Goal: Task Accomplishment & Management: Manage account settings

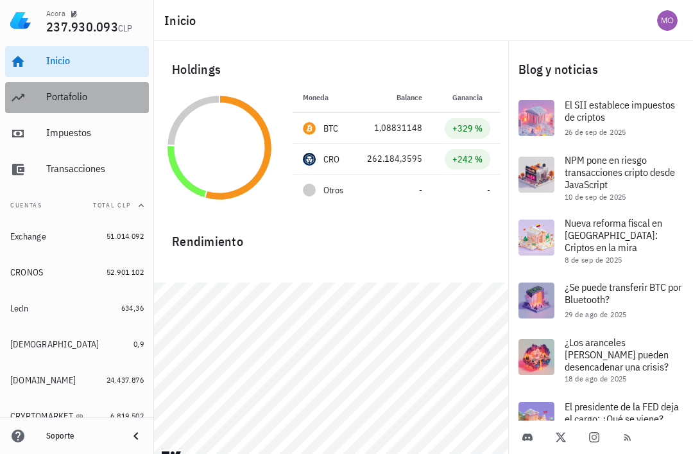
click at [82, 101] on div "Portafolio" at bounding box center [95, 97] width 98 height 12
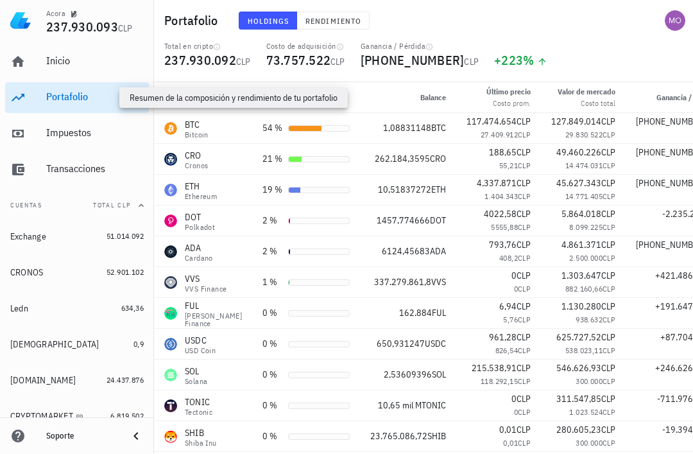
click at [496, 159] on div "55,21 CLP" at bounding box center [499, 165] width 64 height 13
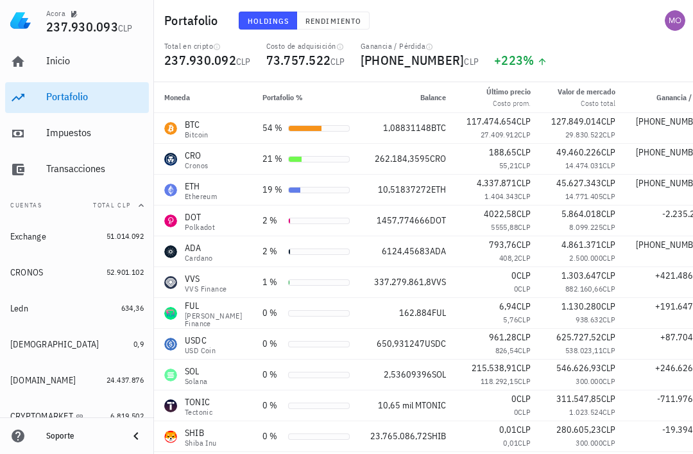
click at [518, 130] on span "CLP" at bounding box center [524, 135] width 13 height 10
click at [193, 169] on div "Cronos" at bounding box center [196, 166] width 23 height 8
click at [186, 193] on div "Ethereum" at bounding box center [201, 197] width 32 height 8
click at [182, 218] on div "DOT Polkadot" at bounding box center [203, 221] width 78 height 21
click at [331, 22] on span "Rendimiento" at bounding box center [333, 21] width 56 height 10
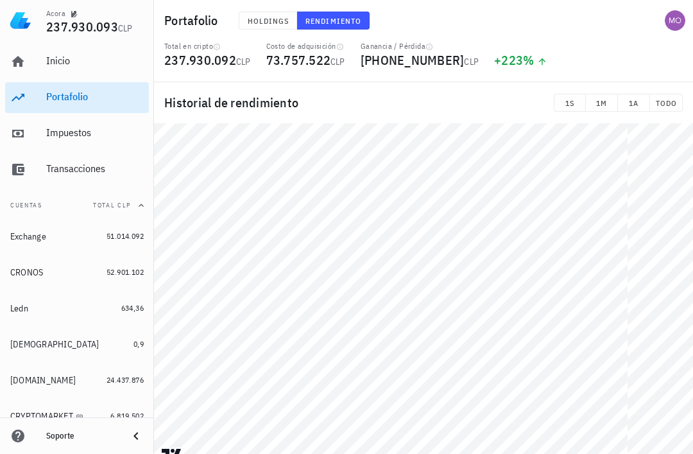
click at [659, 98] on span "TODO" at bounding box center [666, 103] width 22 height 10
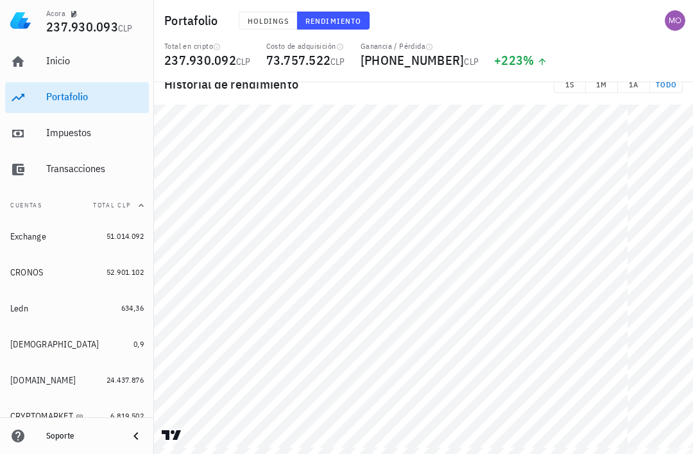
scroll to position [41, 0]
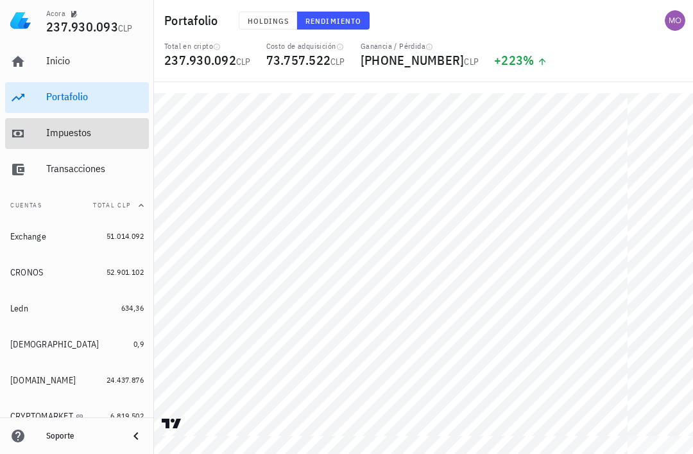
click at [53, 139] on div "Impuestos" at bounding box center [95, 133] width 98 height 29
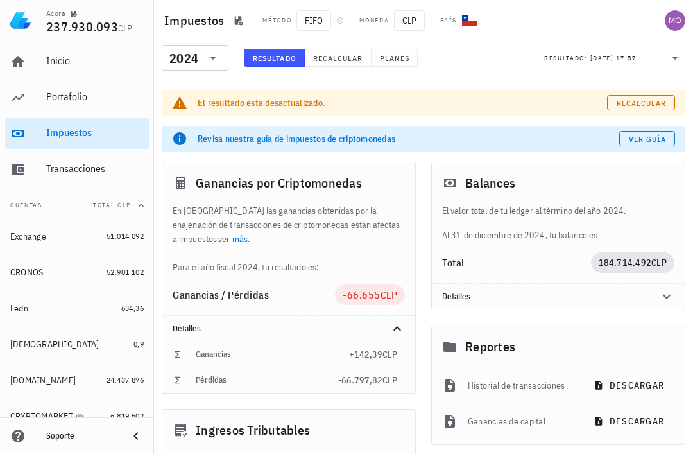
click at [214, 97] on div "El resultado esta desactualizado." at bounding box center [403, 102] width 410 height 13
click at [221, 92] on div "El resultado esta desactualizado. Recalcular" at bounding box center [424, 103] width 524 height 26
click at [218, 97] on div "El resultado esta desactualizado." at bounding box center [403, 102] width 410 height 13
click at [215, 102] on div "El resultado esta desactualizado." at bounding box center [403, 102] width 410 height 13
click at [204, 100] on div "El resultado esta desactualizado." at bounding box center [403, 102] width 410 height 13
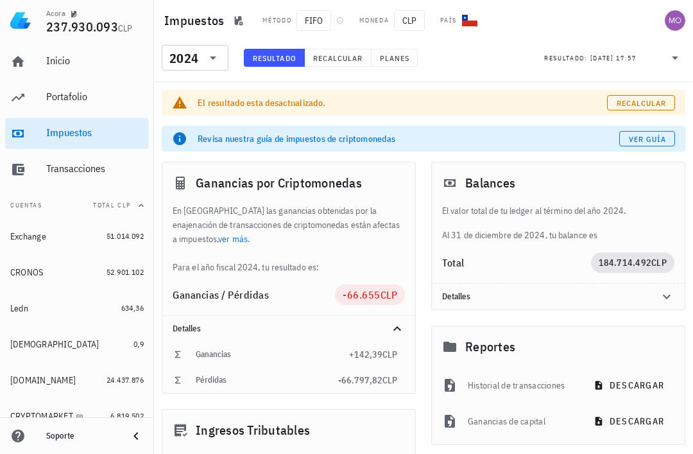
click at [201, 57] on input "text" at bounding box center [202, 58] width 2 height 21
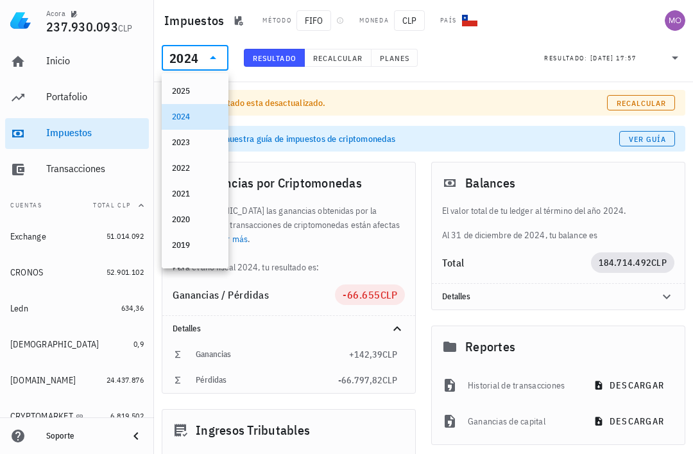
click at [205, 93] on div "2025" at bounding box center [195, 91] width 46 height 10
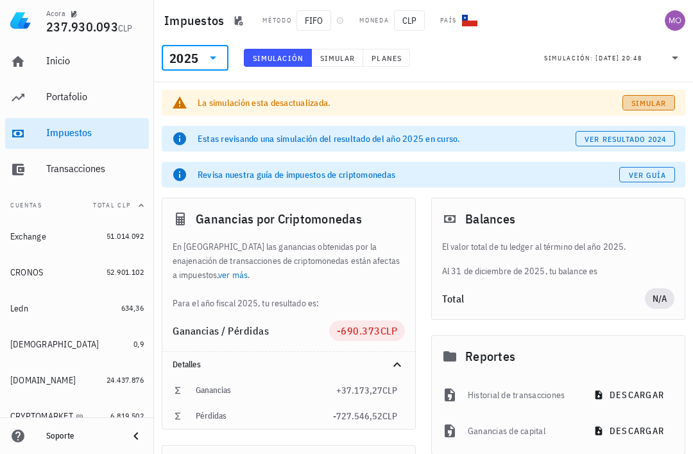
click at [647, 98] on span "Simular" at bounding box center [649, 103] width 36 height 10
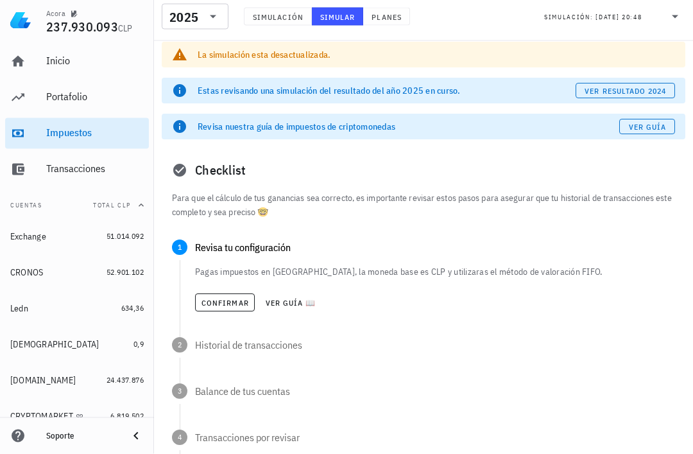
scroll to position [56, 0]
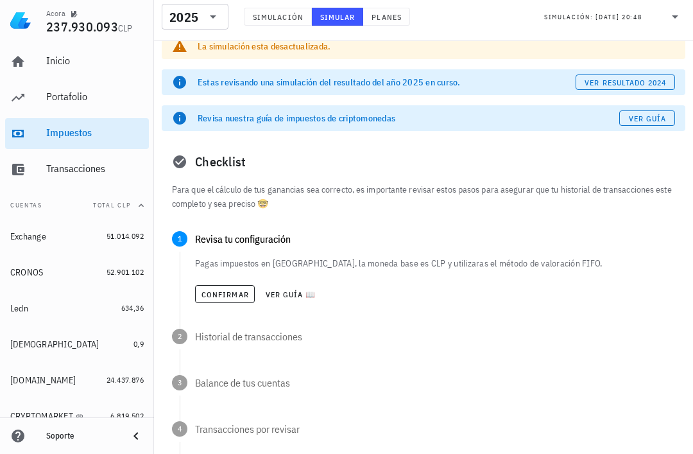
click at [229, 290] on span "Confirmar" at bounding box center [225, 295] width 48 height 10
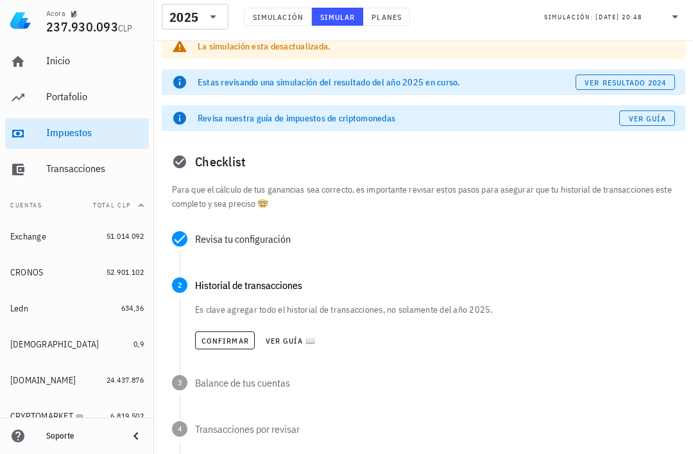
click at [224, 342] on span "Confirmar" at bounding box center [225, 341] width 48 height 10
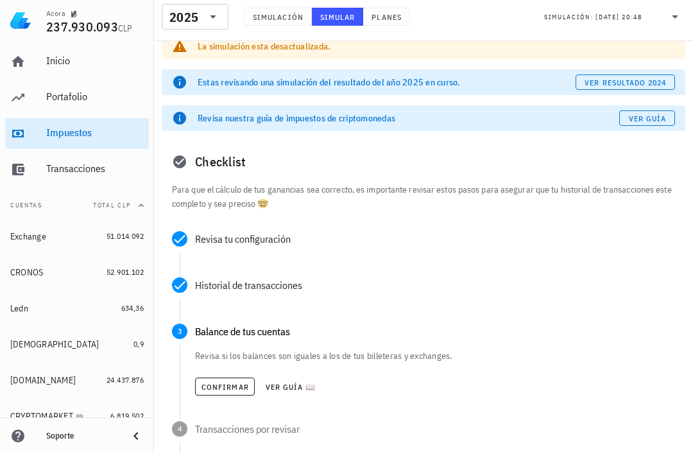
click at [226, 390] on span "Confirmar" at bounding box center [225, 387] width 48 height 10
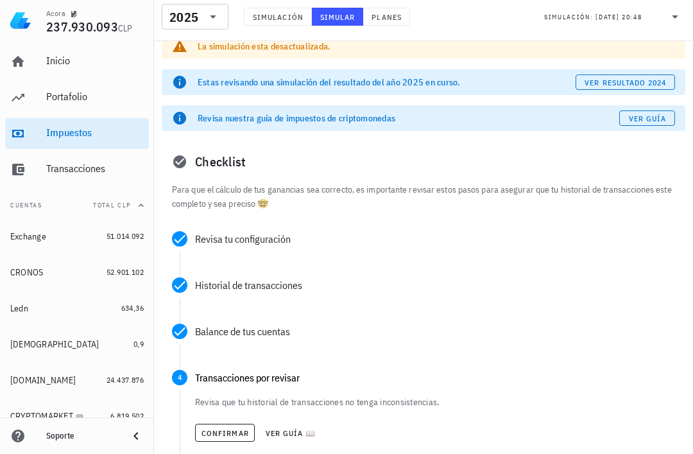
click at [232, 428] on span "Confirmar" at bounding box center [225, 433] width 48 height 10
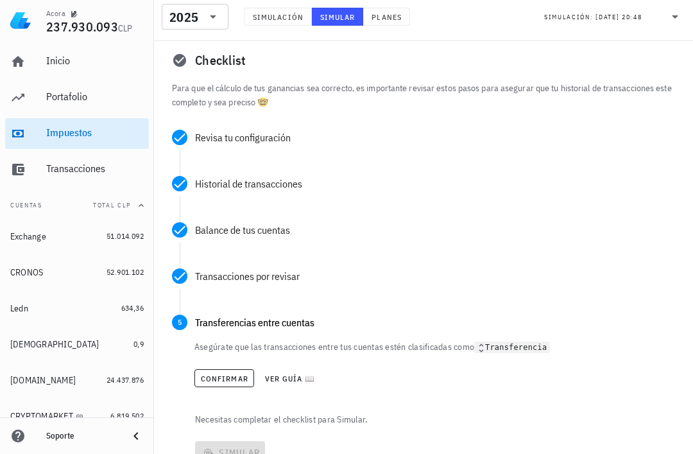
scroll to position [188, 0]
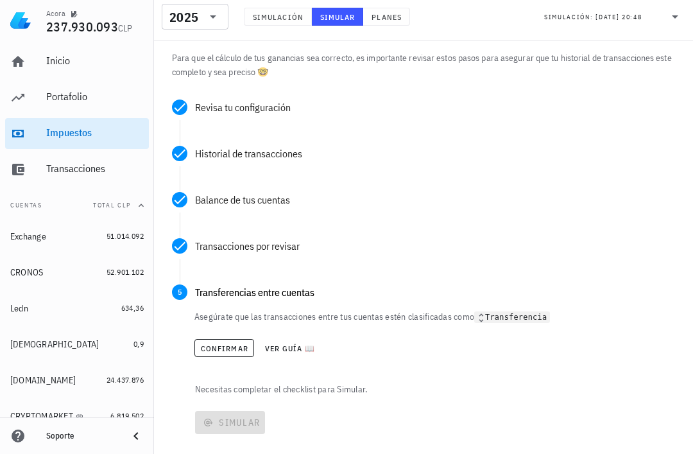
click at [232, 347] on span "Confirmar" at bounding box center [224, 348] width 48 height 10
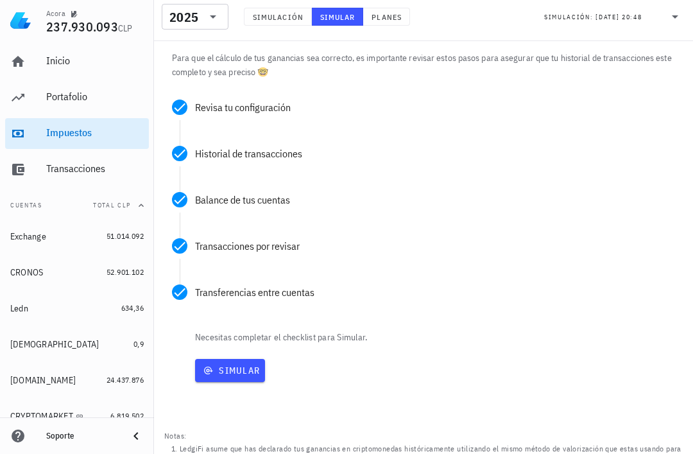
click at [247, 374] on span "Simular" at bounding box center [230, 371] width 60 height 12
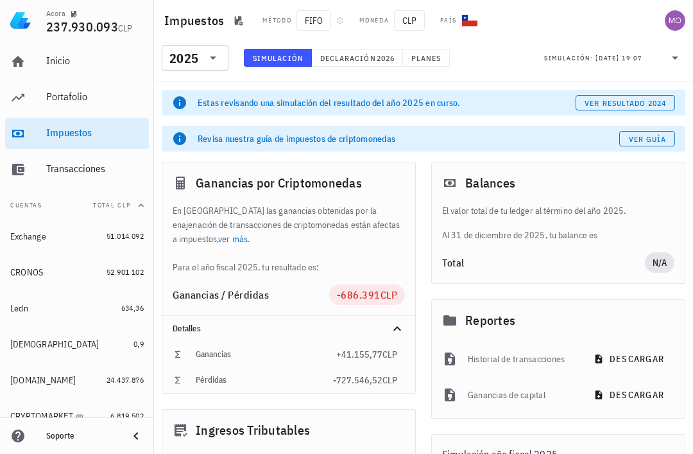
click at [212, 62] on icon at bounding box center [212, 57] width 15 height 15
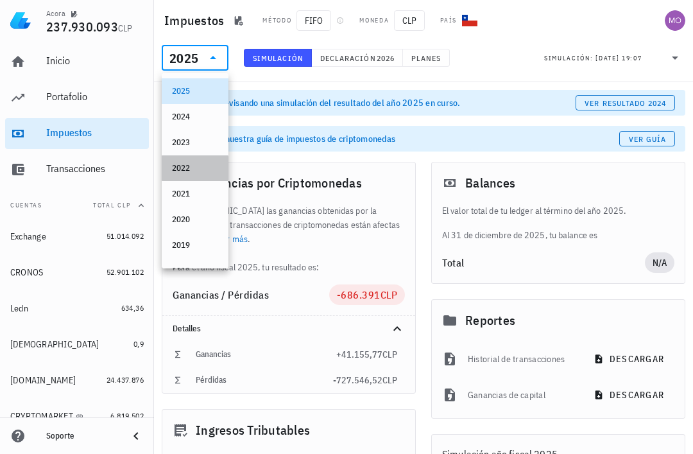
click at [196, 173] on div "2022" at bounding box center [195, 168] width 46 height 10
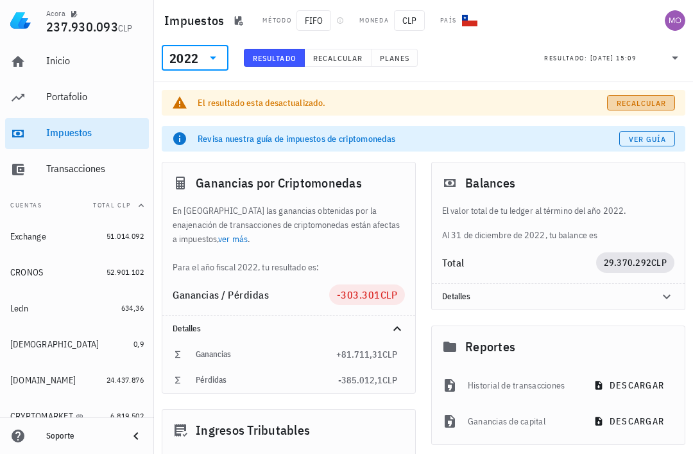
click at [646, 108] on span "Recalcular" at bounding box center [641, 103] width 51 height 10
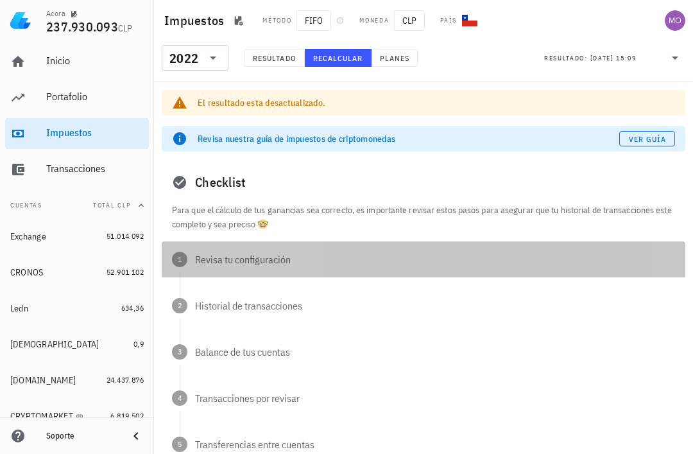
click at [299, 243] on div "1 Revisa tu configuración" at bounding box center [424, 259] width 524 height 36
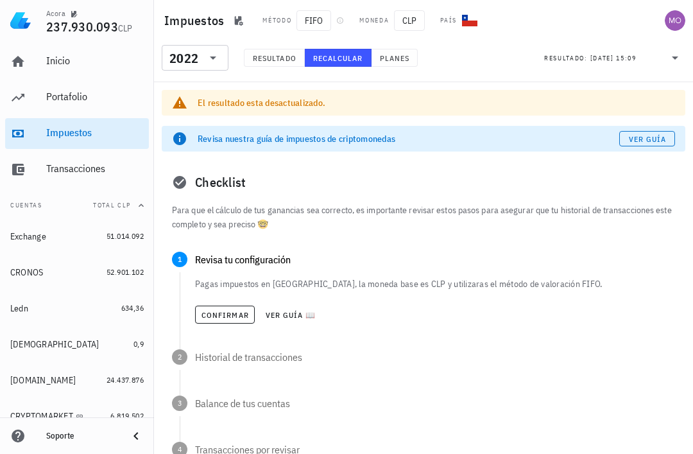
click at [219, 313] on span "Confirmar" at bounding box center [225, 315] width 48 height 10
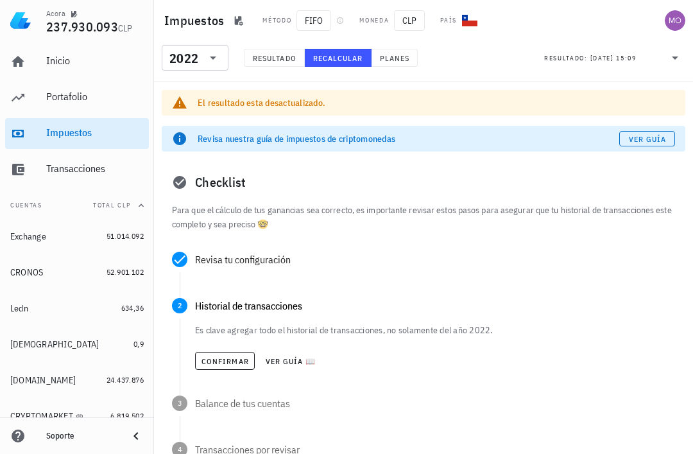
click at [229, 361] on span "Confirmar" at bounding box center [225, 361] width 48 height 10
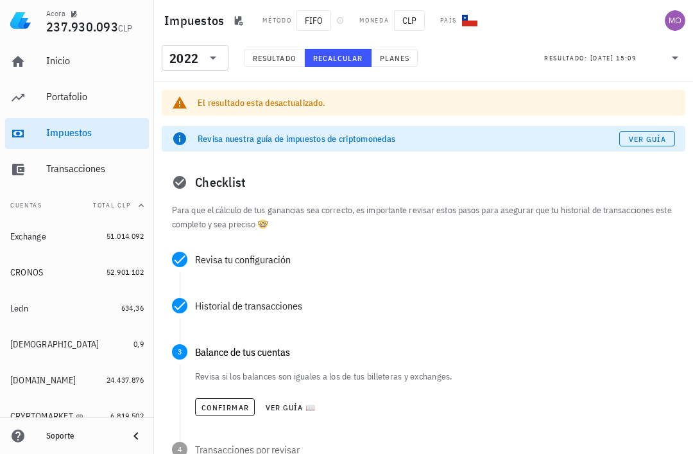
click at [229, 413] on button "Confirmar" at bounding box center [225, 407] width 60 height 18
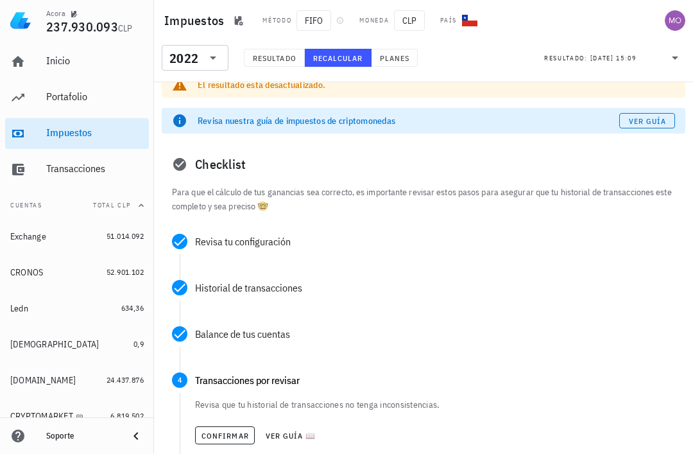
scroll to position [75, 0]
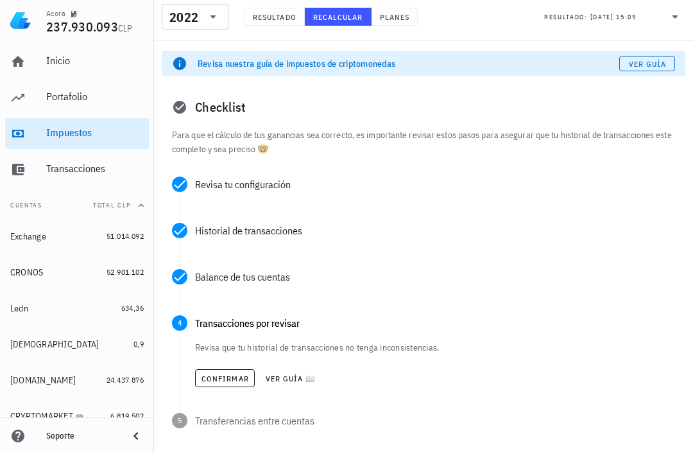
click at [236, 383] on span "Confirmar" at bounding box center [225, 379] width 48 height 10
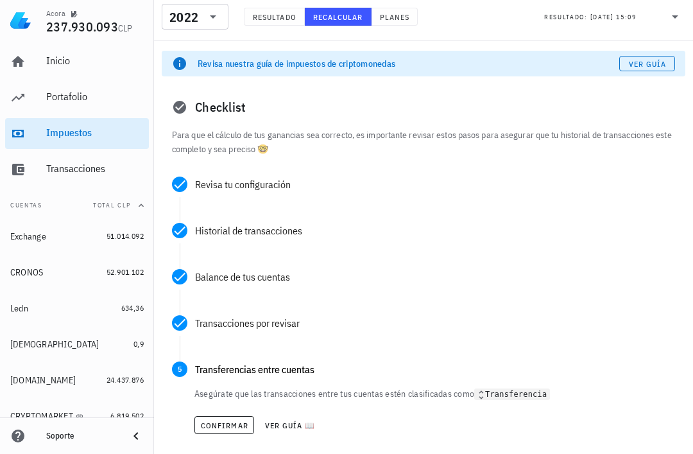
click at [234, 422] on span "Confirmar" at bounding box center [224, 425] width 48 height 10
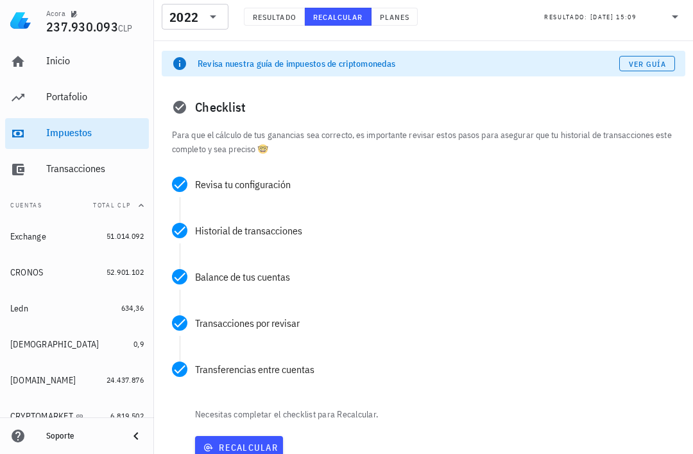
click at [261, 447] on span "Recalcular" at bounding box center [239, 448] width 78 height 12
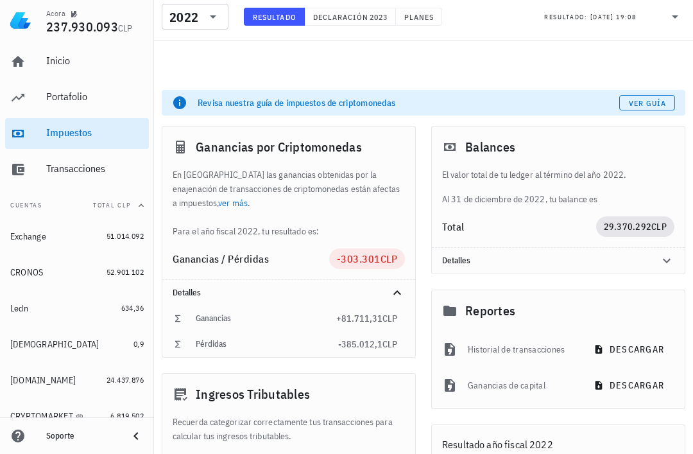
click at [214, 13] on icon at bounding box center [212, 16] width 15 height 15
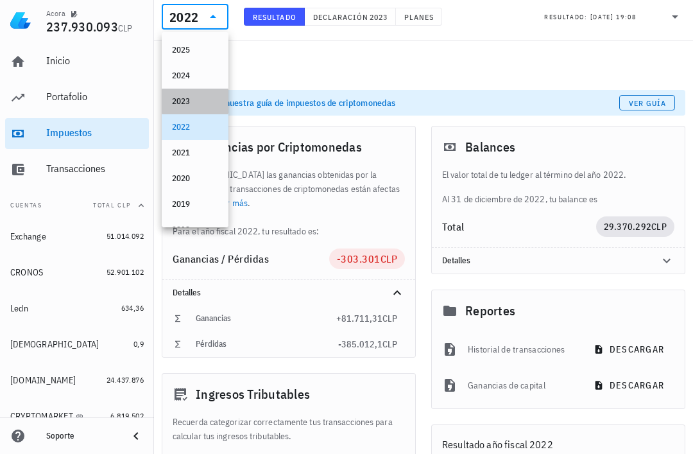
click at [207, 104] on div "2023" at bounding box center [195, 101] width 46 height 10
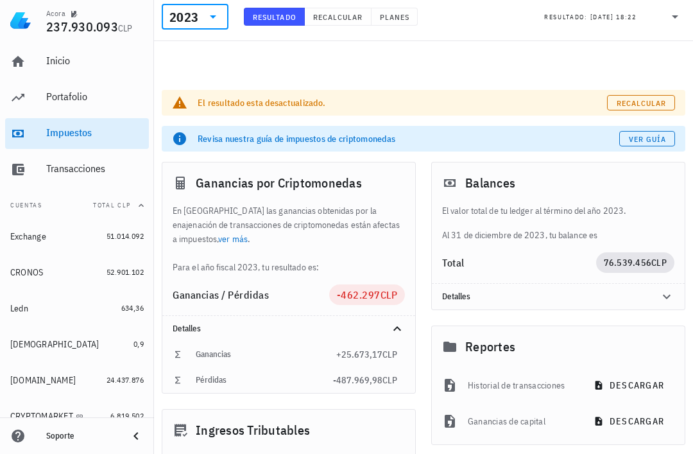
click at [642, 103] on span "Recalcular" at bounding box center [641, 103] width 51 height 10
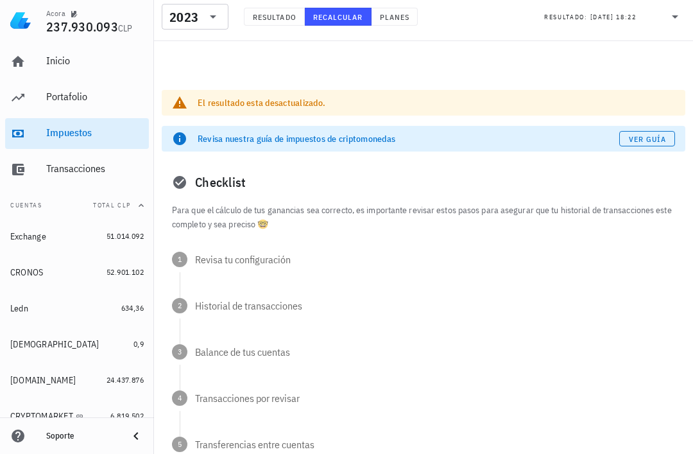
click at [252, 261] on div "Revisa tu configuración" at bounding box center [435, 259] width 480 height 10
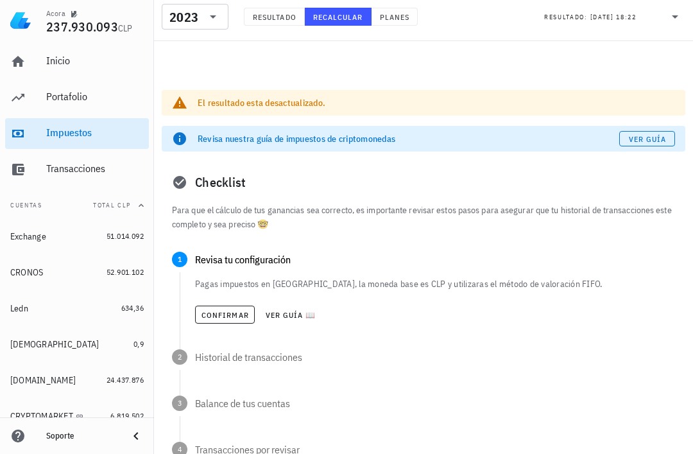
click at [231, 312] on span "Confirmar" at bounding box center [225, 315] width 48 height 10
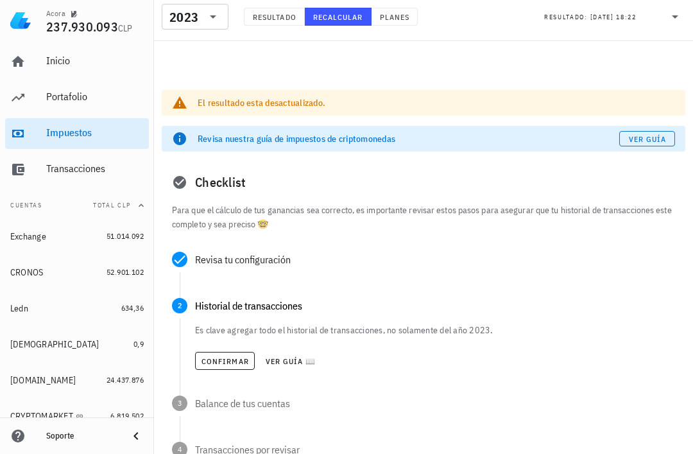
click at [229, 357] on span "Confirmar" at bounding box center [225, 361] width 48 height 10
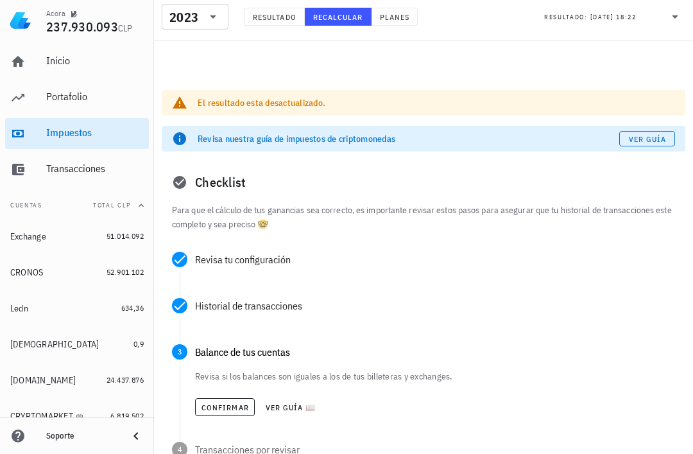
click at [225, 403] on span "Confirmar" at bounding box center [225, 408] width 48 height 10
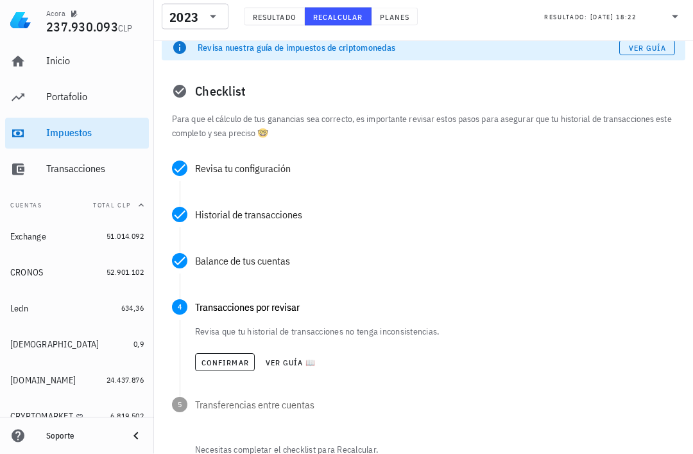
click at [232, 358] on span "Confirmar" at bounding box center [225, 363] width 48 height 10
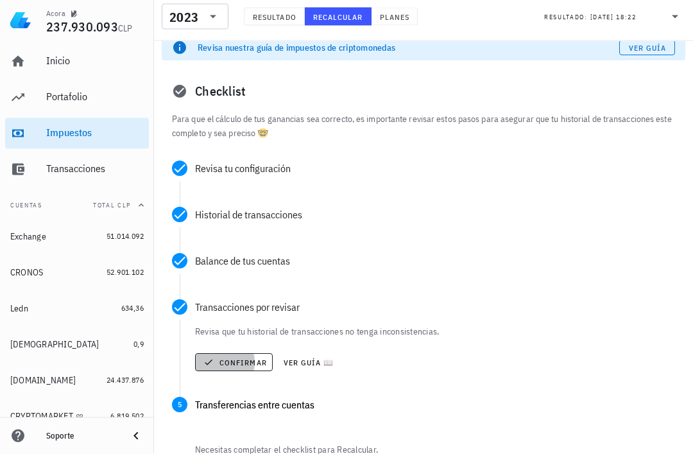
scroll to position [91, 0]
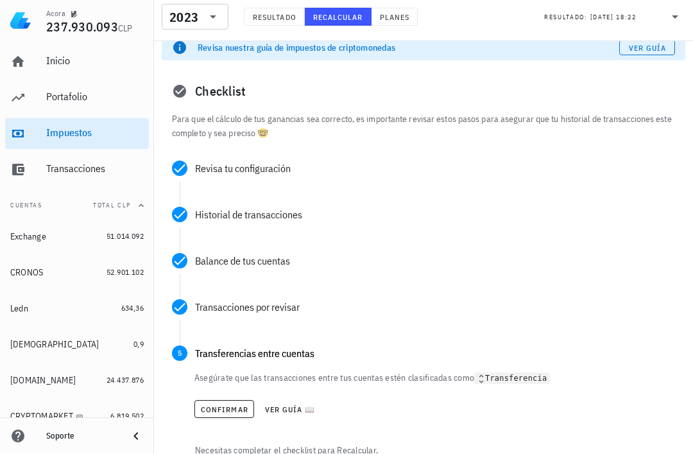
click at [240, 416] on button "Confirmar" at bounding box center [225, 409] width 60 height 18
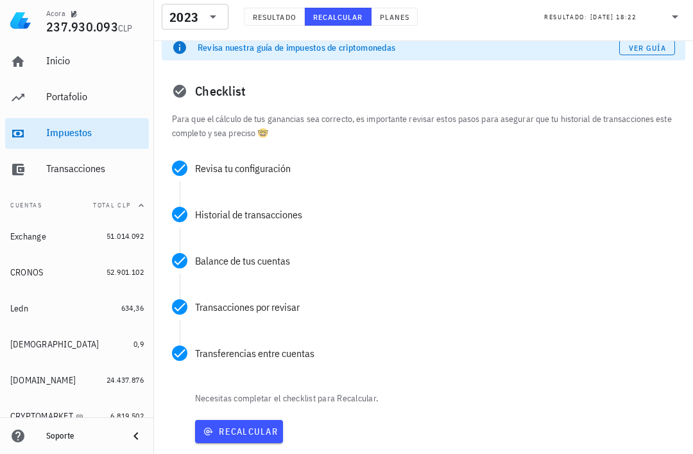
click at [263, 438] on button "Recalcular" at bounding box center [239, 431] width 88 height 23
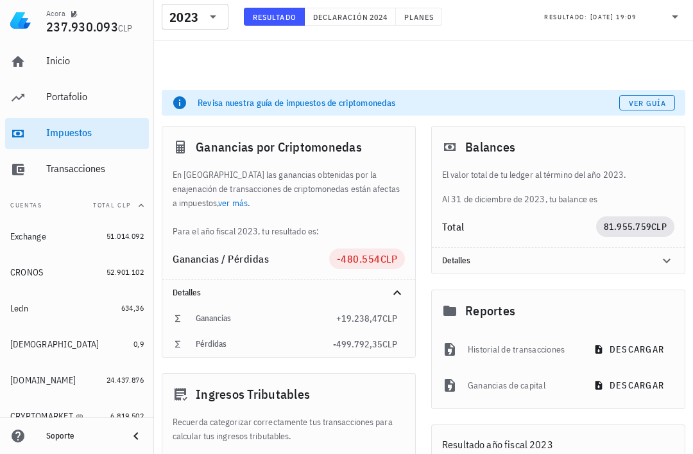
click at [216, 19] on icon at bounding box center [212, 16] width 15 height 15
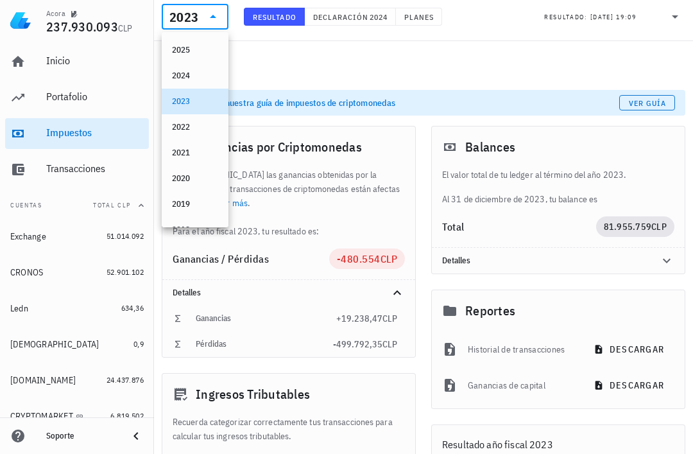
click at [204, 152] on div "2021" at bounding box center [195, 153] width 46 height 10
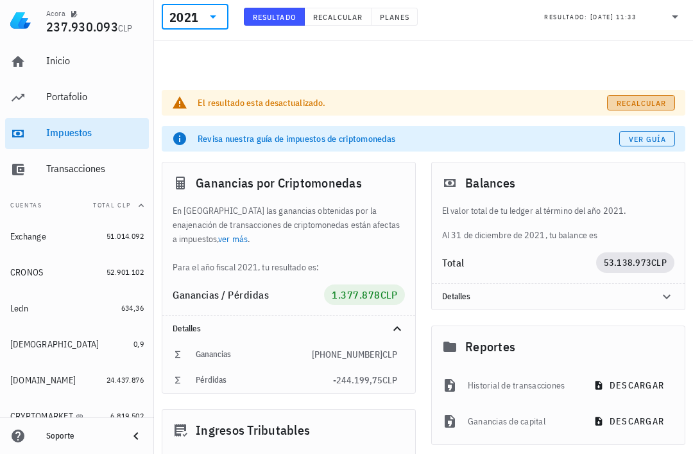
click at [654, 96] on link "Recalcular" at bounding box center [641, 102] width 68 height 15
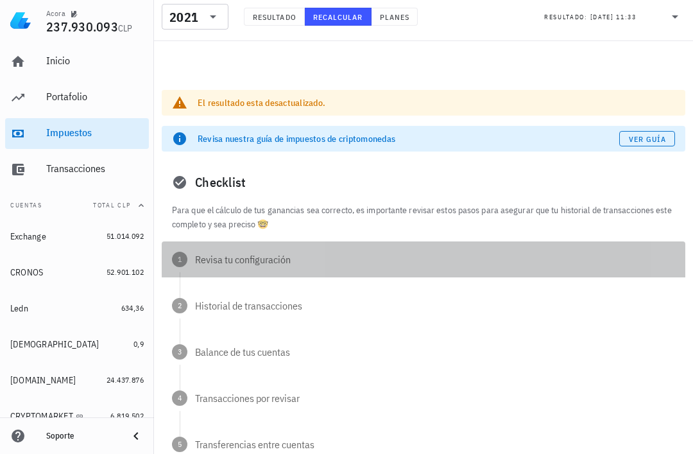
click at [223, 266] on div "1 Revisa tu configuración" at bounding box center [424, 259] width 524 height 36
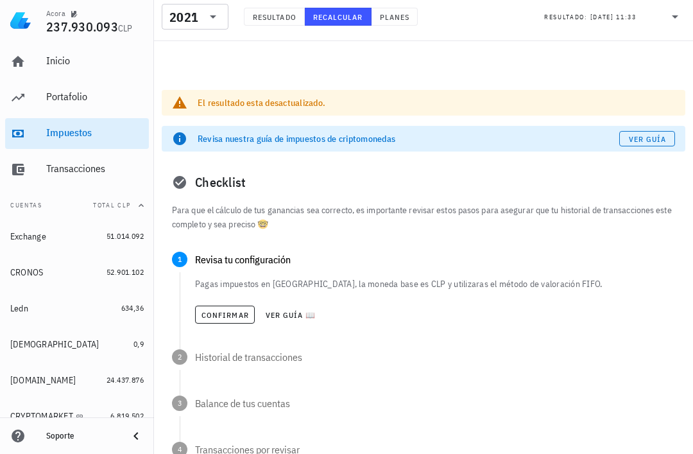
click at [229, 315] on span "Confirmar" at bounding box center [225, 315] width 48 height 10
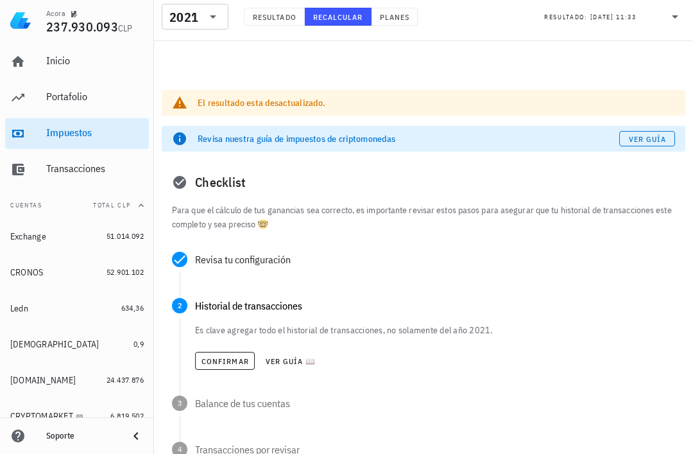
click at [224, 365] on span "Confirmar" at bounding box center [225, 361] width 48 height 10
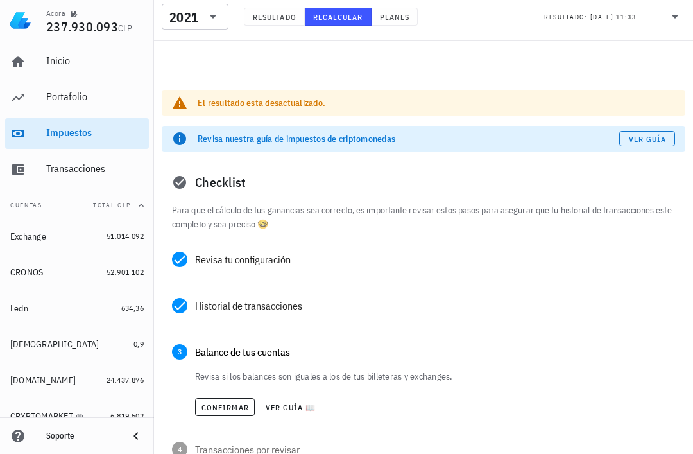
click at [229, 404] on span "Confirmar" at bounding box center [225, 408] width 48 height 10
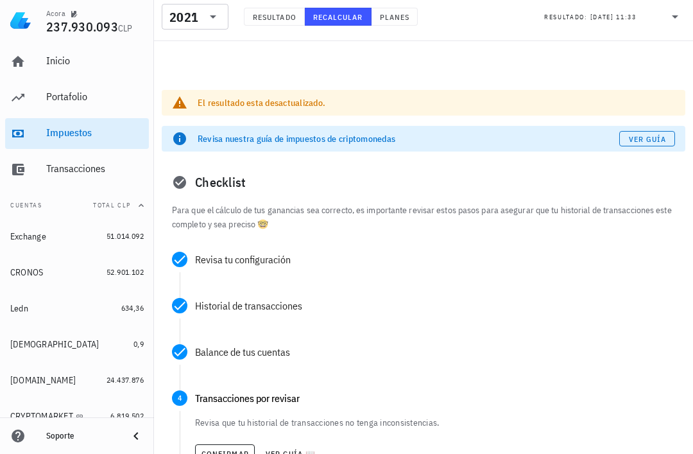
click at [229, 449] on span "Confirmar" at bounding box center [225, 454] width 48 height 10
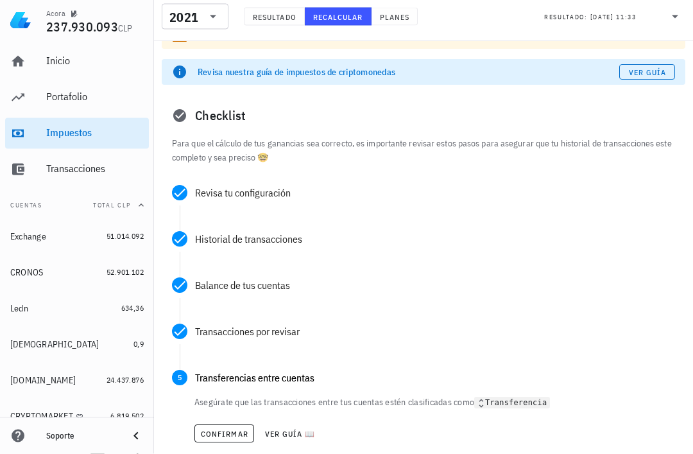
scroll to position [71, 0]
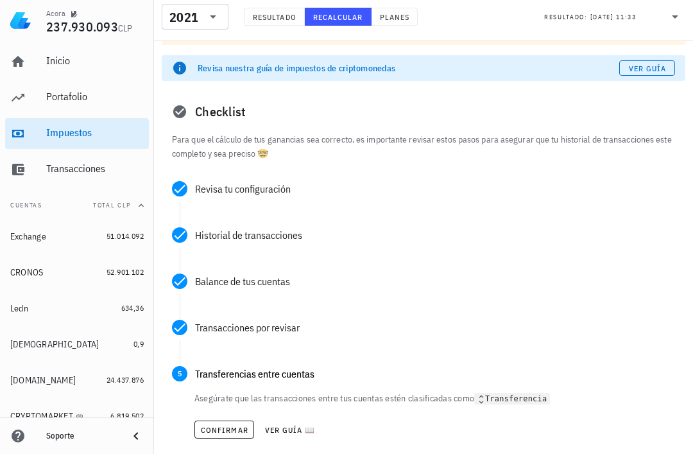
click at [236, 425] on span "Confirmar" at bounding box center [224, 430] width 48 height 10
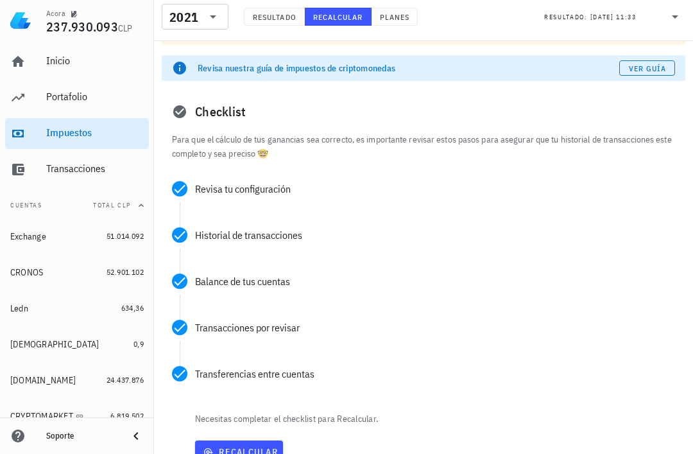
click at [269, 452] on span "Recalcular" at bounding box center [239, 452] width 78 height 12
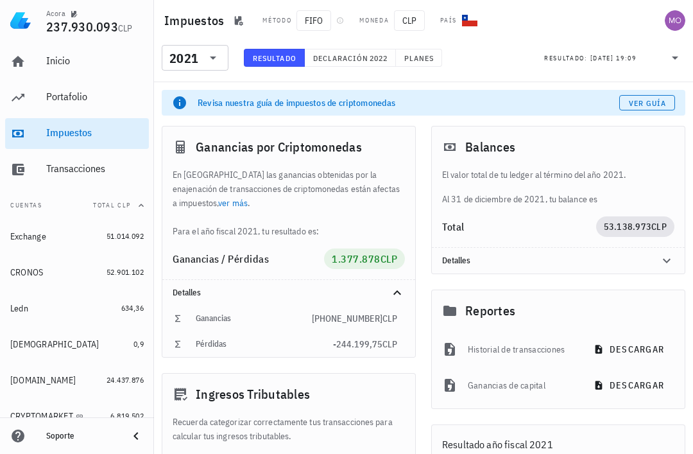
click at [361, 57] on span "Declaración" at bounding box center [341, 58] width 56 height 10
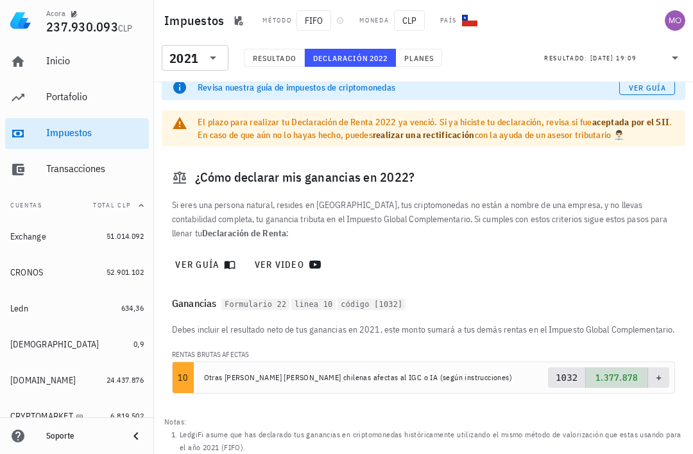
scroll to position [44, 0]
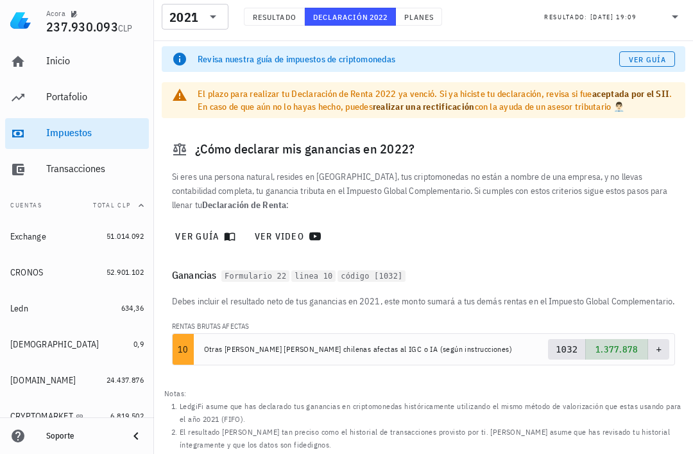
click at [621, 383] on div "Revisa nuestra guía de impuestos de criptomonedas Ver guía El plazo para realiz…" at bounding box center [423, 211] width 539 height 345
click at [611, 413] on footer "Notas: LedgiFi asume que has declarado tus ganancias en criptomonedas histórica…" at bounding box center [423, 432] width 539 height 98
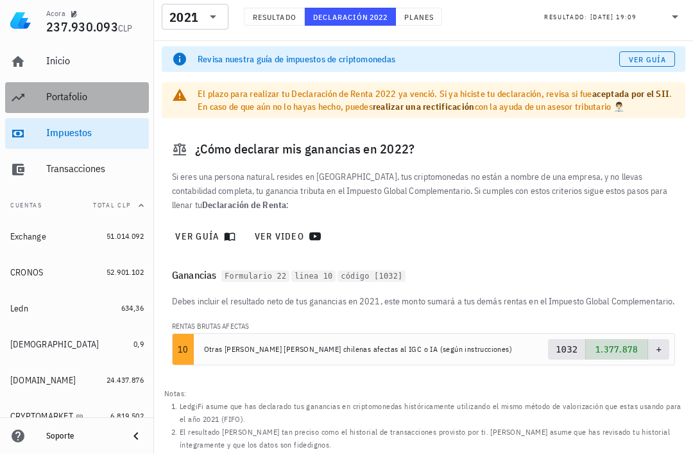
click at [49, 96] on div "Portafolio" at bounding box center [95, 97] width 98 height 12
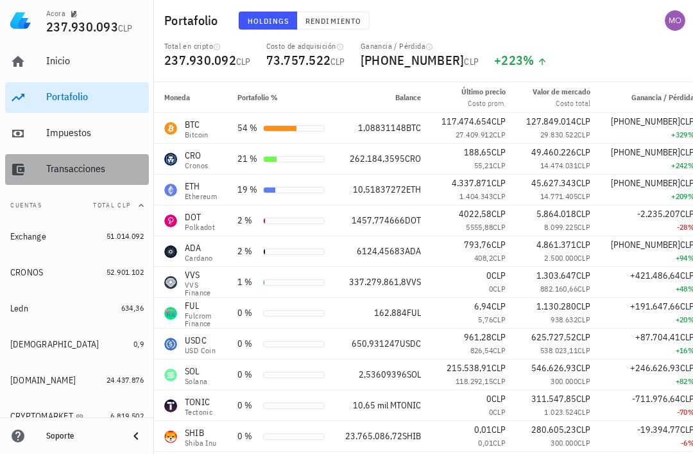
click at [41, 173] on link "Transacciones" at bounding box center [77, 169] width 144 height 31
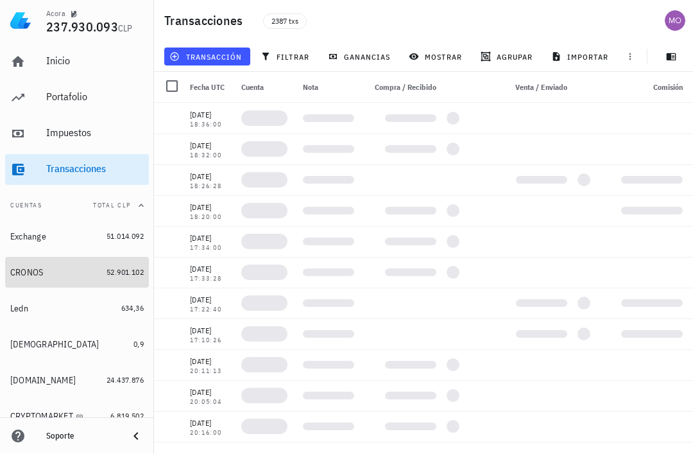
click at [28, 279] on div "CRONOS" at bounding box center [55, 272] width 91 height 26
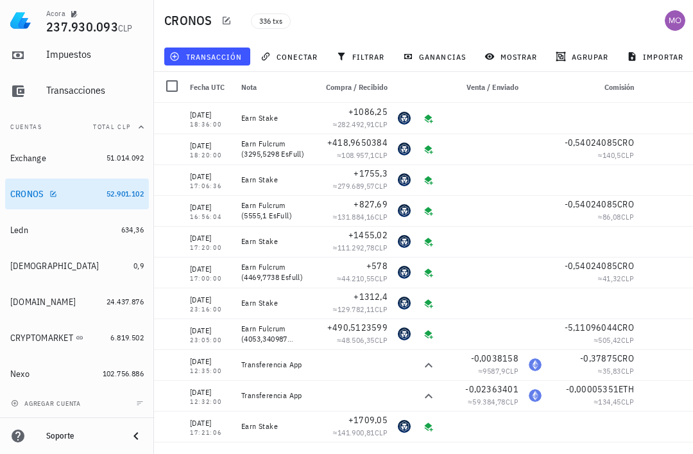
scroll to position [78, 0]
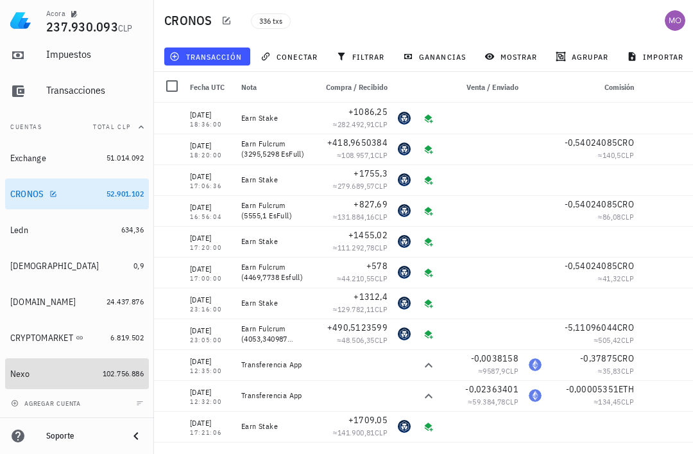
click at [27, 379] on div "Nexo" at bounding box center [53, 373] width 87 height 11
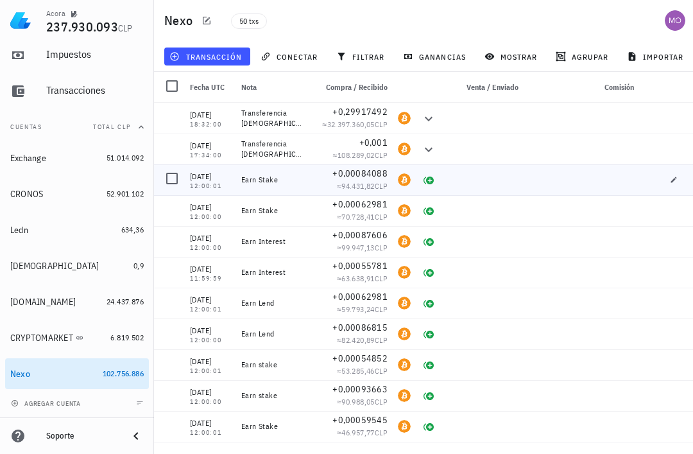
click at [202, 177] on div "23/08/2025" at bounding box center [210, 176] width 41 height 13
click at [279, 190] on div "Earn Stake" at bounding box center [273, 179] width 74 height 31
click at [226, 58] on span "transacción" at bounding box center [207, 56] width 70 height 10
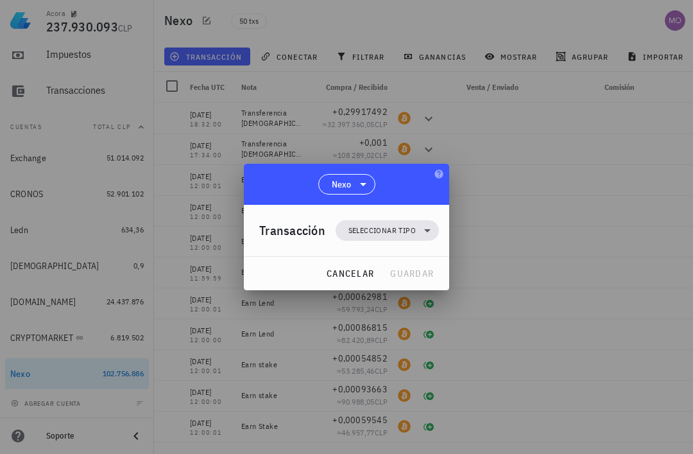
click at [421, 231] on icon at bounding box center [427, 230] width 15 height 15
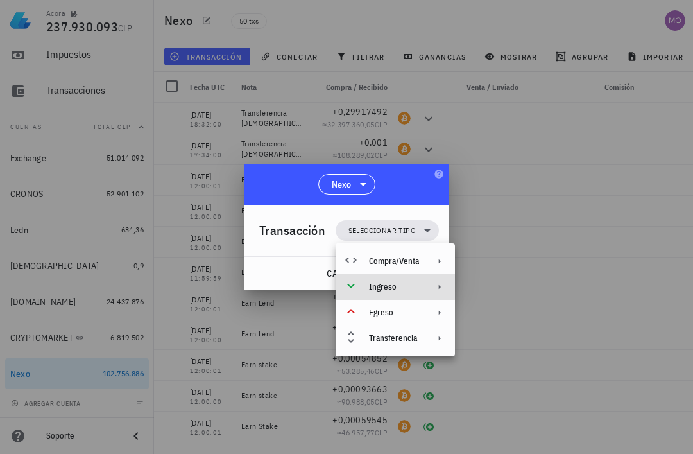
click at [419, 288] on div "Ingreso" at bounding box center [394, 287] width 50 height 10
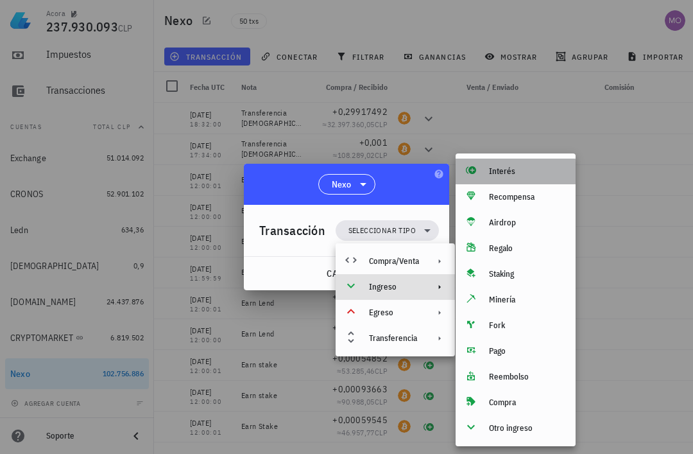
click at [521, 175] on div "Interés" at bounding box center [527, 171] width 76 height 10
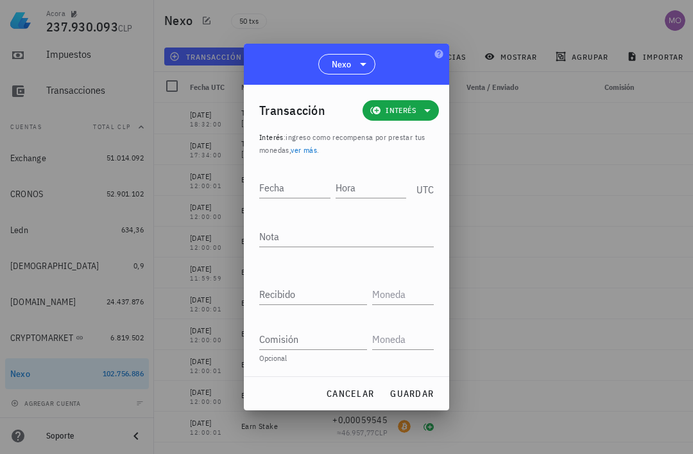
click at [372, 184] on input "Hora" at bounding box center [371, 187] width 71 height 21
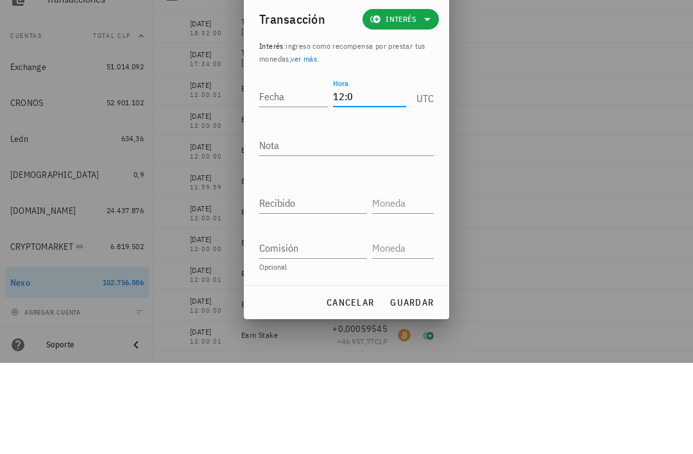
type input "12:00:"
click at [295, 177] on input "Fecha" at bounding box center [293, 187] width 69 height 21
type input "2025-10-03"
click at [353, 226] on textarea "Nota" at bounding box center [346, 236] width 175 height 21
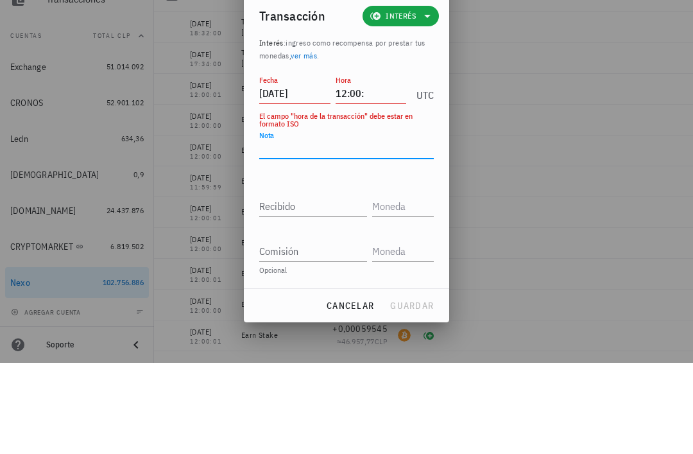
click at [373, 174] on input "12:00:" at bounding box center [371, 184] width 71 height 21
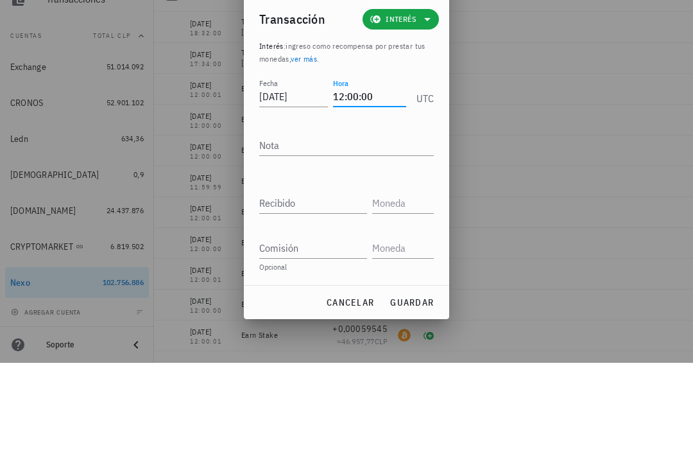
type input "12:00:00"
click at [338, 226] on textarea "Nota" at bounding box center [346, 236] width 175 height 21
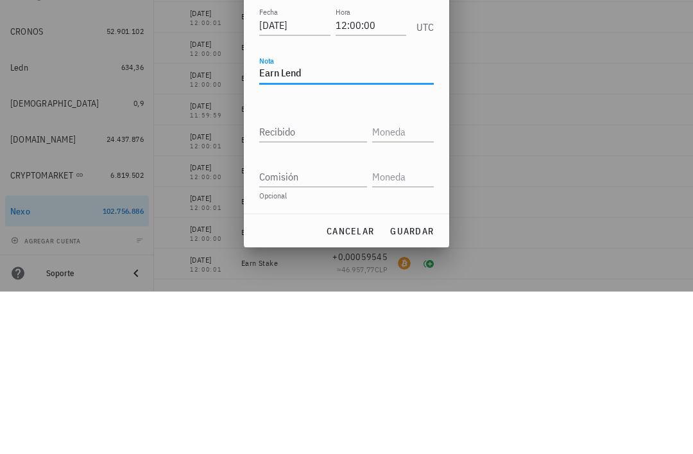
type textarea "Earn Lend"
click at [319, 284] on input "Recibido" at bounding box center [313, 294] width 108 height 21
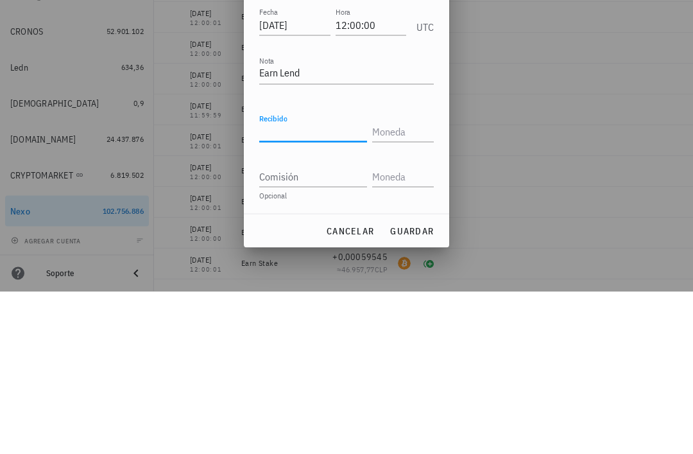
click at [311, 284] on input "Recibido" at bounding box center [313, 294] width 108 height 21
paste input "0,00056884"
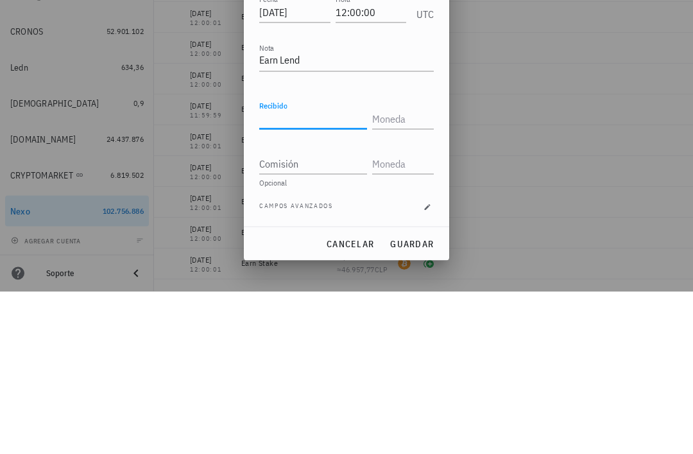
type input "0,00056884"
click at [408, 271] on input "text" at bounding box center [401, 281] width 59 height 21
click at [342, 316] on input "Comisión" at bounding box center [313, 326] width 108 height 21
type input "BTC"
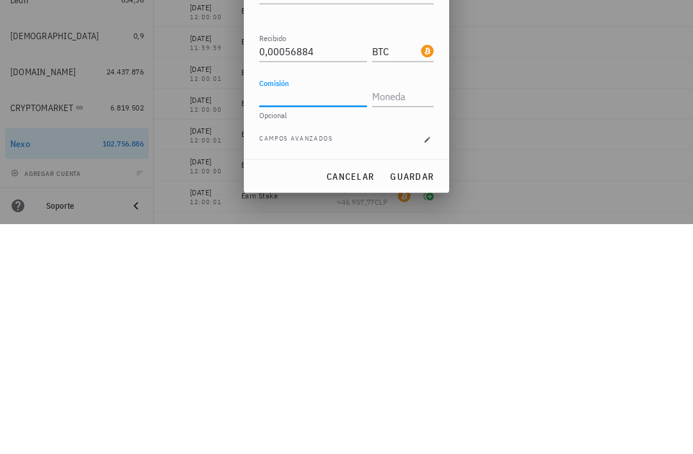
scroll to position [41, 0]
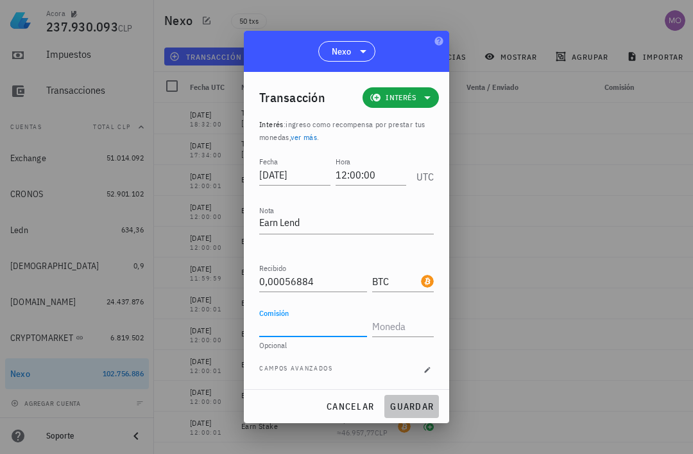
click at [413, 404] on span "guardar" at bounding box center [412, 407] width 44 height 12
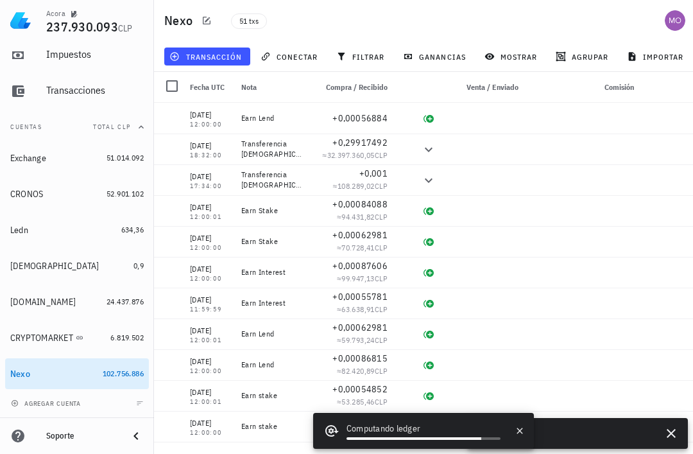
click at [229, 51] on span "transacción" at bounding box center [207, 56] width 70 height 10
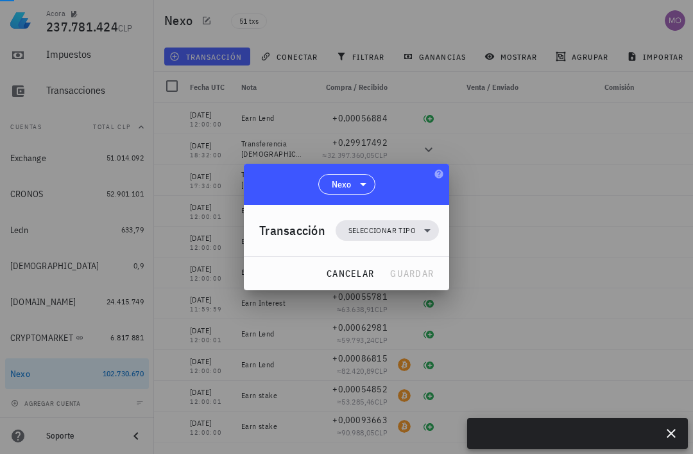
scroll to position [0, 0]
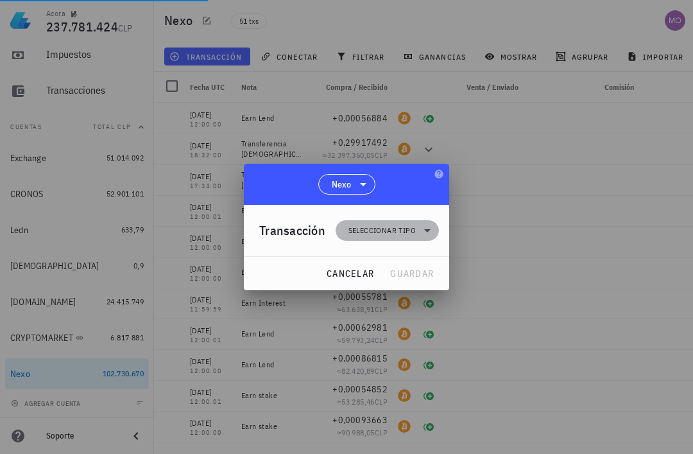
click at [425, 230] on icon at bounding box center [427, 230] width 15 height 15
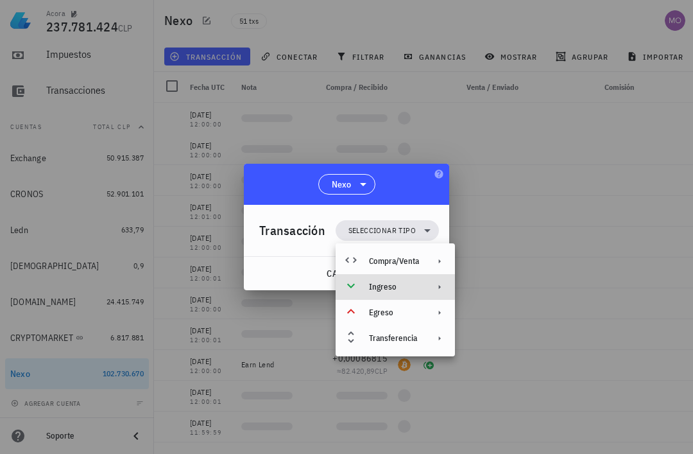
click at [420, 287] on div "Ingreso" at bounding box center [395, 287] width 119 height 26
click at [381, 294] on div "Ingreso" at bounding box center [395, 287] width 119 height 26
click at [392, 284] on div "Ingreso" at bounding box center [394, 287] width 50 height 10
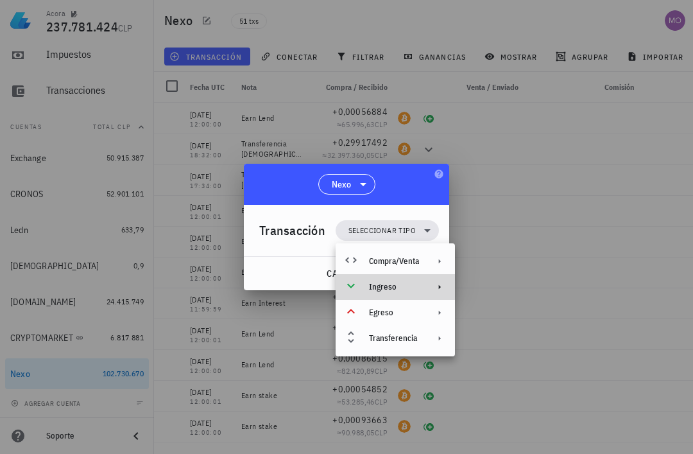
click at [417, 288] on div "Ingreso" at bounding box center [394, 287] width 50 height 10
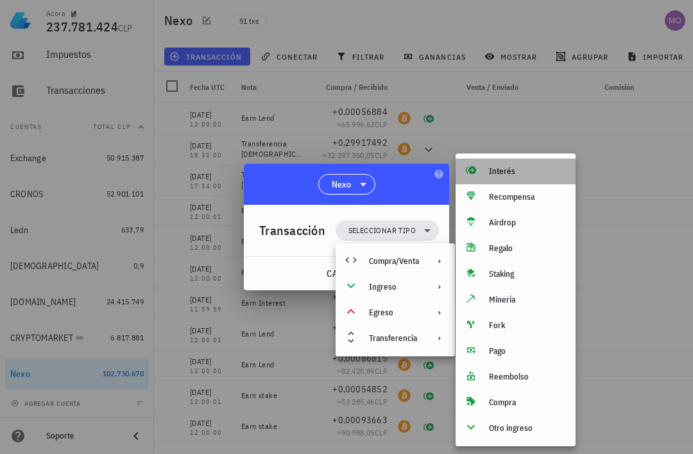
click at [519, 180] on div "Interés" at bounding box center [516, 172] width 120 height 26
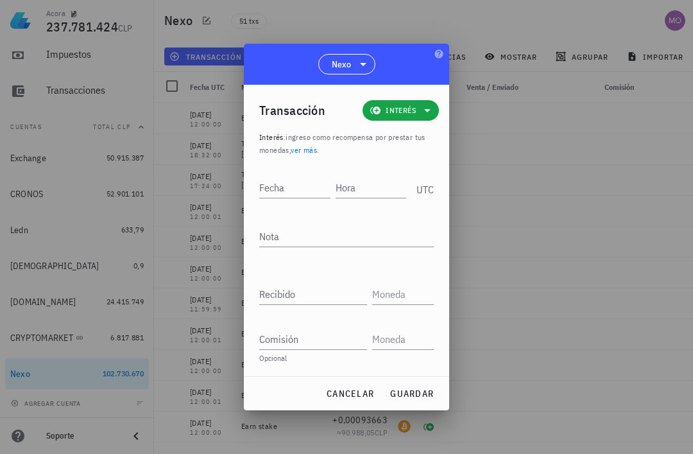
click at [366, 187] on input "Hora" at bounding box center [371, 187] width 71 height 21
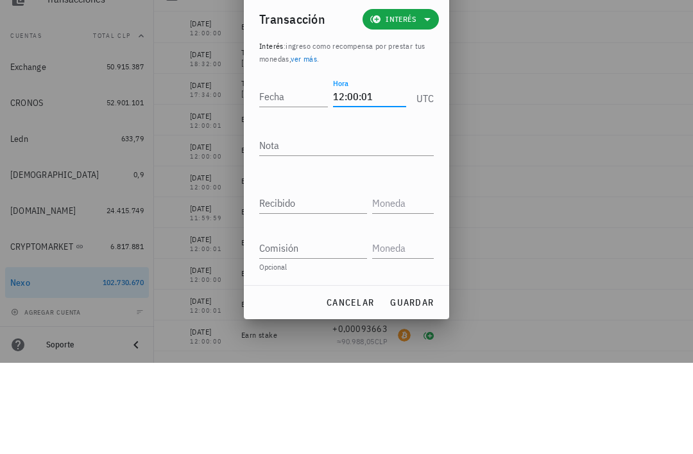
type input "12:00:01"
click at [284, 177] on div "Fecha" at bounding box center [293, 187] width 69 height 21
type input "2025-10-03"
click at [349, 218] on div "Nota" at bounding box center [346, 239] width 175 height 42
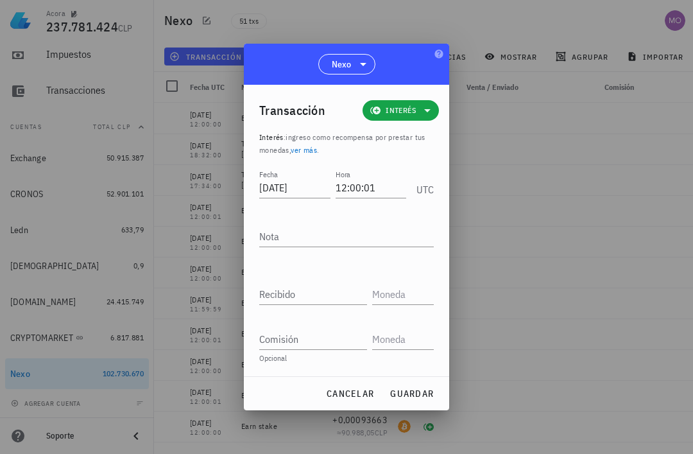
click at [354, 231] on textarea "Nota" at bounding box center [346, 236] width 175 height 21
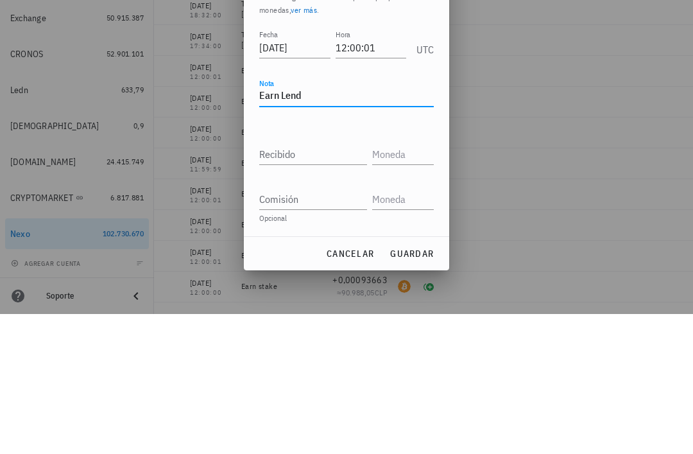
type textarea "Earn Lend"
click at [326, 284] on input "Recibido" at bounding box center [313, 294] width 108 height 21
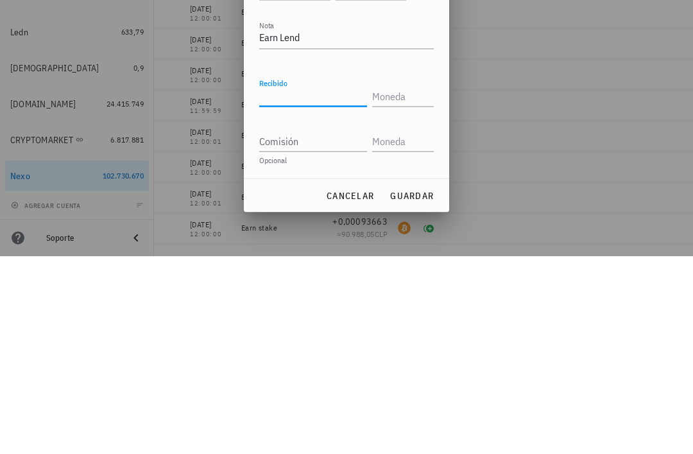
click at [301, 284] on input "Recibido" at bounding box center [313, 294] width 108 height 21
paste input "0,00040631"
type input "0,00040631"
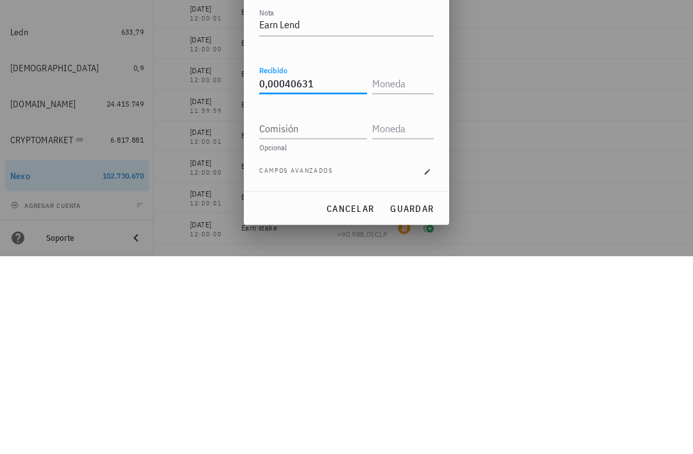
click at [392, 271] on input "text" at bounding box center [401, 281] width 59 height 21
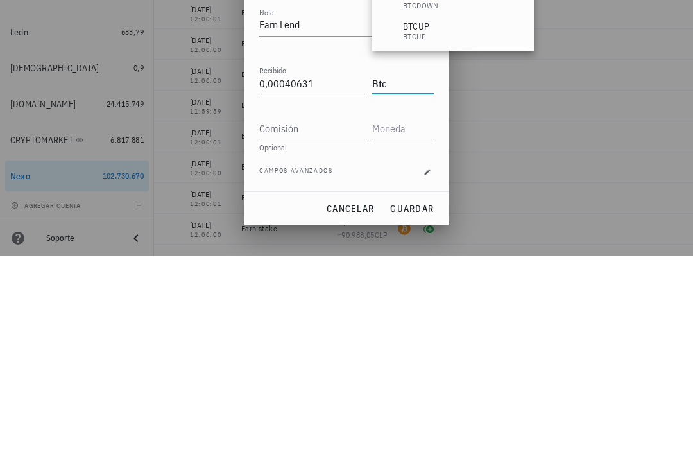
click at [329, 316] on input "Comisión" at bounding box center [313, 326] width 108 height 21
type input "BTC"
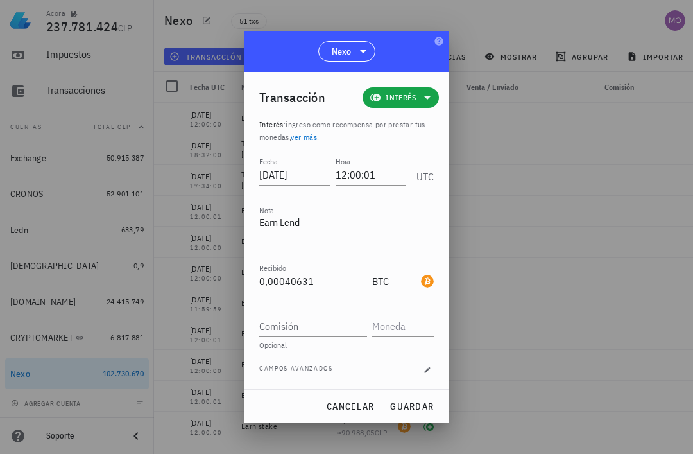
click at [416, 401] on span "guardar" at bounding box center [412, 407] width 44 height 12
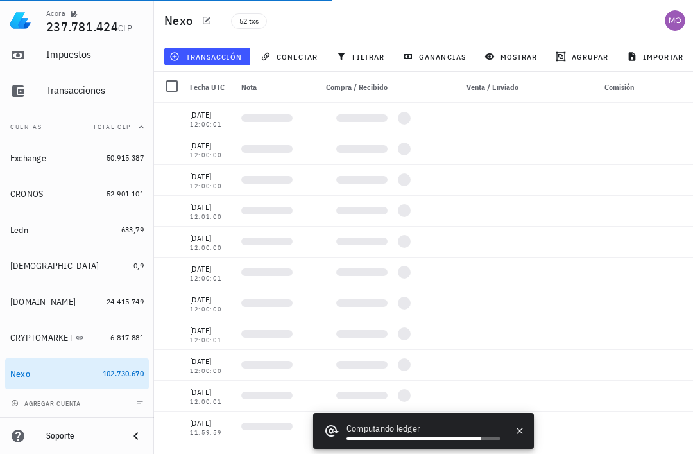
click at [222, 57] on span "transacción" at bounding box center [207, 56] width 70 height 10
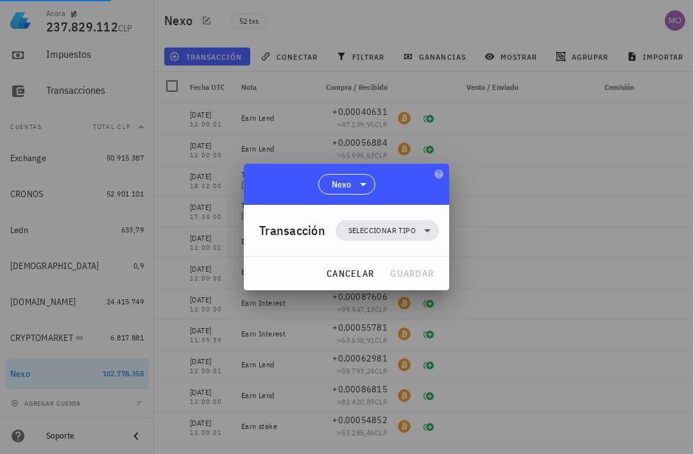
click at [437, 234] on span "Seleccionar tipo" at bounding box center [387, 230] width 103 height 21
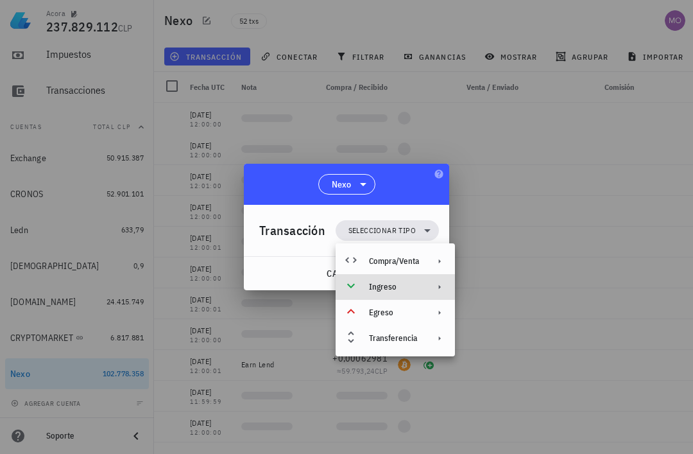
click at [424, 288] on div "Ingreso" at bounding box center [395, 287] width 119 height 26
click at [392, 293] on div "Ingreso" at bounding box center [395, 287] width 119 height 26
click at [392, 290] on div "Ingreso" at bounding box center [394, 287] width 50 height 10
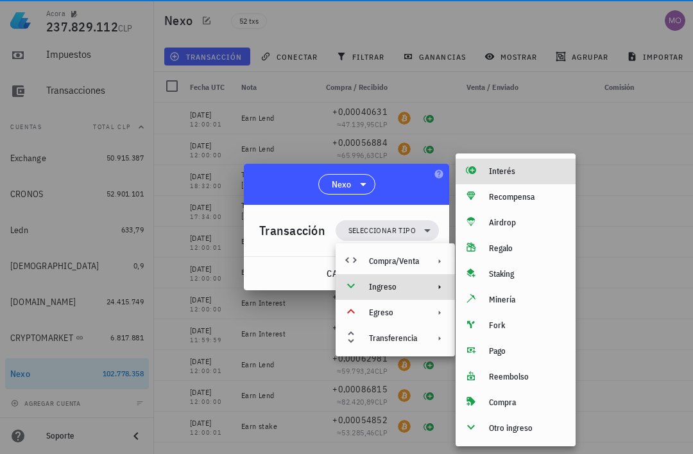
click at [521, 179] on div "Interés" at bounding box center [516, 172] width 120 height 26
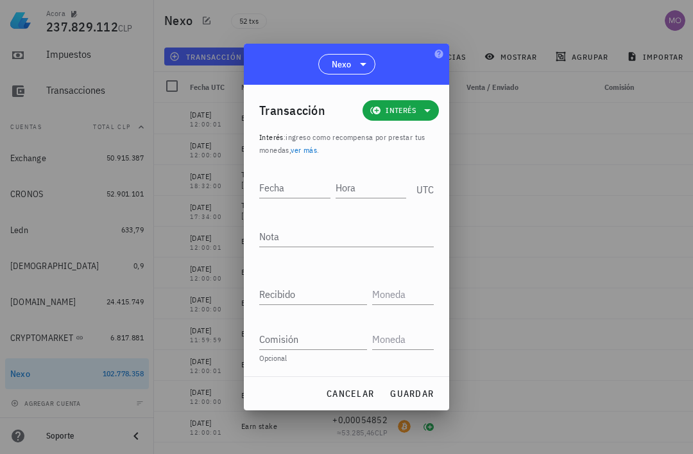
click at [360, 195] on input "Hora" at bounding box center [371, 187] width 71 height 21
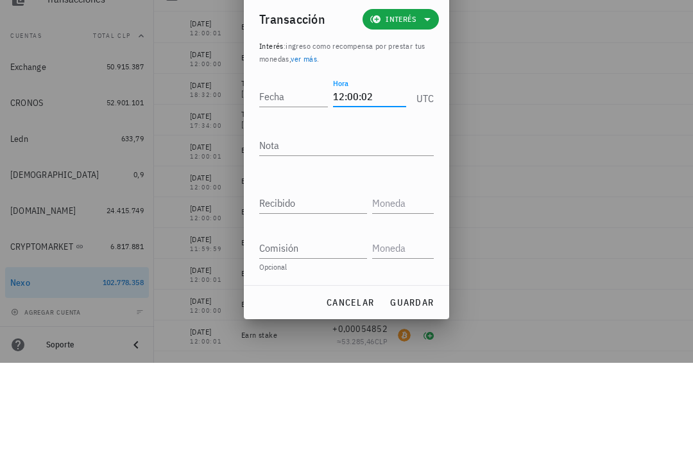
type input "12:00:02"
click at [285, 177] on input "Fecha" at bounding box center [293, 187] width 69 height 21
type input "2025-10-03"
click at [350, 226] on textarea "Nota" at bounding box center [346, 236] width 175 height 21
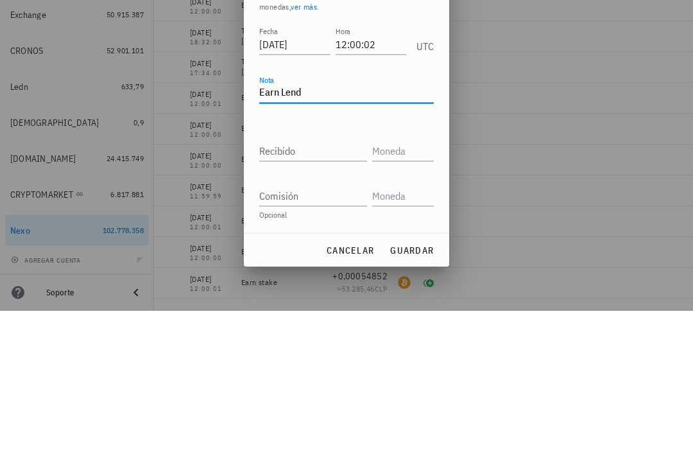
type textarea "Earn Lend"
click at [324, 284] on input "Recibido" at bounding box center [313, 294] width 108 height 21
click at [312, 284] on input "Recibido" at bounding box center [313, 294] width 108 height 21
paste input "0,00107441"
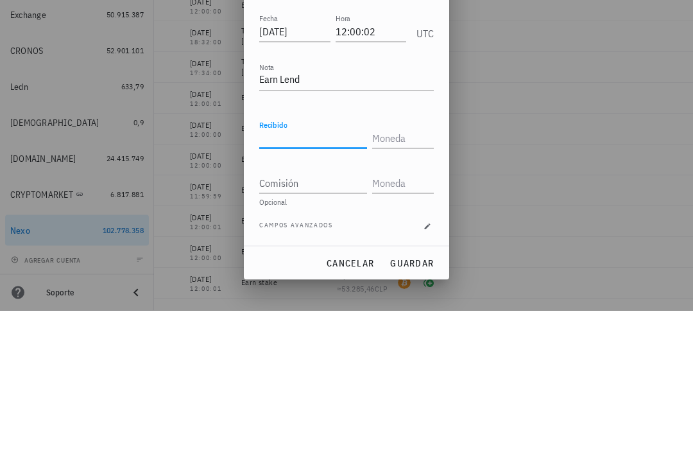
type input "0,00107441"
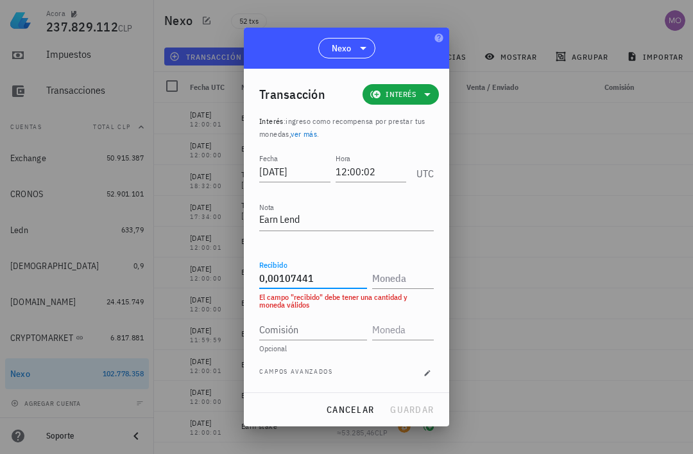
click at [406, 277] on input "text" at bounding box center [401, 278] width 59 height 21
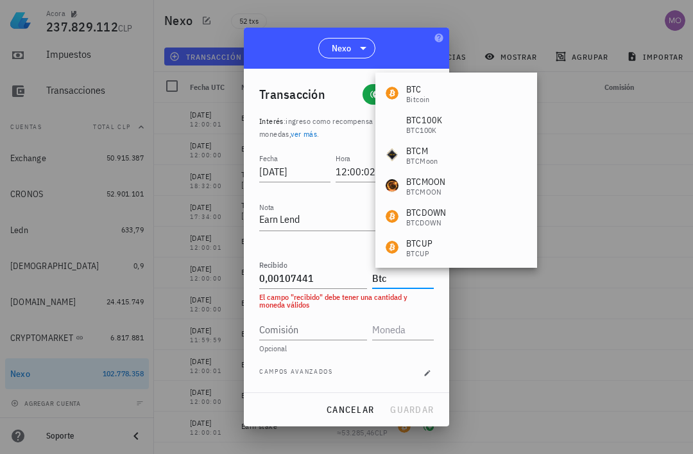
click at [435, 93] on div "BTC Bitcoin" at bounding box center [457, 93] width 162 height 31
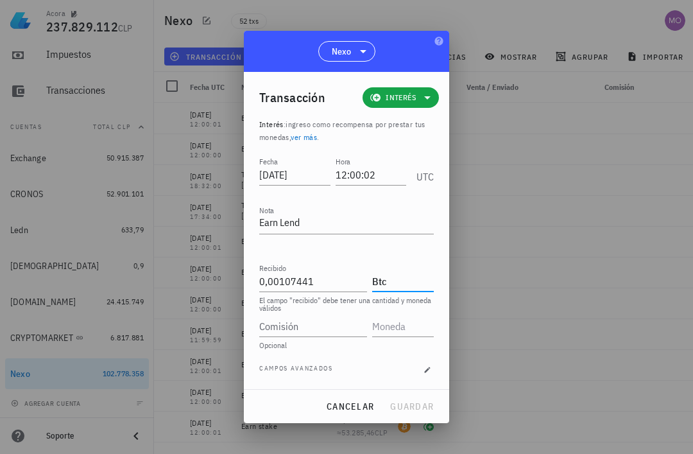
type input "BTC"
click at [422, 407] on span "guardar" at bounding box center [412, 407] width 44 height 12
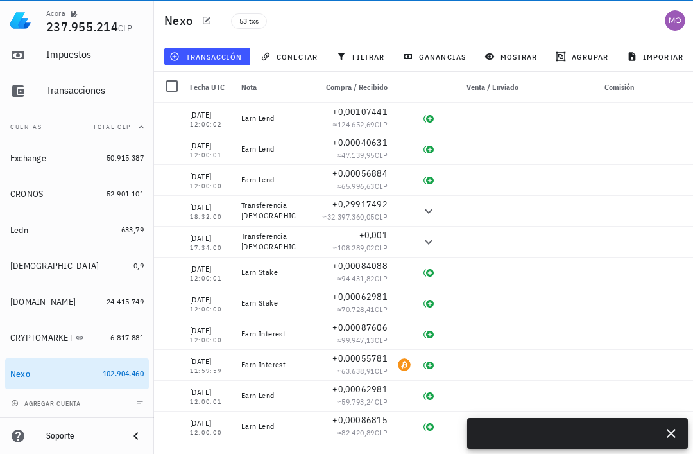
scroll to position [0, 0]
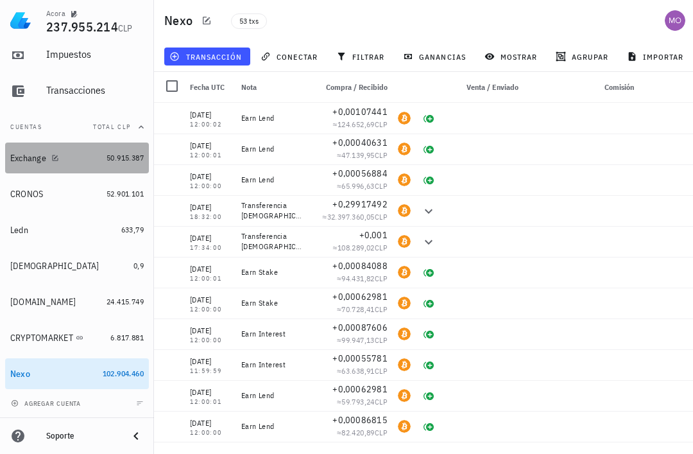
click at [49, 159] on div at bounding box center [52, 157] width 13 height 11
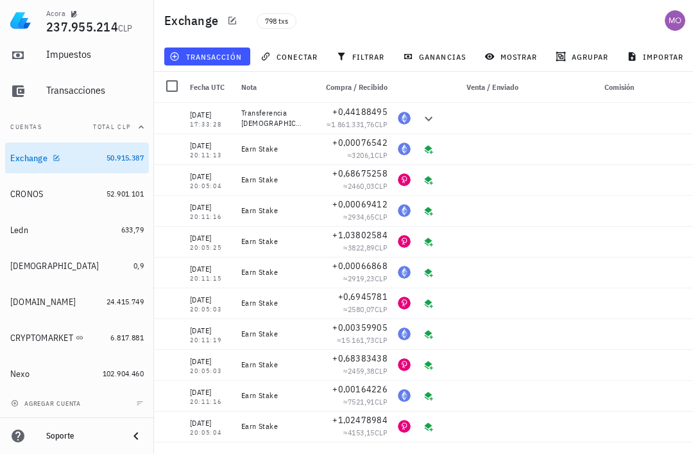
click at [214, 57] on span "transacción" at bounding box center [207, 56] width 70 height 10
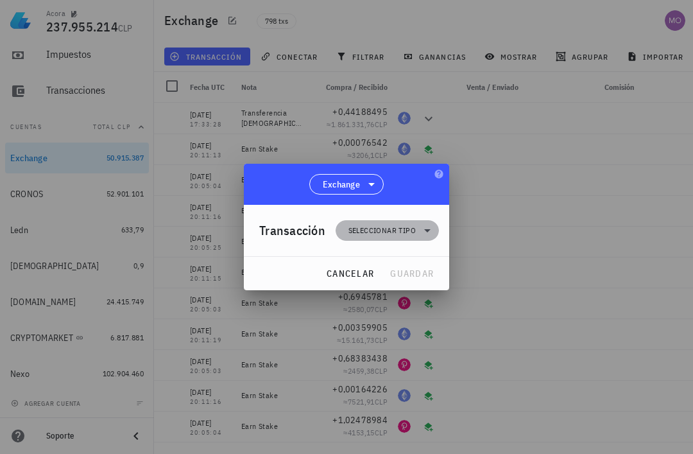
click at [427, 234] on icon at bounding box center [427, 230] width 15 height 15
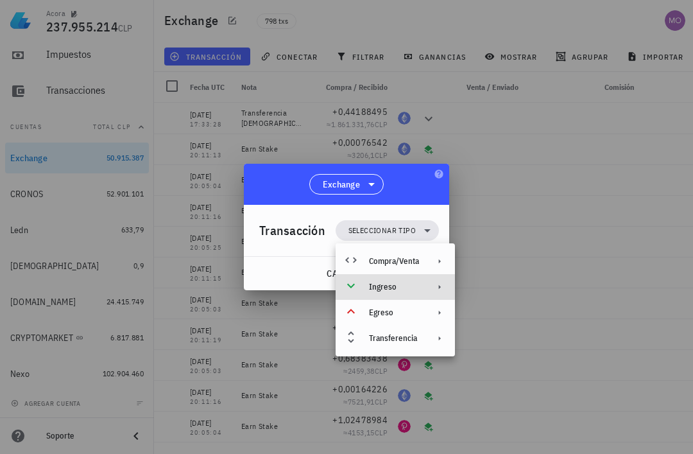
click at [416, 285] on div "Ingreso" at bounding box center [394, 287] width 50 height 10
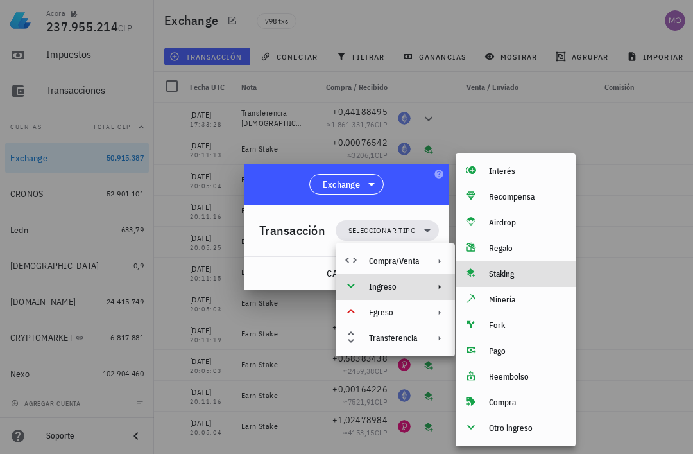
click at [509, 273] on div "Staking" at bounding box center [527, 274] width 76 height 10
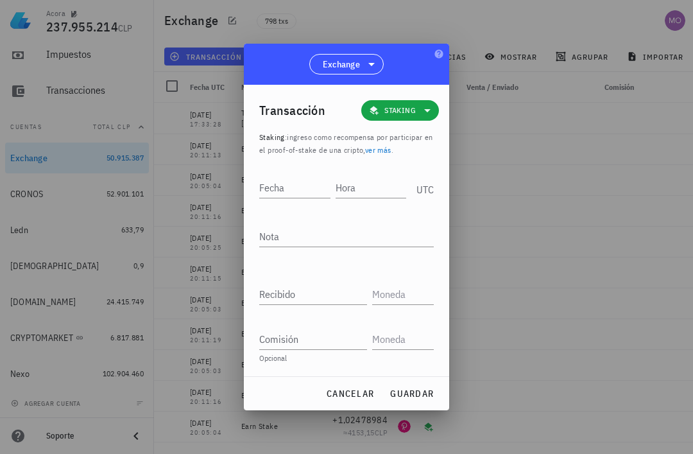
click at [367, 186] on input "Hora" at bounding box center [371, 187] width 71 height 21
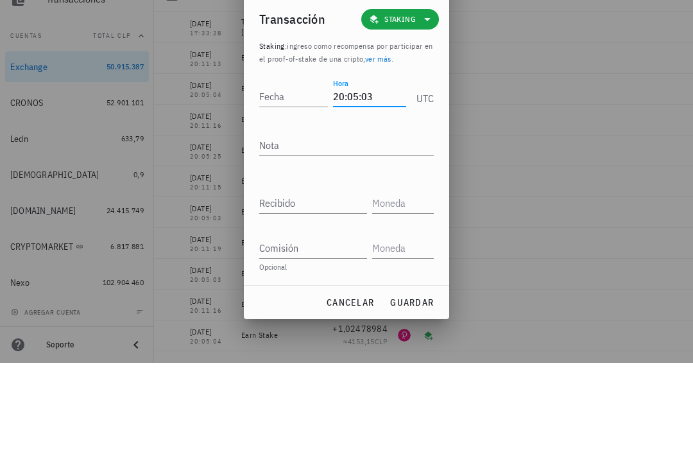
type input "20:05:03"
click at [292, 177] on input "Fecha" at bounding box center [293, 187] width 69 height 21
type input "2025-09-04"
click at [337, 226] on textarea "Nota" at bounding box center [346, 236] width 175 height 21
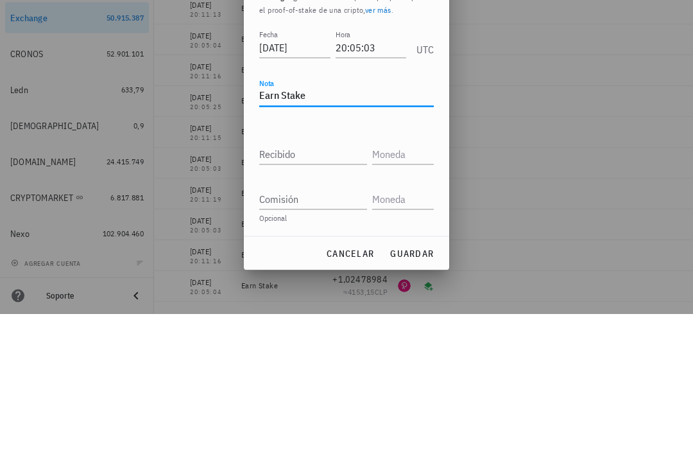
type textarea "Earn Stake"
click at [335, 284] on input "Recibido" at bounding box center [313, 294] width 108 height 21
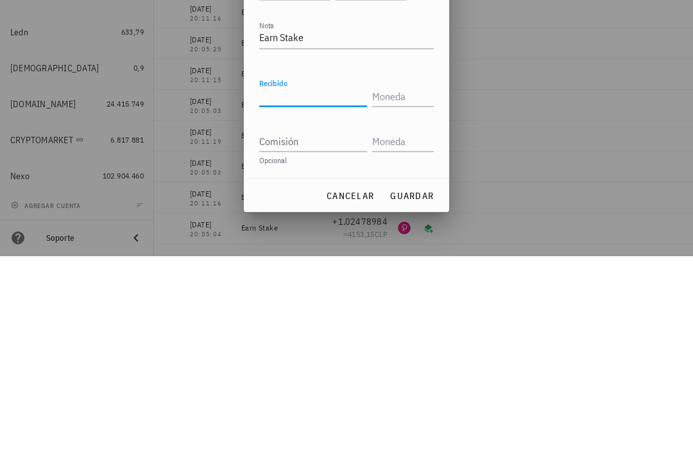
click at [314, 284] on input "Recibido" at bounding box center [313, 294] width 108 height 21
paste input "0,67603701"
type input "0,67603701"
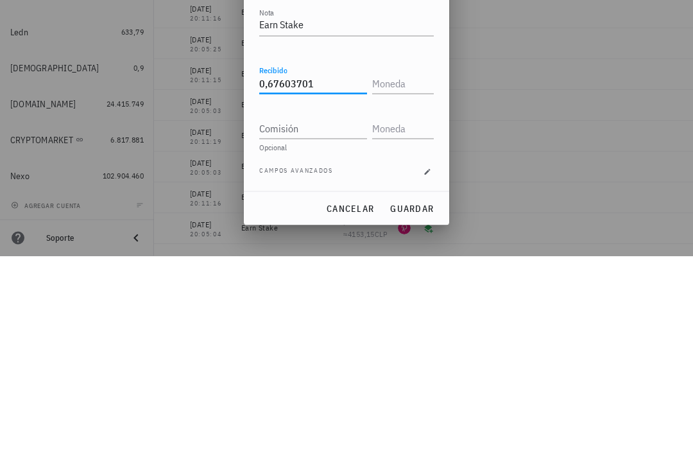
click at [404, 271] on input "text" at bounding box center [401, 281] width 59 height 21
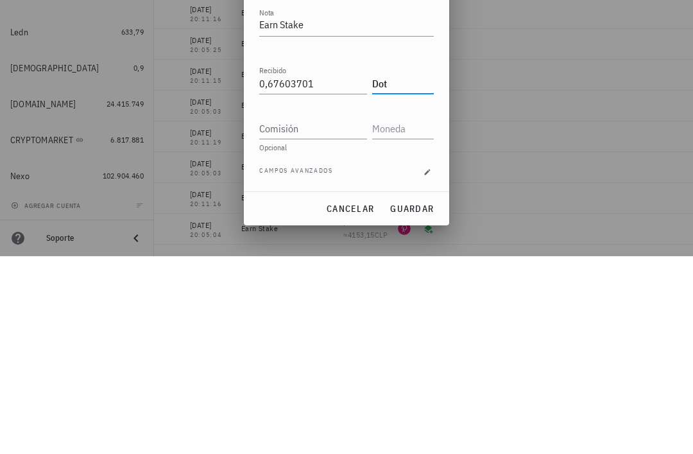
click at [326, 316] on input "Comisión" at bounding box center [313, 326] width 108 height 21
type input "DOT"
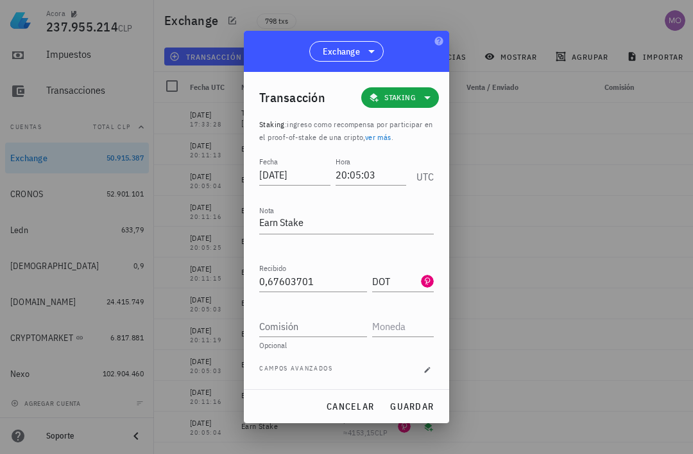
click at [423, 404] on span "guardar" at bounding box center [412, 407] width 44 height 12
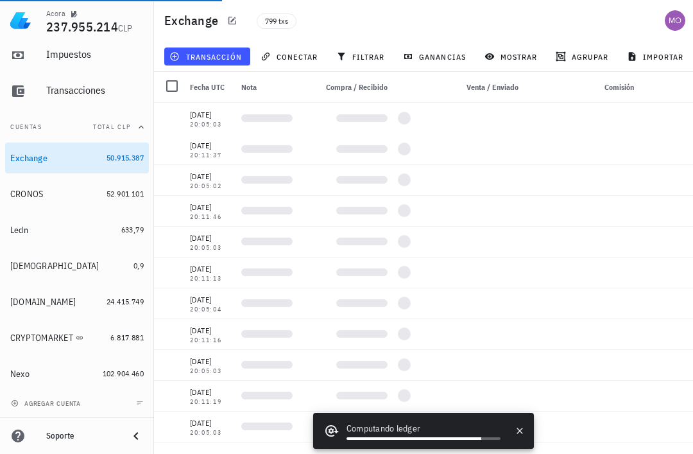
click at [214, 56] on span "transacción" at bounding box center [207, 56] width 70 height 10
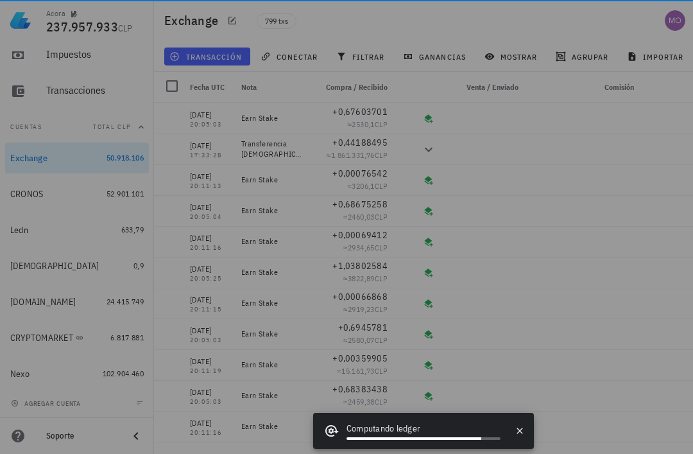
click at [215, 42] on div "transacción conectar filtrar ganancias mostrar agrupar importar" at bounding box center [464, 56] width 604 height 31
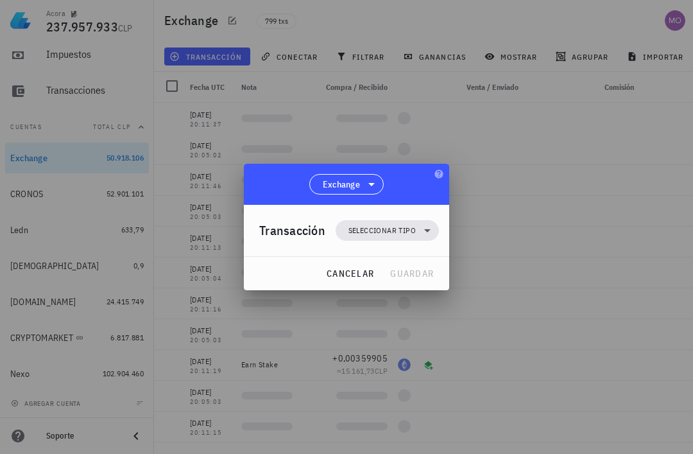
click at [428, 234] on icon at bounding box center [427, 230] width 15 height 15
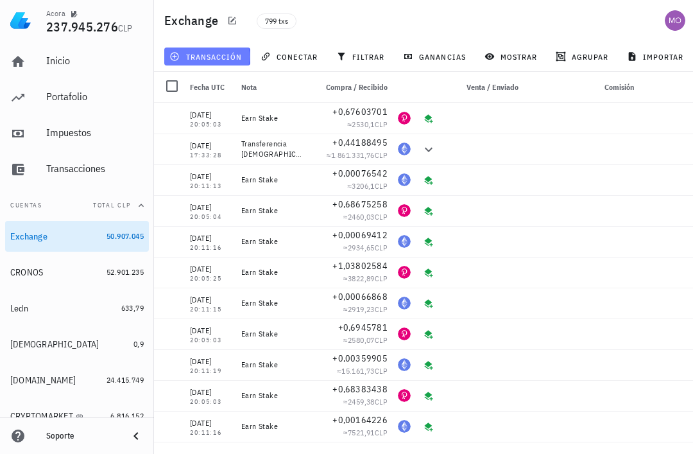
click at [225, 52] on span "transacción" at bounding box center [207, 56] width 70 height 10
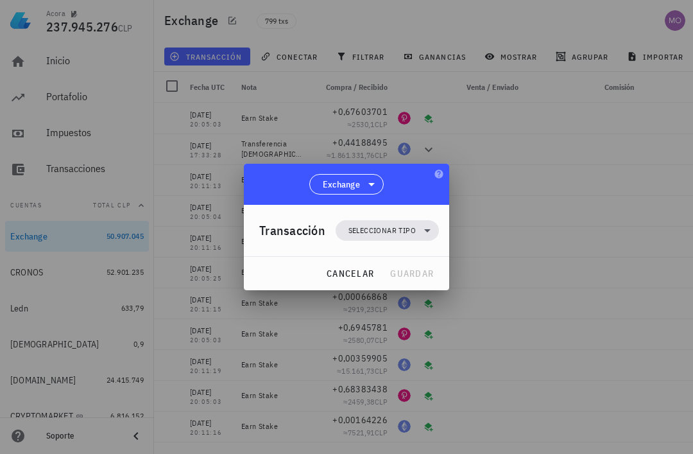
click at [422, 225] on icon at bounding box center [427, 230] width 15 height 15
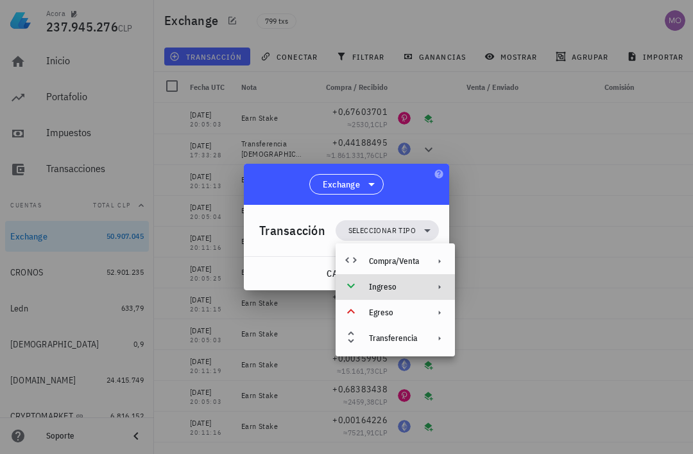
click at [428, 290] on div "Ingreso" at bounding box center [395, 287] width 119 height 26
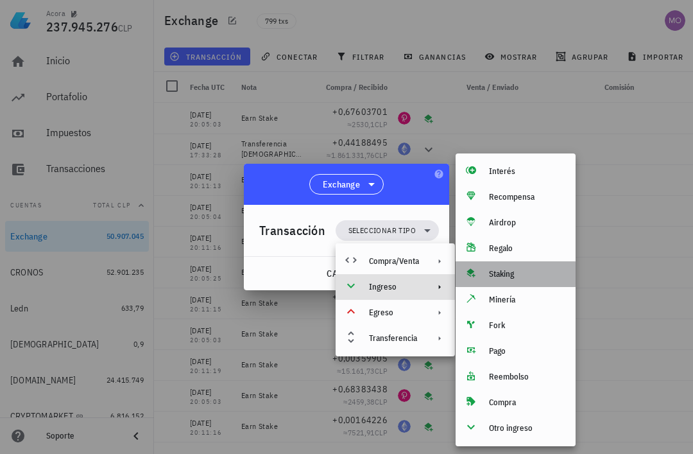
click at [517, 273] on div "Staking" at bounding box center [527, 274] width 76 height 10
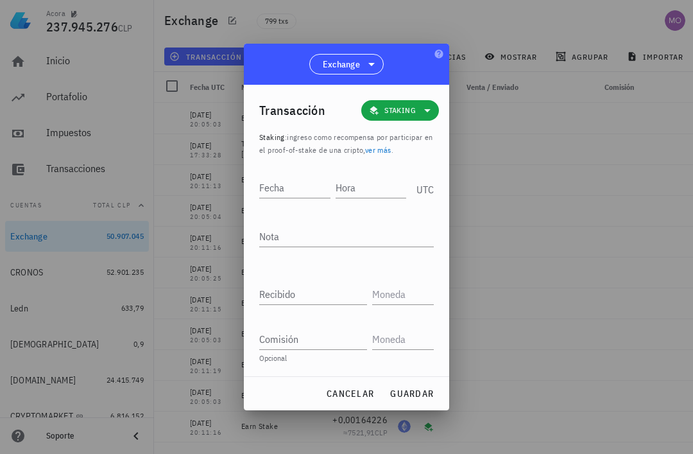
click at [372, 183] on input "Hora" at bounding box center [371, 187] width 71 height 21
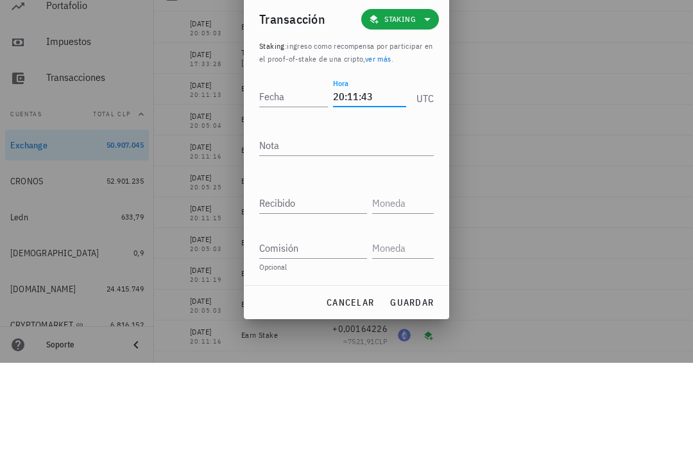
type input "20:11:43"
click at [296, 177] on input "Fecha" at bounding box center [293, 187] width 69 height 21
type input "[DATE]"
click at [341, 226] on textarea "Nota" at bounding box center [346, 236] width 175 height 21
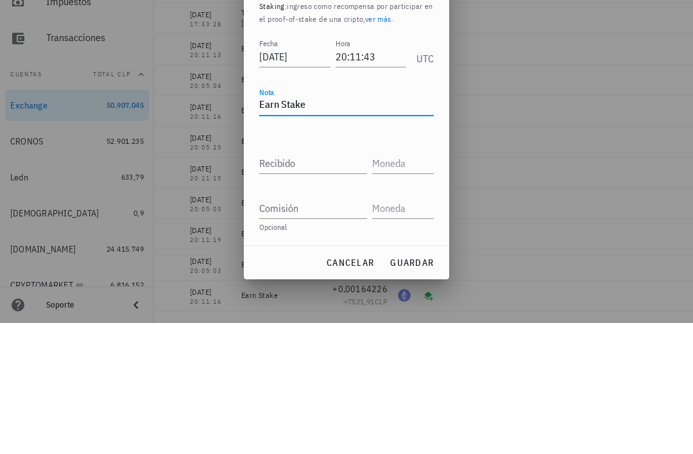
type textarea "Earn Stake"
click at [326, 276] on div "Recibido" at bounding box center [315, 290] width 113 height 28
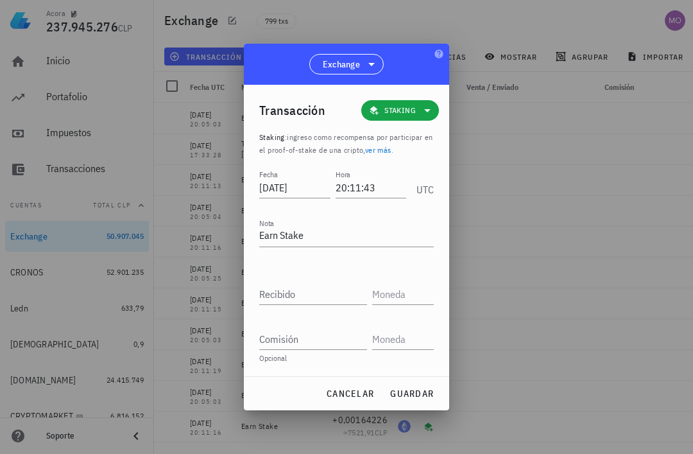
click at [320, 294] on input "Recibido" at bounding box center [313, 294] width 108 height 21
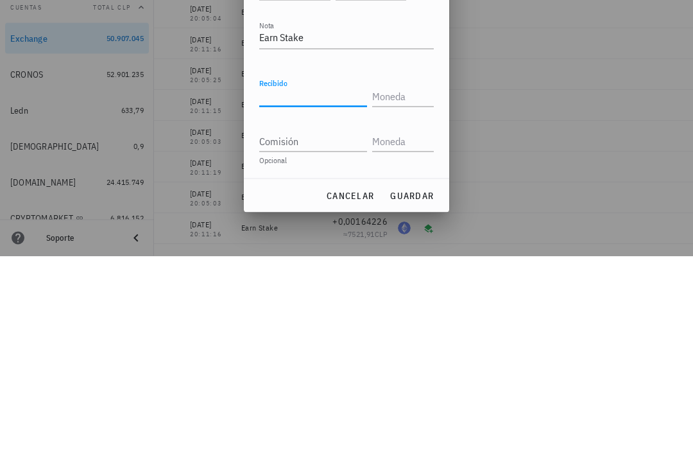
click at [300, 284] on input "Recibido" at bounding box center [313, 294] width 108 height 21
paste input "0,00440823"
type input "0,00440823"
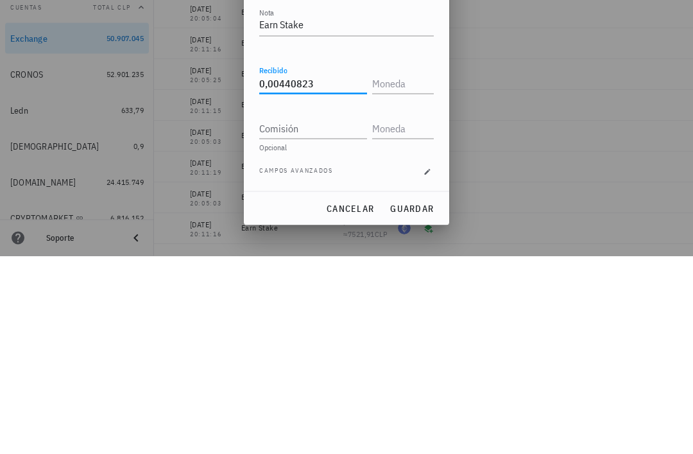
click at [407, 271] on input "text" at bounding box center [401, 281] width 59 height 21
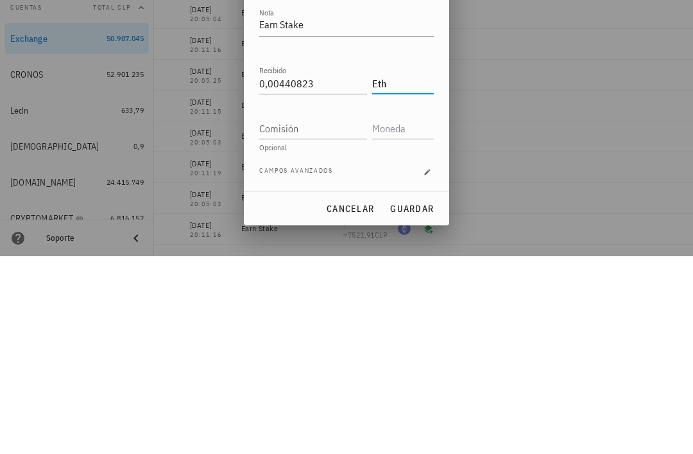
click at [312, 316] on input "Comisión" at bounding box center [313, 326] width 108 height 21
type input "ETH"
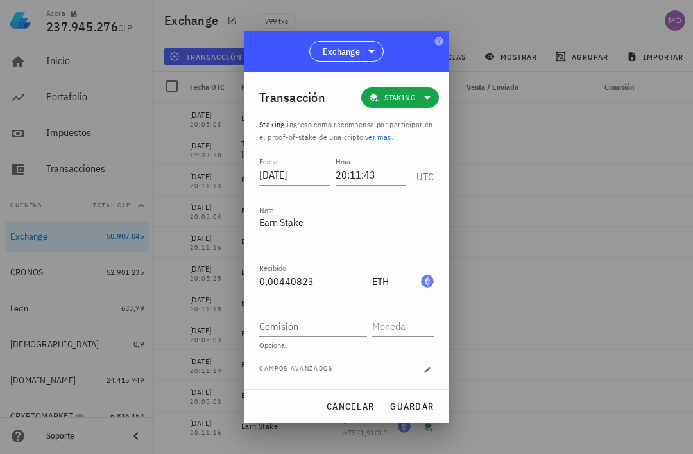
click at [426, 405] on span "guardar" at bounding box center [412, 407] width 44 height 12
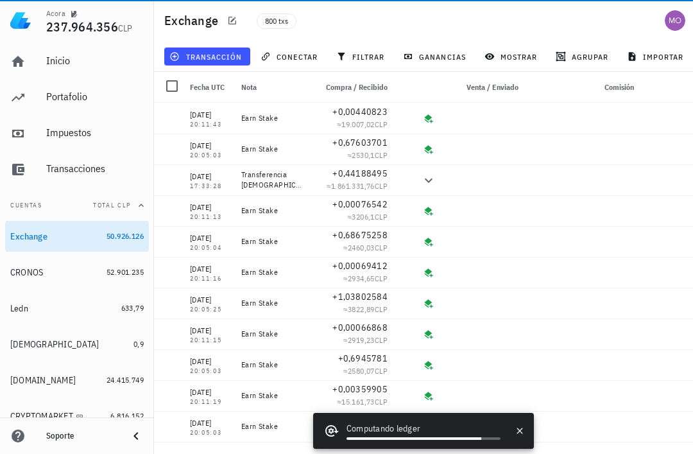
click at [215, 58] on span "transacción" at bounding box center [207, 56] width 70 height 10
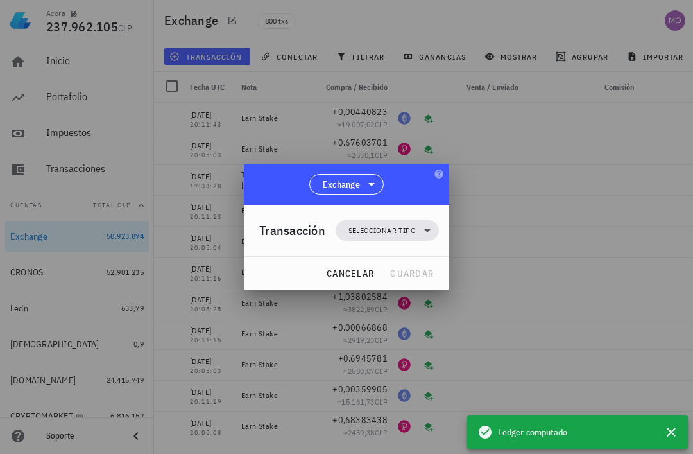
click at [426, 235] on icon at bounding box center [427, 230] width 15 height 15
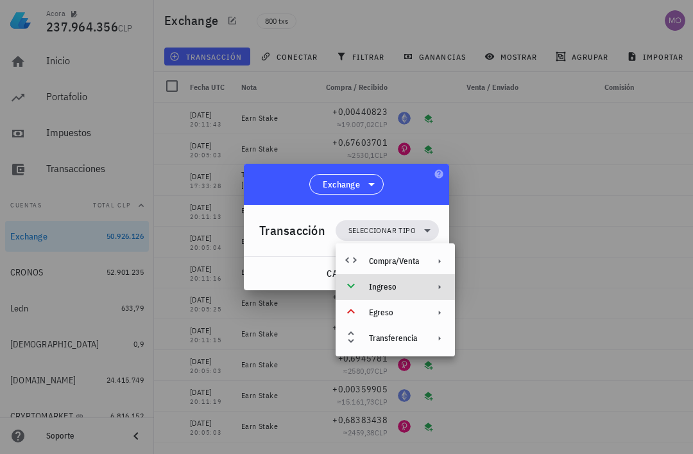
click at [424, 291] on div "Ingreso" at bounding box center [395, 287] width 119 height 26
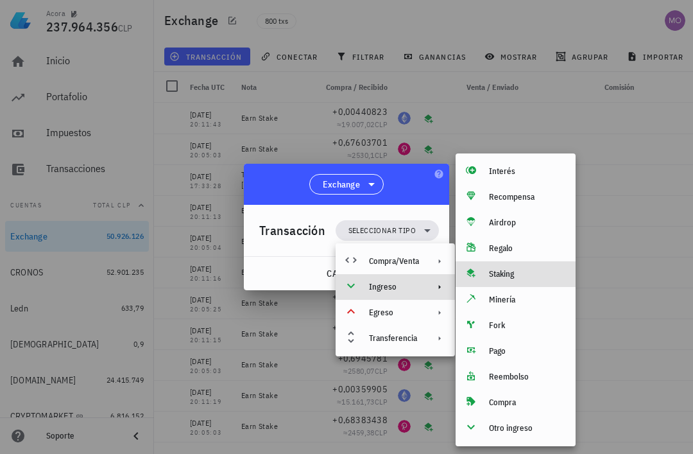
click at [523, 283] on div "Staking" at bounding box center [516, 274] width 120 height 26
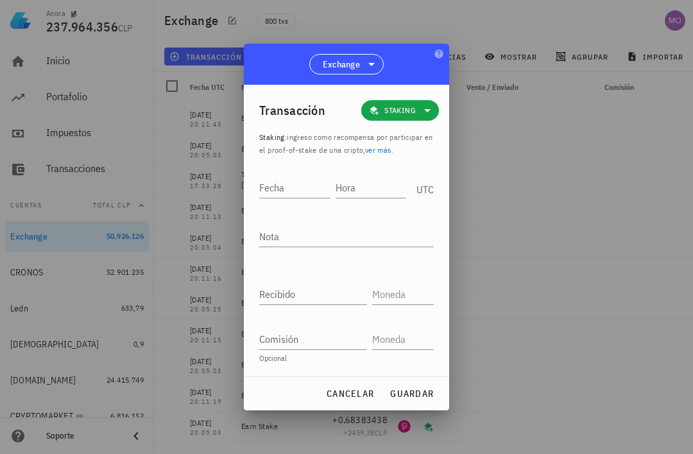
click at [365, 184] on input "Hora" at bounding box center [371, 187] width 71 height 21
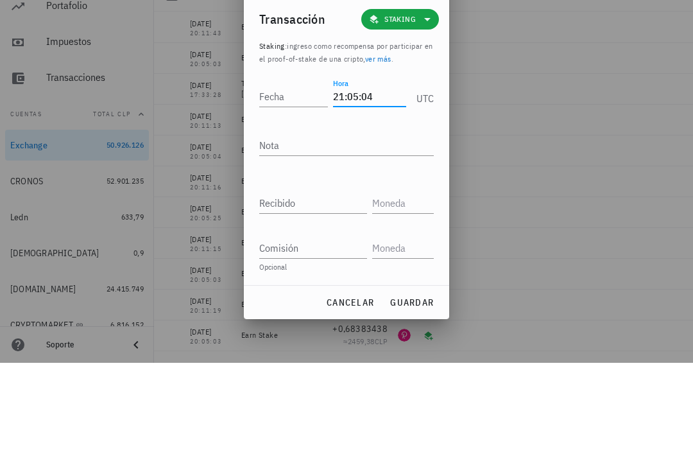
type input "21:05:04"
click at [282, 177] on div "Fecha" at bounding box center [293, 187] width 69 height 21
type input "[DATE]"
click at [353, 226] on textarea "Nota" at bounding box center [346, 236] width 175 height 21
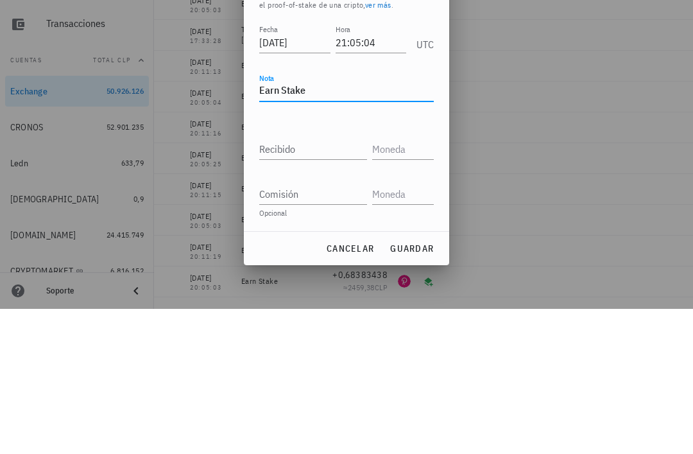
type textarea "Earn Stake"
click at [337, 284] on input "Recibido" at bounding box center [313, 294] width 108 height 21
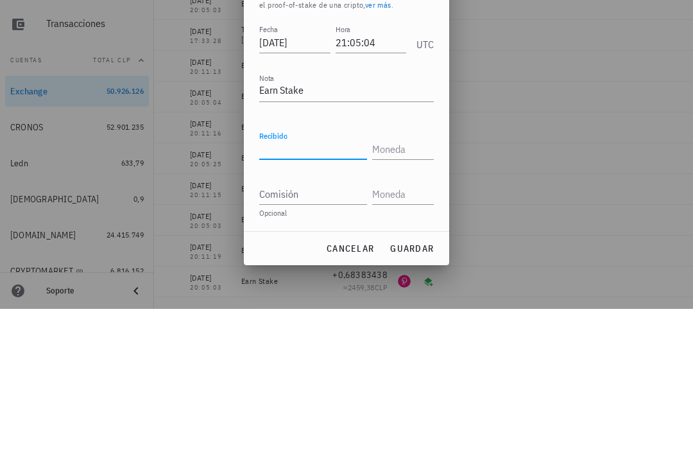
click at [327, 284] on input "Recibido" at bounding box center [313, 294] width 108 height 21
paste input "1,00762136"
type input "1,00762136"
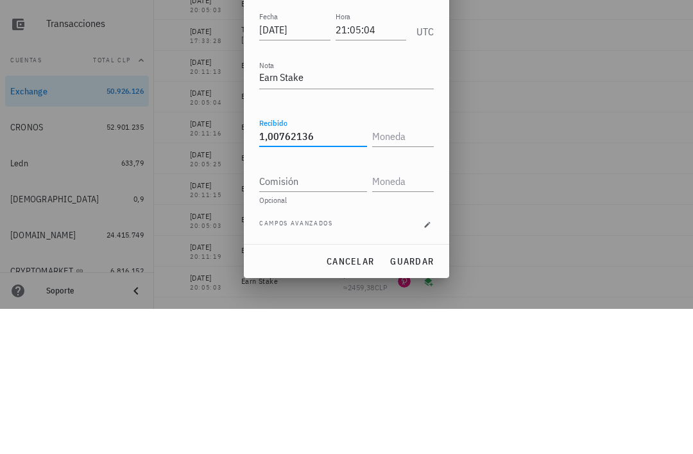
click at [404, 271] on input "text" at bounding box center [401, 281] width 59 height 21
click at [318, 316] on input "Comisión" at bounding box center [313, 326] width 108 height 21
type input "DOT"
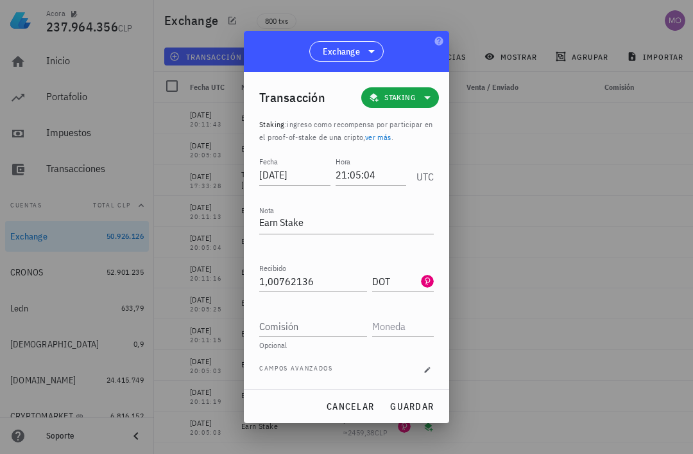
click at [424, 399] on button "guardar" at bounding box center [412, 406] width 55 height 23
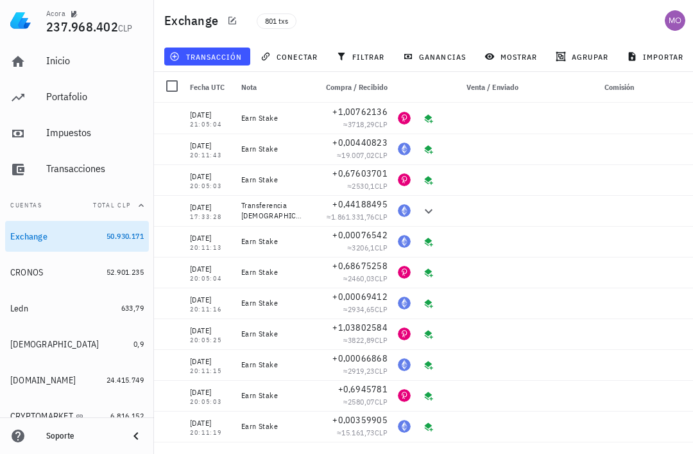
click at [224, 49] on button "transacción" at bounding box center [207, 57] width 86 height 18
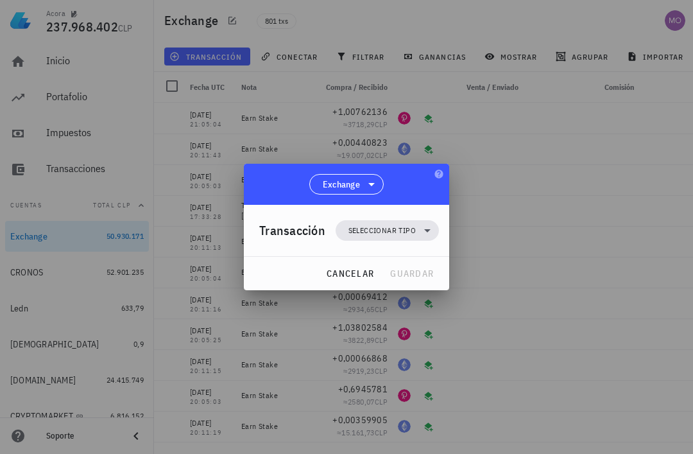
click at [424, 214] on div "Transacción Seleccionar tipo" at bounding box center [349, 230] width 180 height 51
click at [422, 237] on icon at bounding box center [427, 230] width 15 height 15
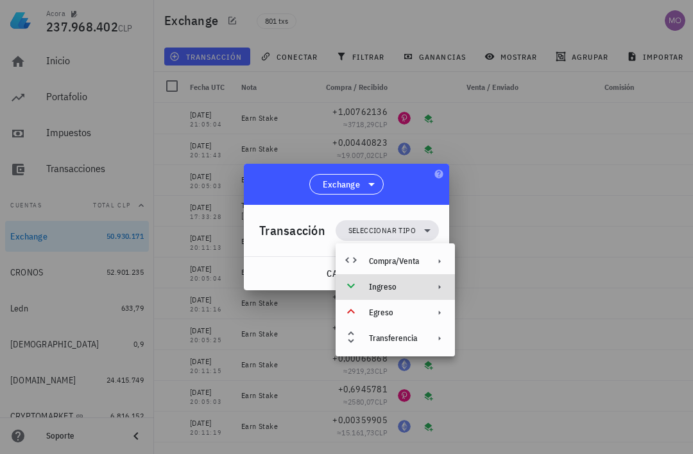
click at [419, 295] on div "Ingreso" at bounding box center [395, 287] width 119 height 26
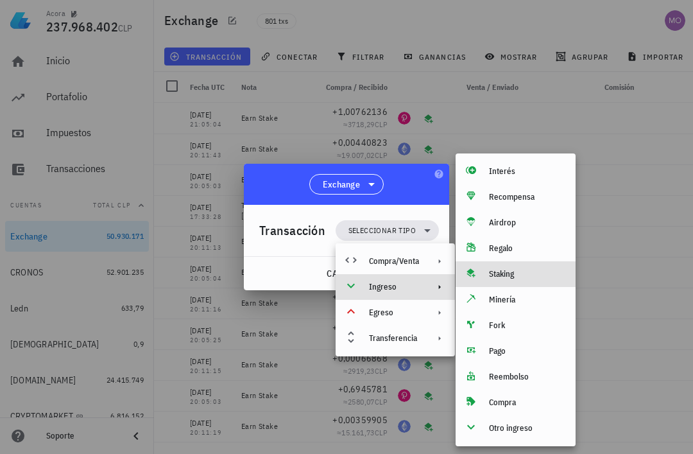
click at [528, 272] on div "Staking" at bounding box center [527, 274] width 76 height 10
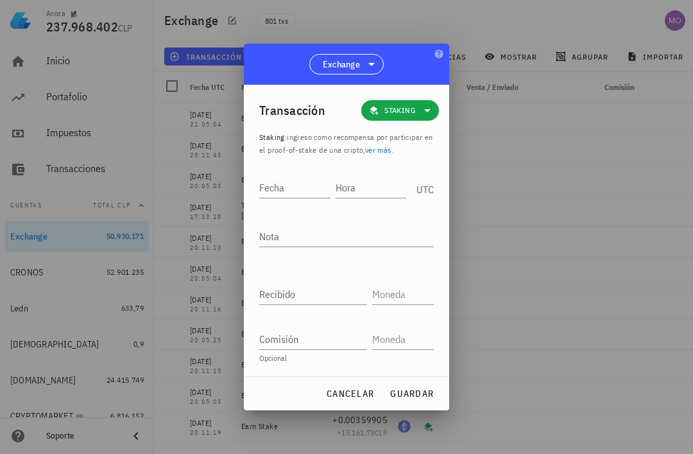
click at [358, 185] on input "Hora" at bounding box center [371, 187] width 71 height 21
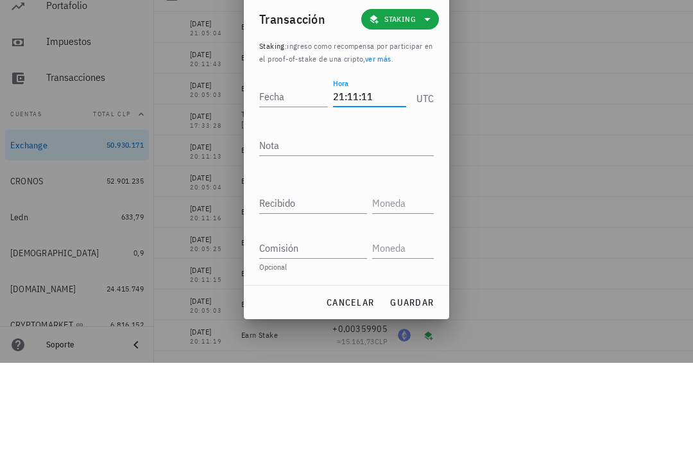
type input "21:11:11"
click at [292, 177] on input "Fecha" at bounding box center [293, 187] width 69 height 21
type input "2025-09-07"
click at [339, 226] on textarea "Nota" at bounding box center [346, 236] width 175 height 21
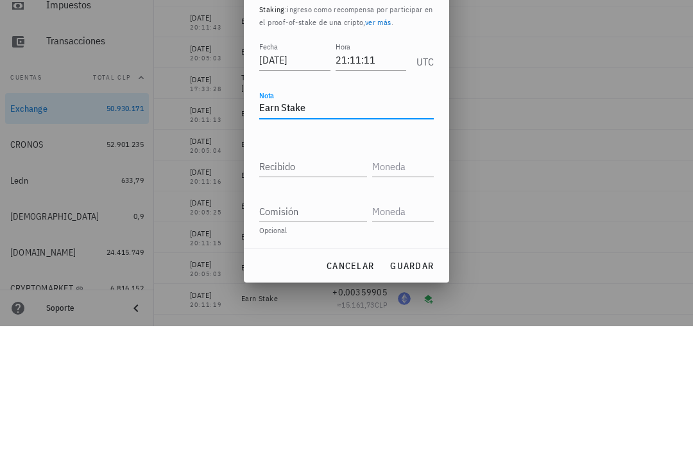
type textarea "Earn Stake"
click at [321, 284] on input "Recibido" at bounding box center [313, 294] width 108 height 21
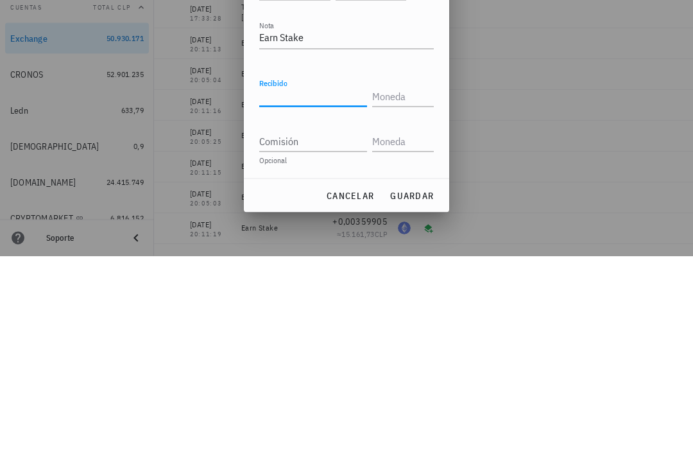
click at [319, 284] on input "Recibido" at bounding box center [313, 294] width 108 height 21
paste input "0,00093613"
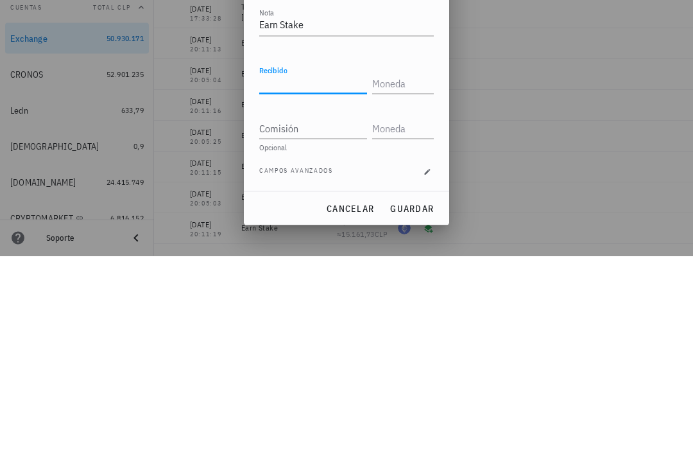
type input "0,00093613"
click at [401, 271] on input "text" at bounding box center [401, 281] width 59 height 21
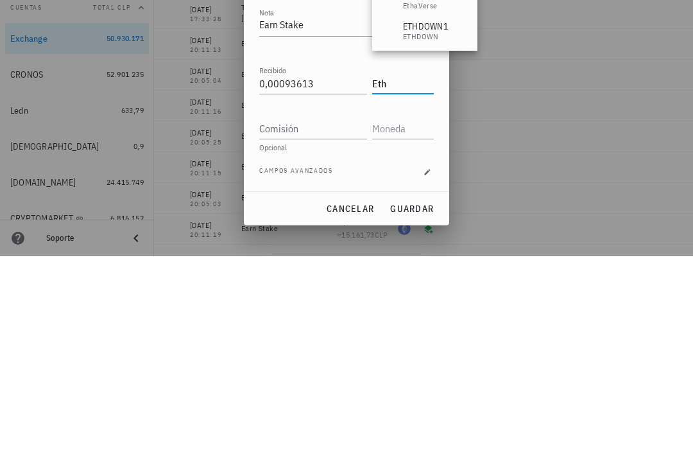
click at [320, 316] on input "Comisión" at bounding box center [313, 326] width 108 height 21
type input "ETH"
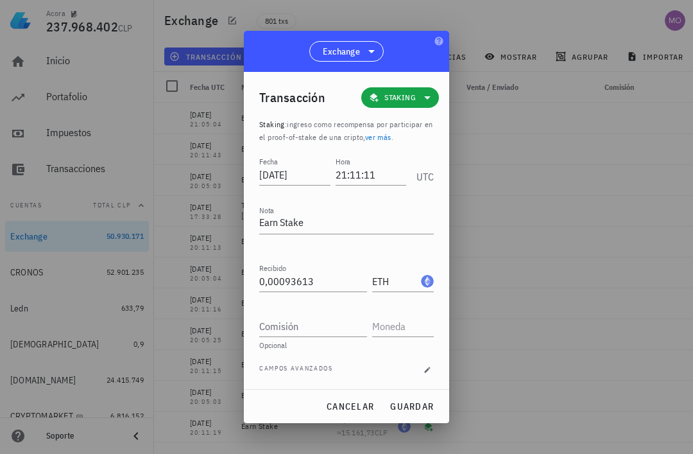
click at [423, 405] on span "guardar" at bounding box center [412, 407] width 44 height 12
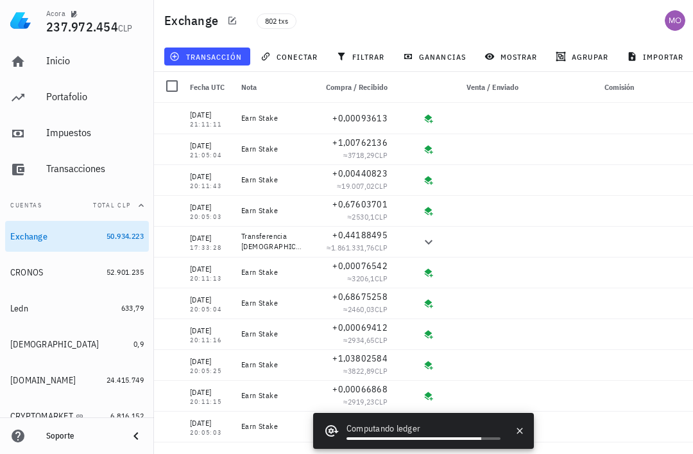
click at [202, 59] on span "transacción" at bounding box center [207, 56] width 70 height 10
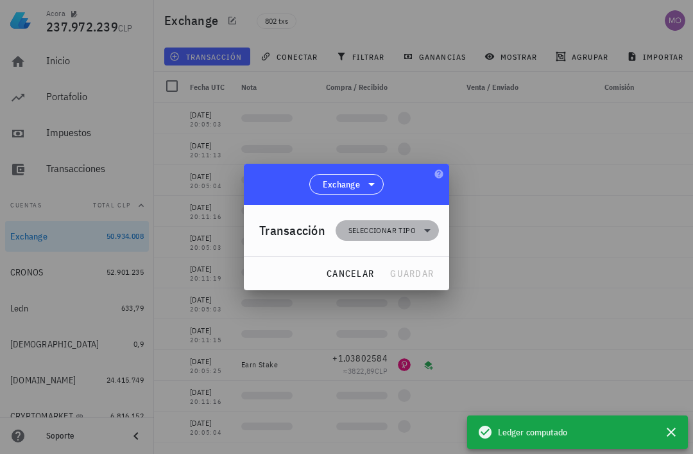
click at [419, 230] on span "Seleccionar tipo" at bounding box center [387, 230] width 88 height 21
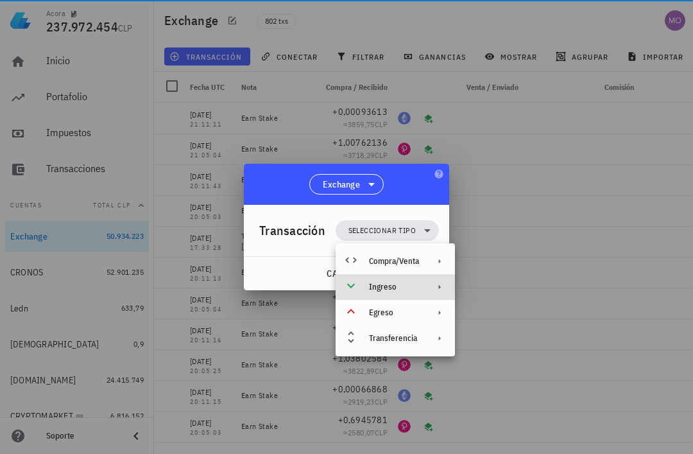
click at [429, 291] on div "Ingreso" at bounding box center [395, 287] width 119 height 26
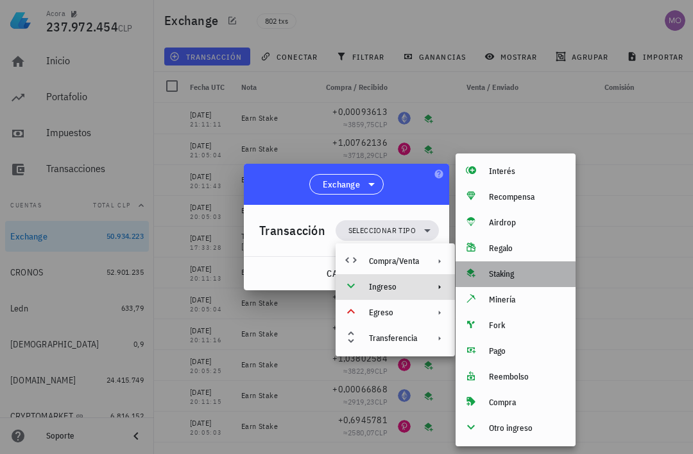
click at [519, 277] on div "Staking" at bounding box center [527, 274] width 76 height 10
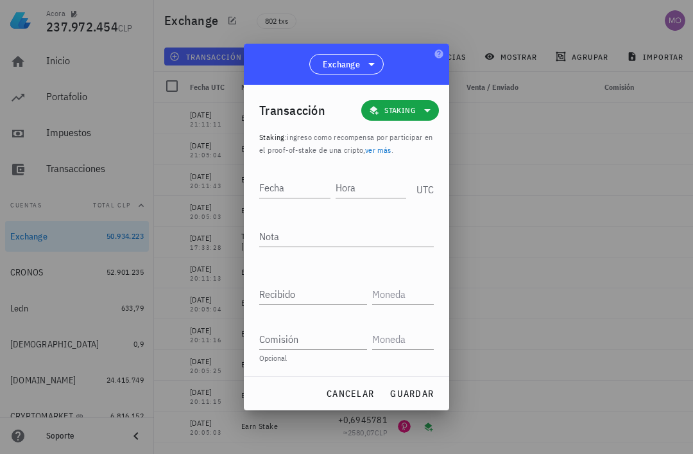
click at [365, 180] on input "Hora" at bounding box center [371, 187] width 71 height 21
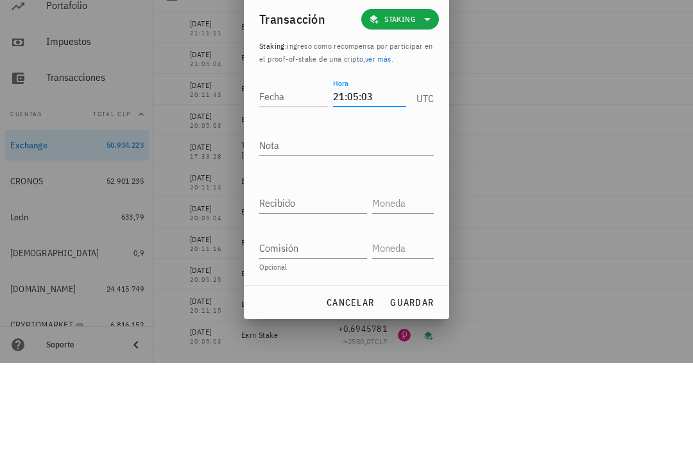
type input "21:05:03"
click at [318, 177] on input "Fecha" at bounding box center [293, 187] width 69 height 21
type input "2025-09-09"
click at [354, 226] on textarea "Nota" at bounding box center [346, 236] width 175 height 21
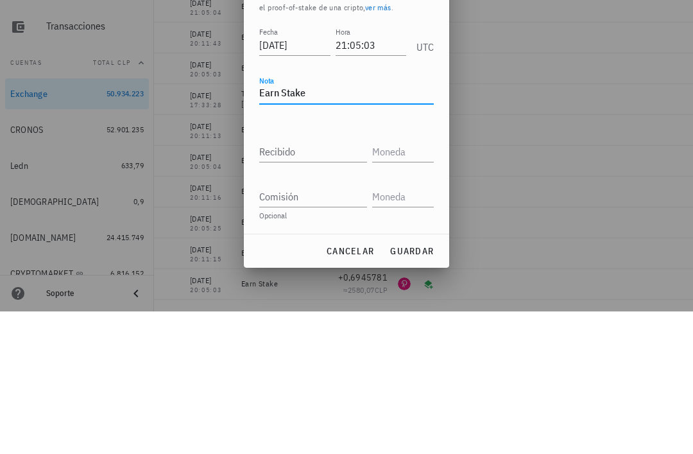
type textarea "Earn Stake"
click at [320, 284] on input "Recibido" at bounding box center [313, 294] width 108 height 21
click at [318, 284] on input "Recibido" at bounding box center [313, 294] width 108 height 21
paste input "0,67436294"
type input "0,67436294"
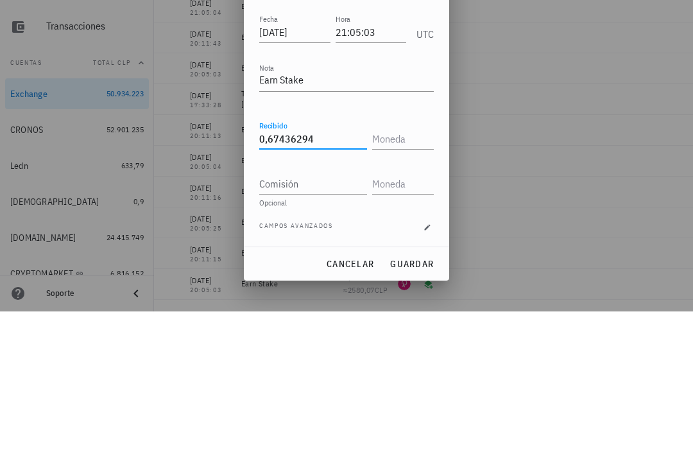
click at [410, 271] on input "text" at bounding box center [401, 281] width 59 height 21
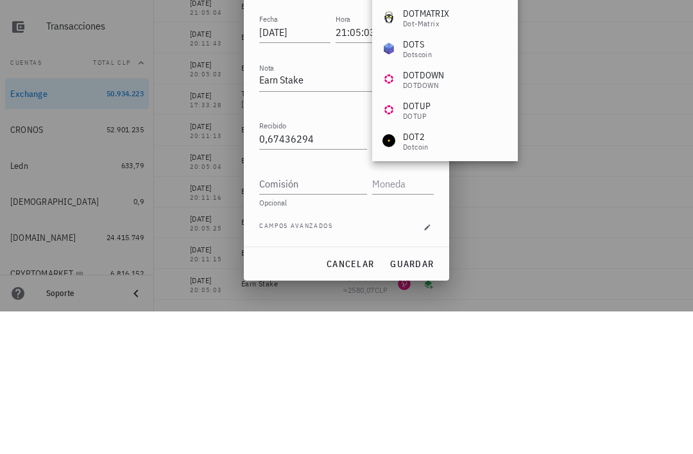
click at [329, 308] on div "Comisión" at bounding box center [315, 322] width 113 height 28
type input "DOT"
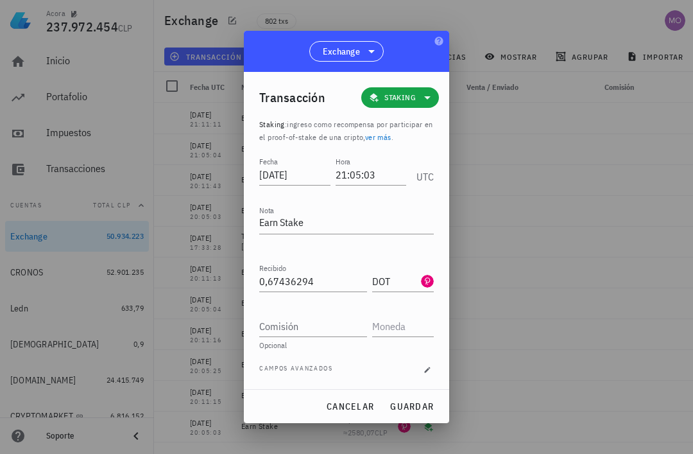
click at [412, 401] on span "guardar" at bounding box center [412, 407] width 44 height 12
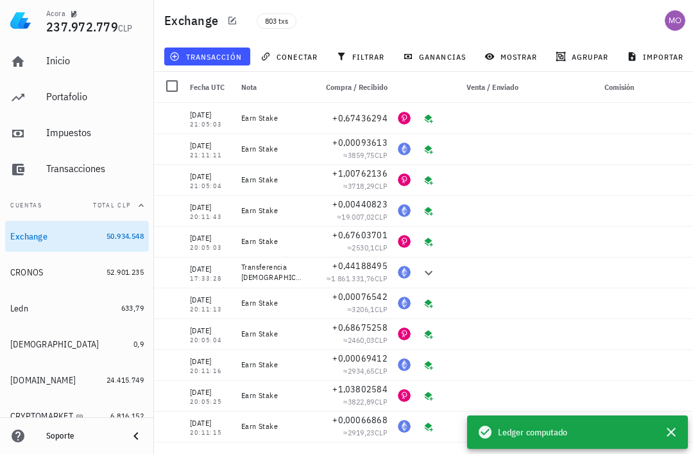
click at [225, 57] on span "transacción" at bounding box center [207, 56] width 70 height 10
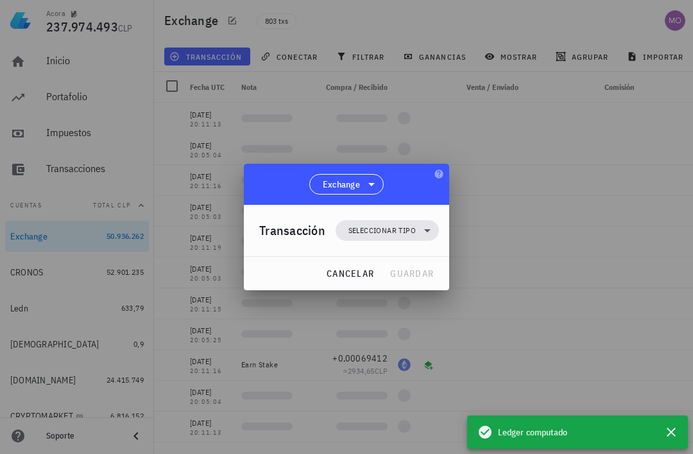
click at [431, 229] on icon at bounding box center [427, 230] width 15 height 15
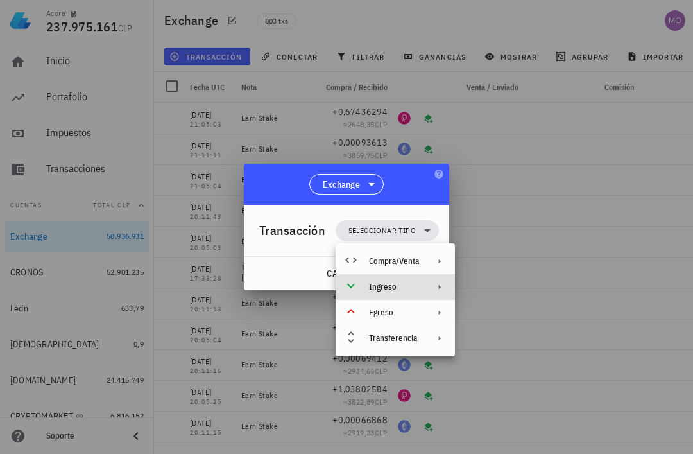
click at [410, 295] on div "Ingreso" at bounding box center [395, 287] width 119 height 26
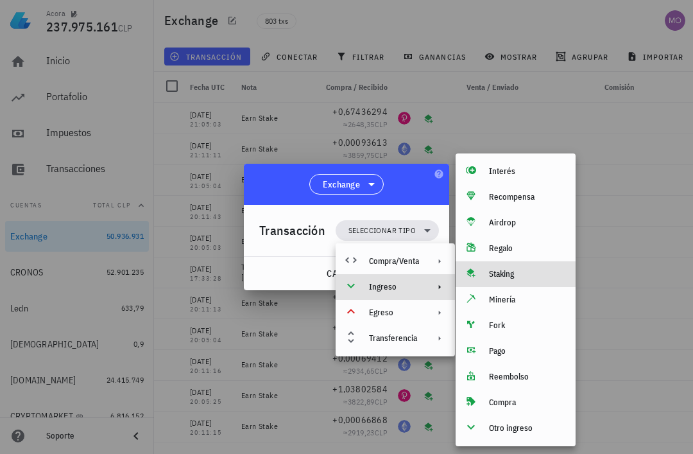
click at [512, 277] on div "Staking" at bounding box center [527, 274] width 76 height 10
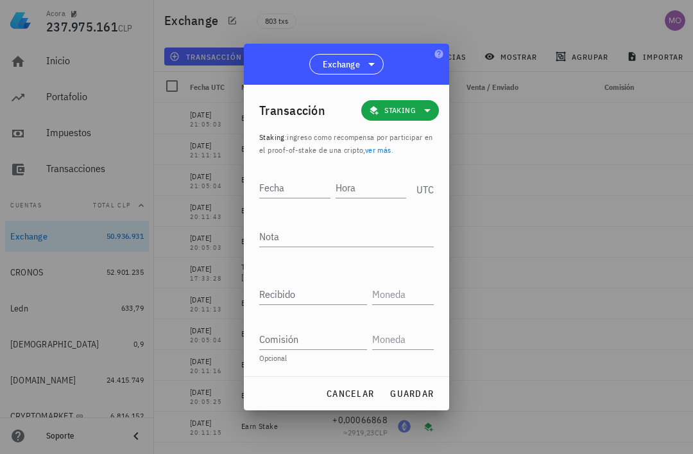
click at [363, 189] on input "Hora" at bounding box center [371, 187] width 71 height 21
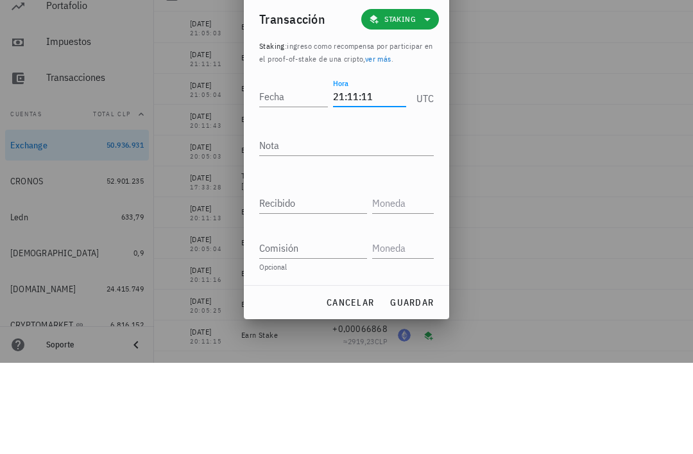
type input "21:11:11"
click at [293, 177] on input "Fecha" at bounding box center [293, 187] width 69 height 21
type input "2025-09-09"
click at [334, 218] on div "Nota" at bounding box center [346, 239] width 175 height 42
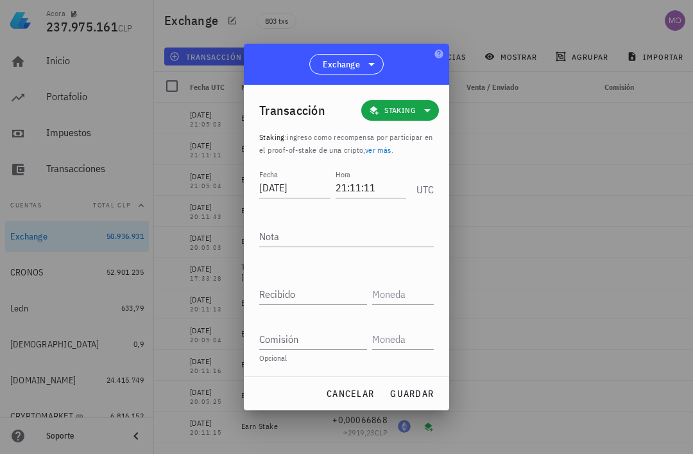
click at [376, 229] on textarea "Nota" at bounding box center [346, 236] width 175 height 21
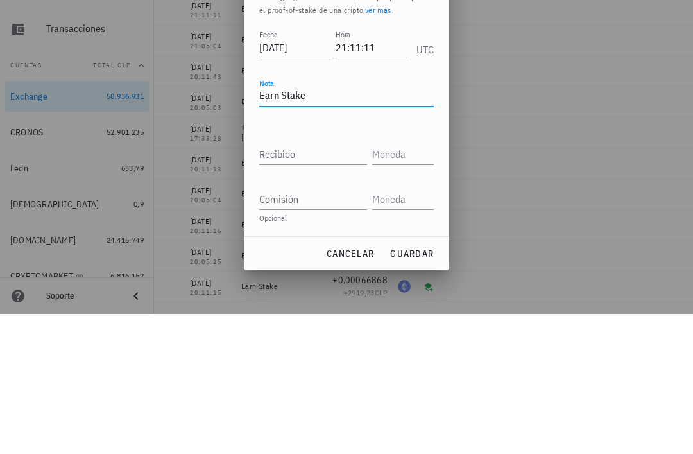
type textarea "Earn Stake"
click at [329, 284] on input "Recibido" at bounding box center [313, 294] width 108 height 21
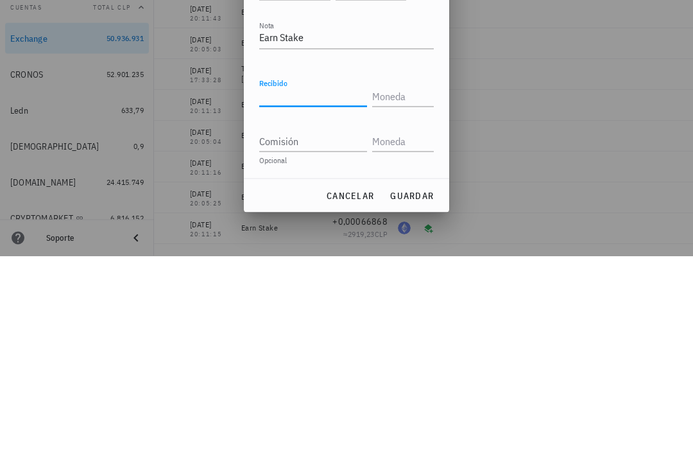
click at [317, 284] on input "Recibido" at bounding box center [313, 294] width 108 height 21
paste input "0,00052847"
type input "0,00052847"
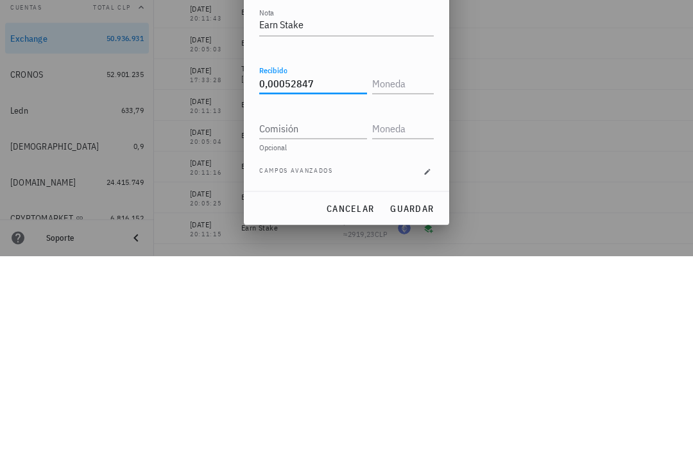
click at [404, 271] on input "text" at bounding box center [401, 281] width 59 height 21
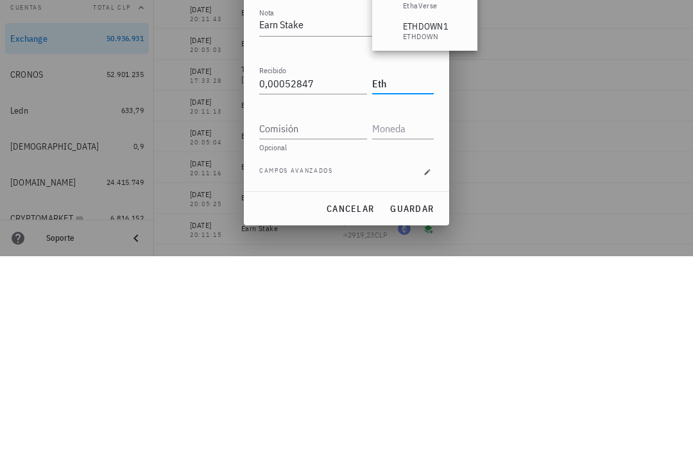
click at [338, 316] on input "Comisión" at bounding box center [313, 326] width 108 height 21
type input "ETH"
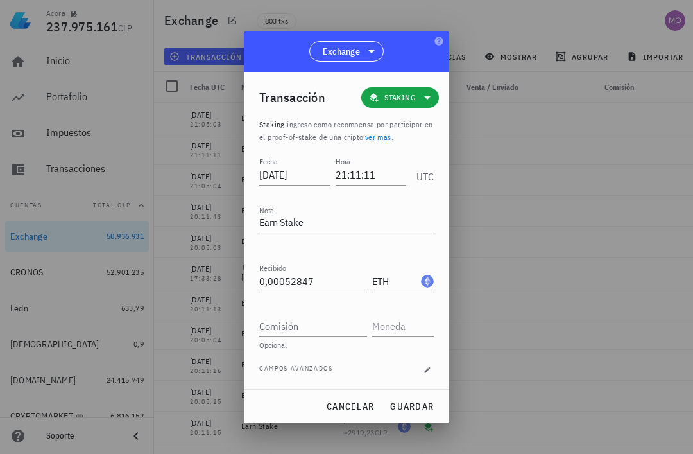
click at [425, 401] on span "guardar" at bounding box center [412, 407] width 44 height 12
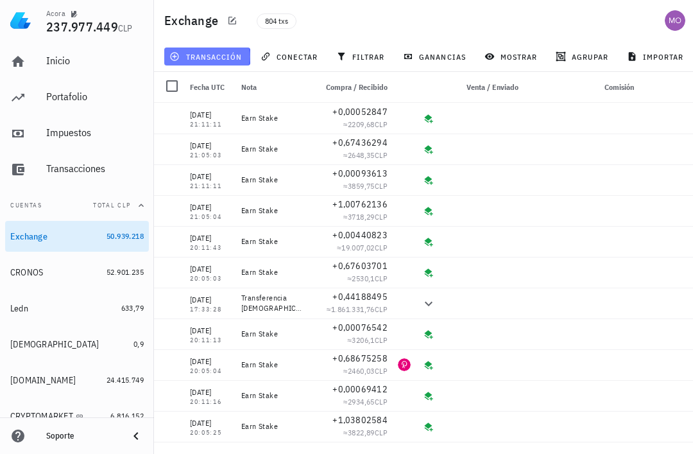
click at [207, 51] on span "transacción" at bounding box center [207, 56] width 70 height 10
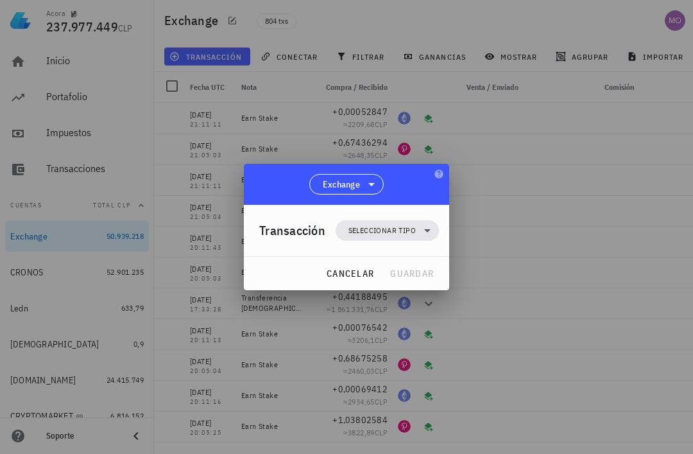
click at [423, 229] on icon at bounding box center [427, 230] width 15 height 15
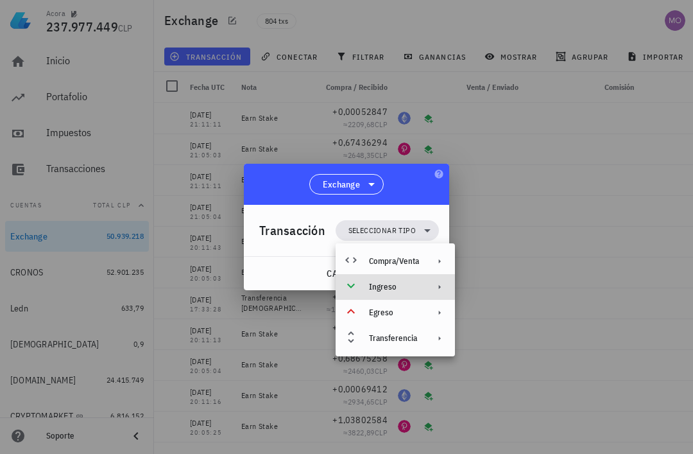
click at [424, 286] on div "Ingreso" at bounding box center [395, 287] width 119 height 26
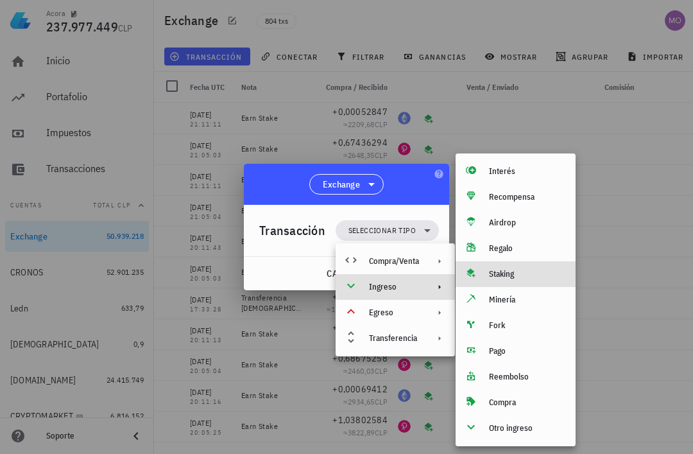
click at [523, 275] on div "Staking" at bounding box center [527, 274] width 76 height 10
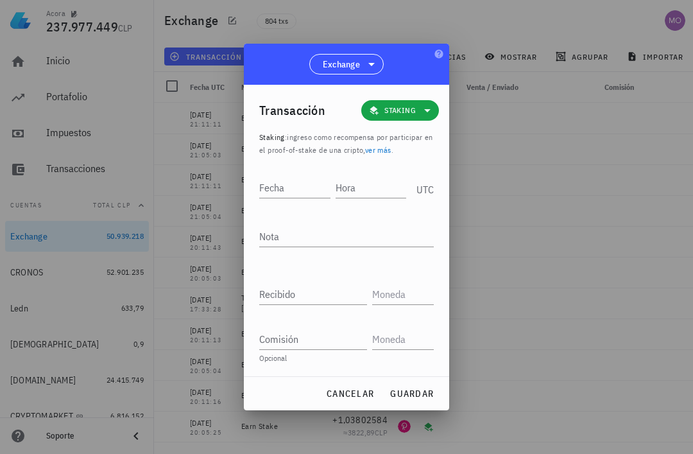
click at [371, 189] on input "Hora" at bounding box center [371, 187] width 71 height 21
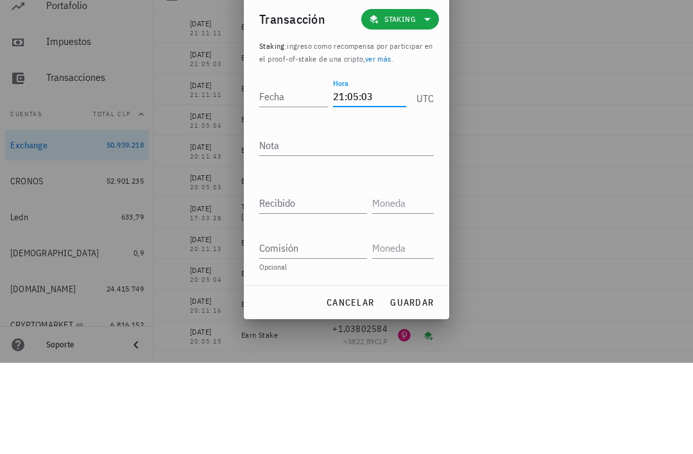
type input "21:05:03"
click at [289, 177] on input "Fecha" at bounding box center [293, 187] width 69 height 21
type input "2025-09-11"
click at [356, 226] on textarea "Nota" at bounding box center [346, 236] width 175 height 21
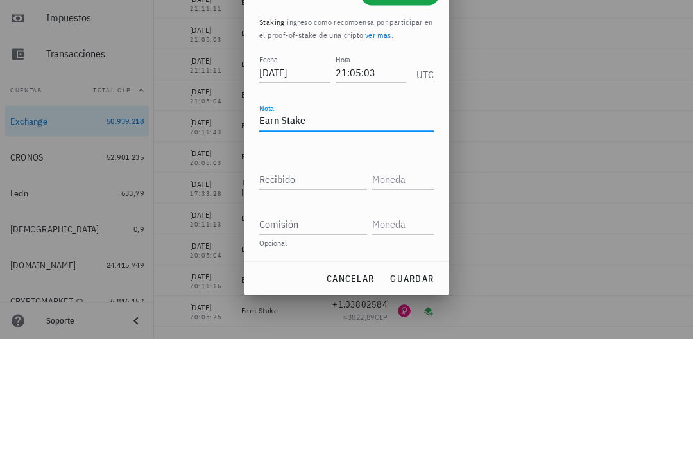
type textarea "Earn Stake"
click at [323, 284] on input "Recibido" at bounding box center [313, 294] width 108 height 21
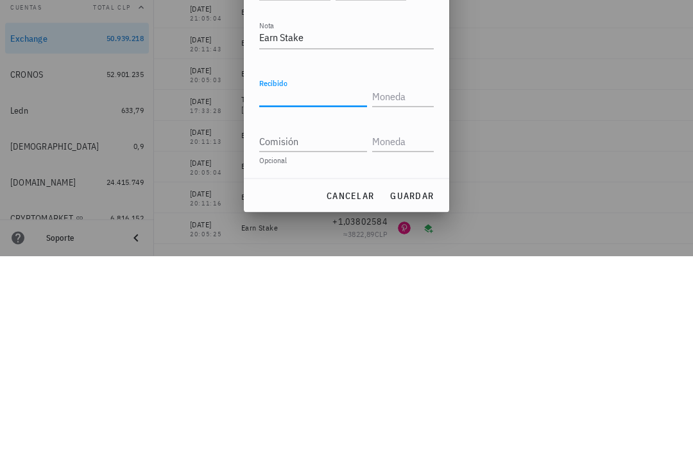
click at [318, 284] on input "Recibido" at bounding box center [313, 294] width 108 height 21
paste input "0,66113809"
type input "0,66113809"
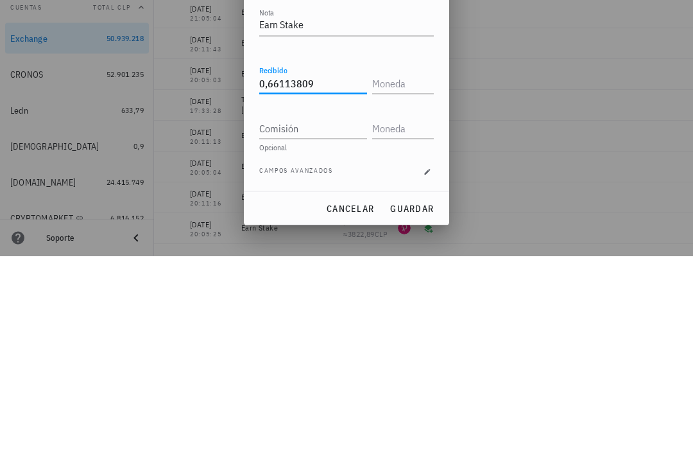
click at [414, 271] on input "text" at bounding box center [401, 281] width 59 height 21
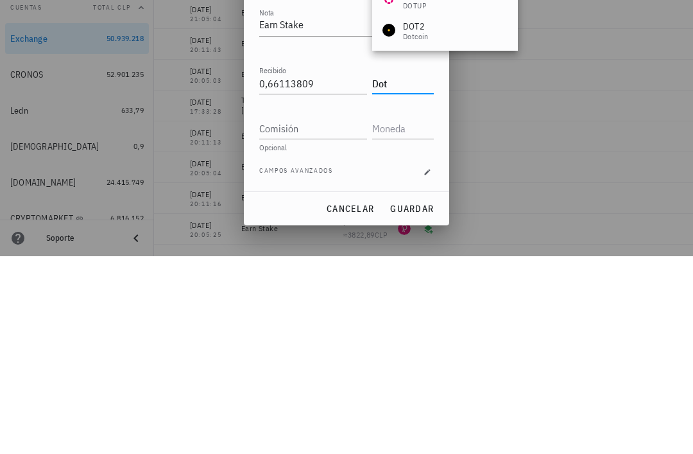
click at [320, 316] on input "Comisión" at bounding box center [313, 326] width 108 height 21
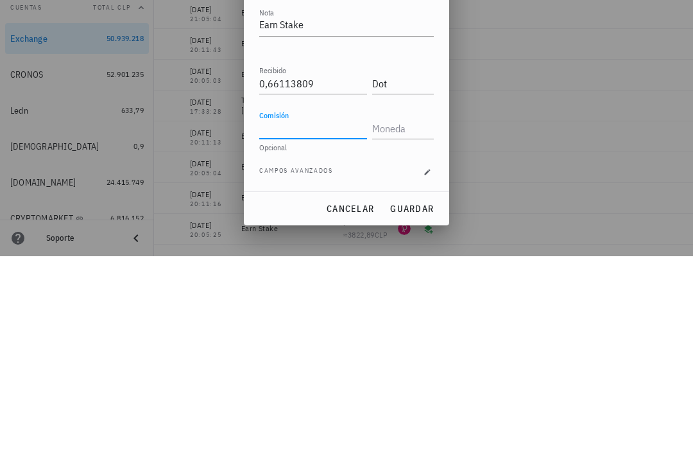
type input "DOT"
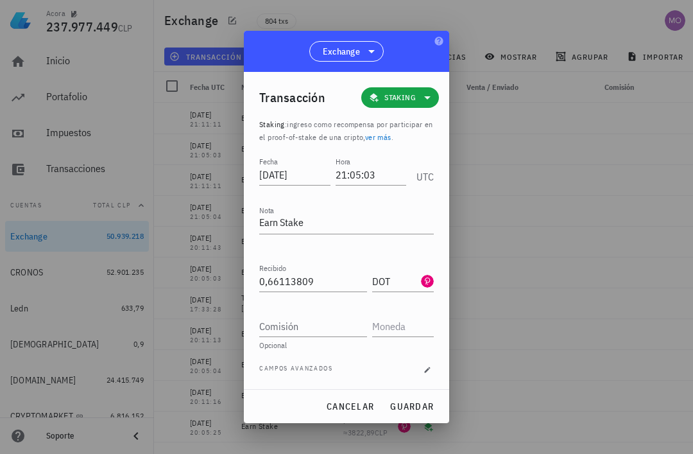
click at [428, 401] on span "guardar" at bounding box center [412, 407] width 44 height 12
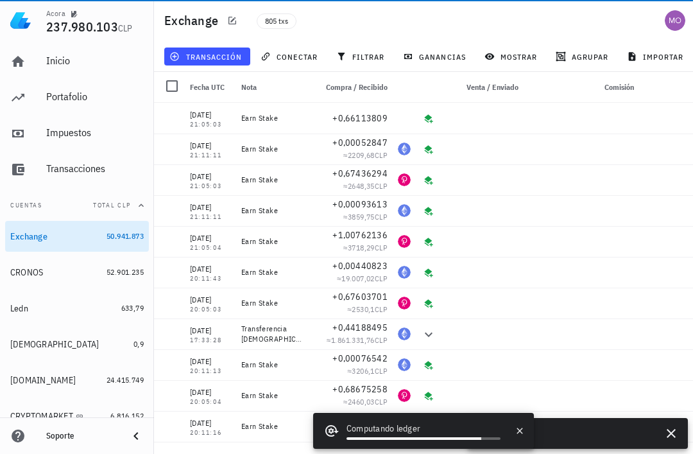
click at [235, 51] on span "transacción" at bounding box center [207, 56] width 70 height 10
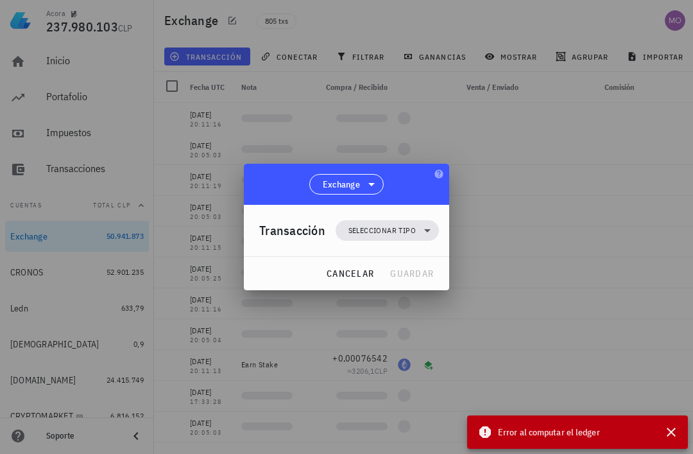
click at [422, 232] on icon at bounding box center [427, 230] width 15 height 15
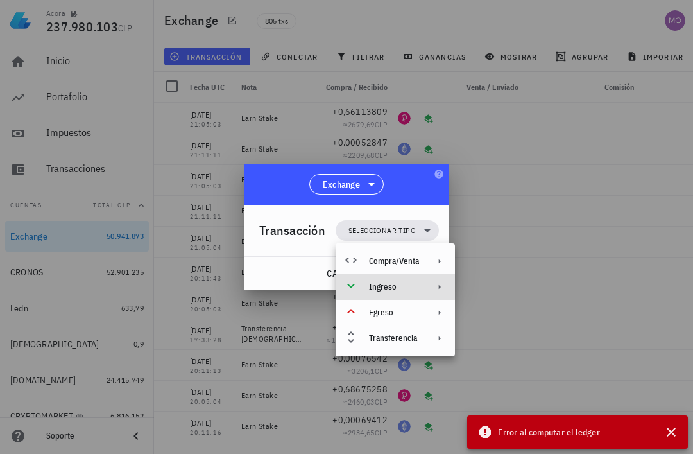
click at [413, 290] on div "Ingreso" at bounding box center [394, 287] width 50 height 10
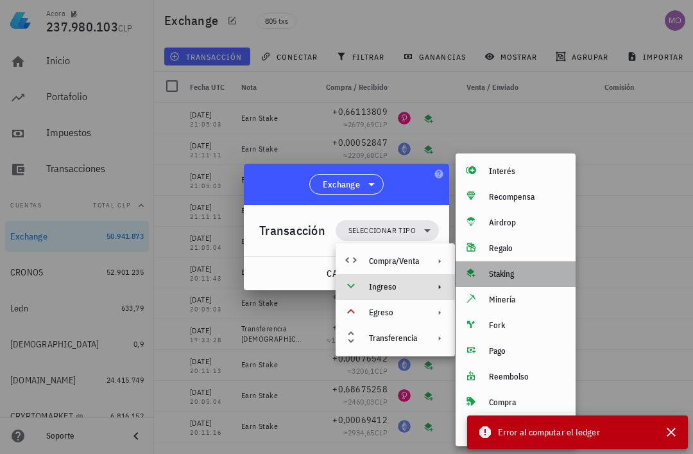
click at [520, 277] on div "Staking" at bounding box center [527, 274] width 76 height 10
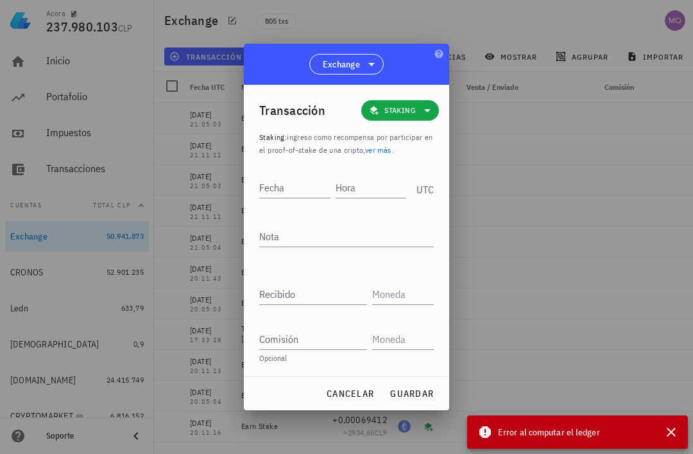
click at [363, 193] on input "Hora" at bounding box center [371, 187] width 71 height 21
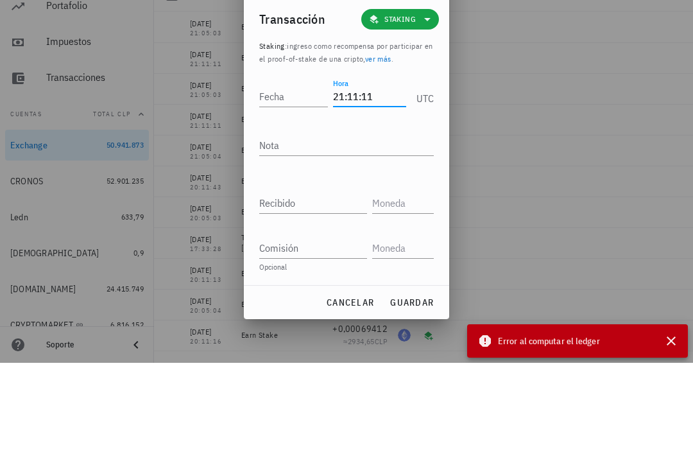
type input "21:11:11"
click at [283, 177] on div "Fecha" at bounding box center [293, 187] width 69 height 21
type input "2025-09-11"
click at [348, 226] on textarea "Nota" at bounding box center [346, 236] width 175 height 21
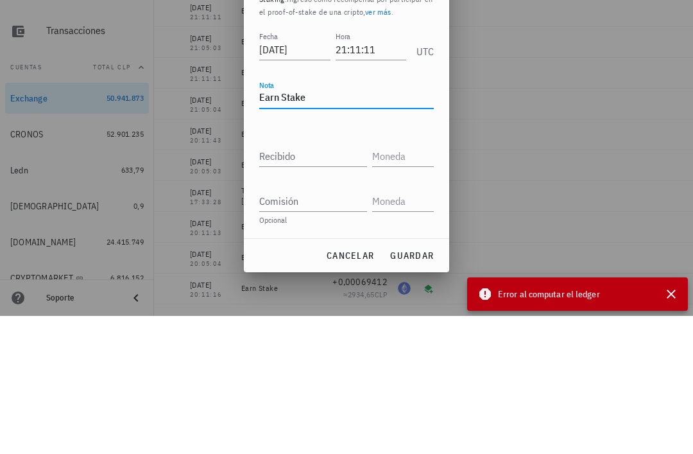
type textarea "Earn Stake"
click at [323, 284] on input "Recibido" at bounding box center [313, 294] width 108 height 21
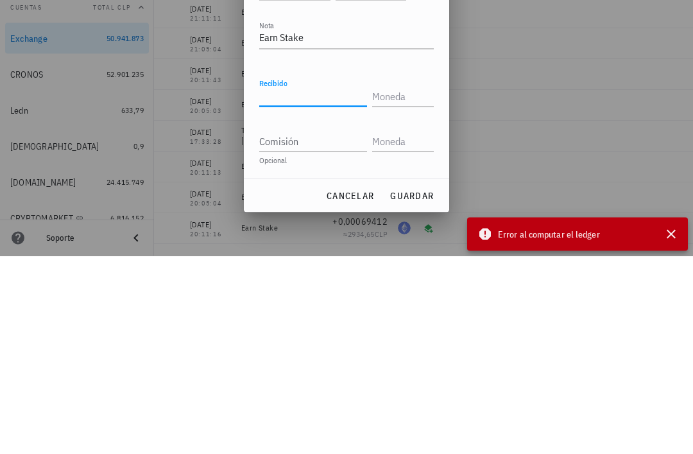
click at [315, 284] on input "Recibido" at bounding box center [313, 294] width 108 height 21
paste input "0,00006618"
type input "0,00006618"
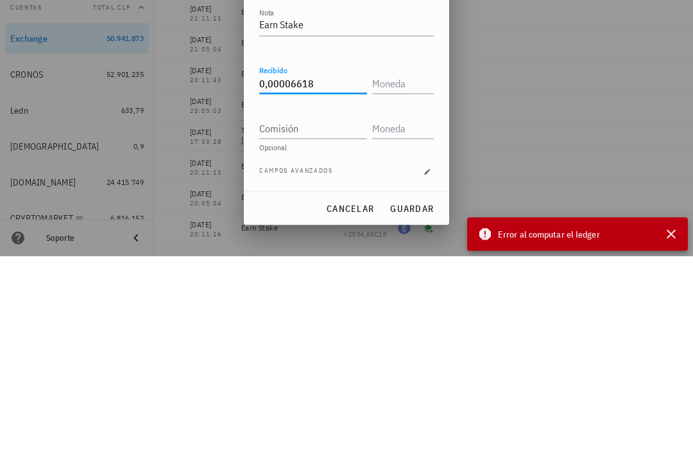
click at [400, 271] on input "text" at bounding box center [401, 281] width 59 height 21
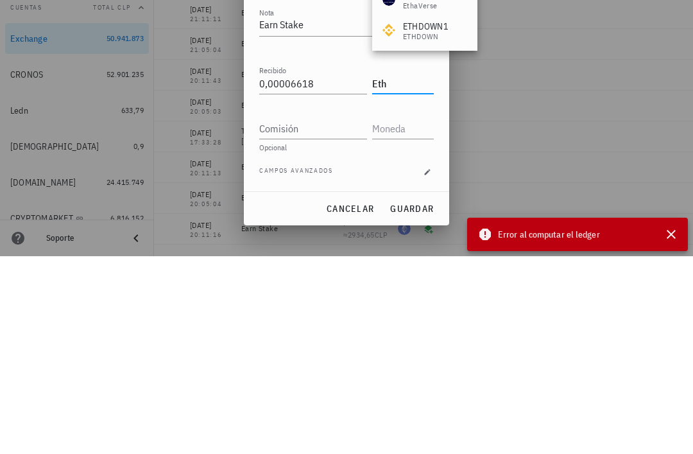
click at [334, 316] on input "Comisión" at bounding box center [313, 326] width 108 height 21
type input "ETH"
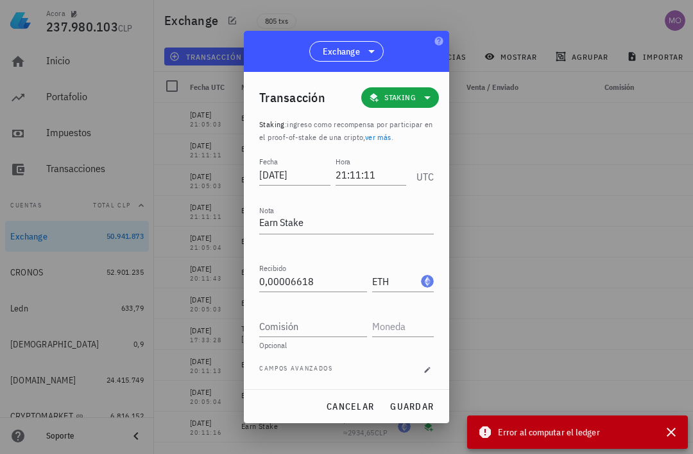
click at [424, 410] on span "guardar" at bounding box center [412, 407] width 44 height 12
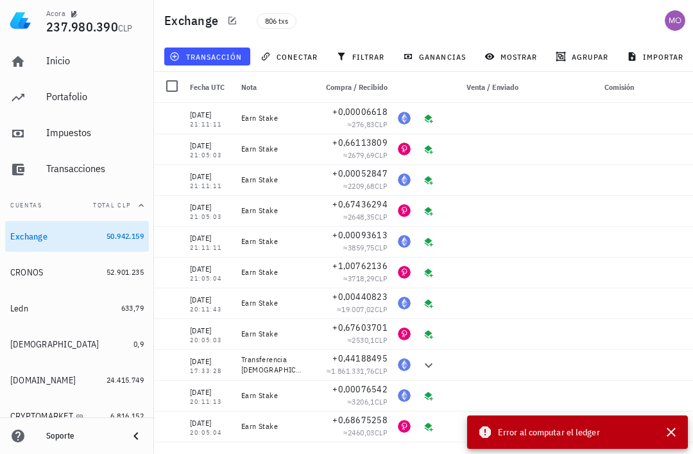
click at [674, 430] on icon "button" at bounding box center [671, 432] width 9 height 9
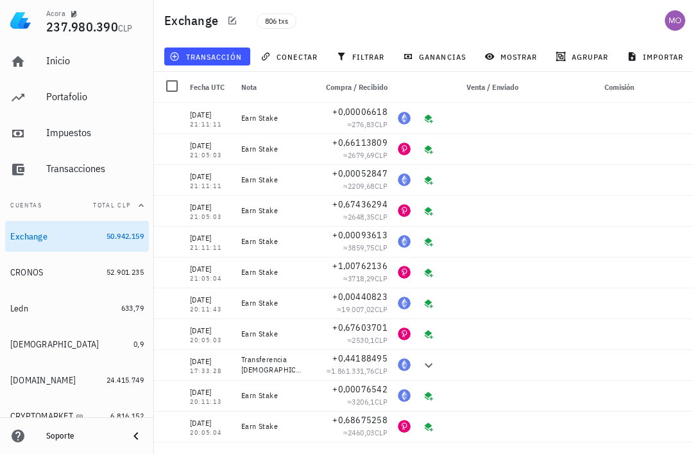
scroll to position [0, 0]
click at [216, 60] on span "transacción" at bounding box center [207, 56] width 70 height 10
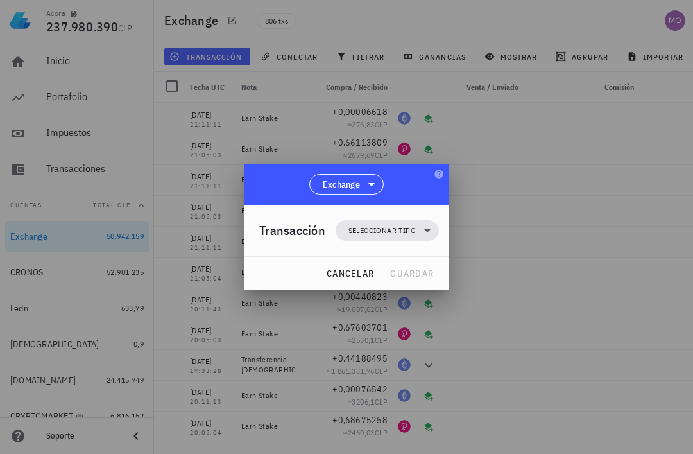
click at [422, 234] on icon at bounding box center [427, 230] width 15 height 15
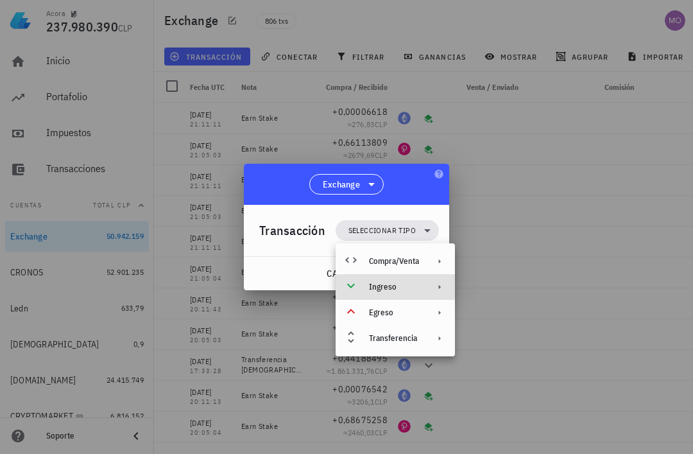
click at [414, 298] on div "Ingreso" at bounding box center [395, 287] width 119 height 26
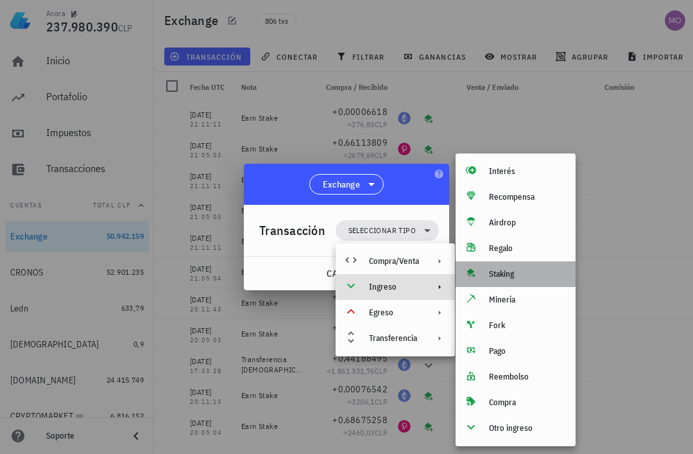
click at [528, 281] on div "Staking" at bounding box center [516, 274] width 120 height 26
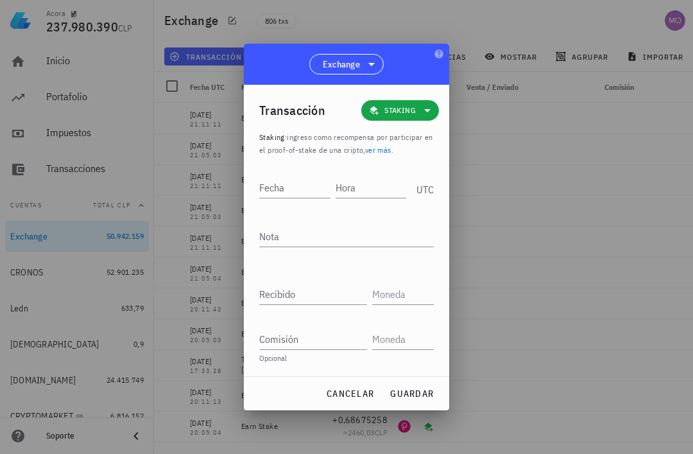
click at [373, 180] on input "Hora" at bounding box center [371, 187] width 71 height 21
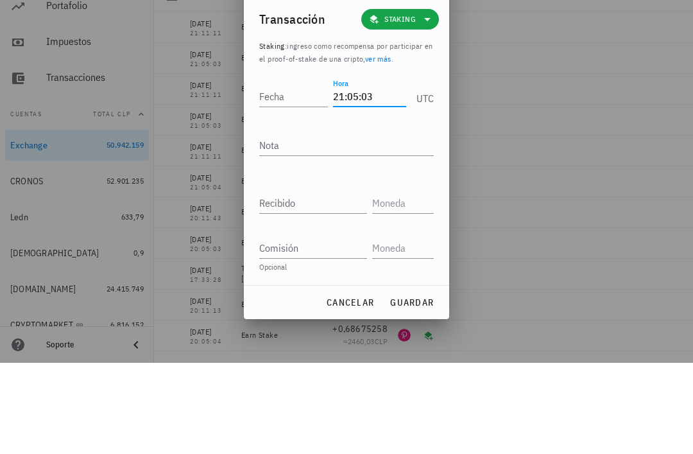
type input "21:05:03"
click at [277, 177] on div "Fecha" at bounding box center [293, 187] width 69 height 21
type input "2025-09-14"
click at [352, 218] on div "Nota" at bounding box center [346, 239] width 175 height 42
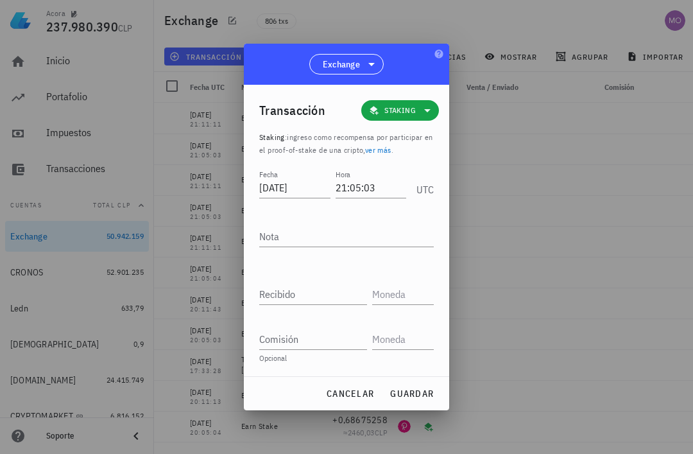
click at [354, 234] on textarea "Nota" at bounding box center [346, 236] width 175 height 21
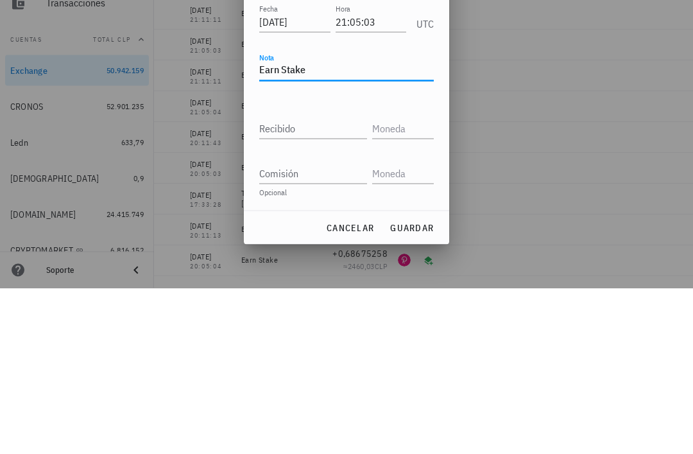
type textarea "Earn Stake"
click at [321, 284] on input "Recibido" at bounding box center [313, 294] width 108 height 21
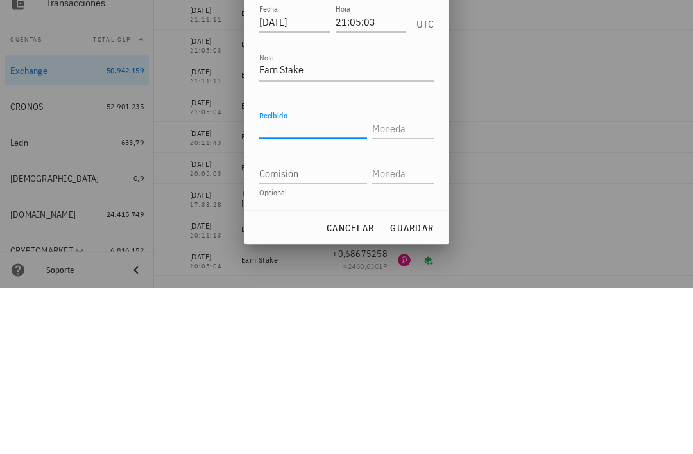
click at [311, 284] on input "Recibido" at bounding box center [313, 294] width 108 height 21
paste input "1,04846816"
type input "1,04846816"
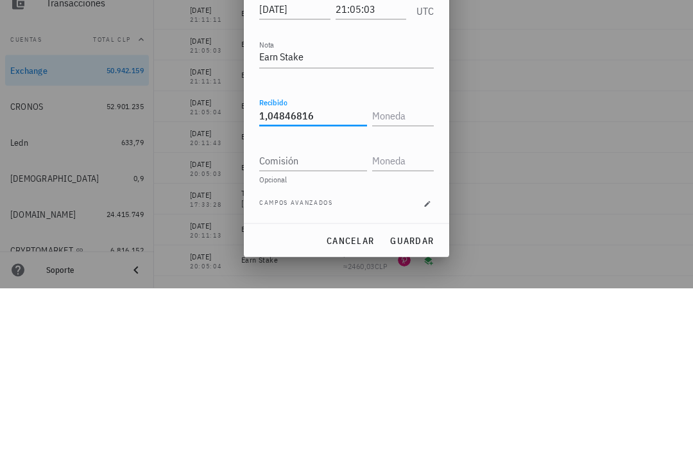
click at [404, 271] on input "text" at bounding box center [401, 281] width 59 height 21
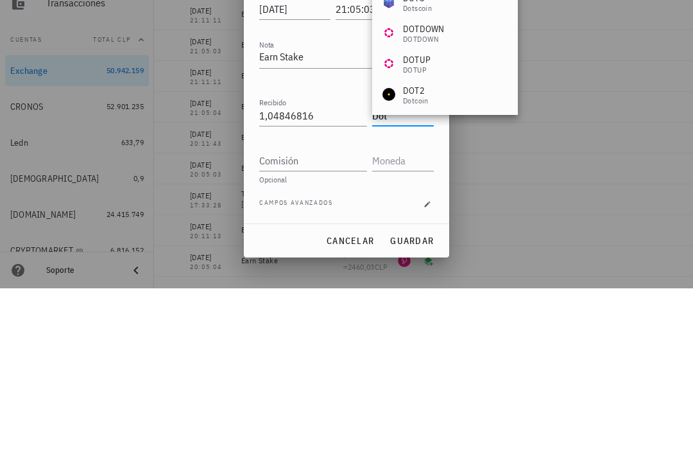
click at [320, 316] on input "Comisión" at bounding box center [313, 326] width 108 height 21
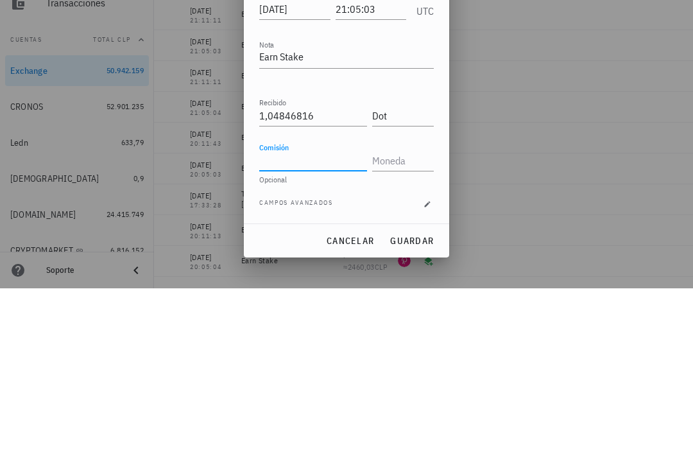
type input "DOT"
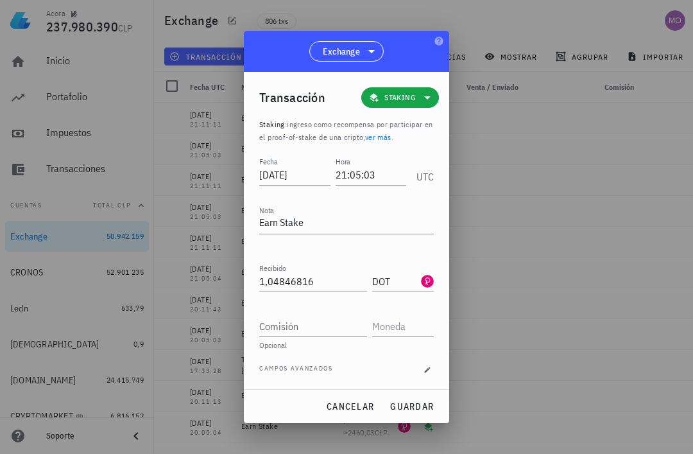
click at [426, 405] on span "guardar" at bounding box center [412, 407] width 44 height 12
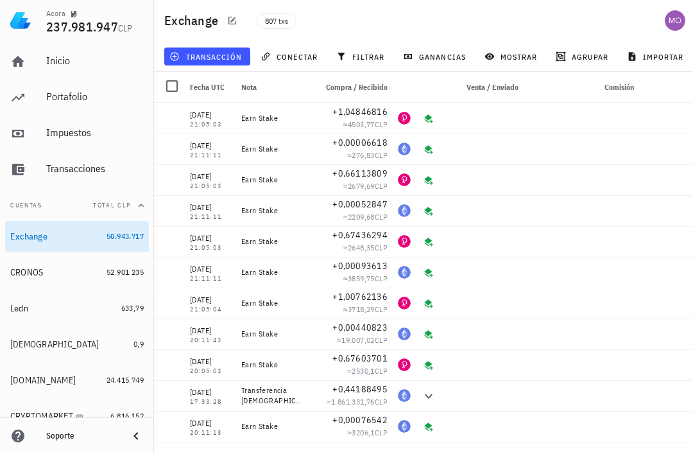
click at [227, 62] on span "transacción" at bounding box center [207, 56] width 70 height 10
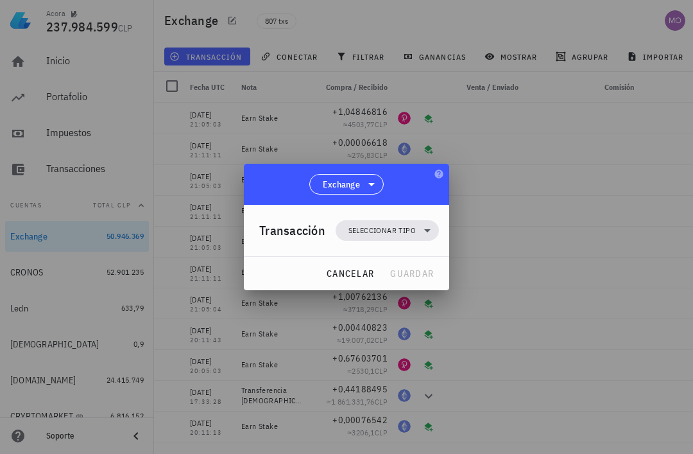
click at [430, 229] on icon at bounding box center [427, 230] width 15 height 15
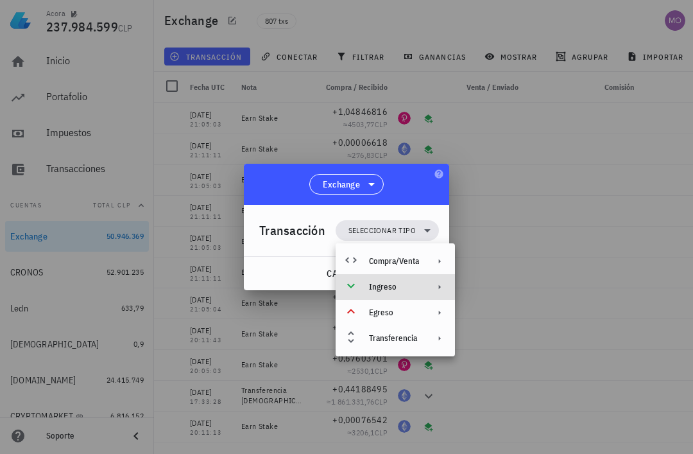
click at [428, 287] on div "Ingreso" at bounding box center [395, 287] width 119 height 26
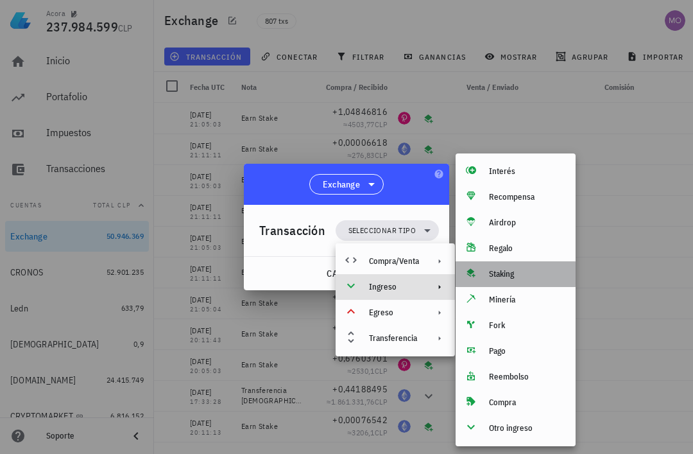
click at [521, 279] on div "Staking" at bounding box center [527, 274] width 76 height 10
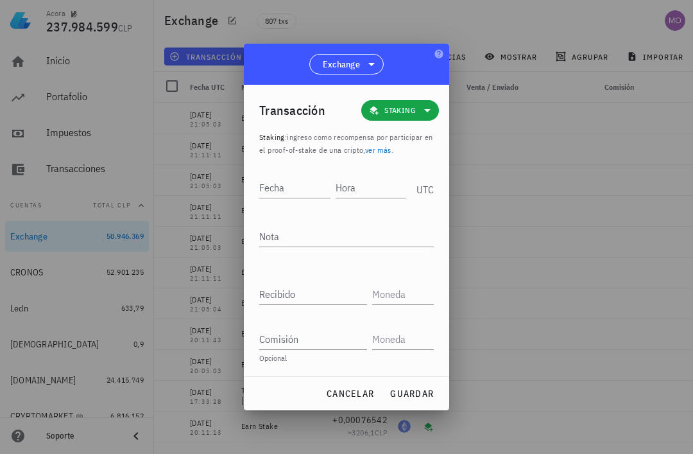
click at [367, 186] on input "Hora" at bounding box center [371, 187] width 71 height 21
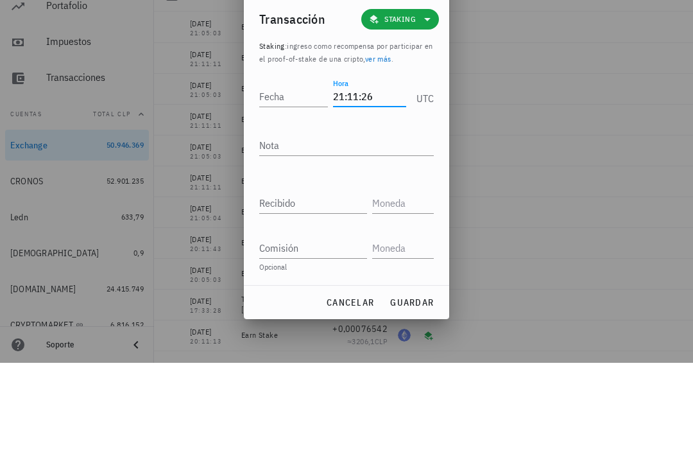
type input "21:11:26"
click at [286, 177] on input "Fecha" at bounding box center [293, 187] width 69 height 21
type input "2025-09-14"
click at [335, 226] on textarea "Nota" at bounding box center [346, 236] width 175 height 21
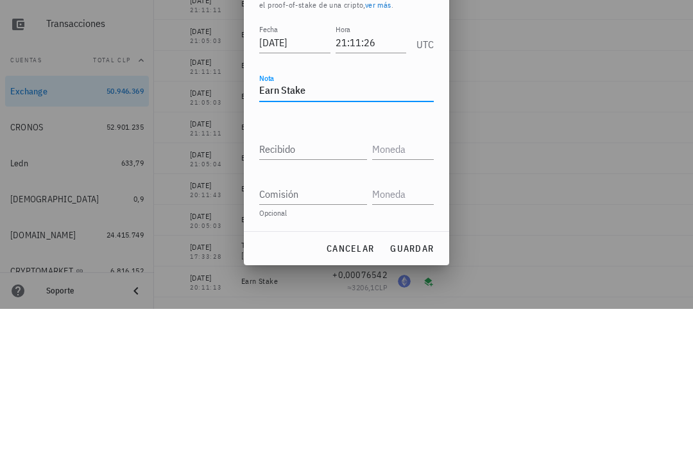
type textarea "Earn Stake"
click at [326, 284] on input "Recibido" at bounding box center [313, 294] width 108 height 21
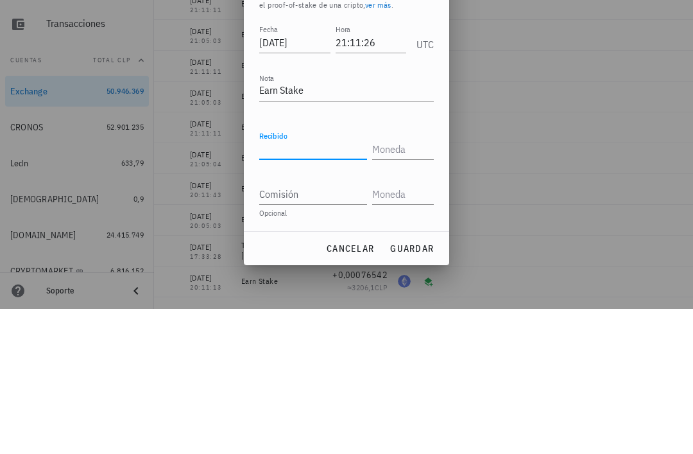
click at [313, 284] on input "Recibido" at bounding box center [313, 294] width 108 height 21
paste input "0,00502097"
type input "0,00502097"
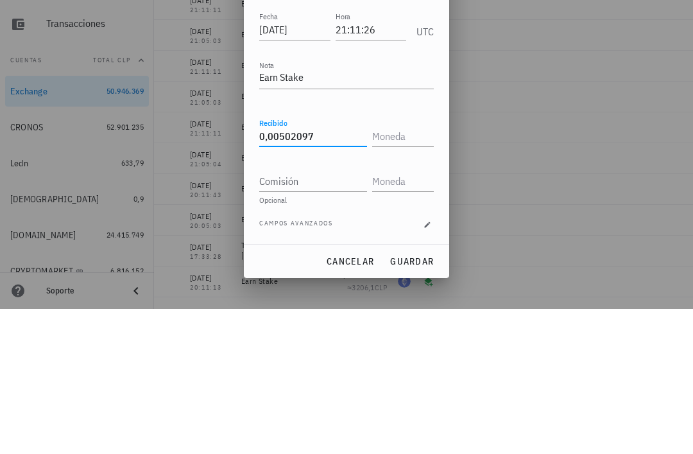
click at [403, 271] on input "text" at bounding box center [401, 281] width 59 height 21
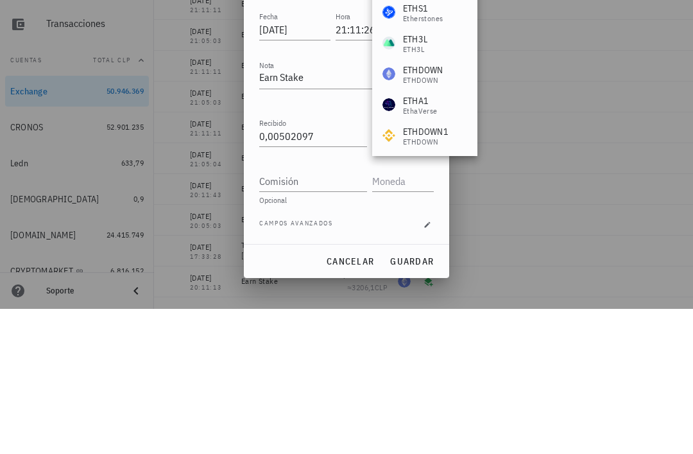
click at [311, 316] on input "Comisión" at bounding box center [313, 326] width 108 height 21
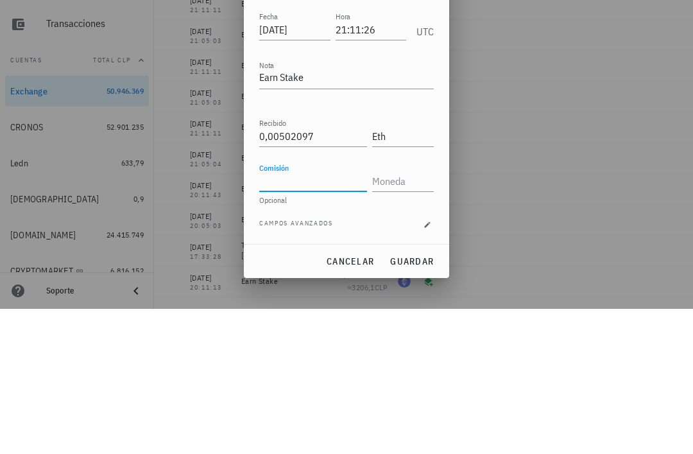
type input "ETH"
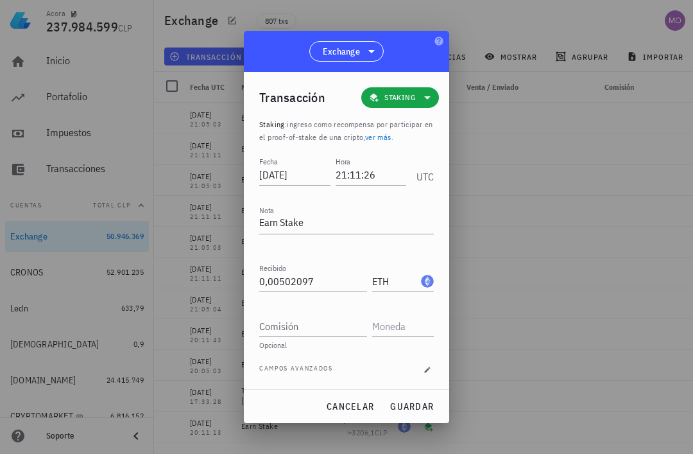
click at [431, 404] on span "guardar" at bounding box center [412, 407] width 44 height 12
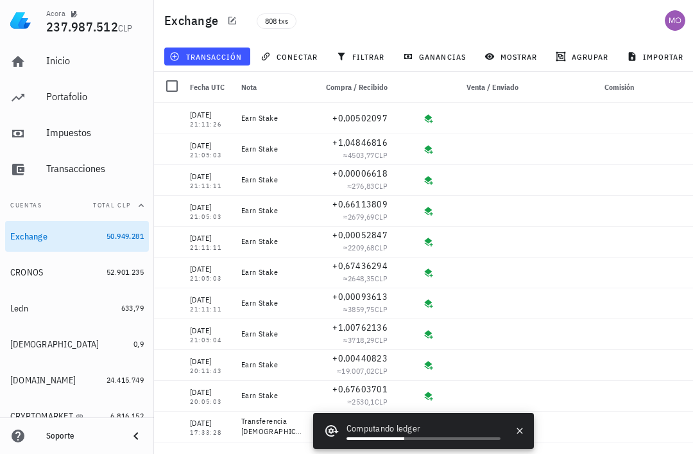
click at [224, 48] on button "transacción" at bounding box center [207, 57] width 86 height 18
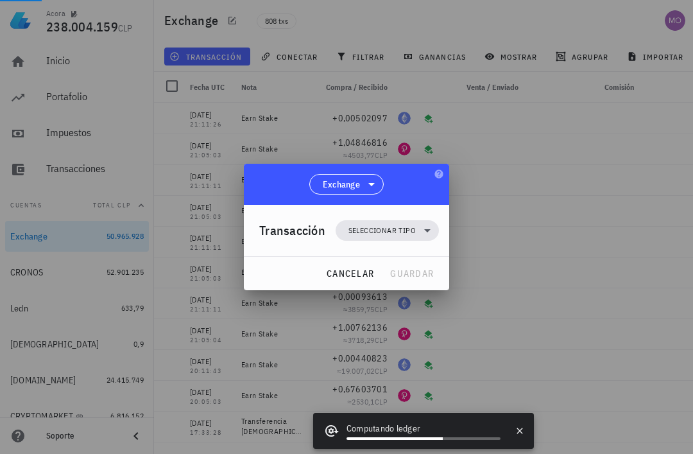
click at [414, 237] on span "Seleccionar tipo" at bounding box center [387, 230] width 88 height 21
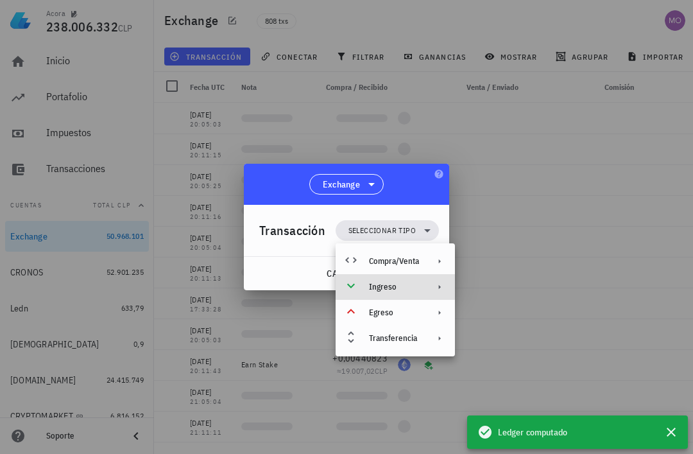
click at [424, 284] on div "Ingreso" at bounding box center [395, 287] width 119 height 26
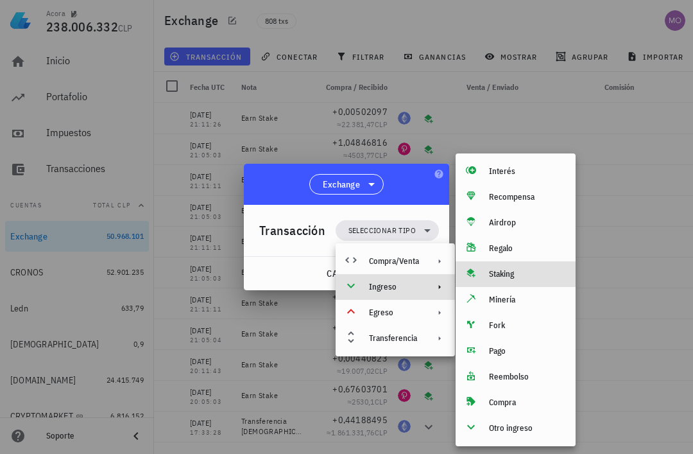
click at [508, 273] on div "Staking" at bounding box center [527, 274] width 76 height 10
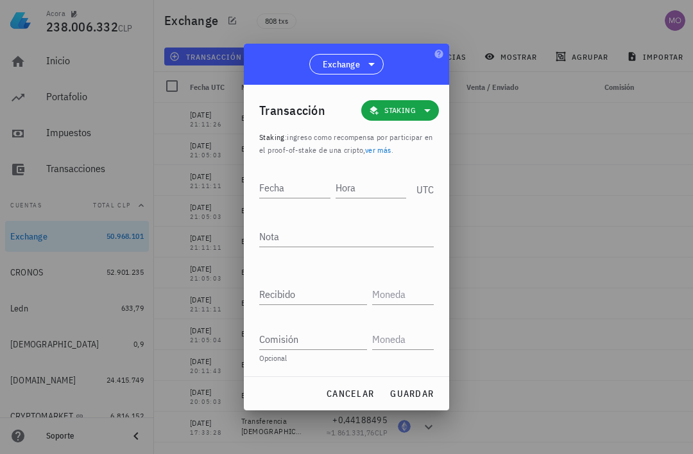
click at [372, 191] on input "Hora" at bounding box center [371, 187] width 71 height 21
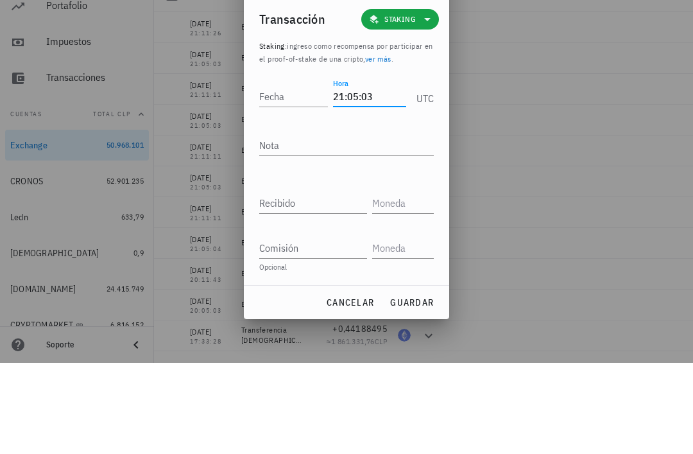
type input "21:05:03"
click at [286, 177] on input "Fecha" at bounding box center [293, 187] width 69 height 21
type input "2025-09-16"
click at [340, 226] on textarea "Nota" at bounding box center [346, 236] width 175 height 21
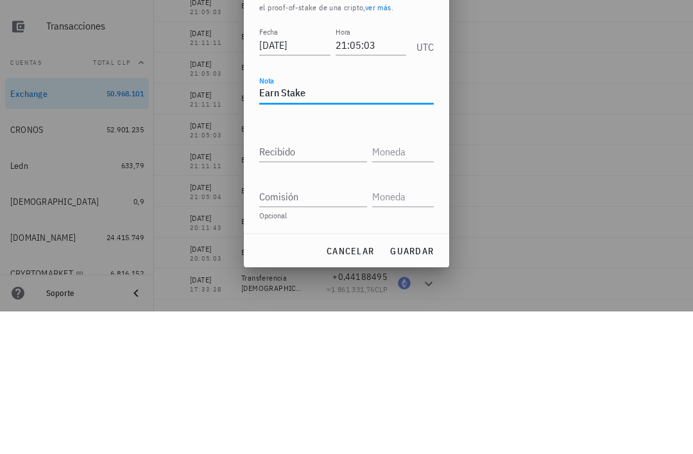
type textarea "Earn Stake"
click at [335, 284] on input "Recibido" at bounding box center [313, 294] width 108 height 21
click at [325, 284] on input "Recibido" at bounding box center [313, 294] width 108 height 21
paste input "0,69478255"
type input "0,69478255"
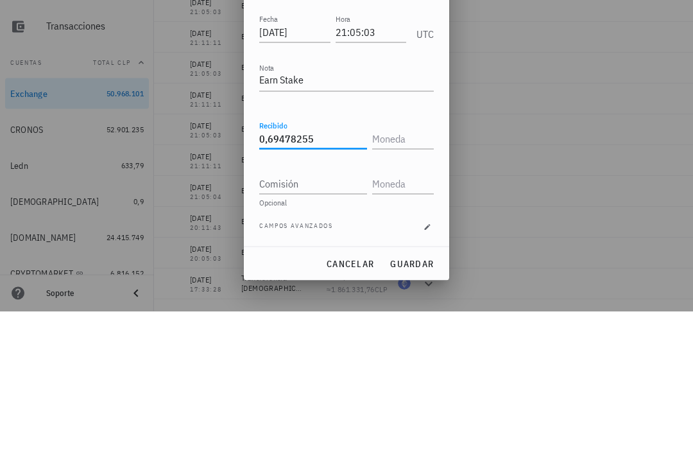
click at [408, 271] on input "text" at bounding box center [401, 281] width 59 height 21
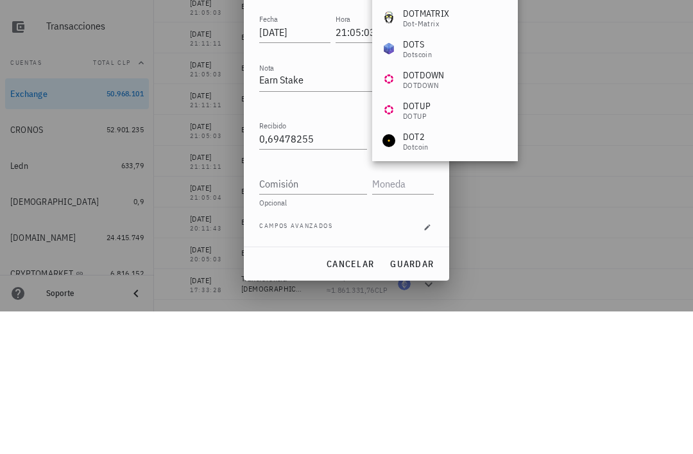
click at [319, 308] on div "Comisión" at bounding box center [315, 322] width 113 height 28
type input "DOT"
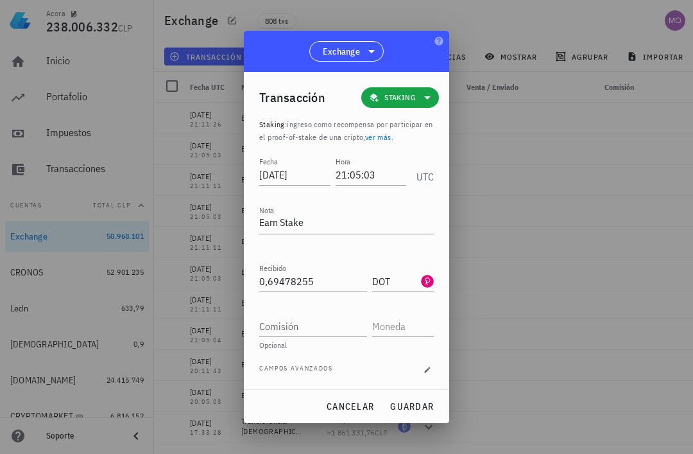
click at [417, 410] on span "guardar" at bounding box center [412, 407] width 44 height 12
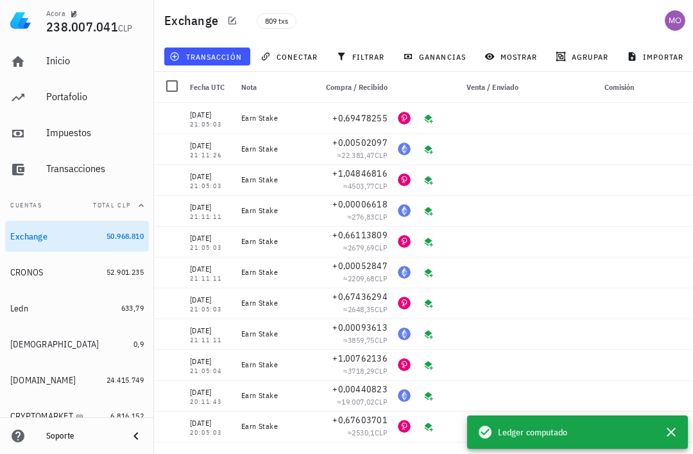
click at [224, 55] on span "transacción" at bounding box center [207, 56] width 70 height 10
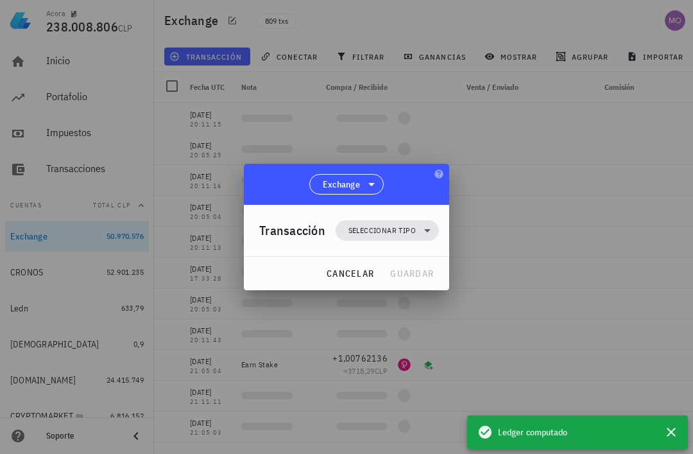
click at [432, 234] on icon at bounding box center [427, 230] width 15 height 15
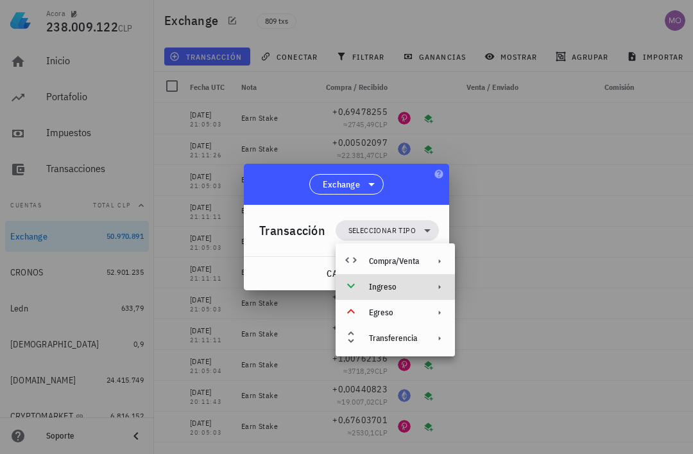
click at [424, 285] on div "Ingreso" at bounding box center [395, 287] width 119 height 26
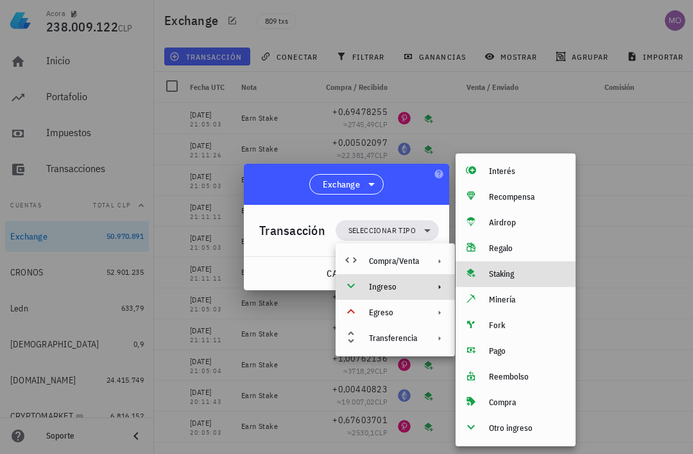
click at [522, 277] on div "Staking" at bounding box center [527, 274] width 76 height 10
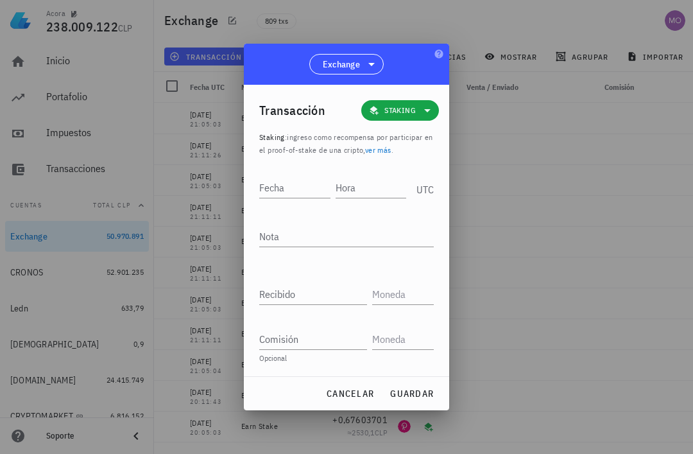
click at [385, 189] on input "Hora" at bounding box center [371, 187] width 71 height 21
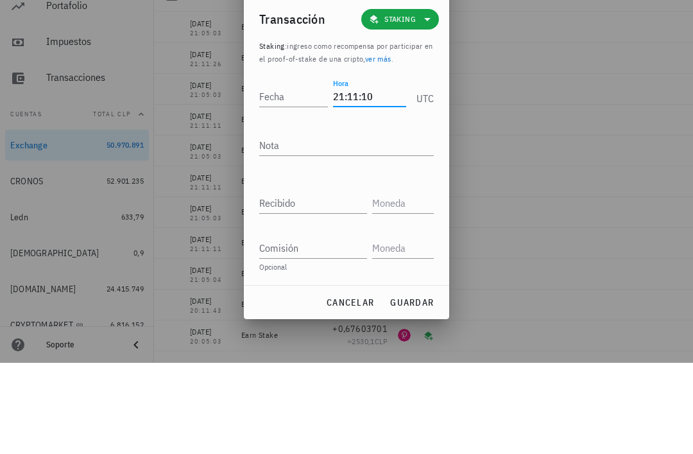
type input "21:11:10"
click at [275, 177] on div "Fecha" at bounding box center [293, 187] width 69 height 21
type input "2025-09-16"
click at [345, 226] on textarea "Nota" at bounding box center [346, 236] width 175 height 21
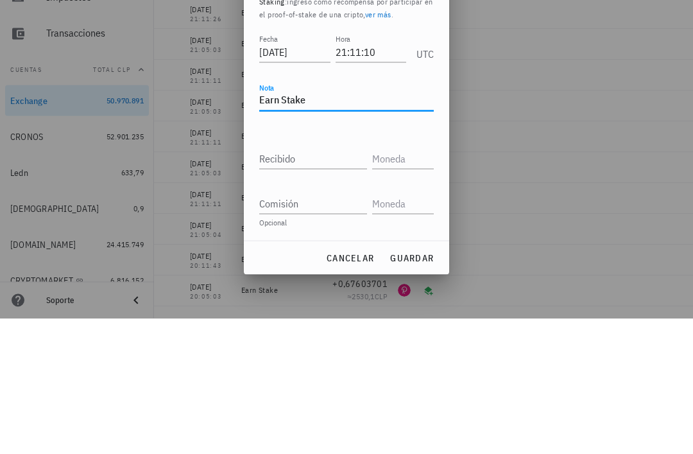
type textarea "Earn Stake"
click at [327, 284] on input "Recibido" at bounding box center [313, 294] width 108 height 21
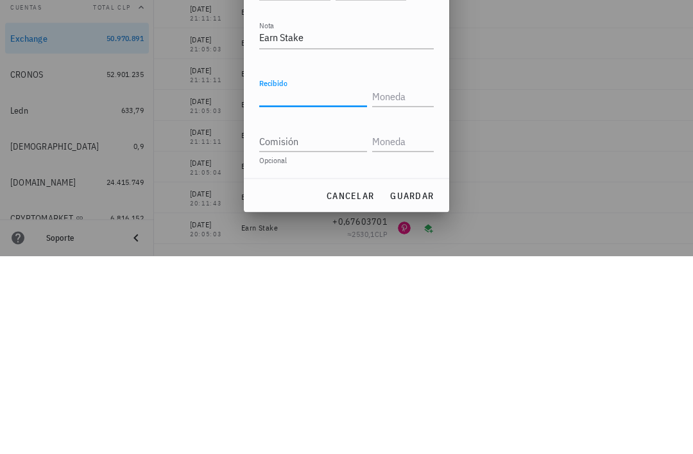
click at [313, 284] on input "Recibido" at bounding box center [313, 294] width 108 height 21
paste input "0,00063085"
type input "0,00063085"
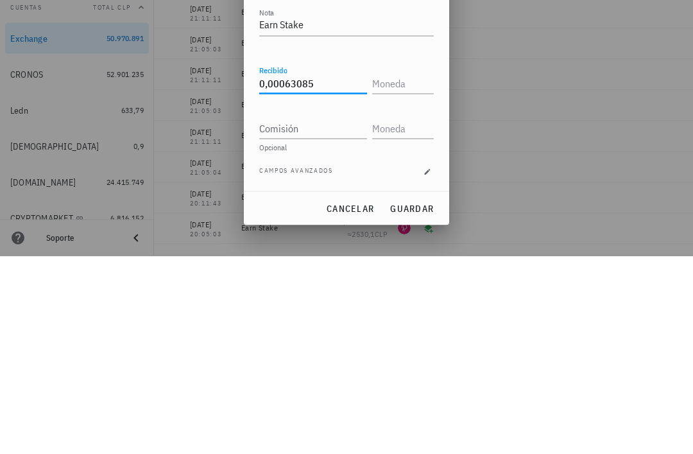
click at [405, 271] on input "text" at bounding box center [401, 281] width 59 height 21
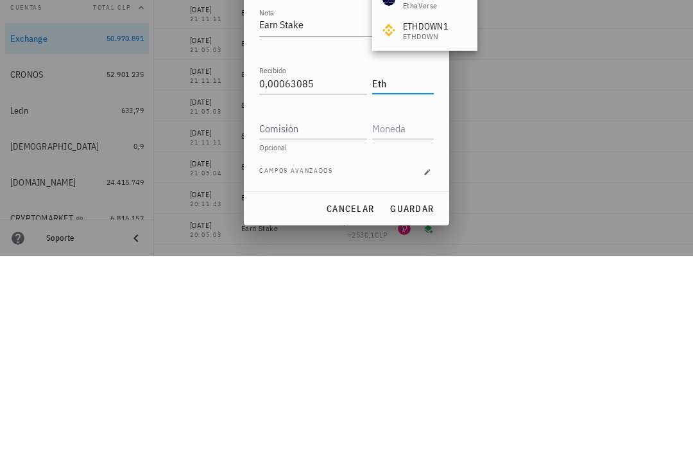
click at [337, 316] on input "Comisión" at bounding box center [313, 326] width 108 height 21
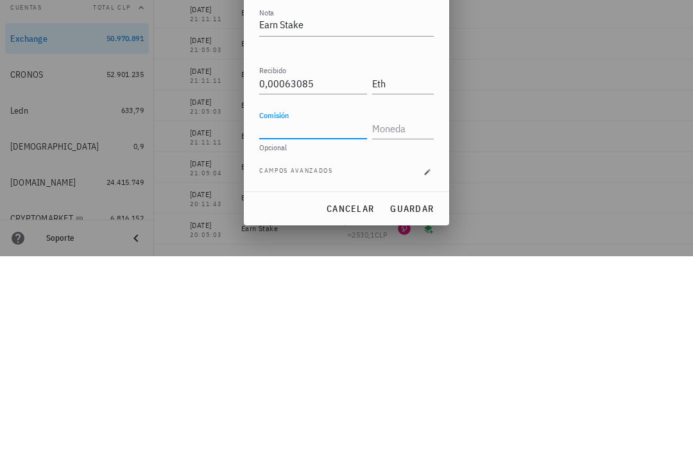
type input "ETH"
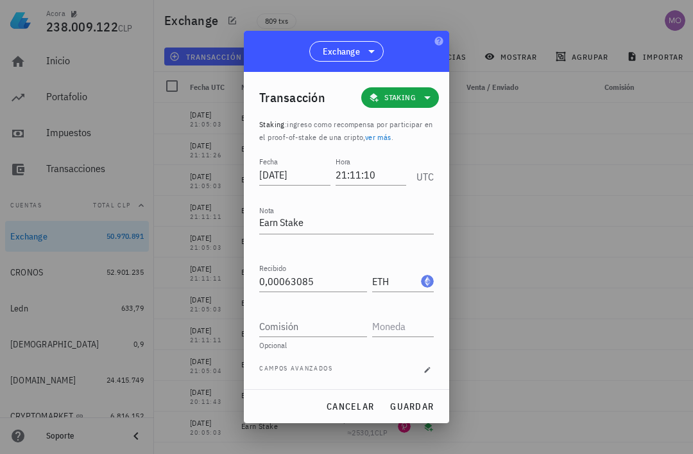
click at [423, 411] on span "guardar" at bounding box center [412, 407] width 44 height 12
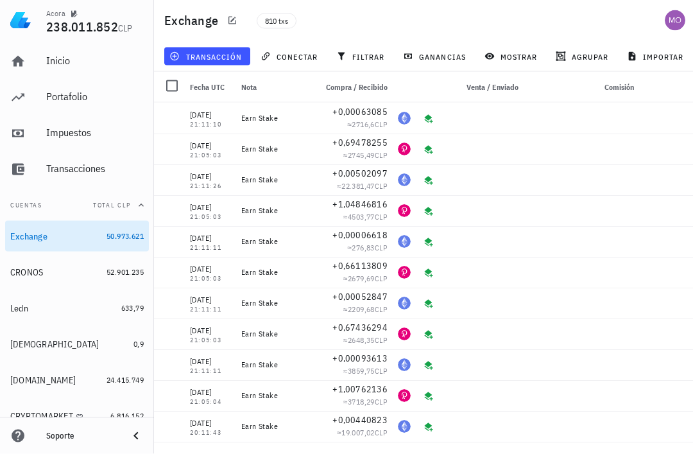
scroll to position [0, 0]
click at [231, 56] on span "transacción" at bounding box center [207, 56] width 70 height 10
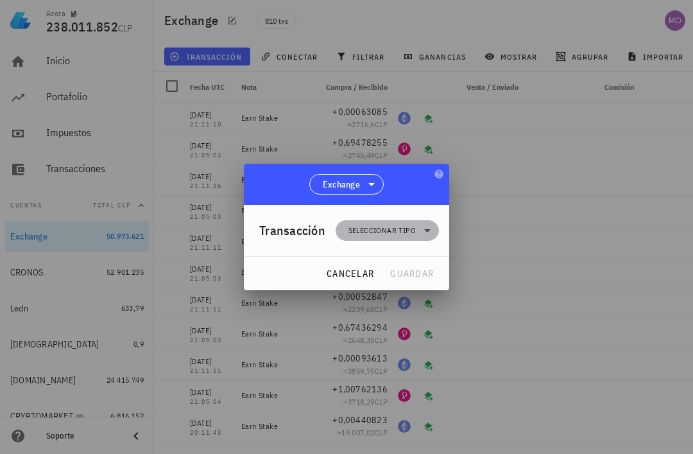
click at [425, 224] on icon at bounding box center [427, 230] width 15 height 15
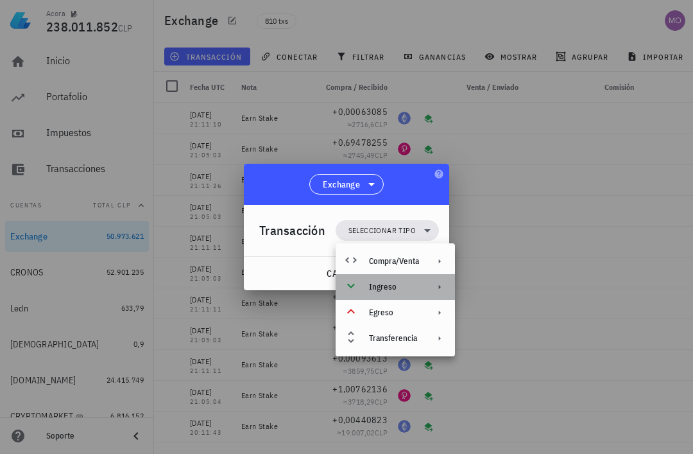
click at [406, 290] on div "Ingreso" at bounding box center [394, 287] width 50 height 10
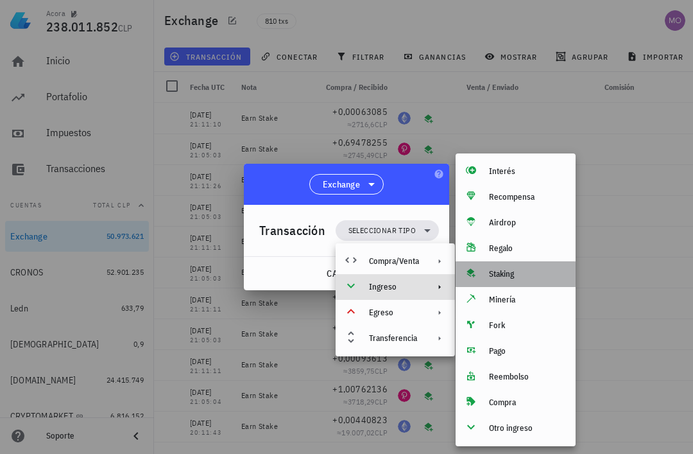
click at [516, 276] on div "Staking" at bounding box center [527, 274] width 76 height 10
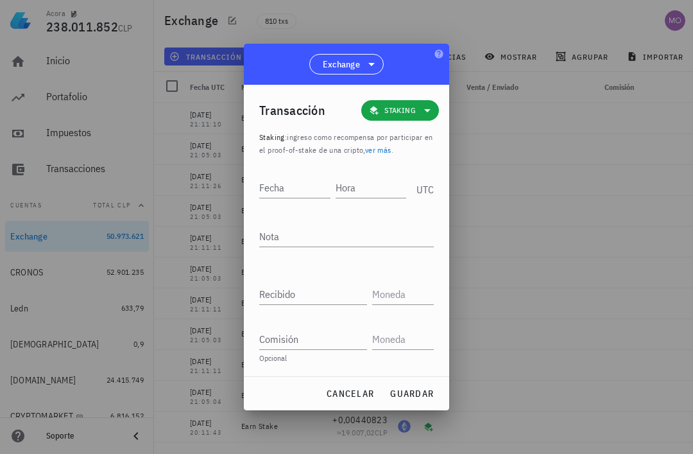
click at [369, 180] on input "Hora" at bounding box center [371, 187] width 71 height 21
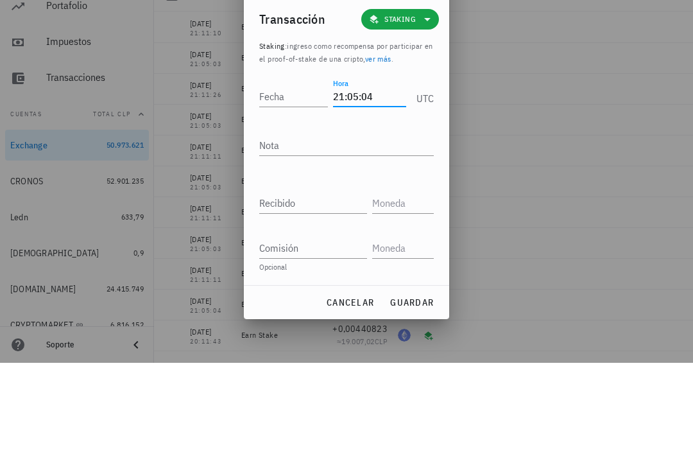
type input "21:05:04"
click at [303, 177] on input "Fecha" at bounding box center [293, 187] width 69 height 21
type input "2025-09-18"
click at [349, 226] on textarea "Nota" at bounding box center [346, 236] width 175 height 21
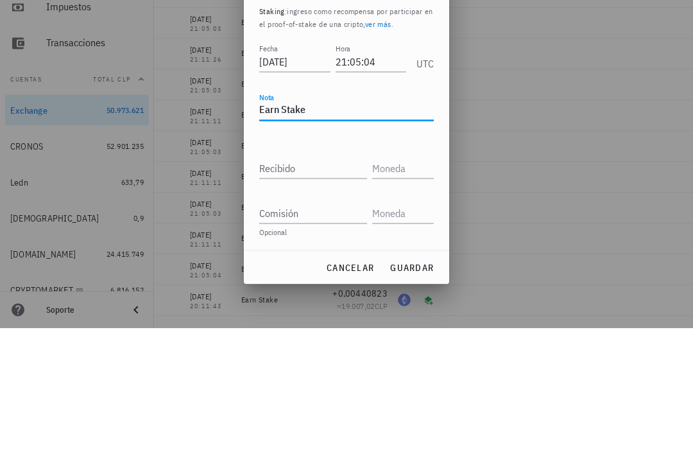
type textarea "Earn Stake"
click at [327, 284] on input "Recibido" at bounding box center [313, 294] width 108 height 21
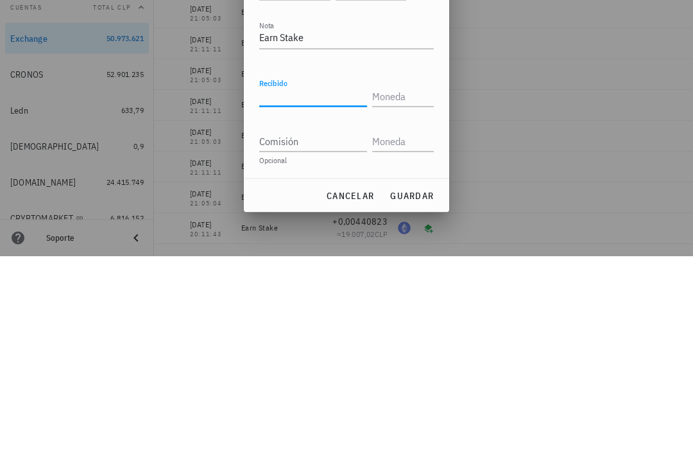
click at [320, 284] on input "Recibido" at bounding box center [313, 294] width 108 height 21
paste input "0,70890083"
type input "0,70890083"
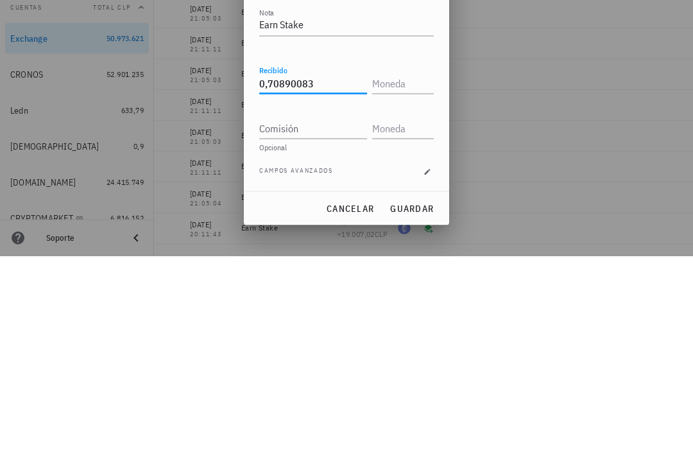
click at [406, 271] on input "text" at bounding box center [401, 281] width 59 height 21
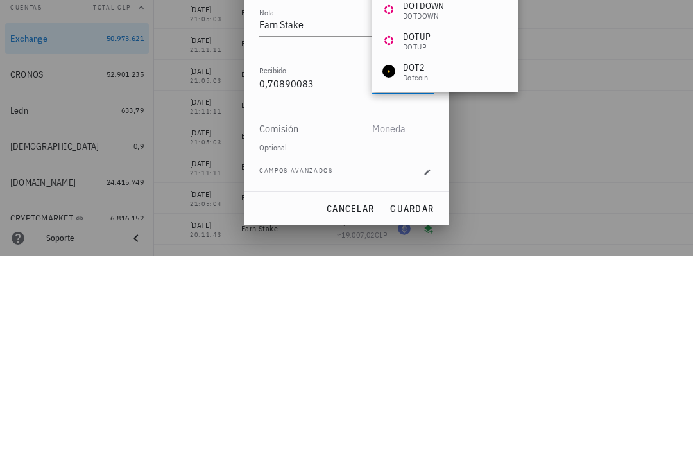
click at [322, 316] on input "Comisión" at bounding box center [313, 326] width 108 height 21
type input "DOT"
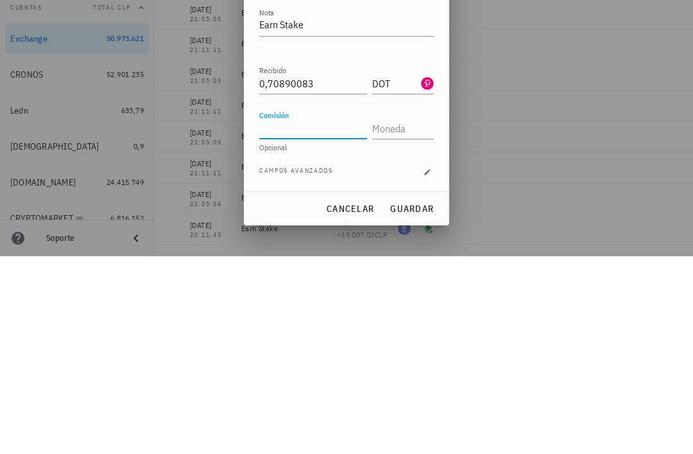
scroll to position [41, 0]
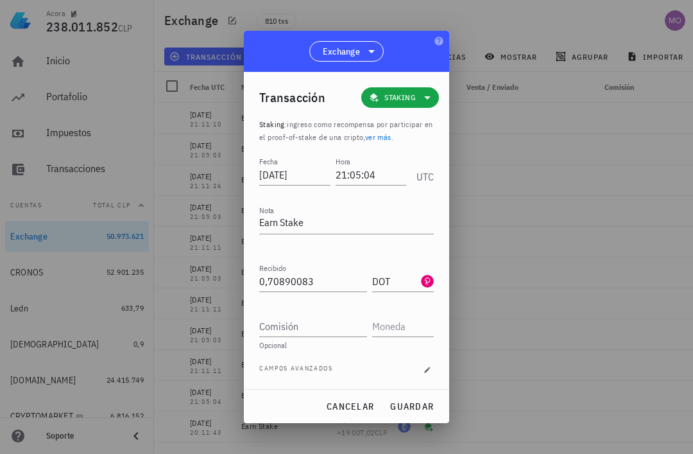
click at [423, 406] on span "guardar" at bounding box center [412, 407] width 44 height 12
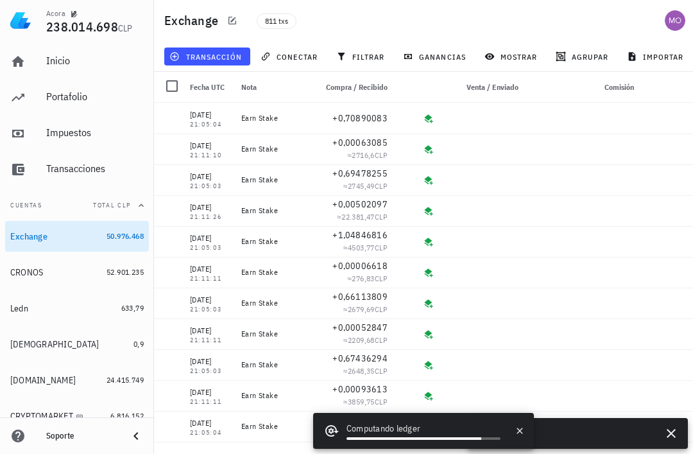
click at [235, 54] on span "transacción" at bounding box center [207, 56] width 70 height 10
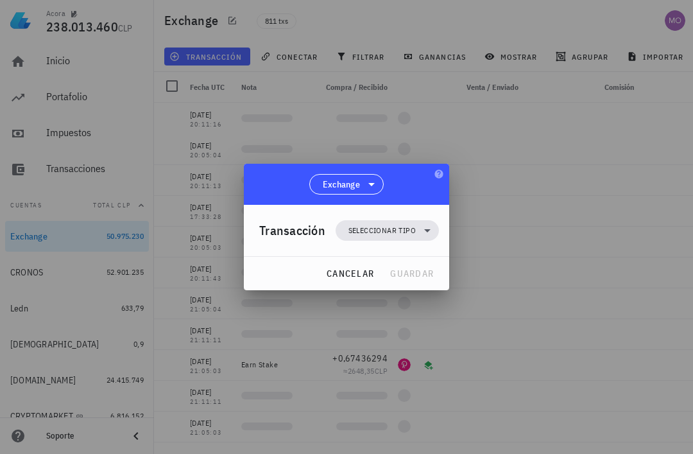
click at [420, 229] on icon at bounding box center [427, 230] width 15 height 15
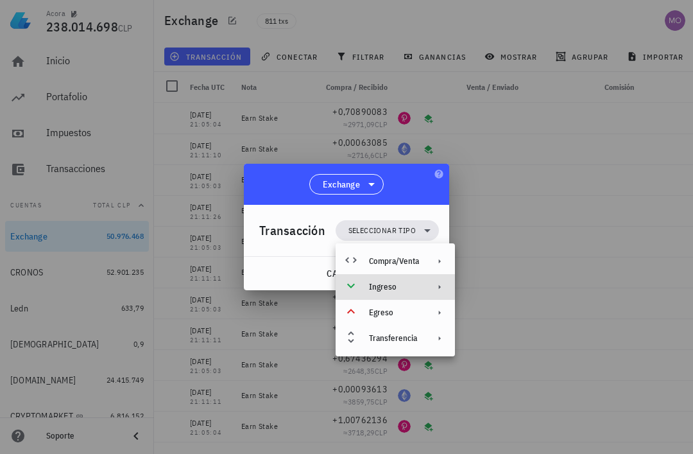
click at [428, 290] on div "Ingreso" at bounding box center [395, 287] width 119 height 26
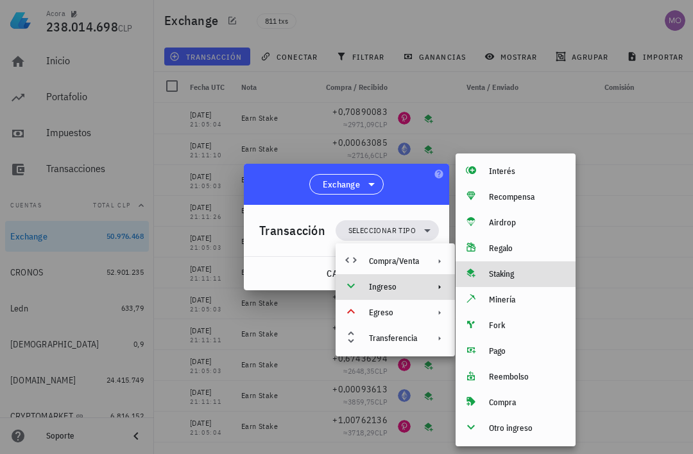
click at [512, 279] on div "Staking" at bounding box center [527, 274] width 76 height 10
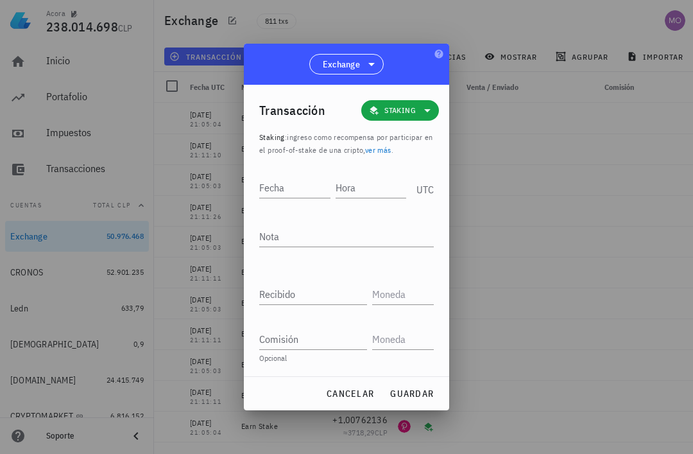
click at [370, 187] on input "Hora" at bounding box center [371, 187] width 71 height 21
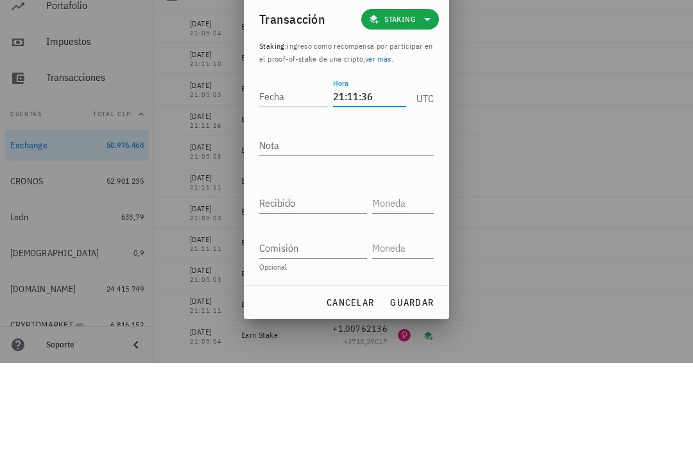
type input "21:11:36"
click at [290, 177] on input "Fecha" at bounding box center [293, 187] width 69 height 21
type input "2025-09-18"
click at [352, 226] on textarea "Nota" at bounding box center [346, 236] width 175 height 21
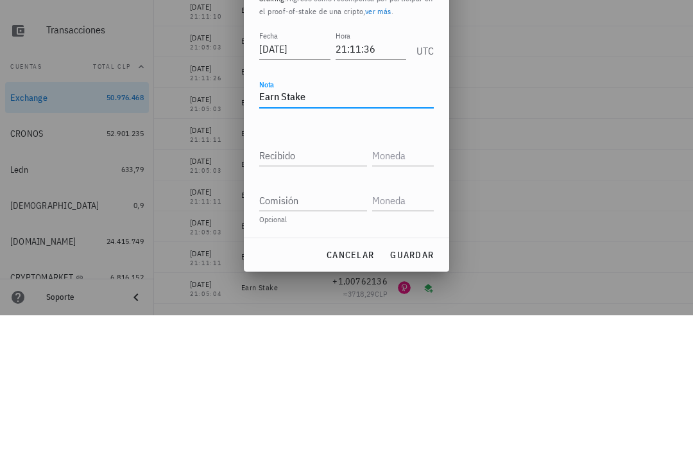
type textarea "Earn Stake"
click at [323, 284] on input "Recibido" at bounding box center [313, 294] width 108 height 21
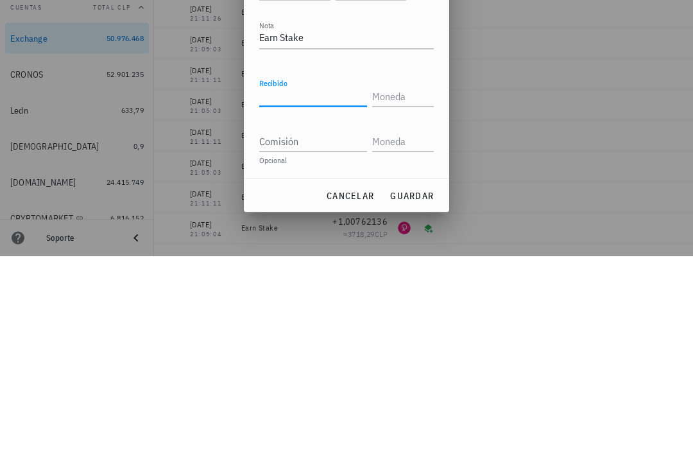
click at [309, 284] on input "Recibido" at bounding box center [313, 294] width 108 height 21
paste input "0,0006321"
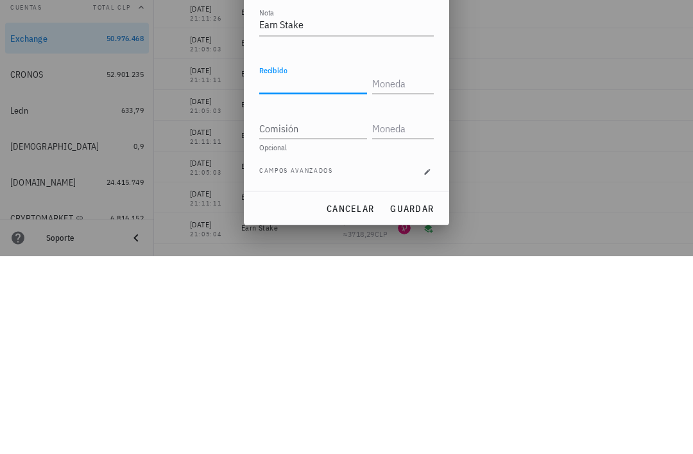
type input "0,0006321"
click at [404, 271] on input "text" at bounding box center [401, 281] width 59 height 21
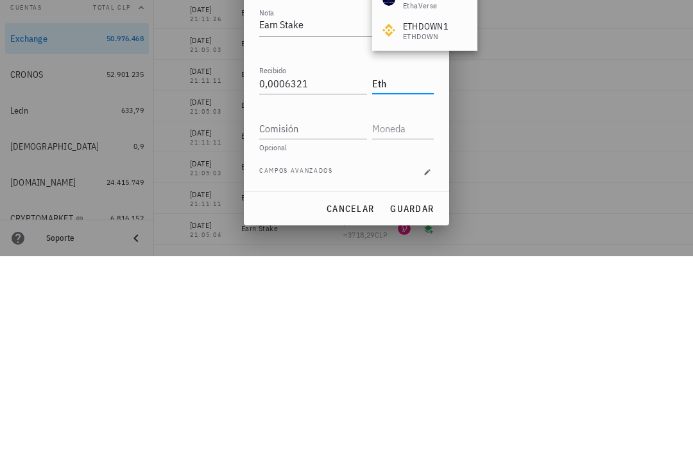
click at [342, 316] on input "Comisión" at bounding box center [313, 326] width 108 height 21
type input "ETH"
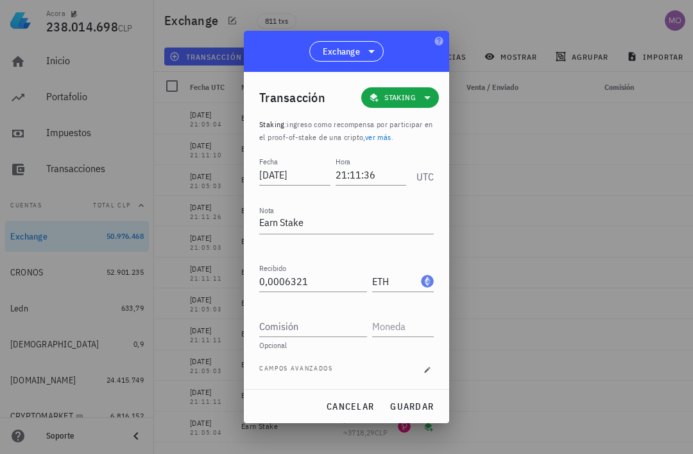
click at [422, 409] on span "guardar" at bounding box center [412, 407] width 44 height 12
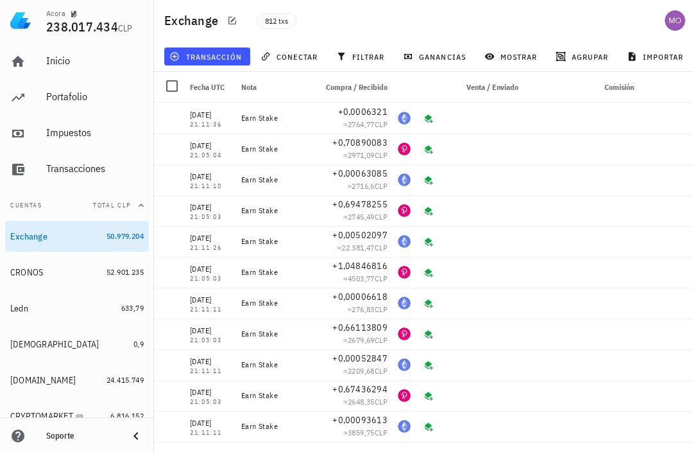
scroll to position [0, 0]
click at [224, 56] on span "transacción" at bounding box center [207, 56] width 70 height 10
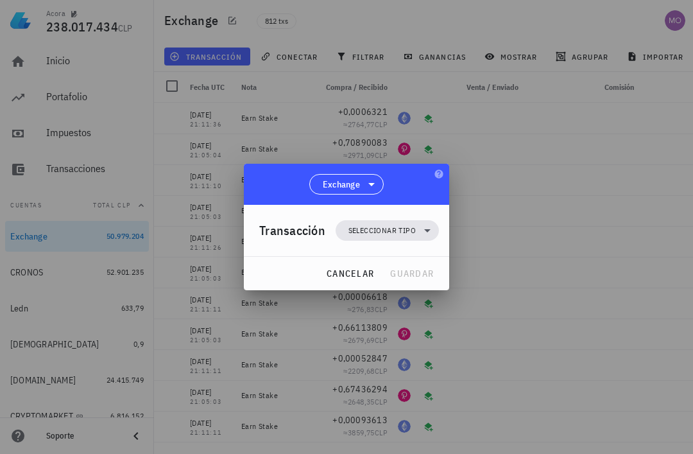
click at [430, 227] on icon at bounding box center [427, 230] width 15 height 15
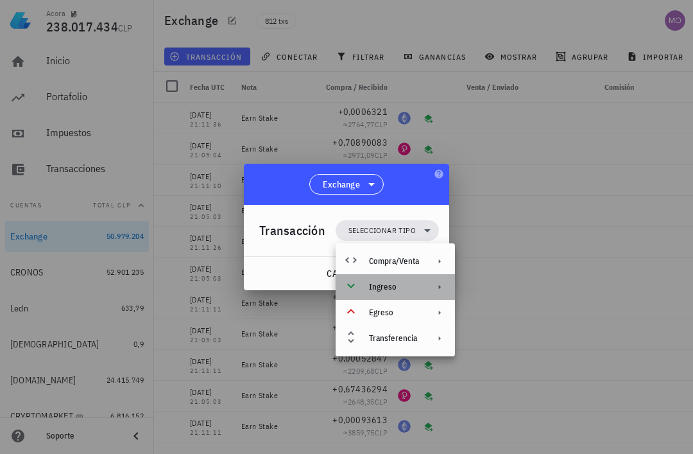
click at [429, 290] on div at bounding box center [436, 287] width 15 height 10
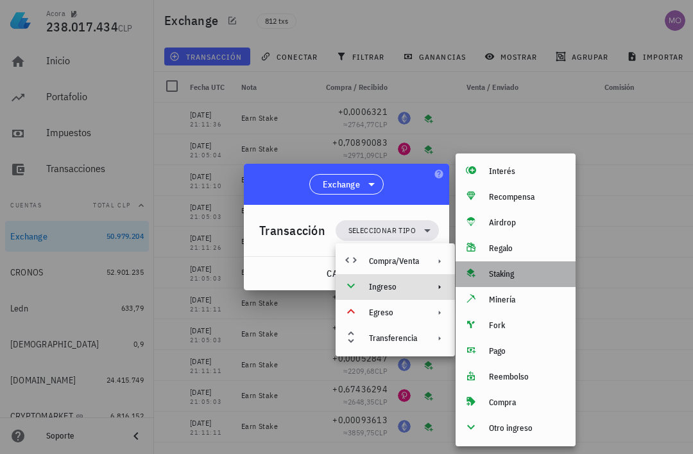
click at [522, 273] on div "Staking" at bounding box center [527, 274] width 76 height 10
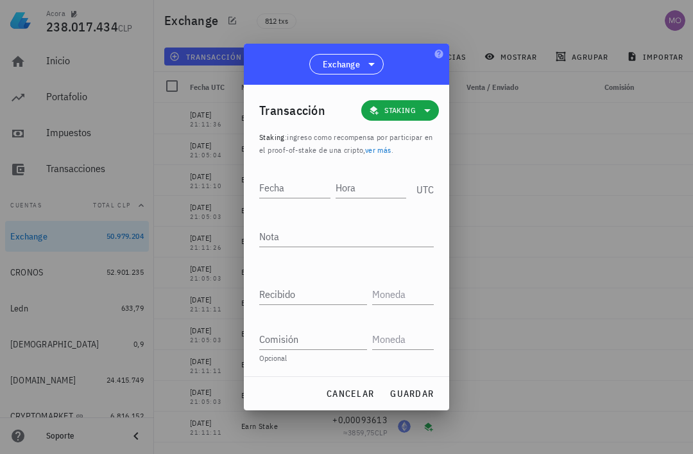
click at [370, 190] on input "Hora" at bounding box center [371, 187] width 71 height 21
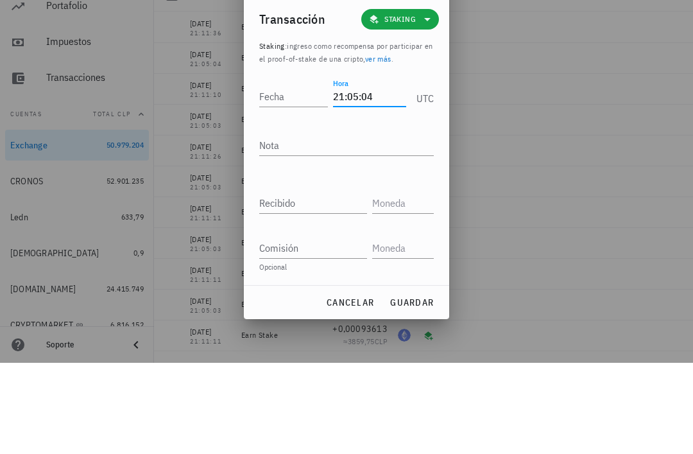
type input "21:05:04"
click at [299, 177] on input "Fecha" at bounding box center [293, 187] width 69 height 21
type input "2025-09-21"
click at [366, 226] on textarea "Nota" at bounding box center [346, 236] width 175 height 21
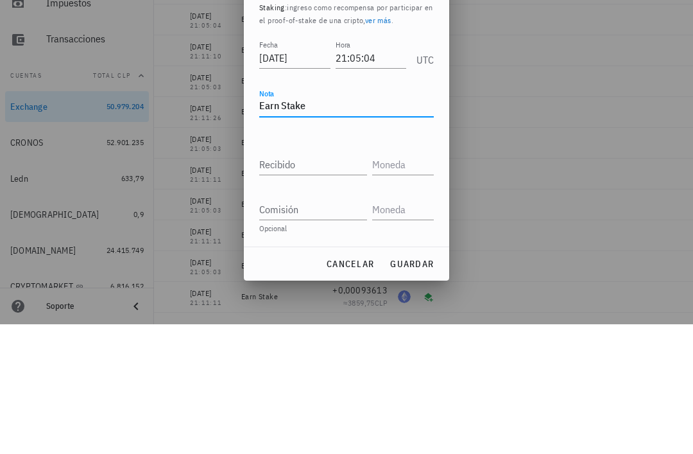
type textarea "Earn Stake"
click at [324, 284] on input "Recibido" at bounding box center [313, 294] width 108 height 21
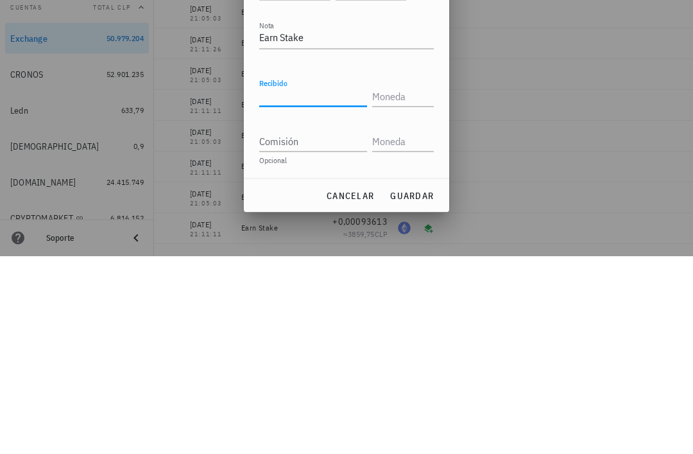
click at [313, 284] on input "Recibido" at bounding box center [313, 294] width 108 height 21
paste input "1,05850304"
type input "1,05850304"
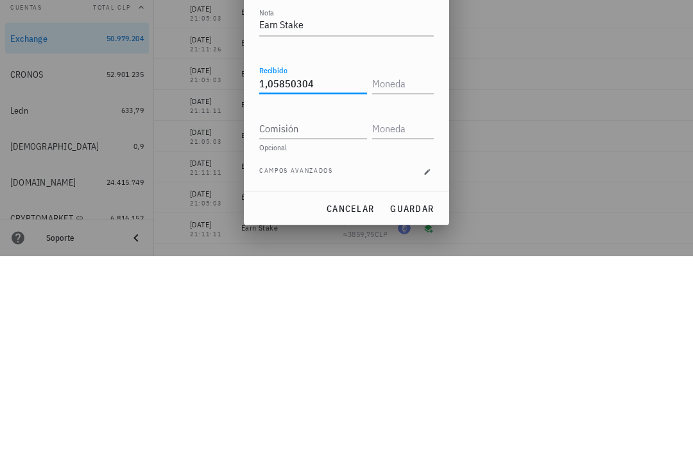
click at [394, 271] on input "text" at bounding box center [401, 281] width 59 height 21
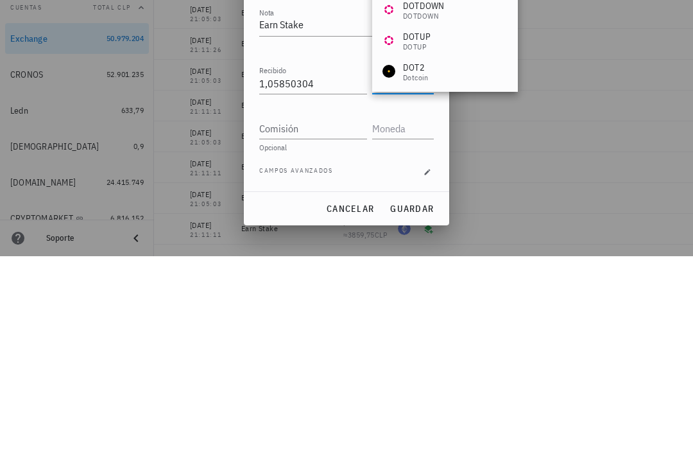
click at [318, 316] on input "Comisión" at bounding box center [313, 326] width 108 height 21
type input "DOT"
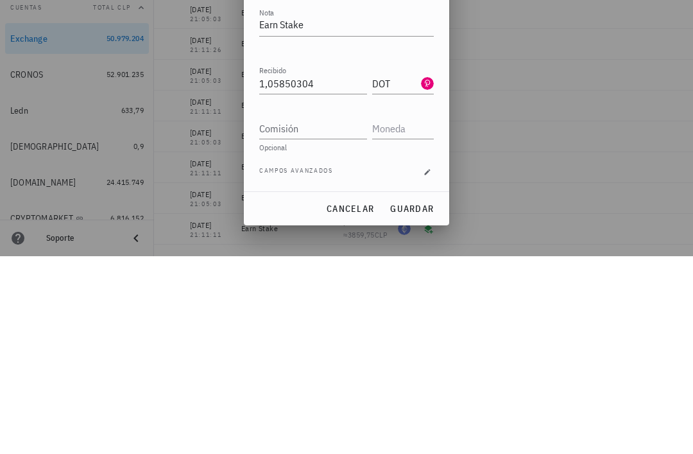
scroll to position [41, 0]
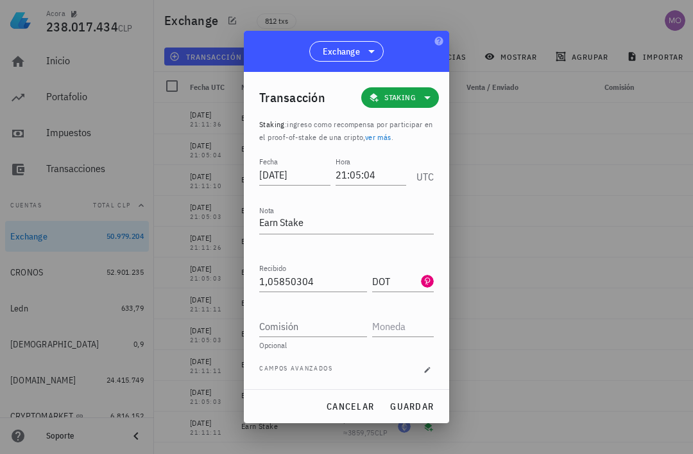
click at [422, 401] on span "guardar" at bounding box center [412, 407] width 44 height 12
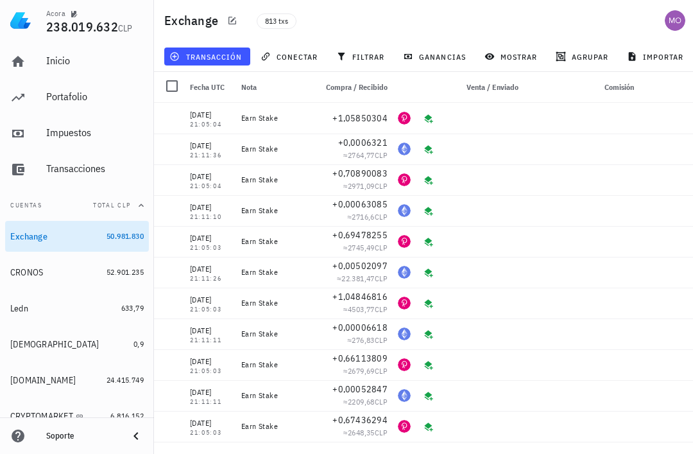
click at [222, 65] on button "transacción" at bounding box center [207, 57] width 86 height 18
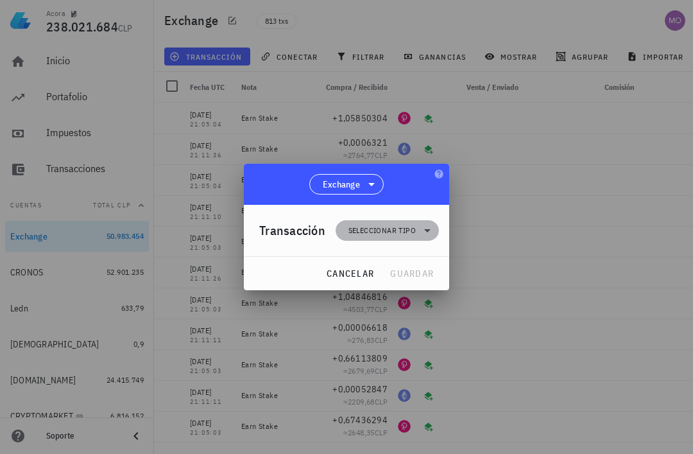
click at [428, 225] on icon at bounding box center [427, 230] width 15 height 15
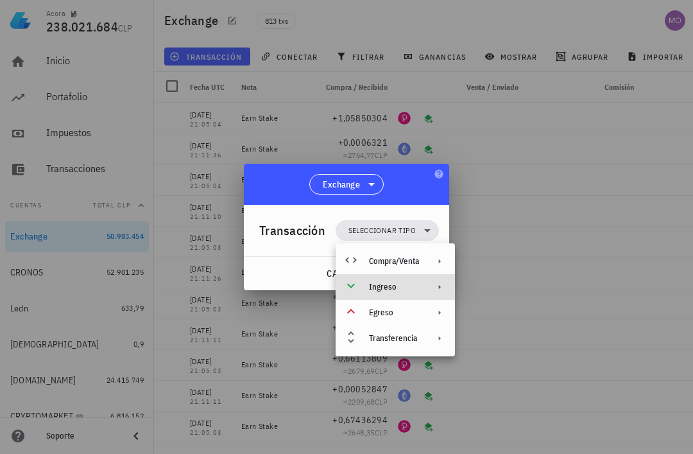
click at [427, 289] on div "Ingreso" at bounding box center [395, 287] width 119 height 26
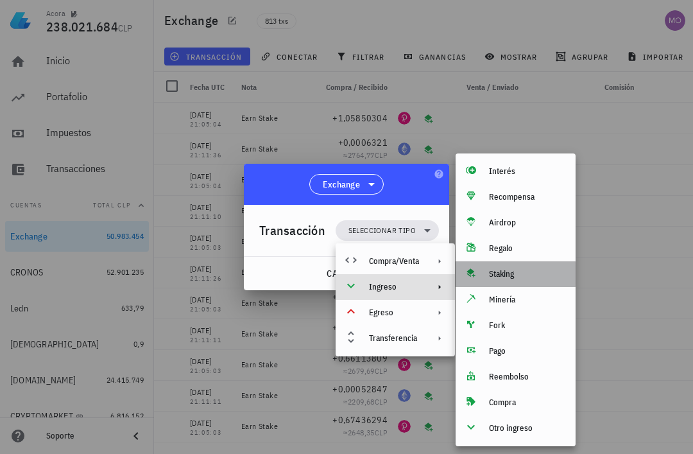
click at [523, 274] on div "Staking" at bounding box center [527, 274] width 76 height 10
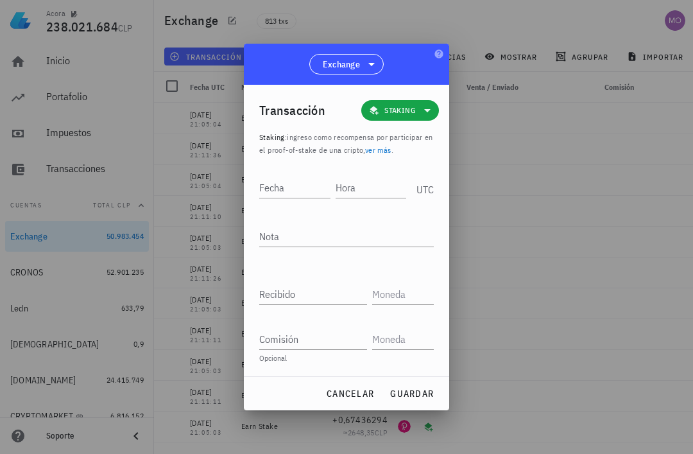
click at [363, 189] on input "Hora" at bounding box center [371, 187] width 71 height 21
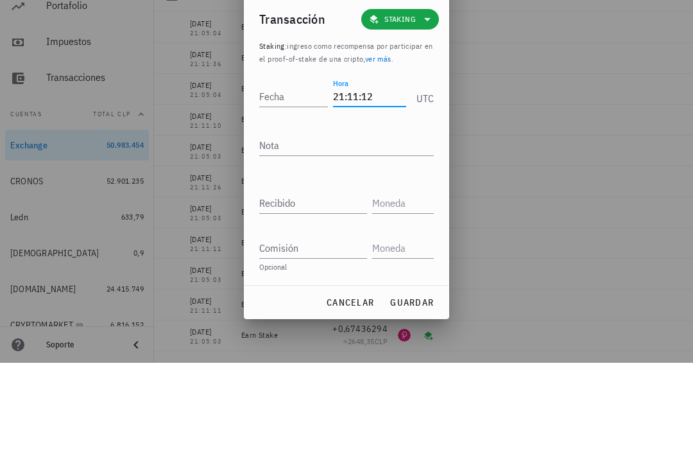
type input "21:11:12"
click at [286, 177] on input "Fecha" at bounding box center [293, 187] width 69 height 21
type input "2025-09-21"
click at [355, 226] on textarea "Nota" at bounding box center [346, 236] width 175 height 21
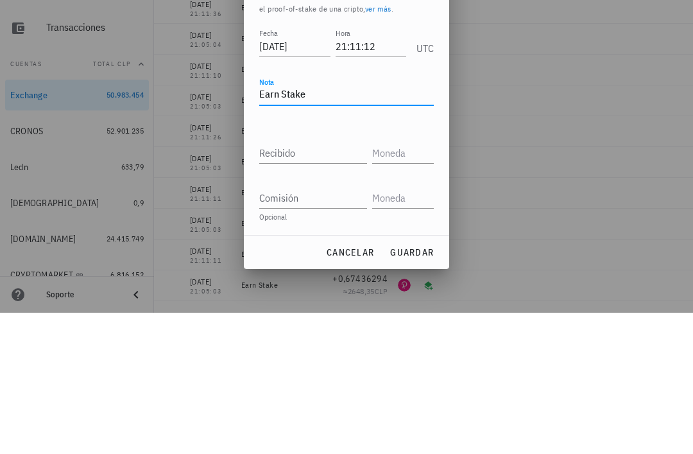
type textarea "Earn Stake"
click at [345, 284] on input "Recibido" at bounding box center [313, 294] width 108 height 21
click at [322, 284] on input "Recibido" at bounding box center [313, 294] width 108 height 21
paste input "0,00179444"
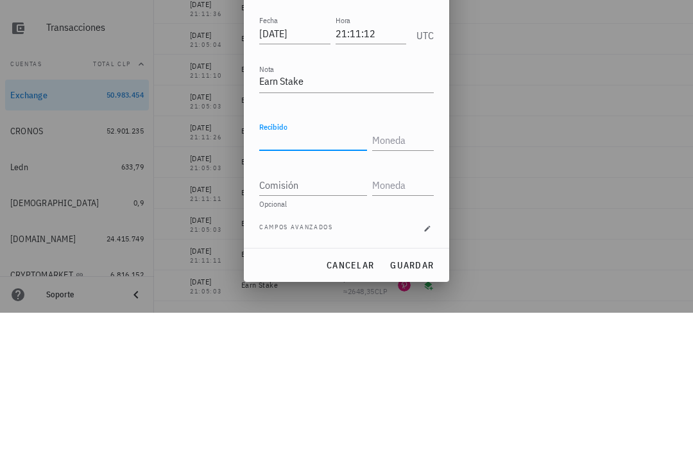
type input "0,00179444"
click at [404, 271] on input "text" at bounding box center [401, 281] width 59 height 21
click at [334, 316] on input "Comisión" at bounding box center [313, 326] width 108 height 21
type input "ETH"
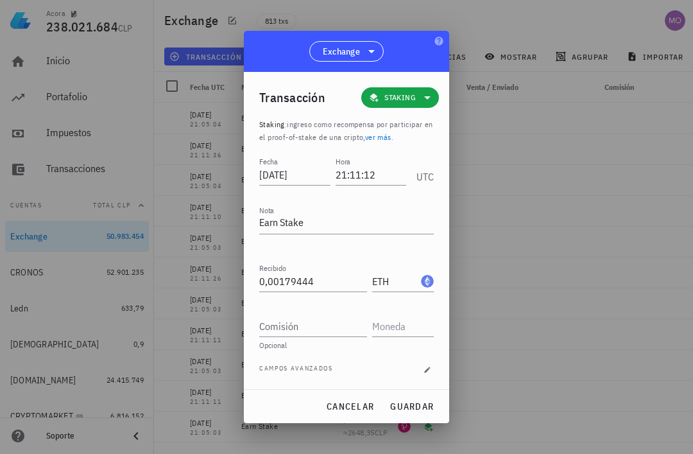
click at [427, 405] on span "guardar" at bounding box center [412, 407] width 44 height 12
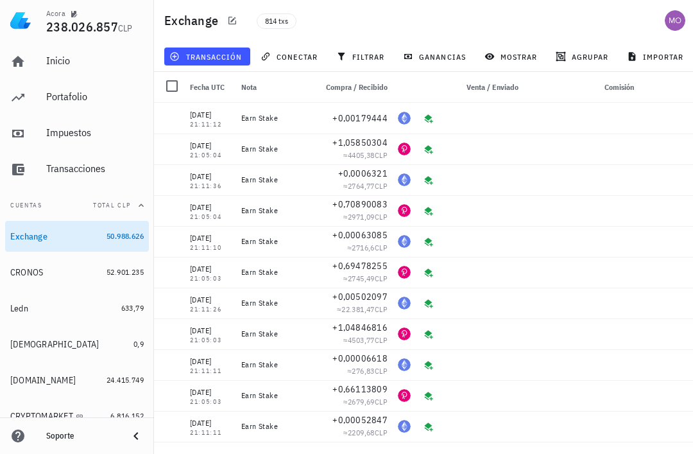
click at [221, 58] on span "transacción" at bounding box center [207, 56] width 70 height 10
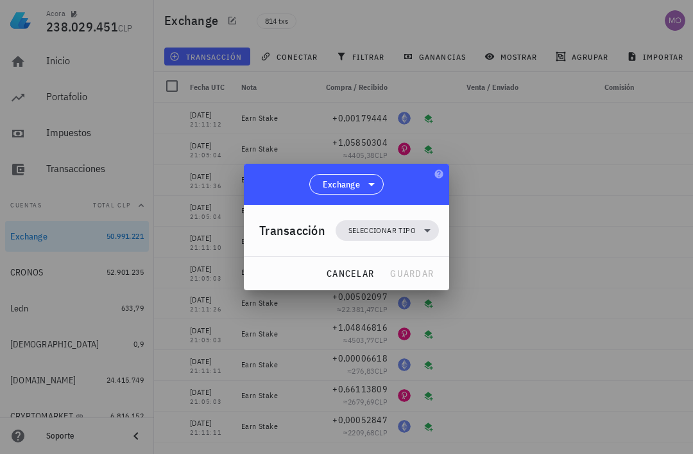
click at [424, 231] on icon at bounding box center [427, 230] width 15 height 15
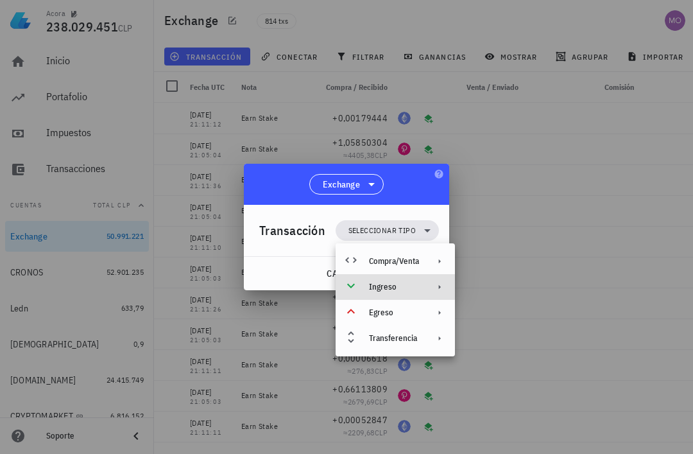
click at [419, 292] on div "Ingreso" at bounding box center [395, 287] width 119 height 26
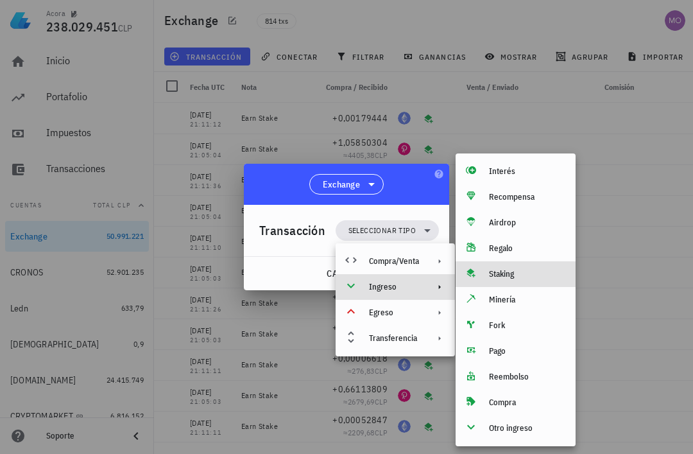
click at [526, 277] on div "Staking" at bounding box center [527, 274] width 76 height 10
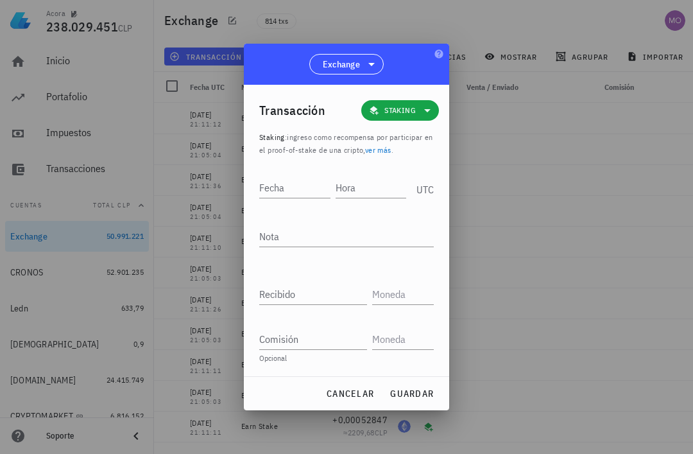
click at [378, 177] on input "Hora" at bounding box center [371, 187] width 71 height 21
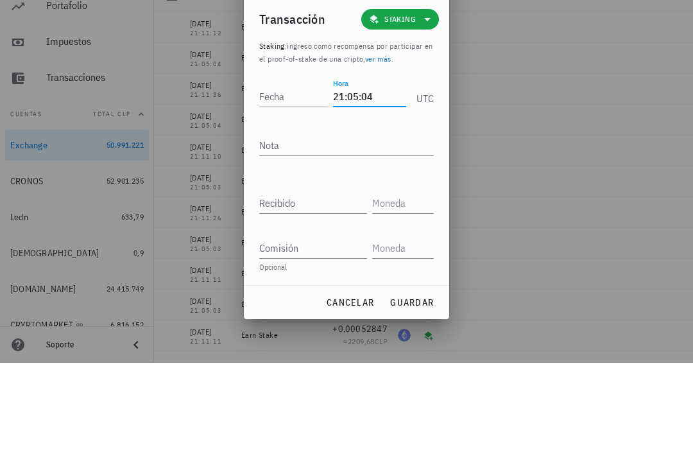
type input "21:05:04"
click at [295, 177] on input "Fecha" at bounding box center [293, 187] width 69 height 21
type input "2025-09-23"
click at [333, 226] on textarea "Nota" at bounding box center [346, 236] width 175 height 21
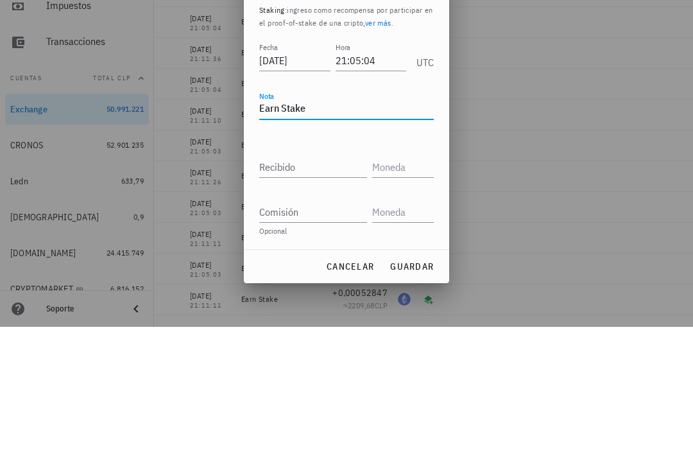
type textarea "Earn Stake"
click at [333, 284] on input "Recibido" at bounding box center [313, 294] width 108 height 21
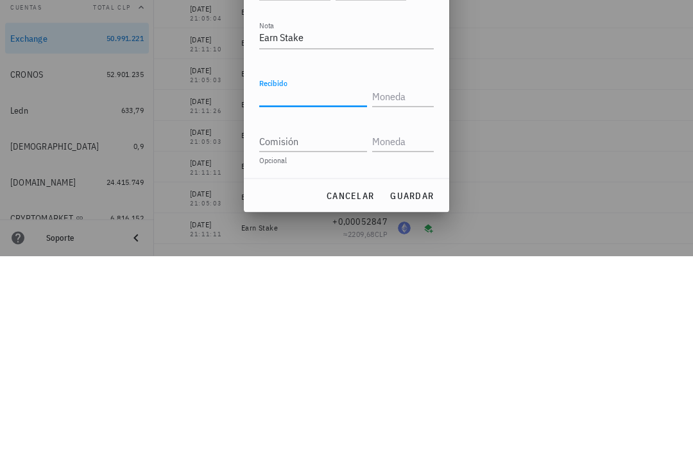
click at [320, 284] on input "Recibido" at bounding box center [313, 294] width 108 height 21
paste input "0,70776412"
type input "0,70776412"
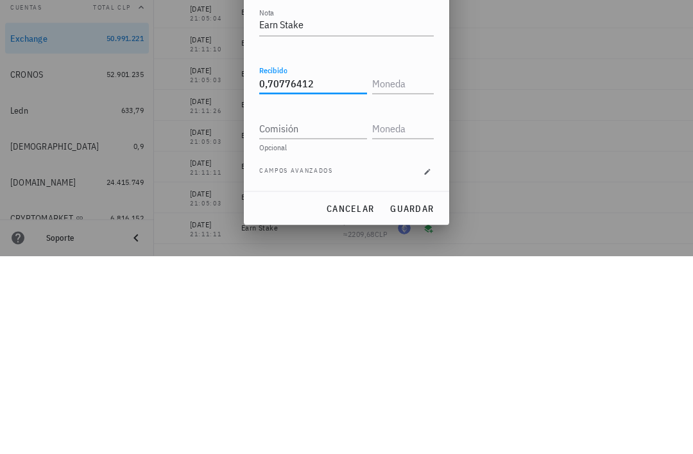
click at [410, 271] on input "text" at bounding box center [401, 281] width 59 height 21
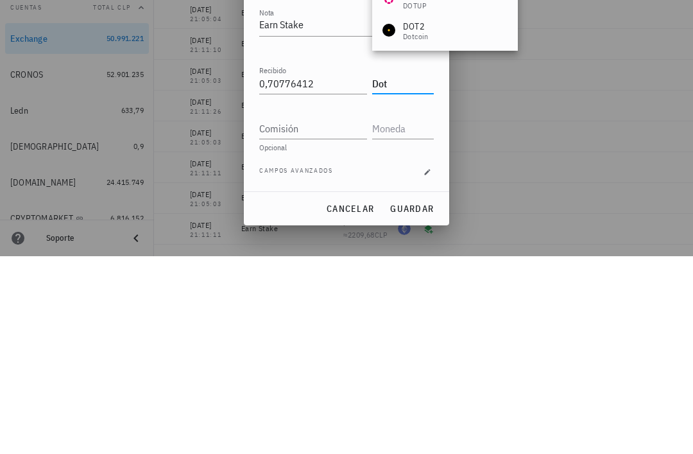
click at [320, 316] on input "Comisión" at bounding box center [313, 326] width 108 height 21
type input "DOT"
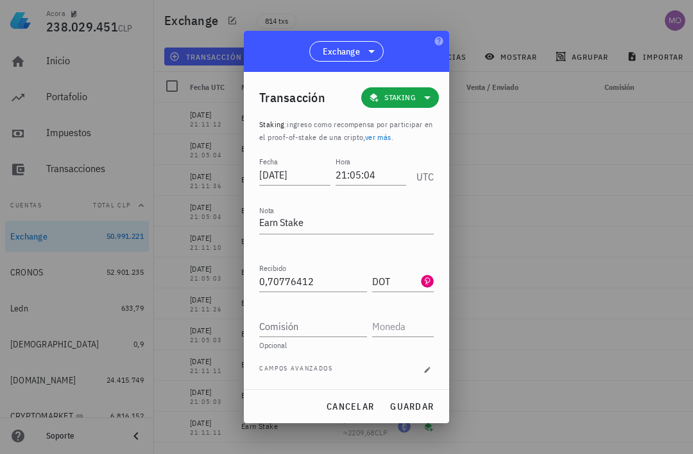
click at [424, 412] on span "guardar" at bounding box center [412, 407] width 44 height 12
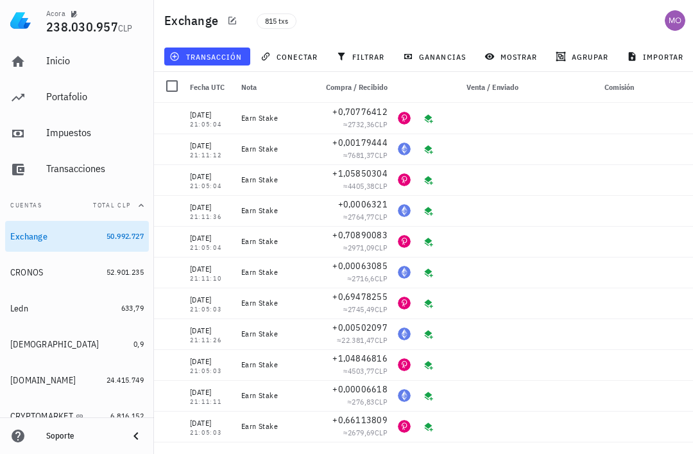
click at [229, 59] on span "transacción" at bounding box center [207, 56] width 70 height 10
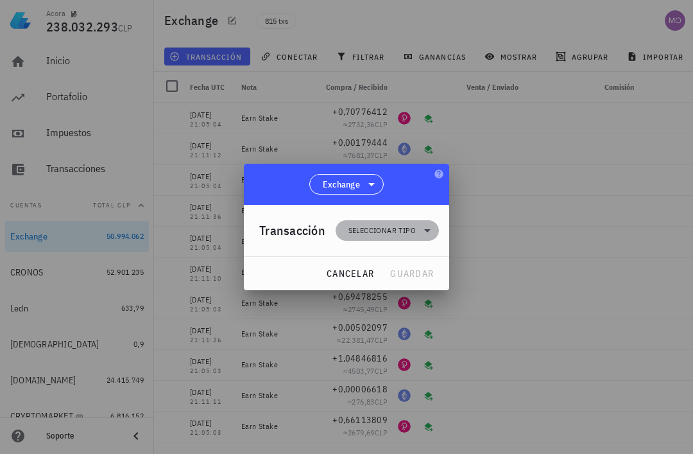
click at [426, 225] on icon at bounding box center [427, 230] width 15 height 15
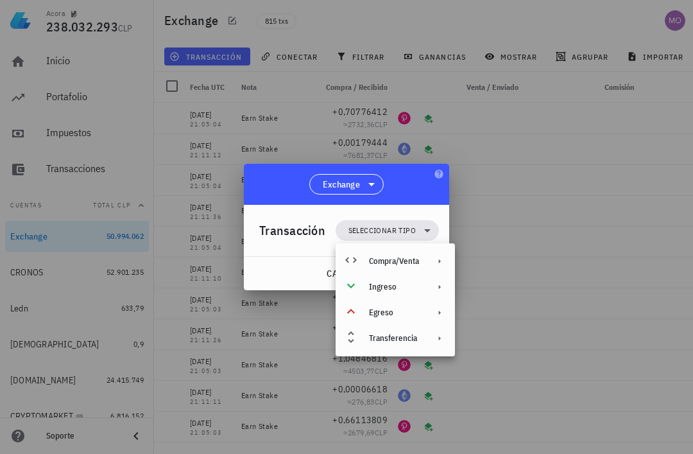
scroll to position [0, 0]
click at [439, 290] on icon at bounding box center [440, 287] width 10 height 10
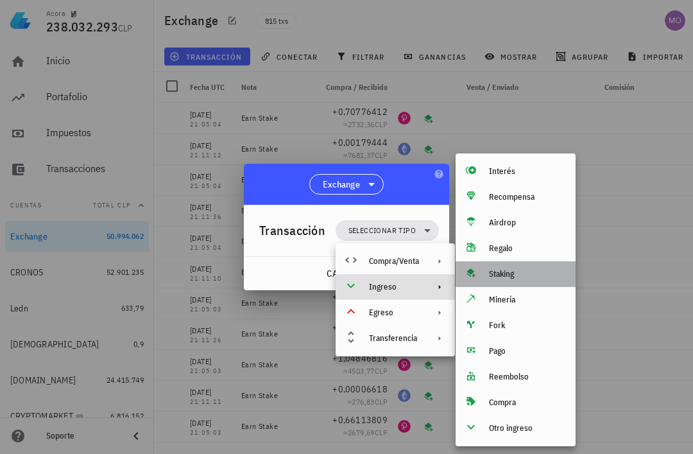
click at [514, 273] on div "Staking" at bounding box center [527, 274] width 76 height 10
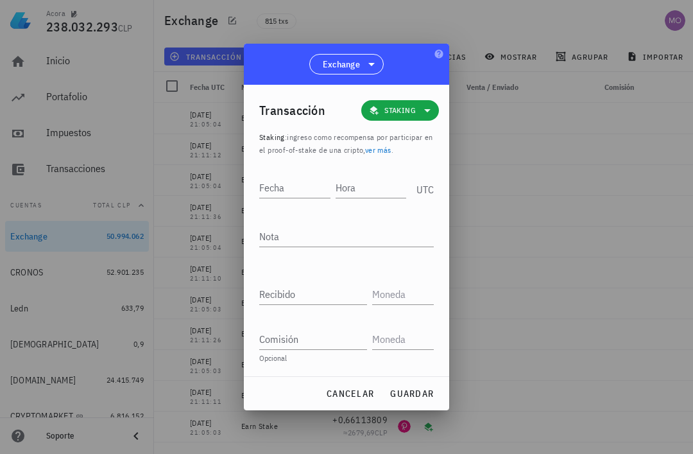
click at [363, 191] on input "Hora" at bounding box center [371, 187] width 71 height 21
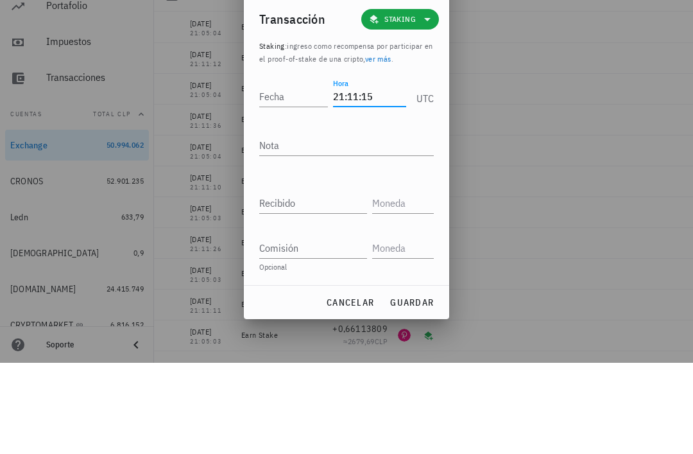
type input "21:11:15"
click at [280, 177] on div "Fecha" at bounding box center [293, 187] width 69 height 21
type input "2025-09-23"
click at [345, 226] on textarea "Nota" at bounding box center [346, 236] width 175 height 21
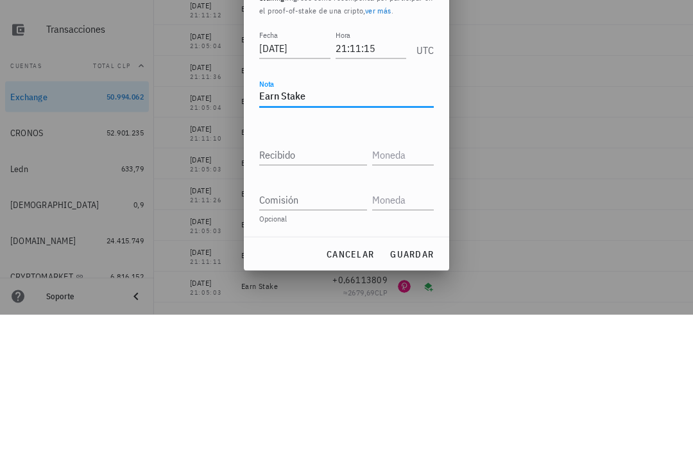
type textarea "Earn Stake"
click at [320, 284] on input "Recibido" at bounding box center [313, 294] width 108 height 21
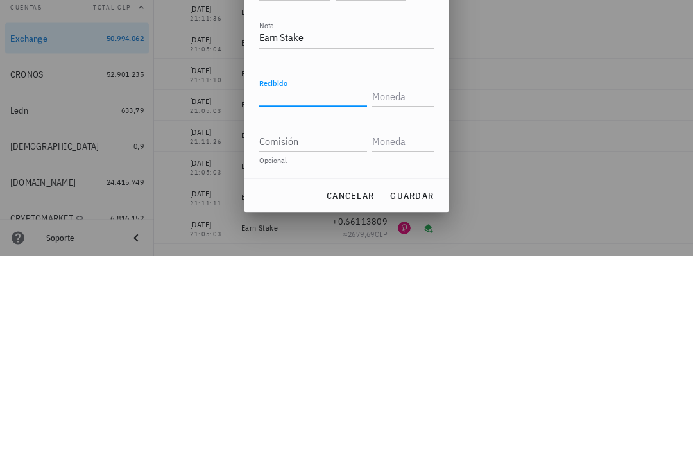
click at [313, 284] on input "Recibido" at bounding box center [313, 294] width 108 height 21
paste input "0,0032603"
type input "0,0032603"
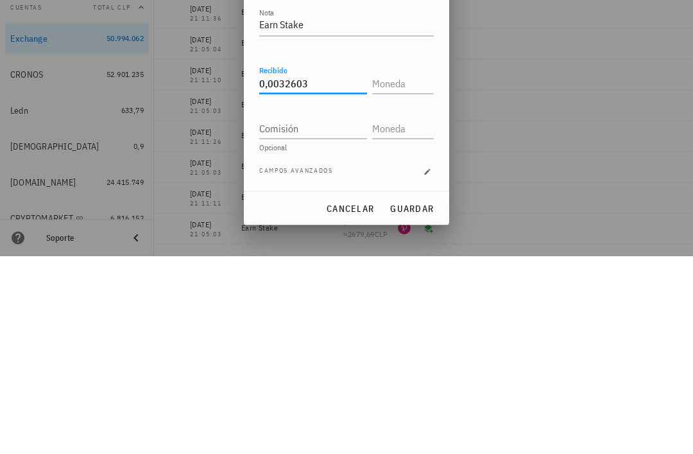
click at [410, 271] on input "text" at bounding box center [401, 281] width 59 height 21
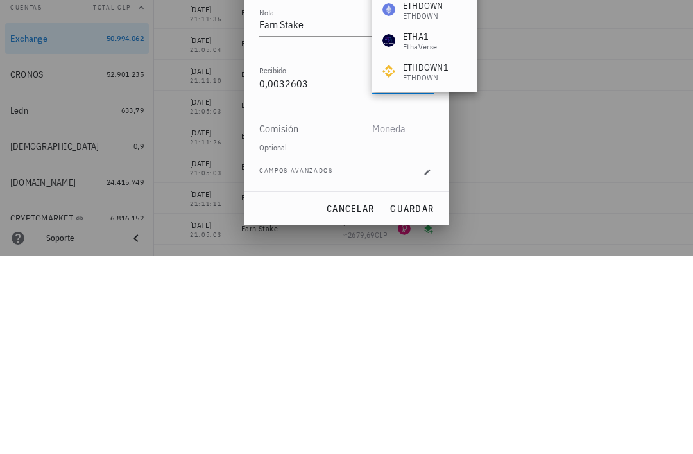
click at [334, 316] on input "Comisión" at bounding box center [313, 326] width 108 height 21
type input "ETH"
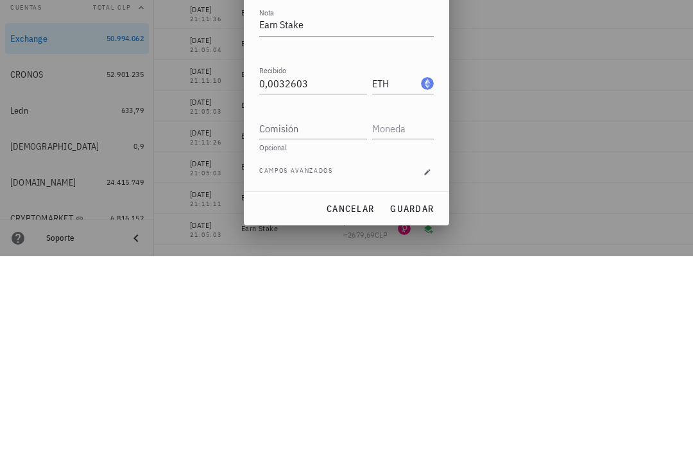
scroll to position [41, 0]
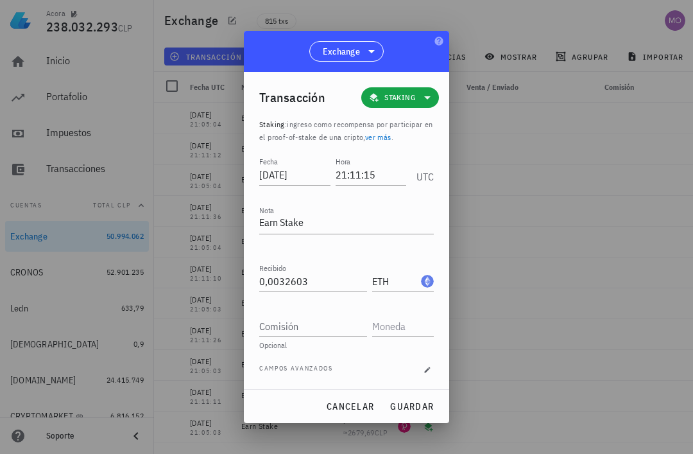
click at [418, 409] on span "guardar" at bounding box center [412, 407] width 44 height 12
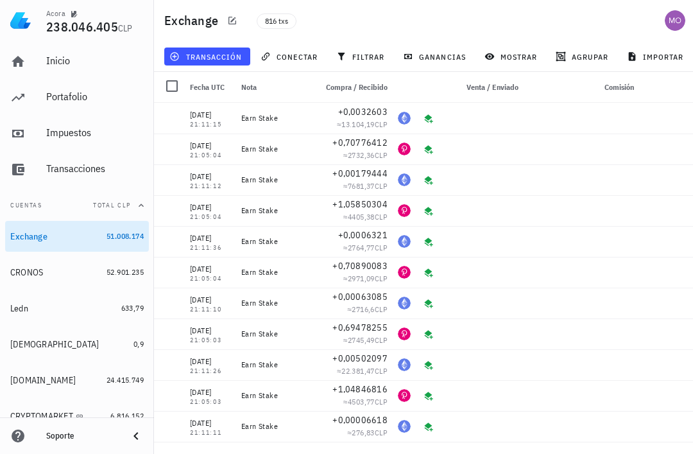
scroll to position [0, 0]
click at [222, 55] on span "transacción" at bounding box center [207, 56] width 70 height 10
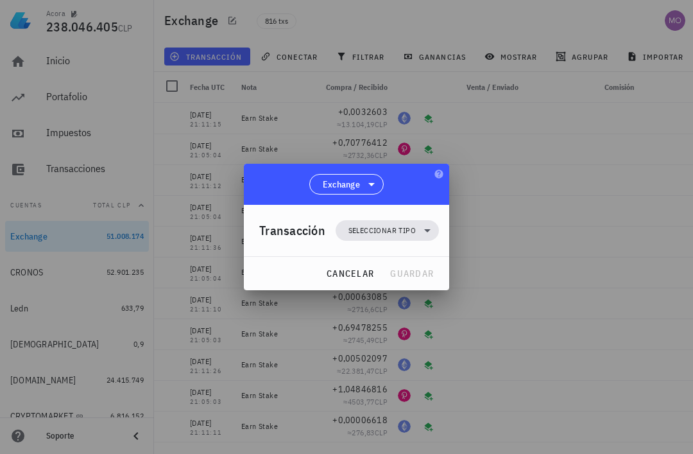
click at [423, 234] on icon at bounding box center [427, 230] width 15 height 15
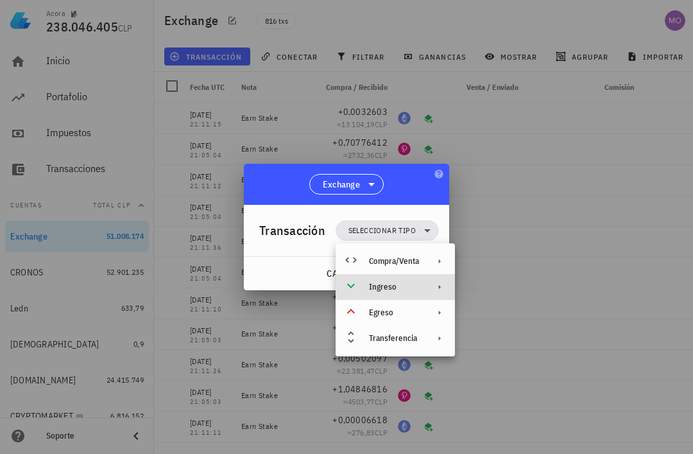
click at [418, 288] on div "Ingreso" at bounding box center [394, 287] width 50 height 10
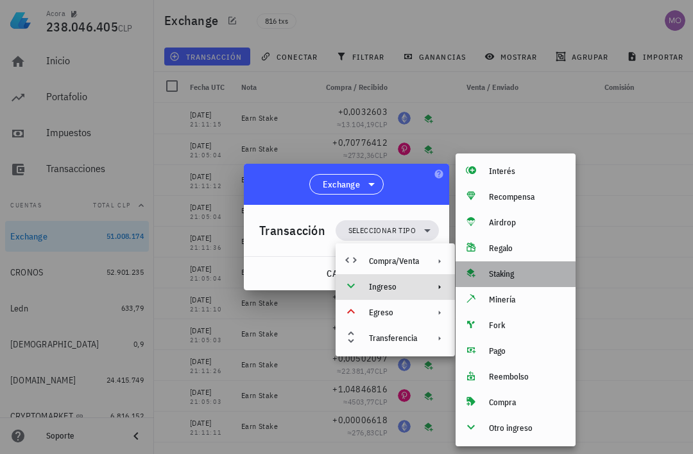
click at [513, 282] on div "Staking" at bounding box center [516, 274] width 120 height 26
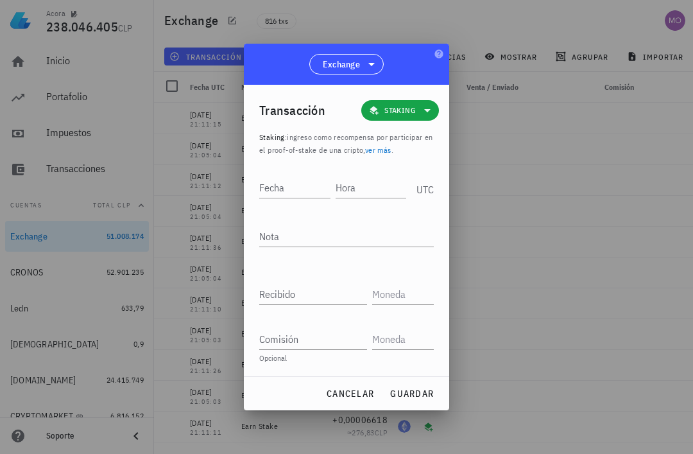
click at [366, 178] on input "Hora" at bounding box center [371, 187] width 71 height 21
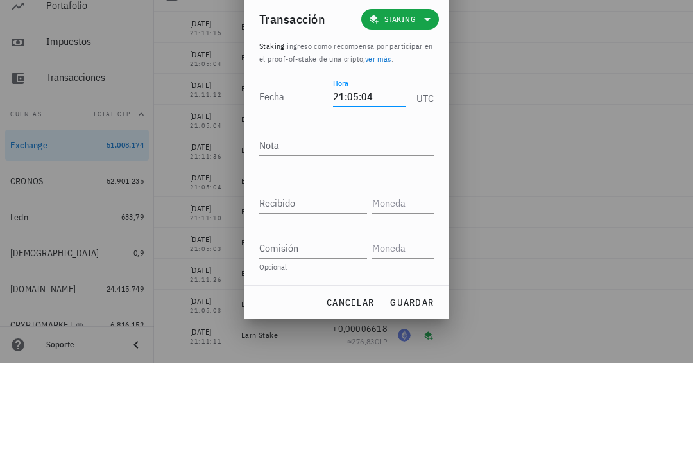
type input "21:05:04"
click at [310, 177] on input "Fecha" at bounding box center [293, 187] width 69 height 21
type input "2025-09-25"
click at [334, 207] on div at bounding box center [346, 211] width 175 height 9
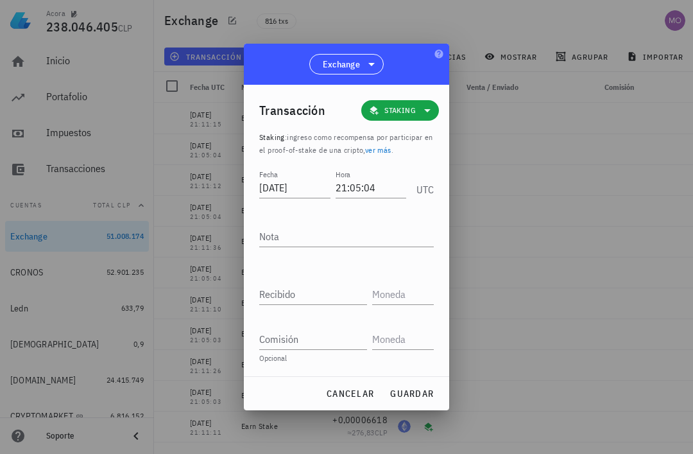
click at [355, 239] on textarea "Nota" at bounding box center [346, 236] width 175 height 21
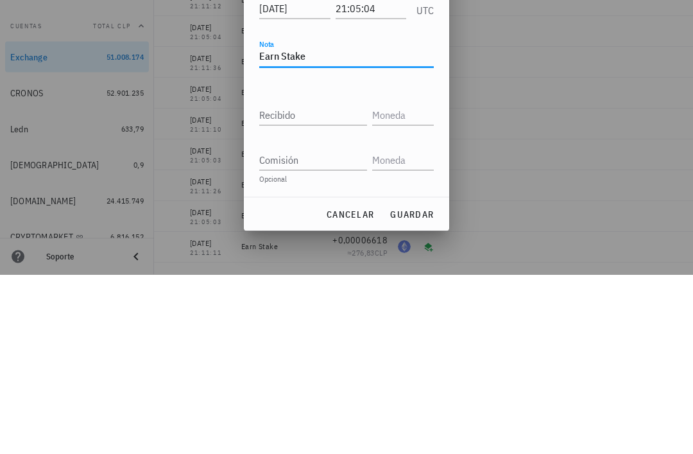
type textarea "Earn Stake"
click at [334, 284] on input "Recibido" at bounding box center [313, 294] width 108 height 21
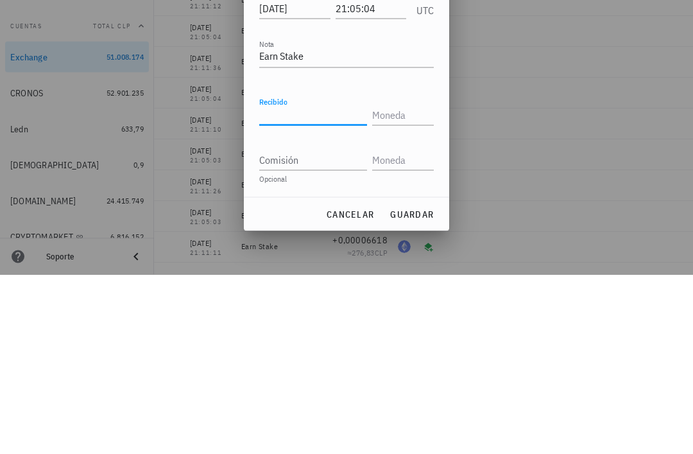
click at [316, 284] on input "Recibido" at bounding box center [313, 294] width 108 height 21
paste input "0,69971846"
type input "0,69971846"
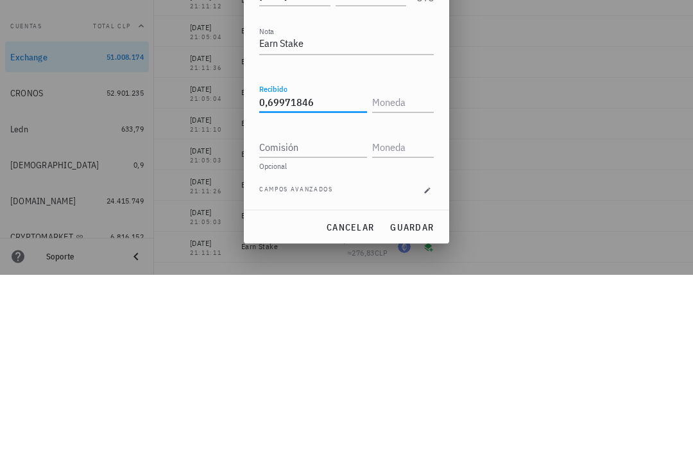
click at [403, 271] on input "text" at bounding box center [401, 281] width 59 height 21
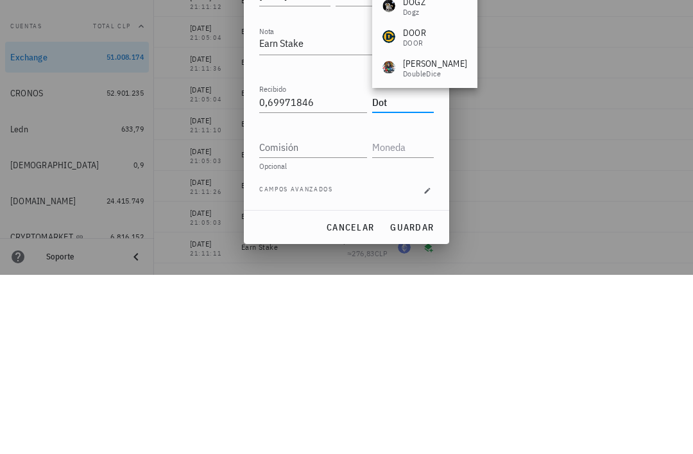
click at [322, 316] on input "Comisión" at bounding box center [313, 326] width 108 height 21
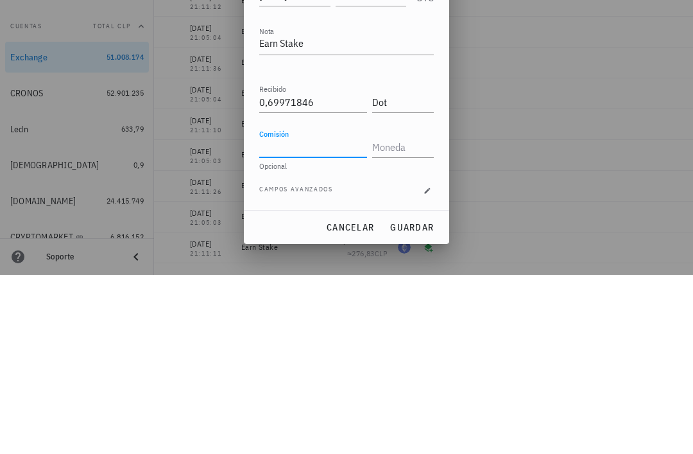
type input "DOT"
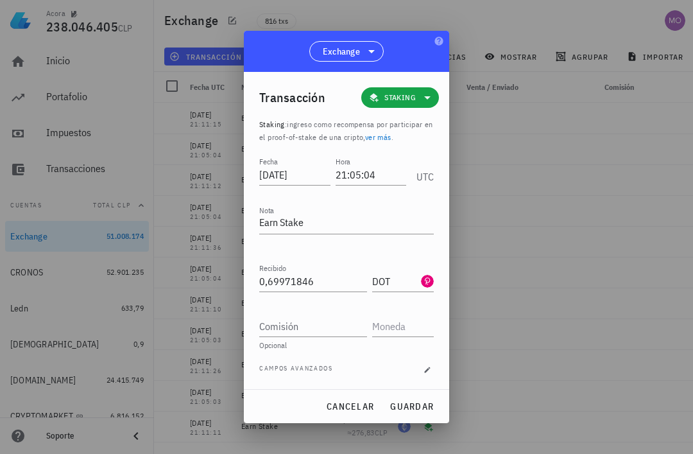
click at [429, 410] on span "guardar" at bounding box center [412, 407] width 44 height 12
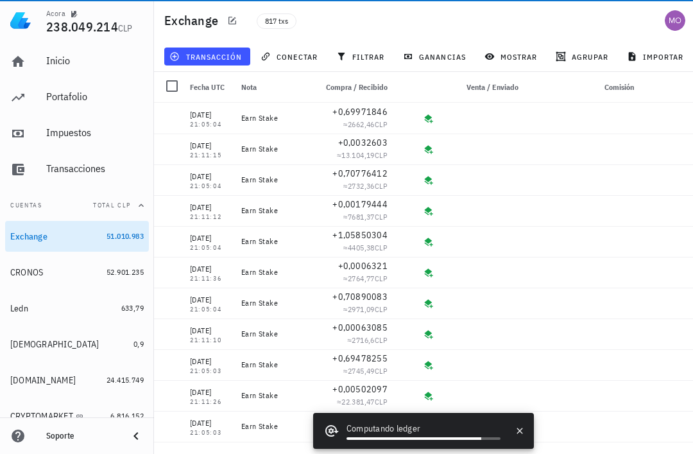
click at [227, 49] on button "transacción" at bounding box center [207, 57] width 86 height 18
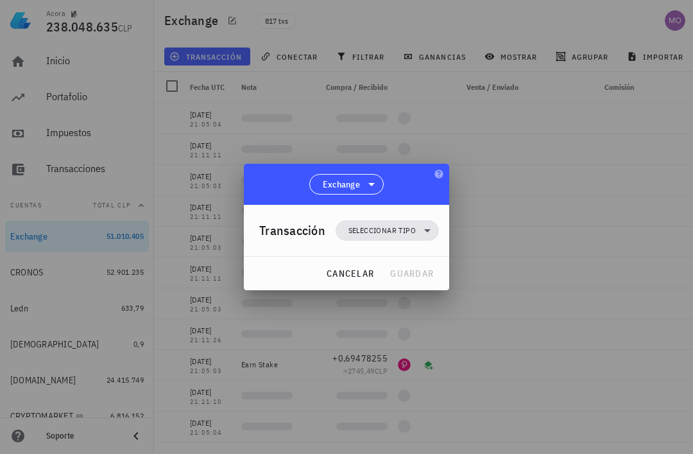
click at [416, 230] on span "Seleccionar tipo" at bounding box center [387, 230] width 88 height 21
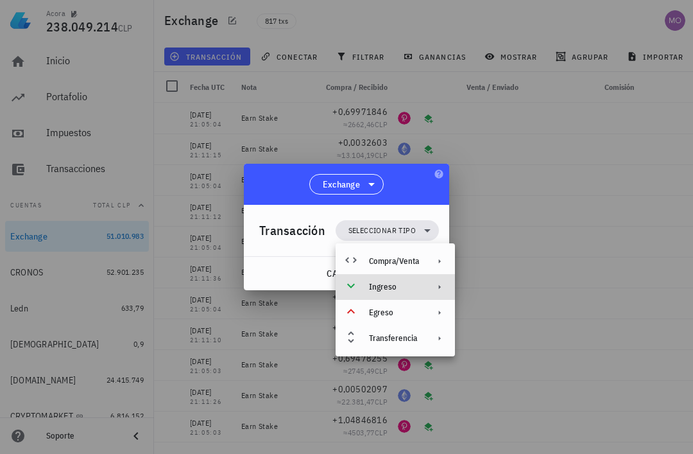
click at [424, 291] on div "Ingreso" at bounding box center [395, 287] width 119 height 26
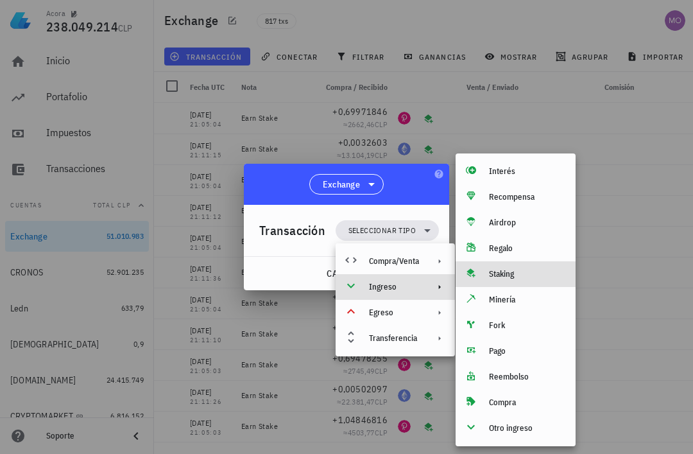
click at [525, 275] on div "Staking" at bounding box center [527, 274] width 76 height 10
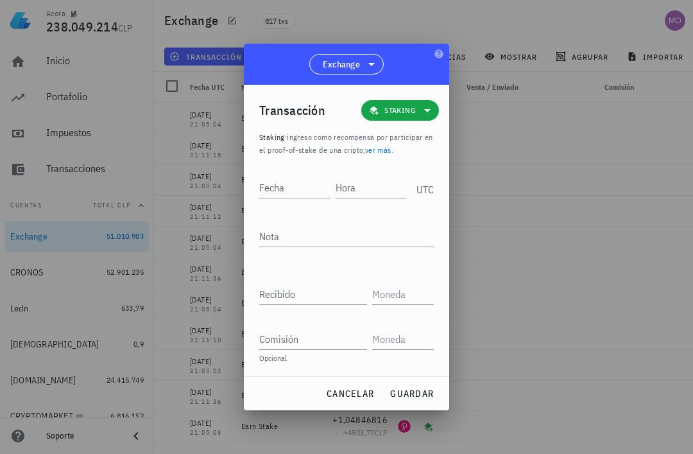
click at [359, 189] on input "Hora" at bounding box center [371, 187] width 71 height 21
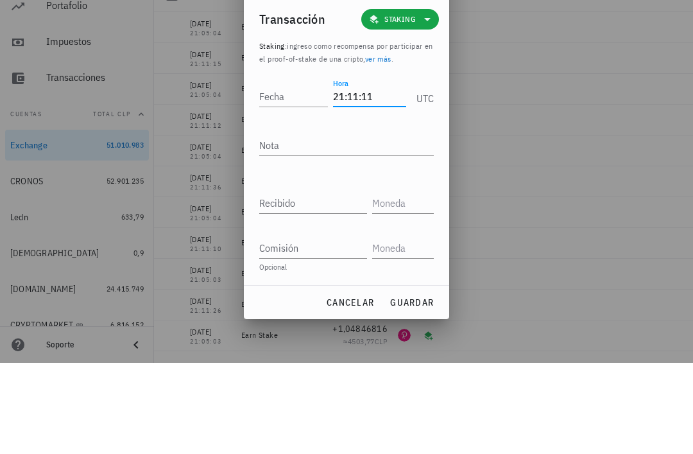
type input "21:11:11"
click at [289, 177] on input "Fecha" at bounding box center [293, 187] width 69 height 21
type input "2025-09-25"
click at [354, 226] on textarea "Nota" at bounding box center [346, 236] width 175 height 21
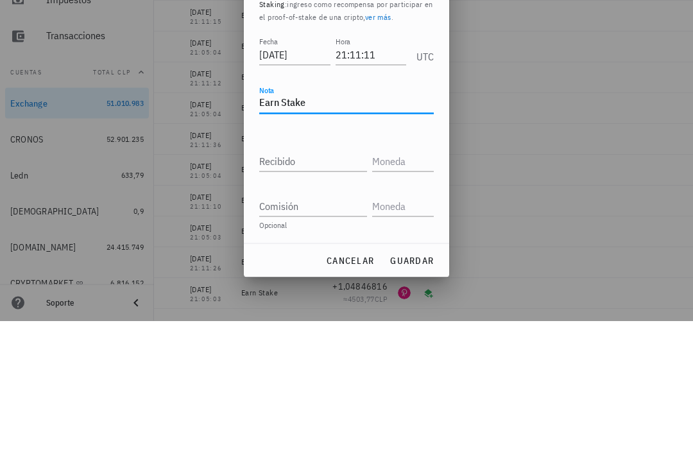
type textarea "Earn Stake"
click at [325, 284] on input "Recibido" at bounding box center [313, 294] width 108 height 21
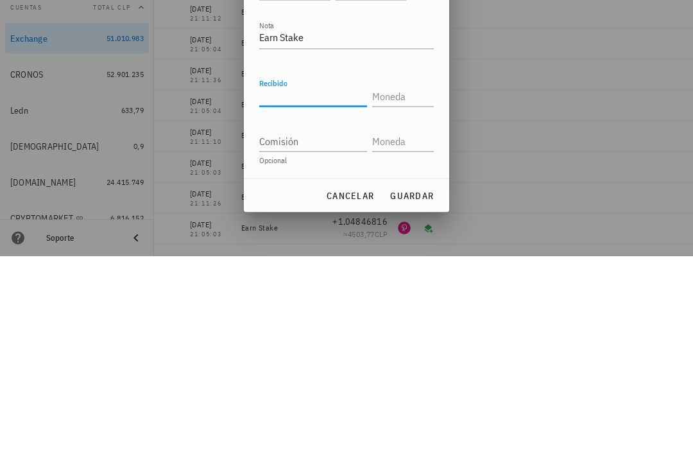
click at [319, 284] on input "Recibido" at bounding box center [313, 294] width 108 height 21
paste input "0,000729"
type input "0,000729"
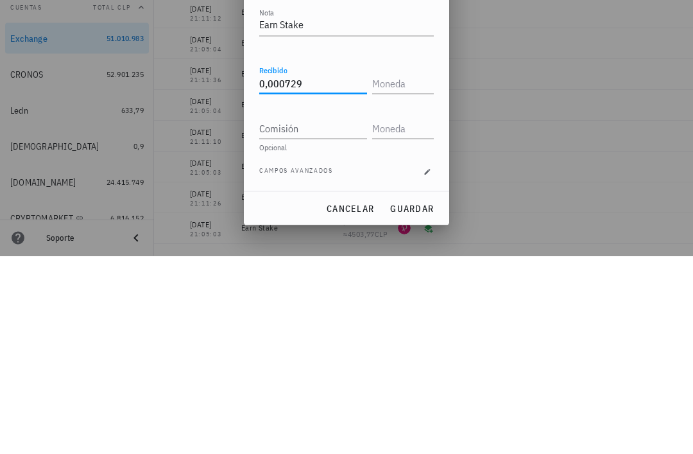
click at [401, 271] on input "text" at bounding box center [401, 281] width 59 height 21
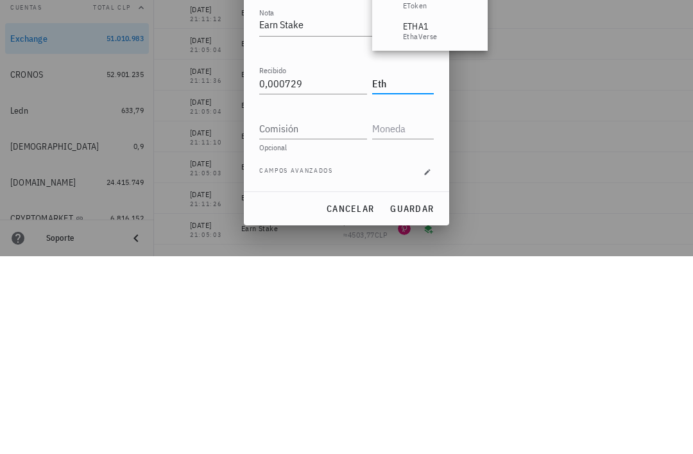
click at [331, 316] on input "Comisión" at bounding box center [313, 326] width 108 height 21
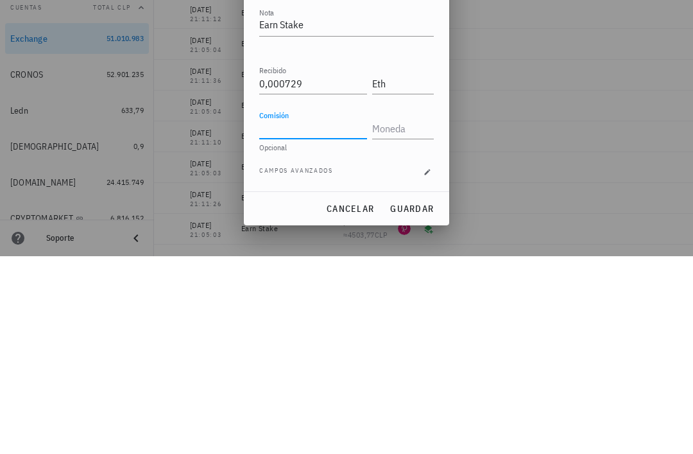
type input "ETH"
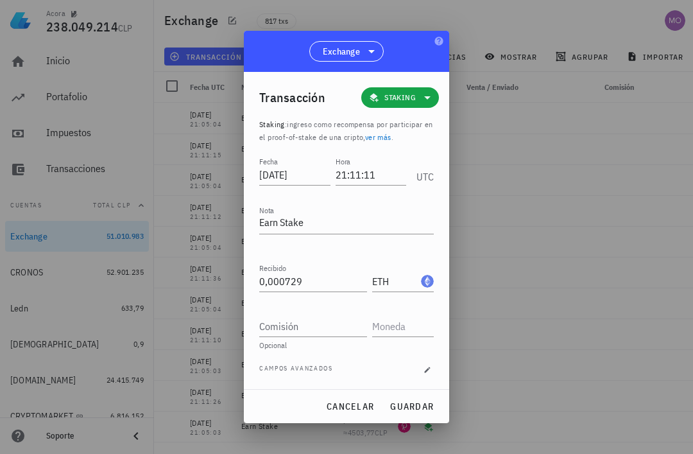
click at [418, 399] on button "guardar" at bounding box center [412, 406] width 55 height 23
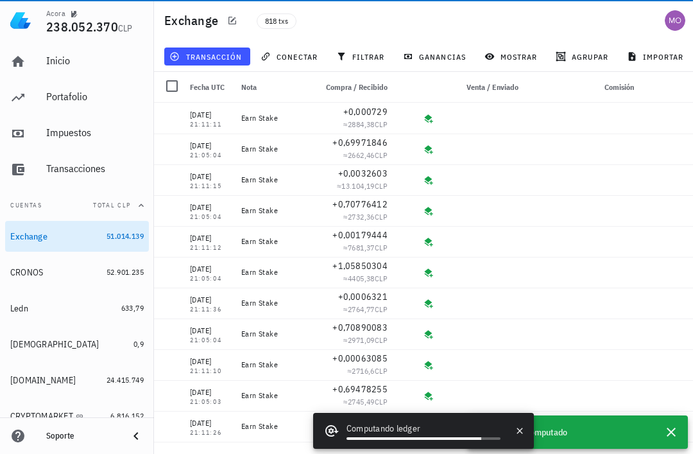
click at [221, 57] on span "transacción" at bounding box center [207, 56] width 70 height 10
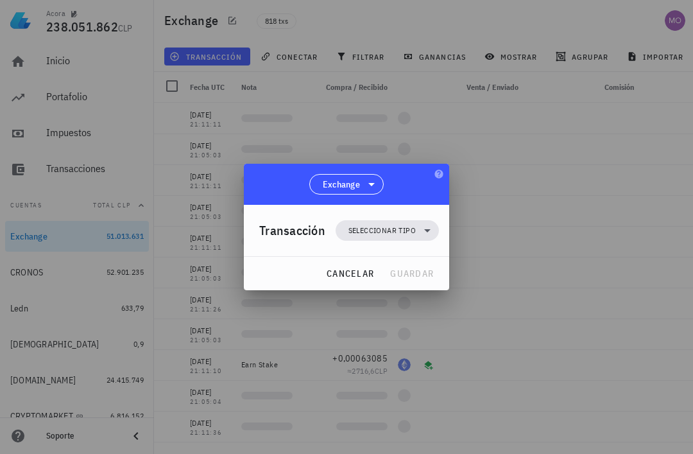
click at [428, 235] on icon at bounding box center [427, 230] width 15 height 15
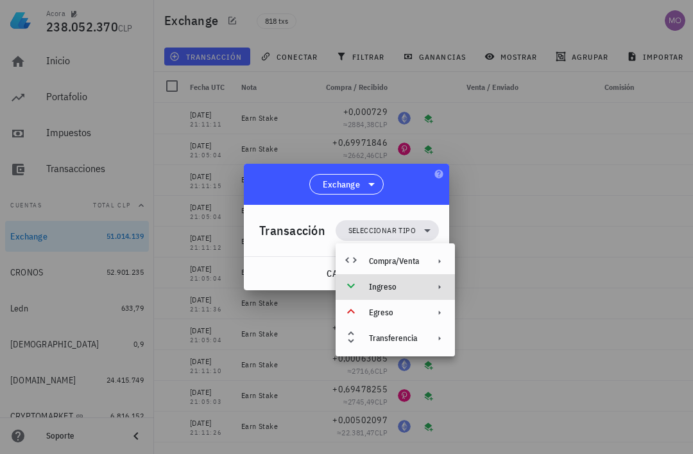
click at [425, 284] on div "Ingreso" at bounding box center [395, 287] width 119 height 26
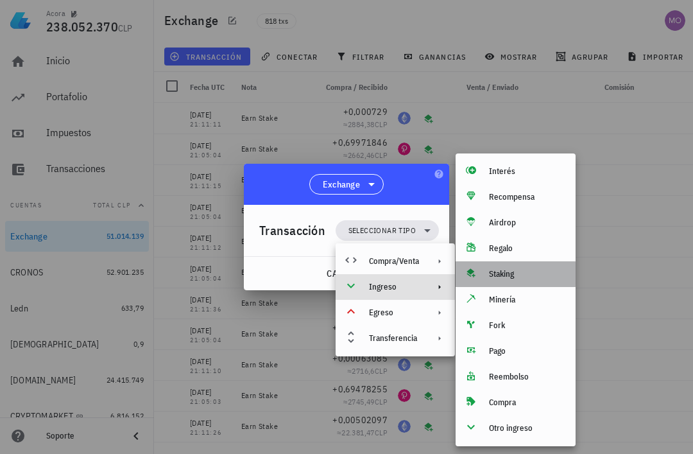
click at [517, 270] on div "Staking" at bounding box center [527, 274] width 76 height 10
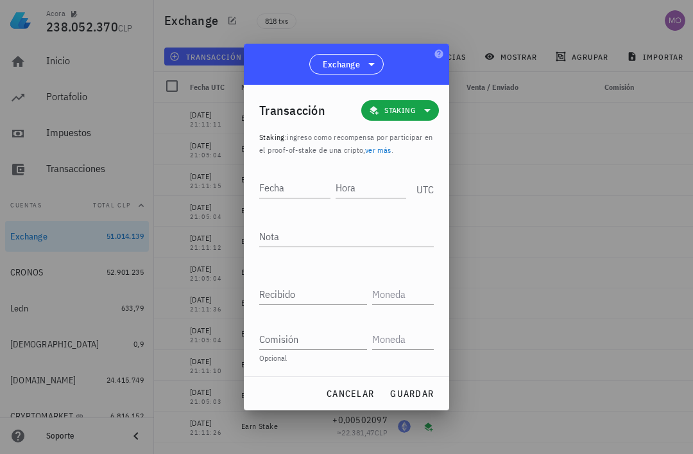
click at [361, 186] on input "Hora" at bounding box center [371, 187] width 71 height 21
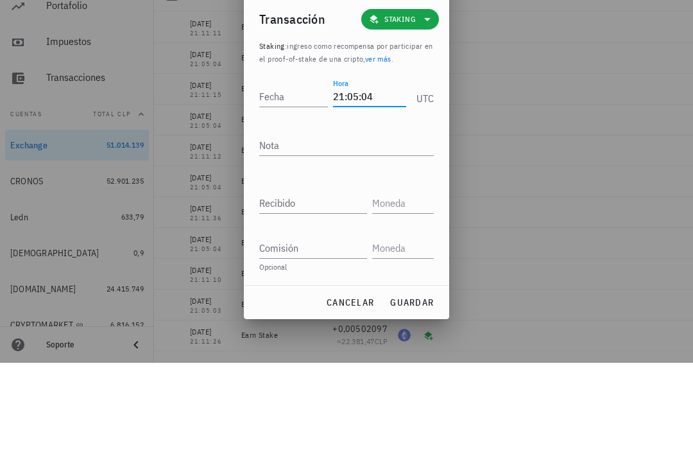
type input "21:05:04"
click at [308, 177] on input "Fecha" at bounding box center [293, 187] width 69 height 21
type input "2025-09-28"
click at [340, 226] on textarea "Nota" at bounding box center [346, 236] width 175 height 21
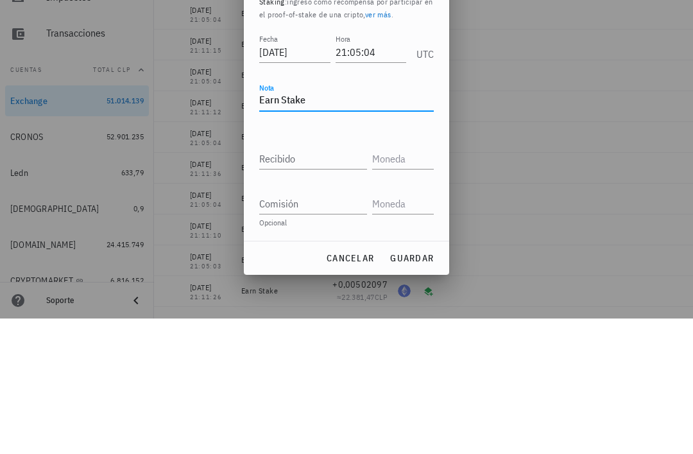
type textarea "Earn Stake"
click at [332, 284] on input "Recibido" at bounding box center [313, 294] width 108 height 21
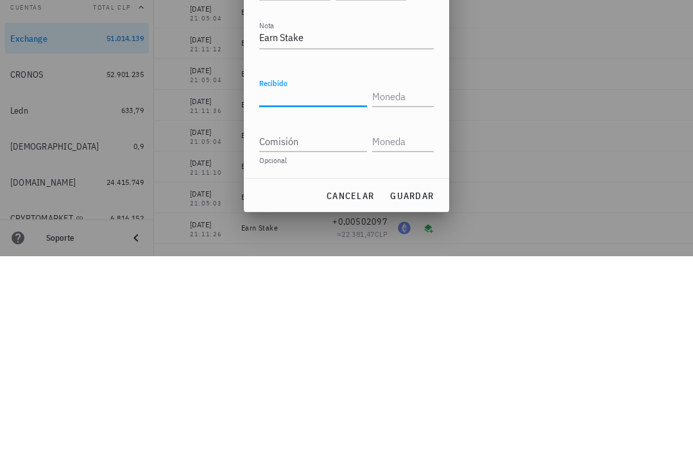
click at [322, 284] on input "Recibido" at bounding box center [313, 294] width 108 height 21
paste input "1,04461624"
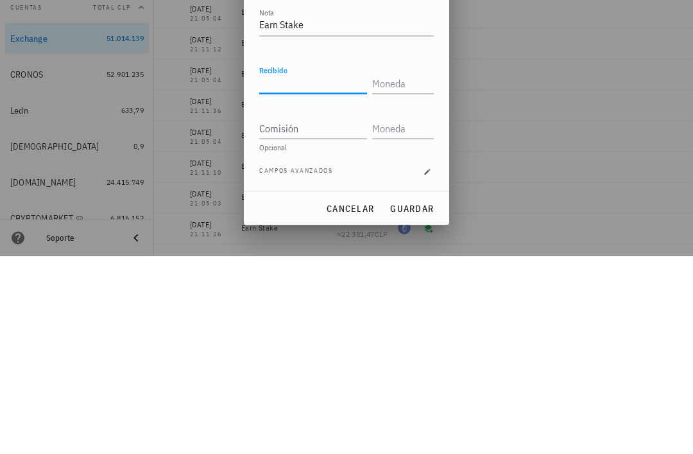
type input "1,04461624"
click at [411, 271] on input "text" at bounding box center [401, 281] width 59 height 21
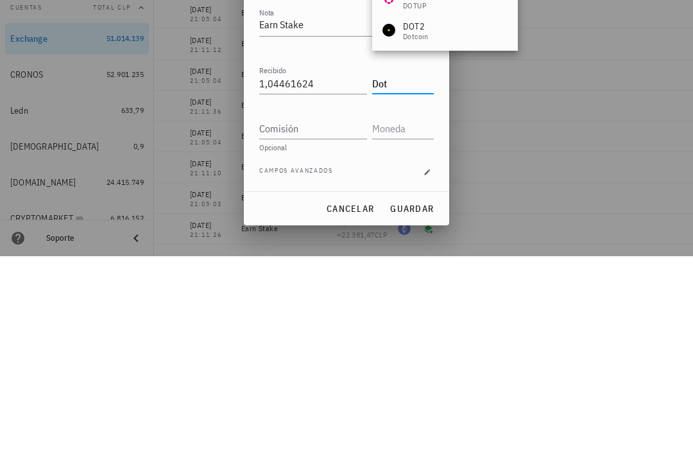
click at [318, 316] on input "Comisión" at bounding box center [313, 326] width 108 height 21
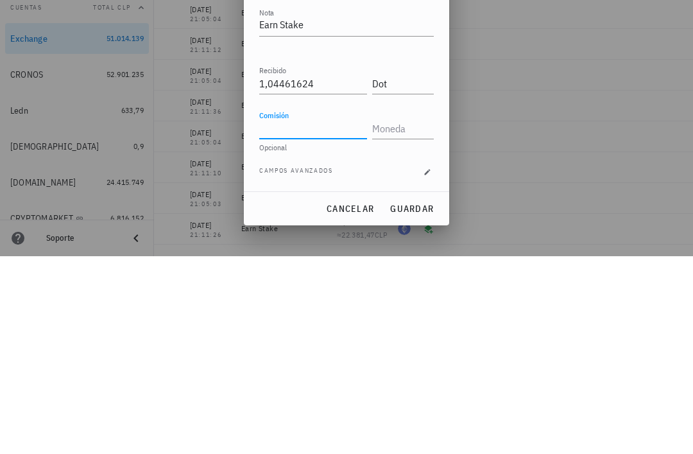
type input "DOT"
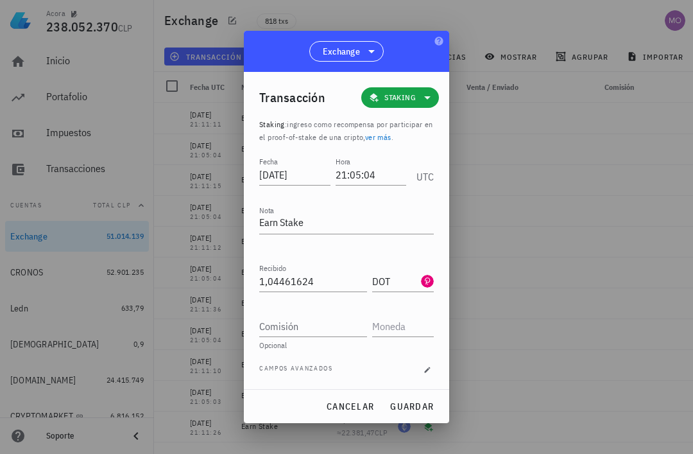
click at [429, 405] on span "guardar" at bounding box center [412, 407] width 44 height 12
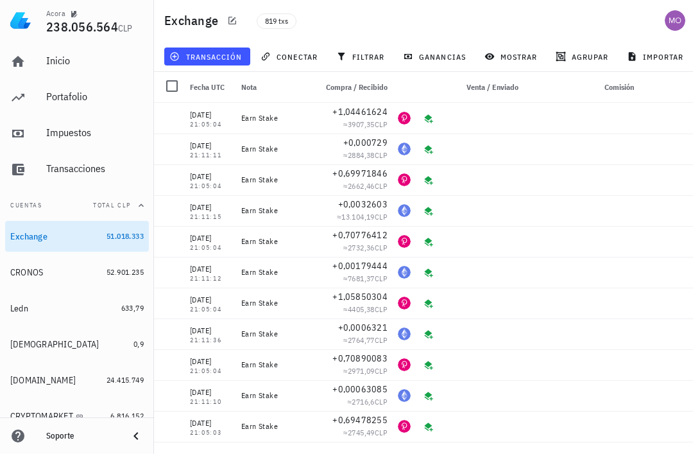
scroll to position [0, 0]
click at [225, 57] on span "transacción" at bounding box center [207, 56] width 70 height 10
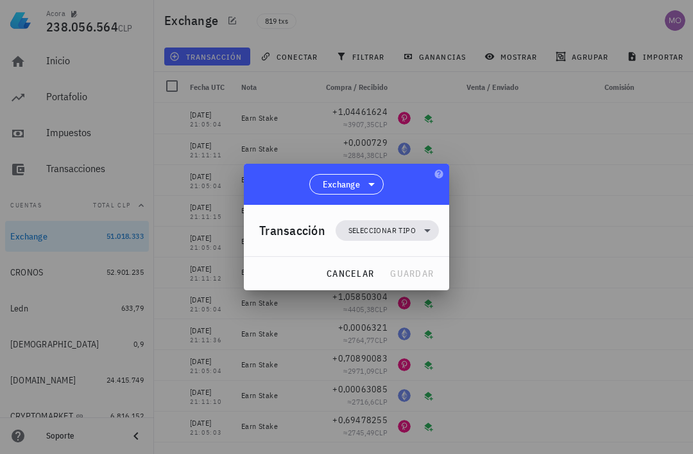
click at [425, 238] on icon at bounding box center [427, 230] width 15 height 15
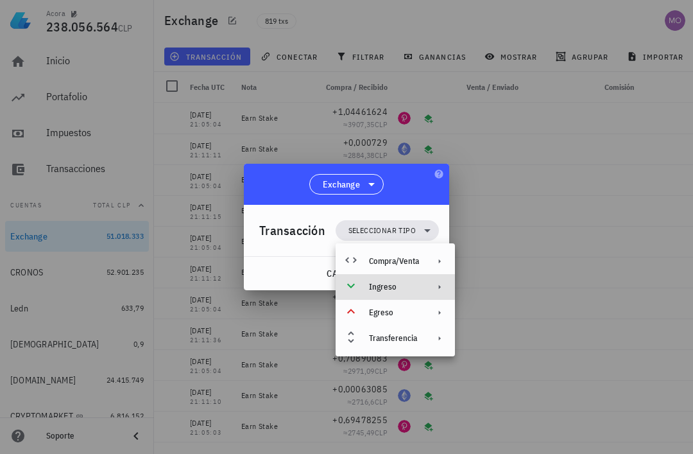
click at [419, 297] on div "Ingreso" at bounding box center [395, 287] width 119 height 26
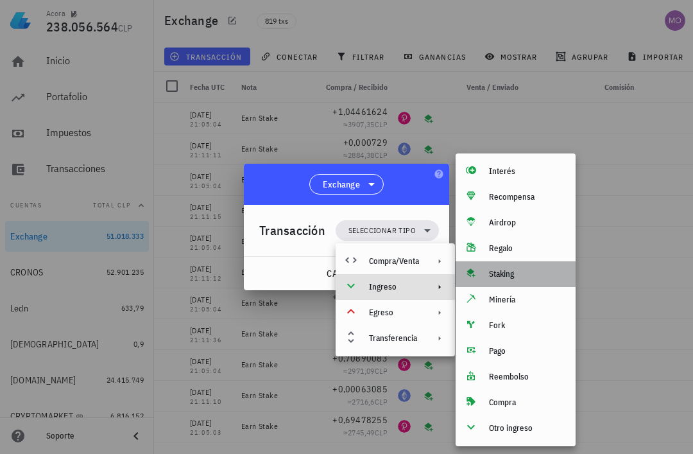
click at [518, 281] on div "Staking" at bounding box center [516, 274] width 120 height 26
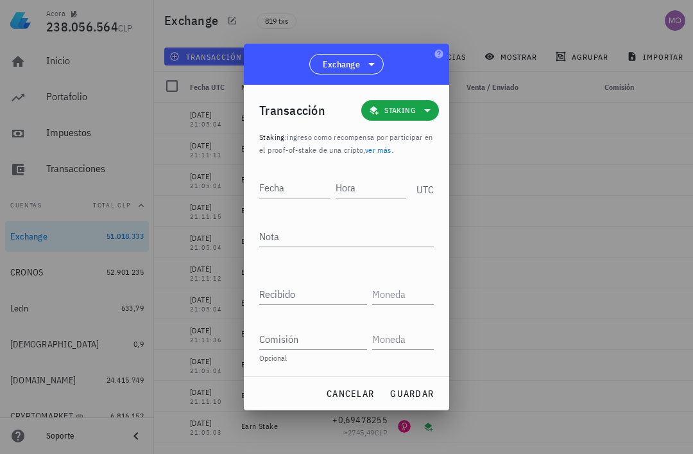
click at [359, 193] on input "Hora" at bounding box center [371, 187] width 71 height 21
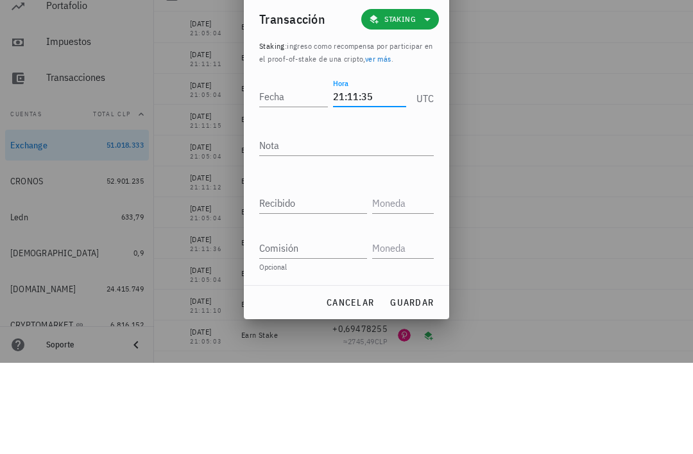
type input "21:11:35"
click at [307, 177] on input "Fecha" at bounding box center [293, 187] width 69 height 21
type input "2025-09-28"
click at [351, 226] on textarea "Nota" at bounding box center [346, 236] width 175 height 21
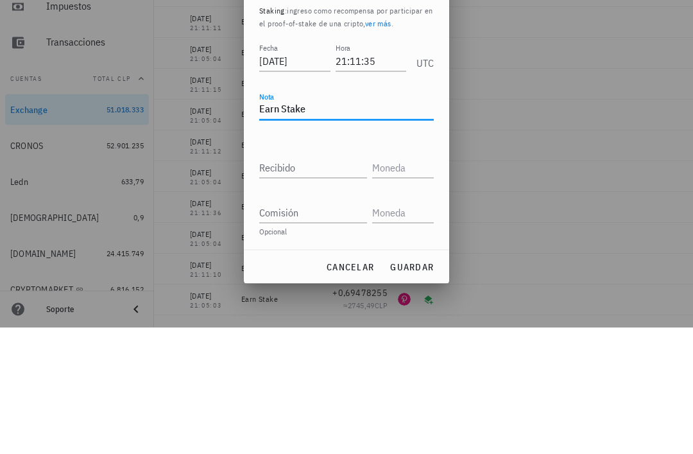
type textarea "Earn Stake"
click at [338, 284] on input "Recibido" at bounding box center [313, 294] width 108 height 21
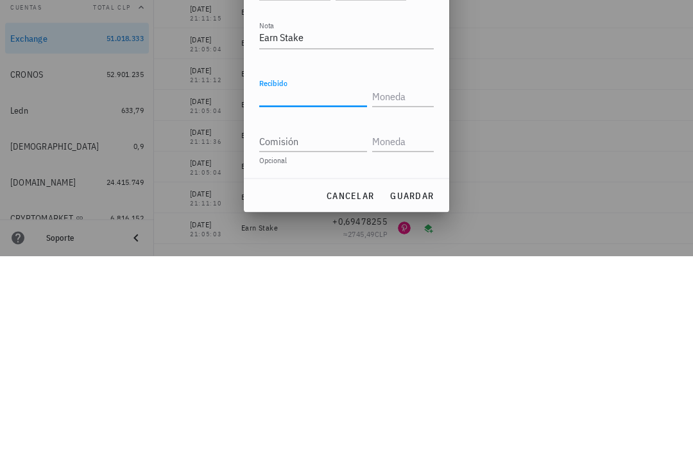
click at [323, 284] on input "Recibido" at bounding box center [313, 294] width 108 height 21
paste input "0,000888"
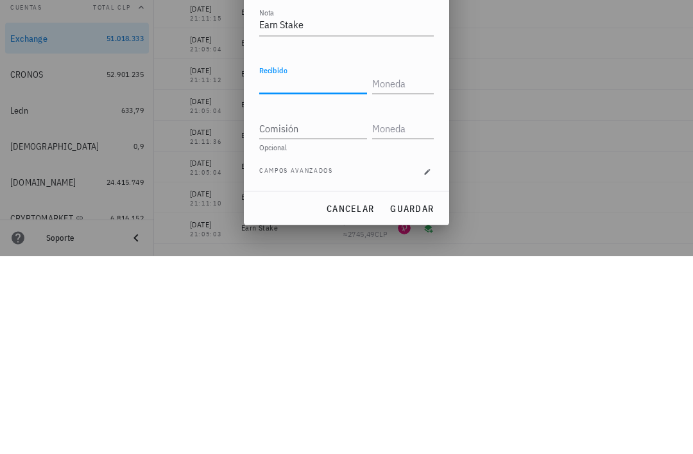
type input "0,000888"
click at [405, 271] on input "text" at bounding box center [401, 281] width 59 height 21
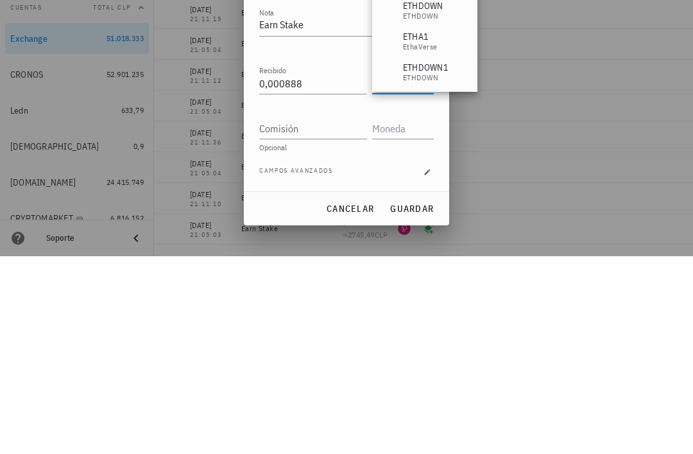
click at [327, 316] on input "Comisión" at bounding box center [313, 326] width 108 height 21
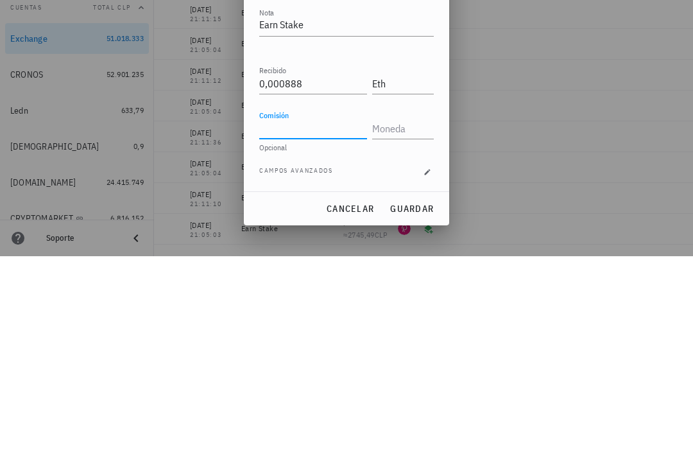
type input "ETH"
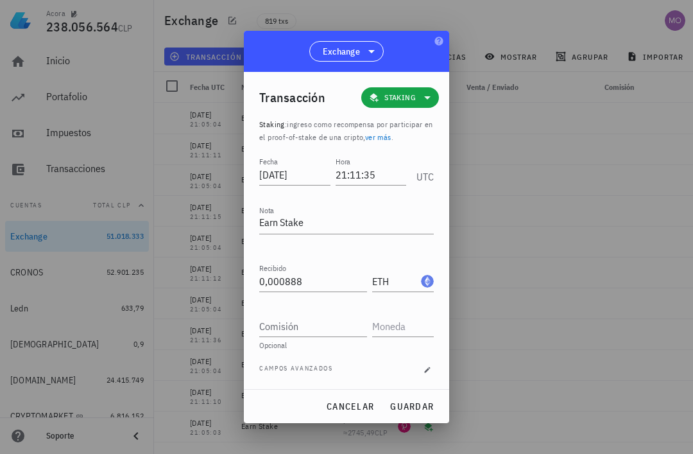
click at [429, 407] on span "guardar" at bounding box center [412, 407] width 44 height 12
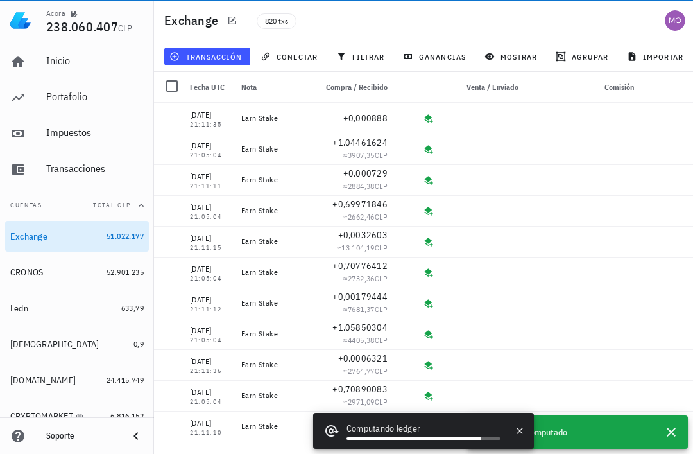
click at [225, 60] on span "transacción" at bounding box center [207, 56] width 70 height 10
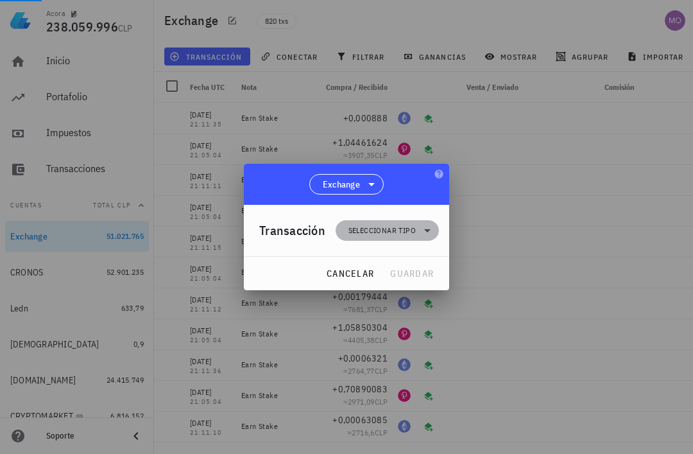
click at [429, 234] on icon at bounding box center [427, 230] width 15 height 15
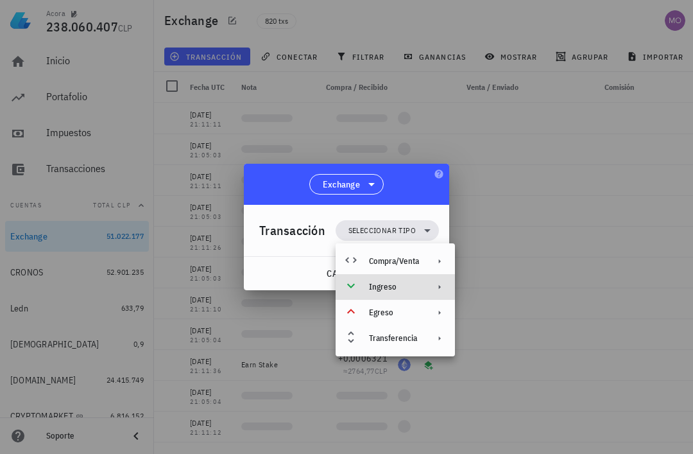
click at [426, 295] on div "Ingreso" at bounding box center [395, 287] width 119 height 26
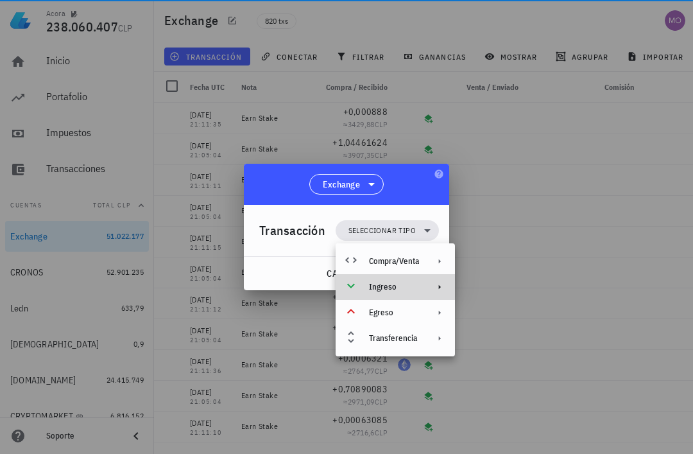
click at [444, 291] on icon at bounding box center [440, 287] width 10 height 10
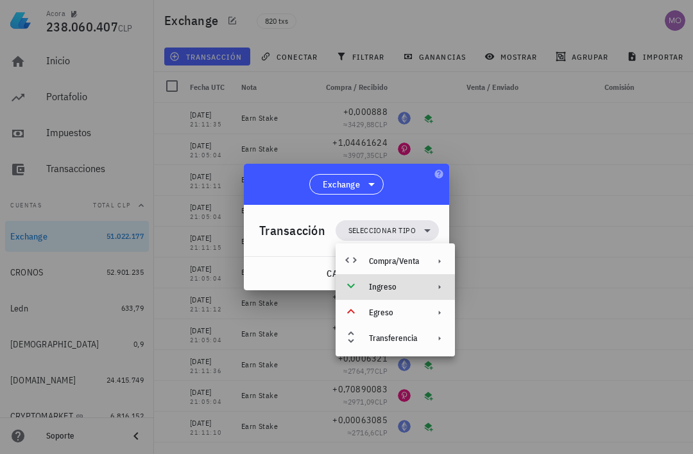
click at [430, 290] on div at bounding box center [436, 287] width 15 height 10
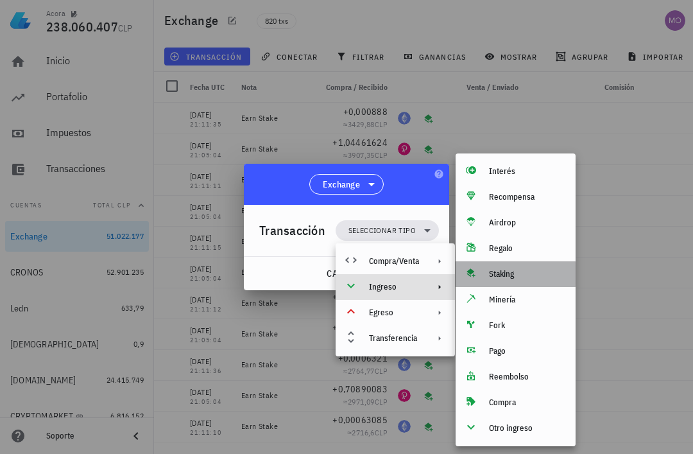
click at [521, 273] on div "Staking" at bounding box center [527, 274] width 76 height 10
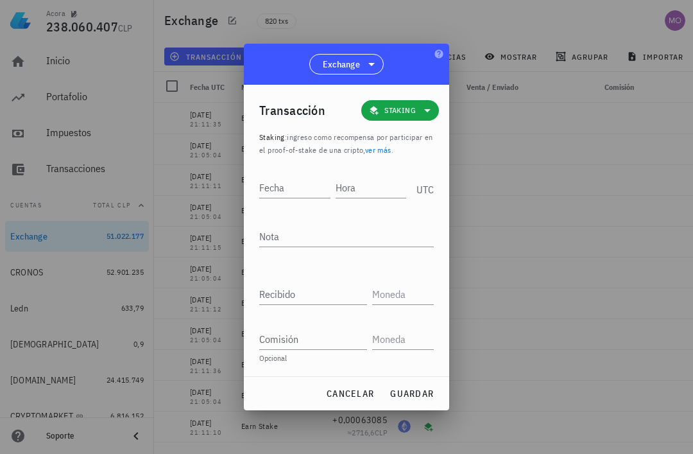
click at [363, 183] on input "Hora" at bounding box center [371, 187] width 71 height 21
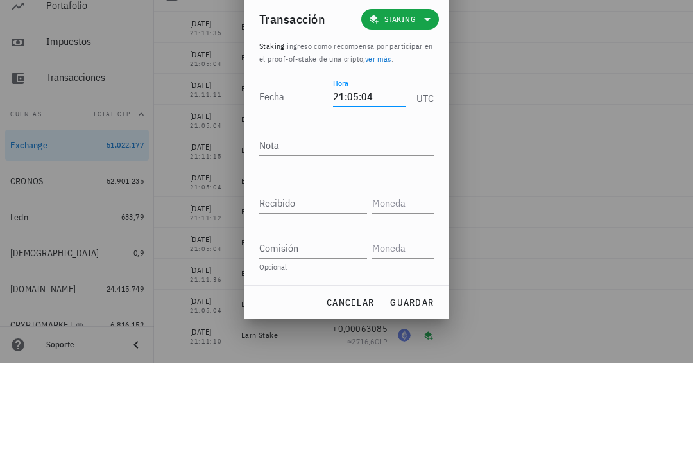
type input "21:05:04"
click at [304, 177] on input "Fecha" at bounding box center [293, 187] width 69 height 21
type input "2025-09-30"
click at [354, 226] on textarea "Nota" at bounding box center [346, 236] width 175 height 21
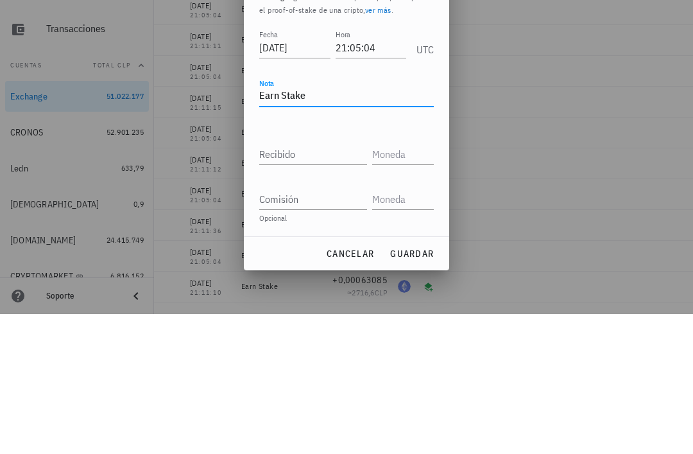
type textarea "Earn Stake"
click at [330, 284] on input "Recibido" at bounding box center [313, 294] width 108 height 21
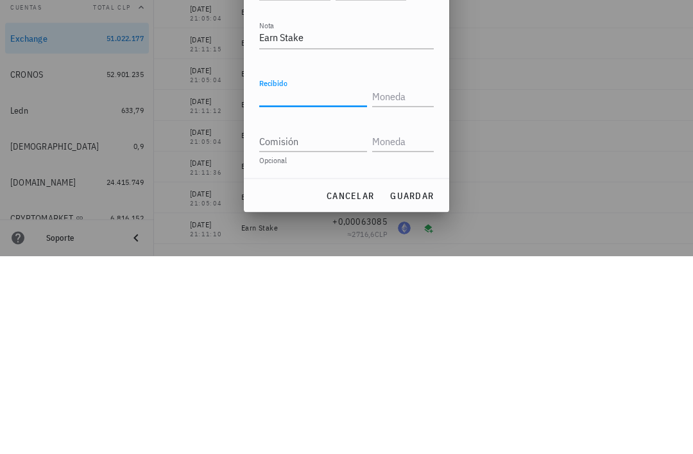
click at [315, 284] on input "Recibido" at bounding box center [313, 294] width 108 height 21
paste input "0,70367847"
type input "0,70367847"
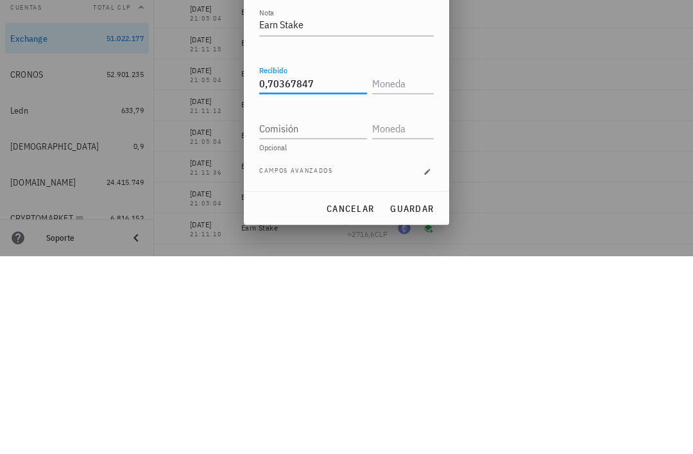
click at [407, 271] on input "text" at bounding box center [401, 281] width 59 height 21
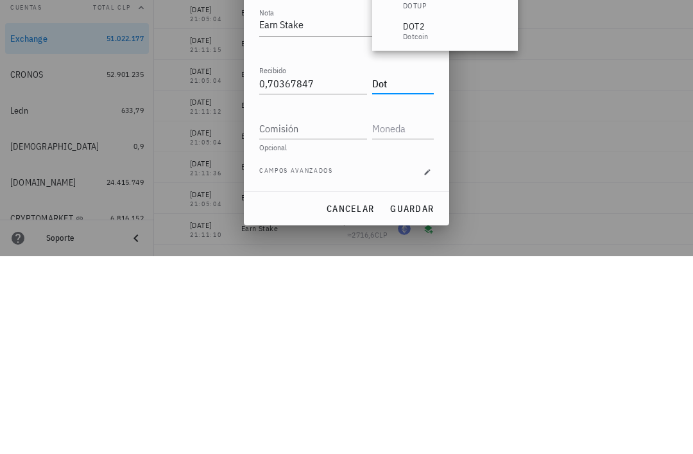
click at [334, 316] on input "Comisión" at bounding box center [313, 326] width 108 height 21
type input "DOT"
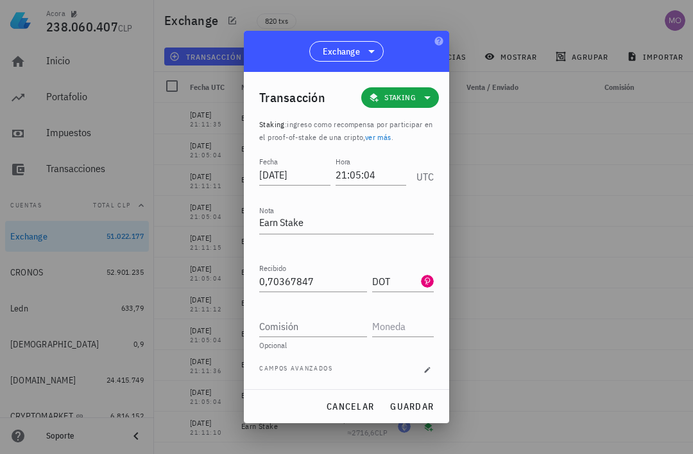
click at [417, 406] on span "guardar" at bounding box center [412, 407] width 44 height 12
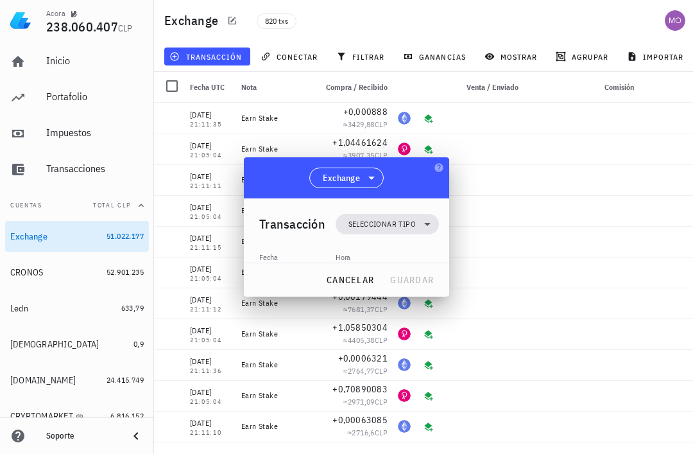
click at [225, 56] on span "transacción" at bounding box center [207, 56] width 70 height 10
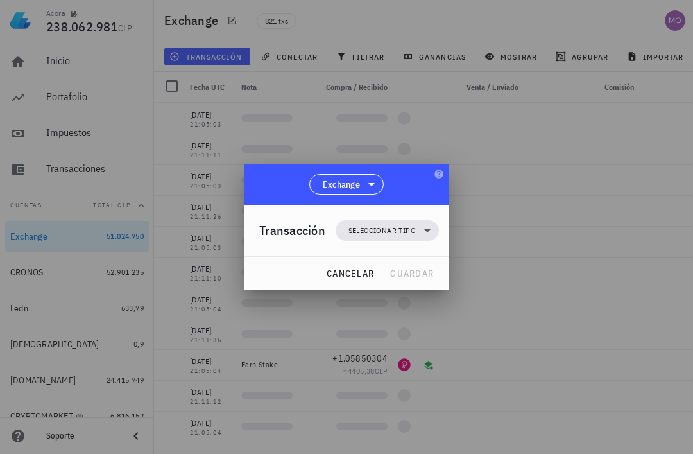
click at [422, 234] on icon at bounding box center [427, 230] width 15 height 15
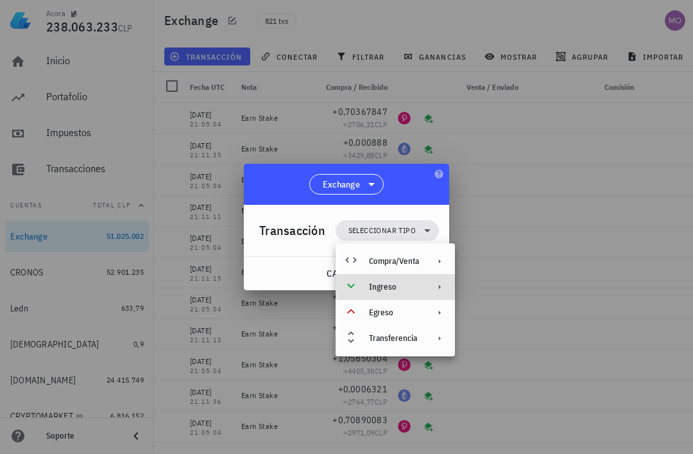
click at [421, 290] on div "Ingreso" at bounding box center [395, 287] width 119 height 26
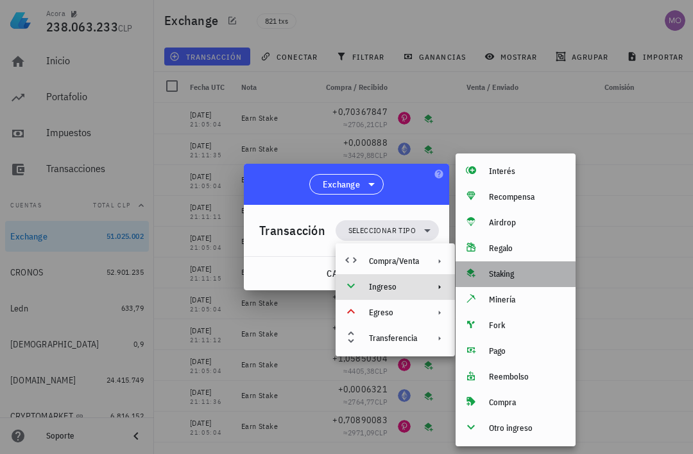
click at [525, 279] on div "Staking" at bounding box center [527, 274] width 76 height 10
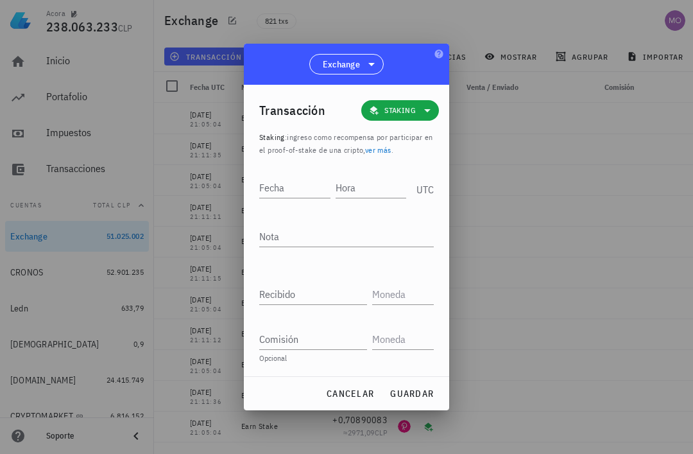
click at [365, 184] on input "Hora" at bounding box center [371, 187] width 71 height 21
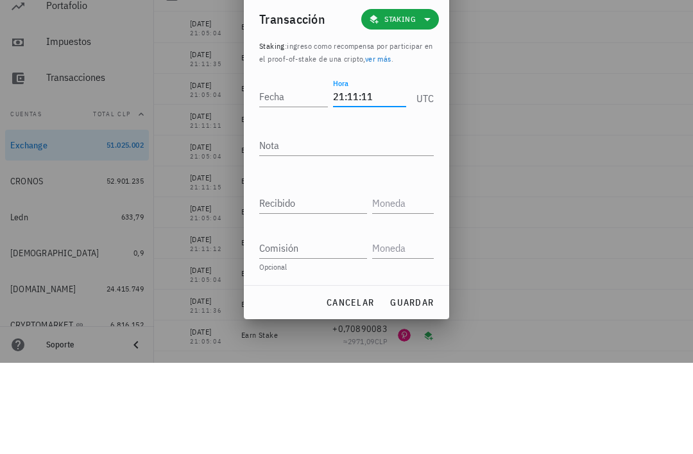
type input "21:11:11"
click at [286, 177] on input "Fecha" at bounding box center [293, 187] width 69 height 21
type input "2025-09-30"
click at [362, 226] on textarea "Nota" at bounding box center [346, 236] width 175 height 21
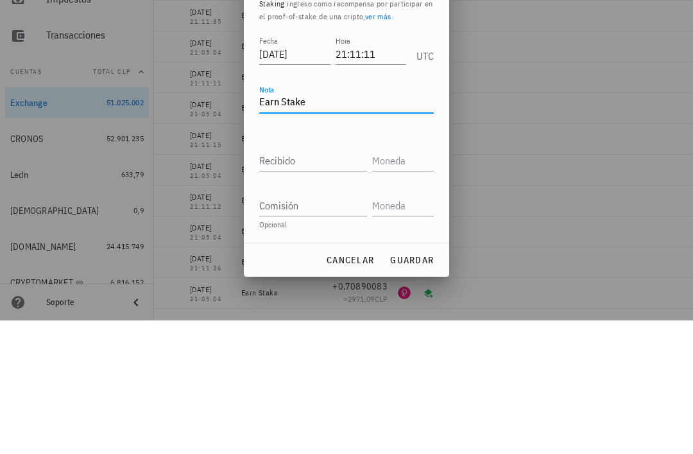
type textarea "Earn Stake"
click at [336, 284] on input "Recibido" at bounding box center [313, 294] width 108 height 21
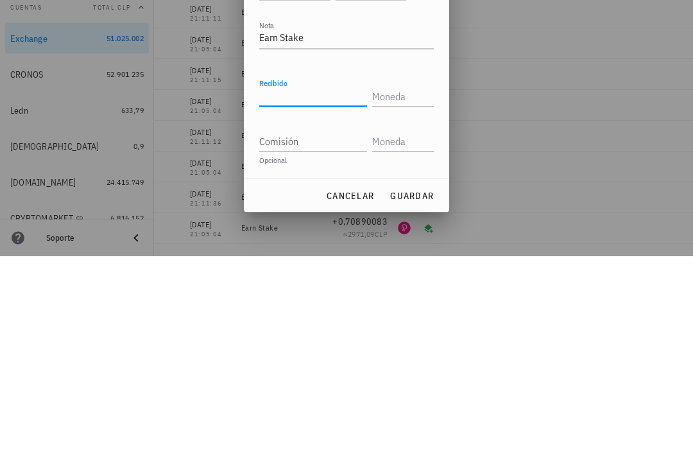
click at [316, 284] on input "Recibido" at bounding box center [313, 294] width 108 height 21
paste input "0,0012628"
type input "0,0012628"
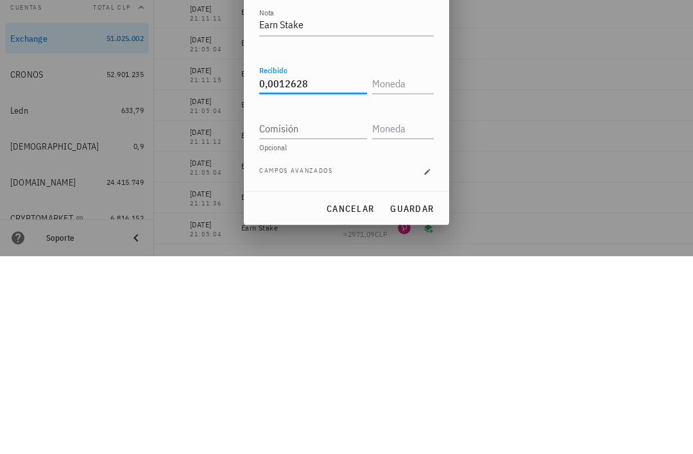
click at [411, 271] on input "text" at bounding box center [401, 281] width 59 height 21
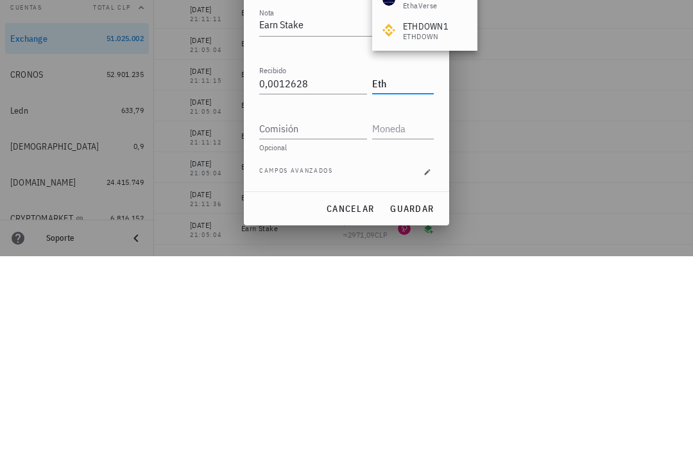
click at [320, 316] on input "Comisión" at bounding box center [313, 326] width 108 height 21
type input "ETH"
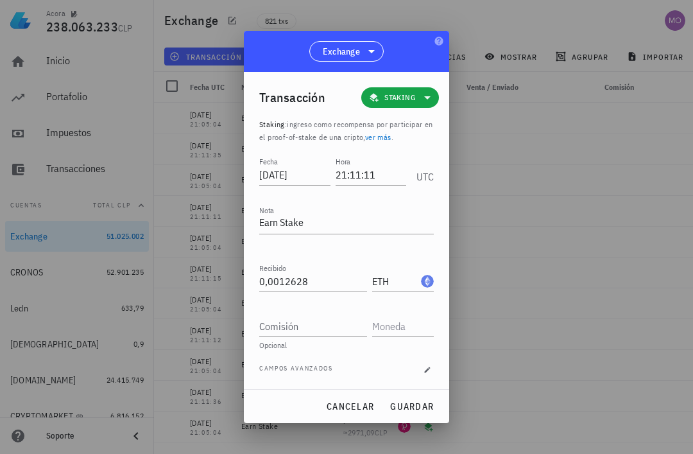
click at [428, 405] on span "guardar" at bounding box center [412, 407] width 44 height 12
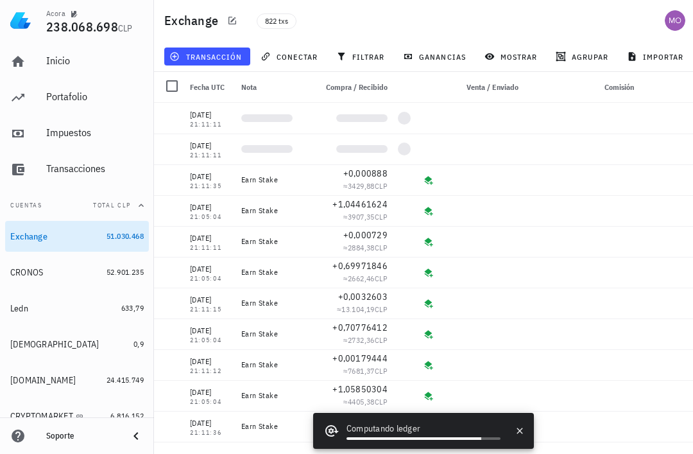
click at [220, 53] on span "transacción" at bounding box center [207, 56] width 70 height 10
click at [220, 63] on button "transacción" at bounding box center [207, 57] width 86 height 18
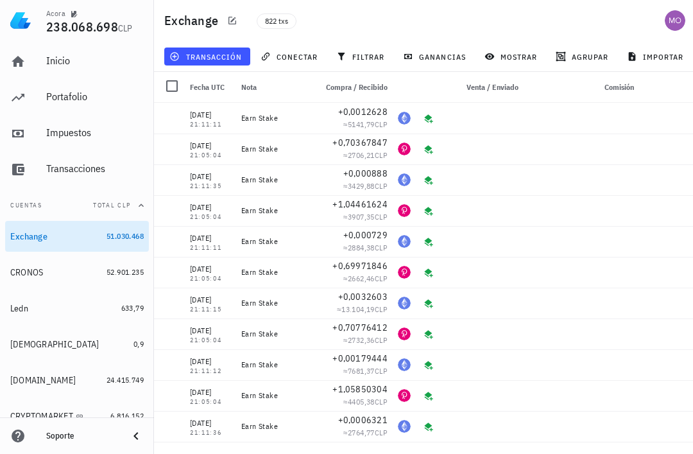
click at [229, 58] on span "transacción" at bounding box center [207, 56] width 70 height 10
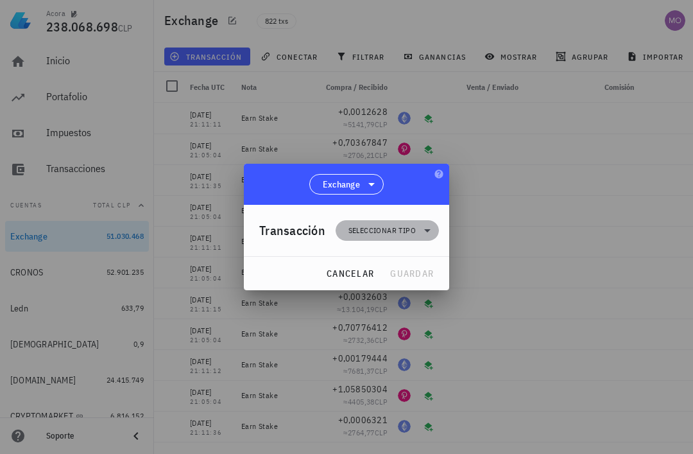
click at [419, 230] on span "Seleccionar tipo" at bounding box center [387, 230] width 88 height 21
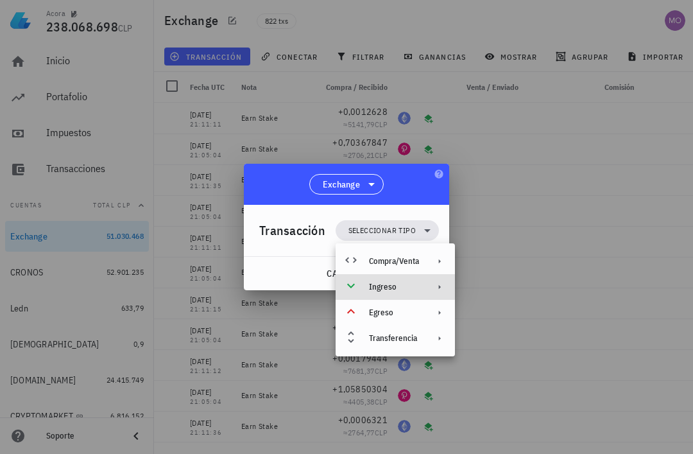
click at [426, 283] on div "Ingreso" at bounding box center [395, 287] width 119 height 26
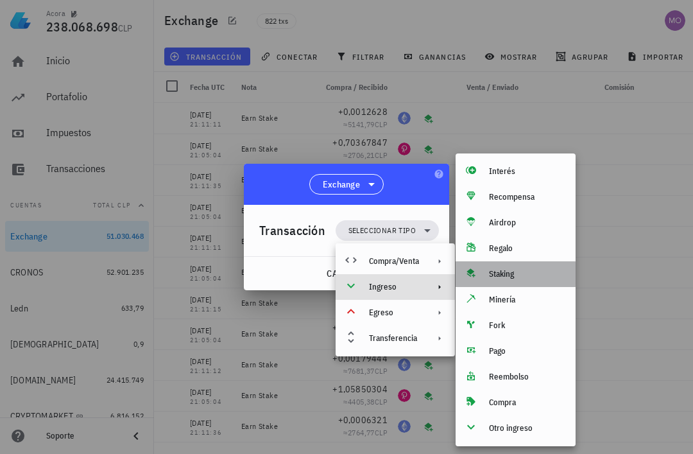
click at [527, 273] on div "Staking" at bounding box center [527, 274] width 76 height 10
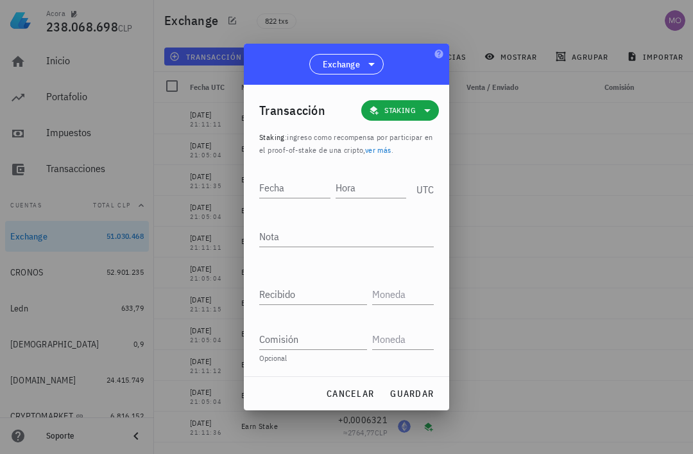
click at [372, 186] on input "Hora" at bounding box center [371, 187] width 71 height 21
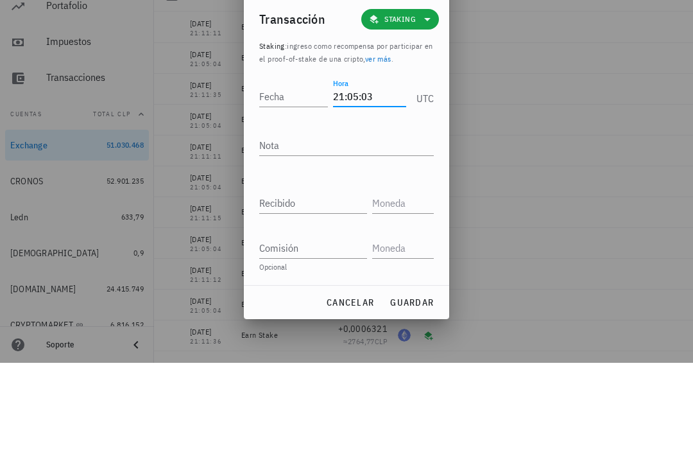
type input "21:05:03"
click at [284, 177] on div "Fecha" at bounding box center [293, 187] width 69 height 21
type input "2025-10-02"
click at [349, 226] on textarea "Nota" at bounding box center [346, 236] width 175 height 21
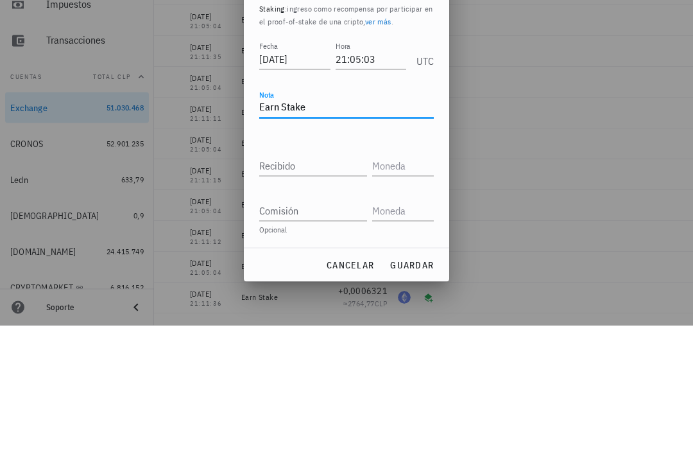
type textarea "Earn Stake"
click at [331, 284] on input "Recibido" at bounding box center [313, 294] width 108 height 21
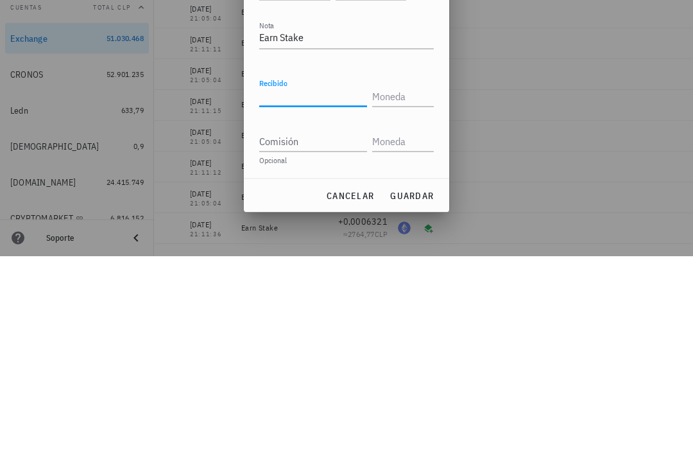
click at [312, 284] on input "Recibido" at bounding box center [313, 294] width 108 height 21
paste input "0,70526364"
type input "0,70526364"
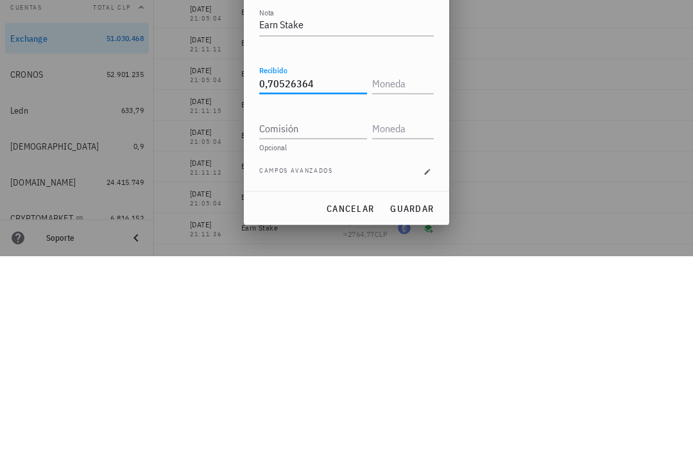
click at [396, 271] on input "text" at bounding box center [401, 281] width 59 height 21
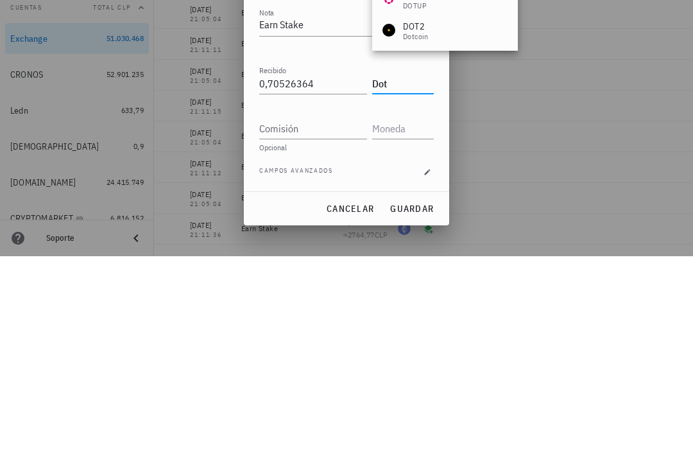
click at [323, 316] on input "Comisión" at bounding box center [313, 326] width 108 height 21
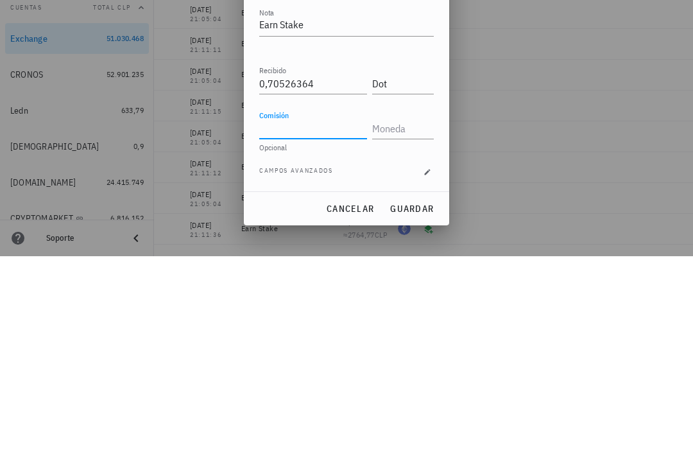
type input "DOT"
click at [326, 316] on input "Comisión" at bounding box center [313, 326] width 108 height 21
click at [311, 316] on input "Comisión" at bounding box center [313, 326] width 108 height 21
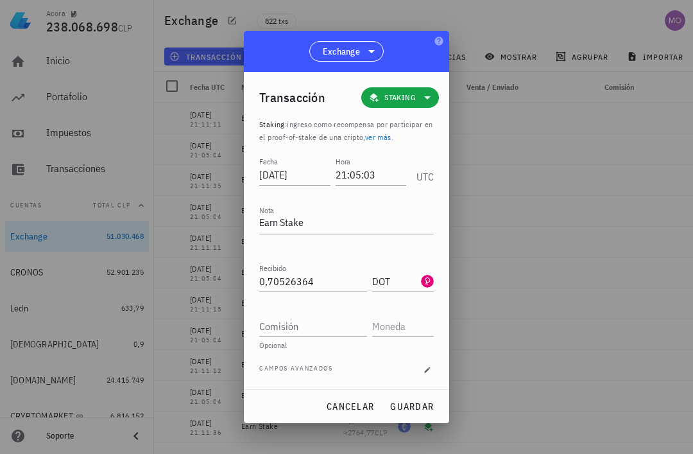
click at [423, 410] on span "guardar" at bounding box center [412, 407] width 44 height 12
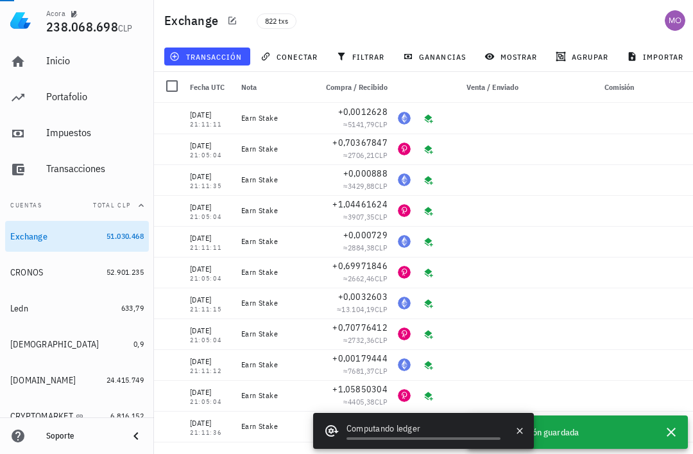
click at [216, 62] on span "transacción" at bounding box center [207, 56] width 70 height 10
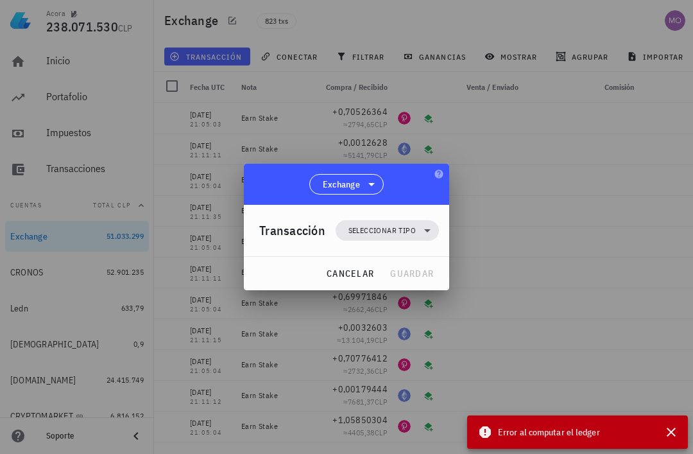
click at [354, 277] on span "cancelar" at bounding box center [350, 274] width 48 height 12
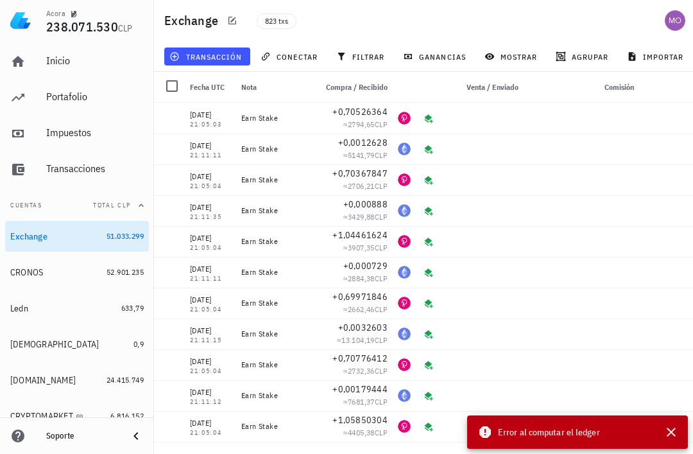
click at [670, 440] on button "button" at bounding box center [671, 431] width 23 height 23
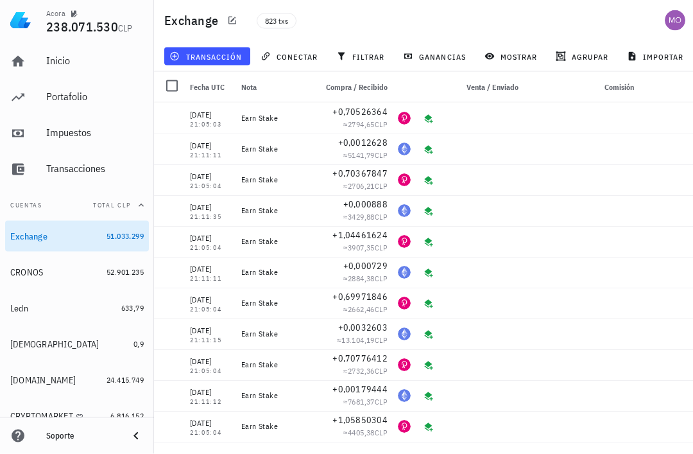
scroll to position [0, 0]
click at [234, 54] on span "transacción" at bounding box center [207, 56] width 70 height 10
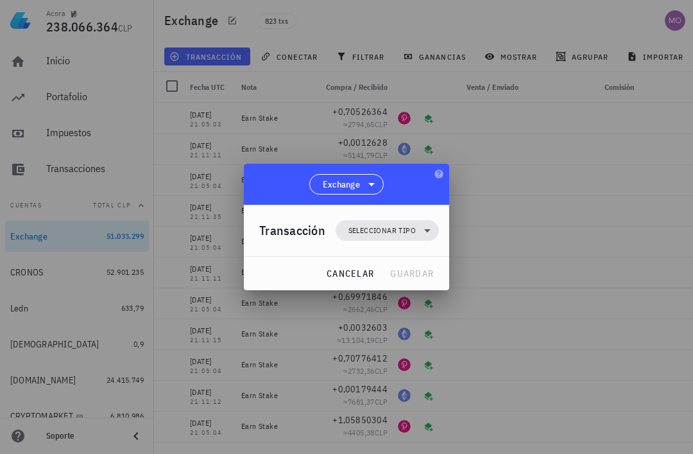
click at [435, 234] on span "Seleccionar tipo" at bounding box center [387, 230] width 103 height 21
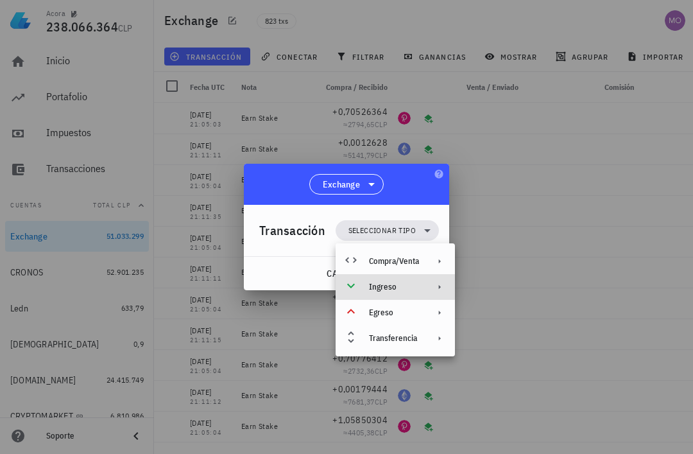
click at [417, 285] on div "Ingreso" at bounding box center [394, 287] width 50 height 10
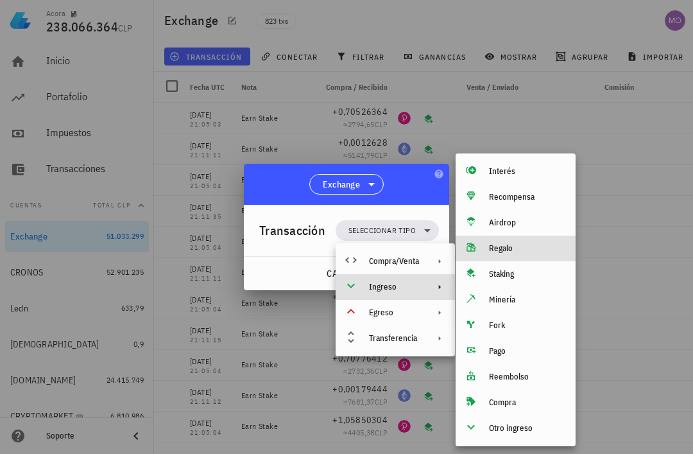
click at [516, 252] on div "Regalo" at bounding box center [527, 248] width 76 height 10
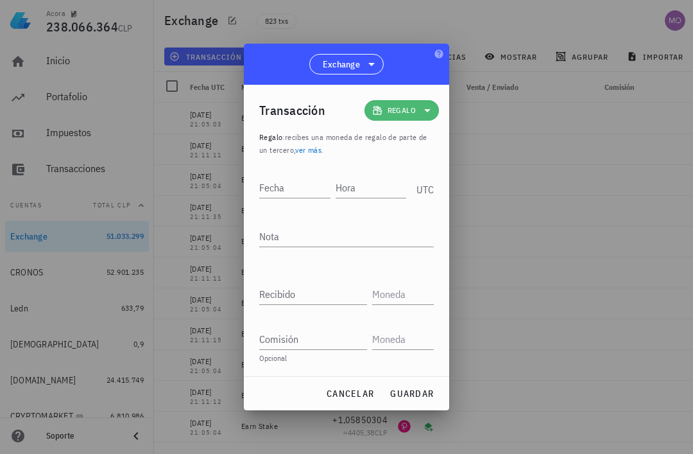
click at [422, 116] on icon at bounding box center [427, 110] width 15 height 15
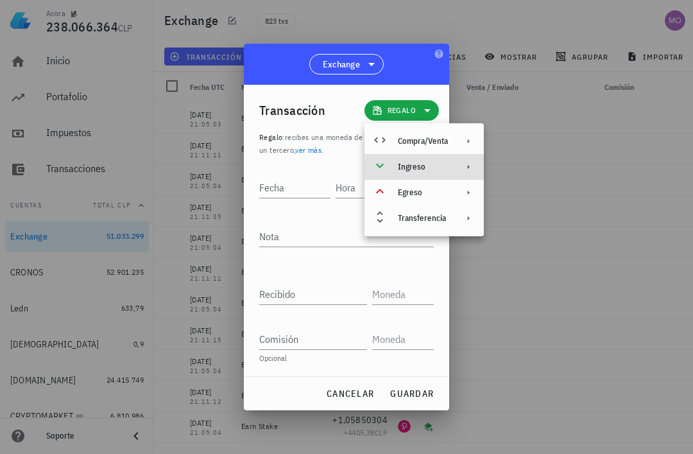
click at [451, 171] on div "Ingreso" at bounding box center [424, 167] width 119 height 26
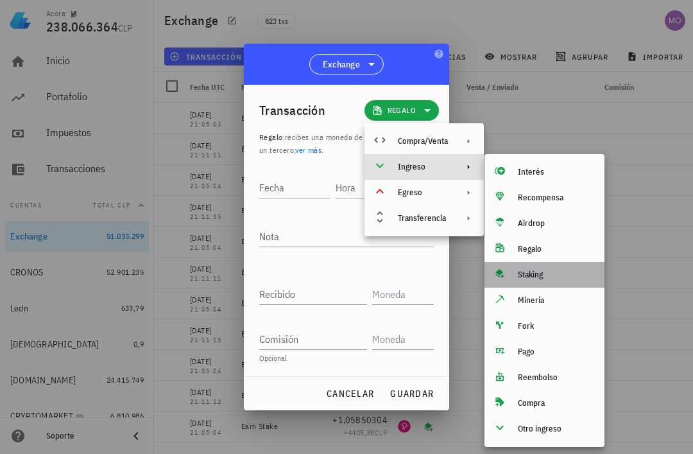
click at [551, 283] on div "Staking" at bounding box center [545, 275] width 120 height 26
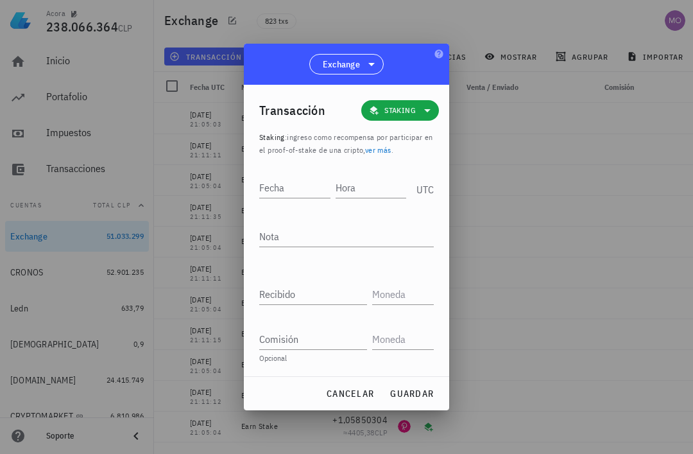
click at [368, 185] on input "Hora" at bounding box center [371, 187] width 71 height 21
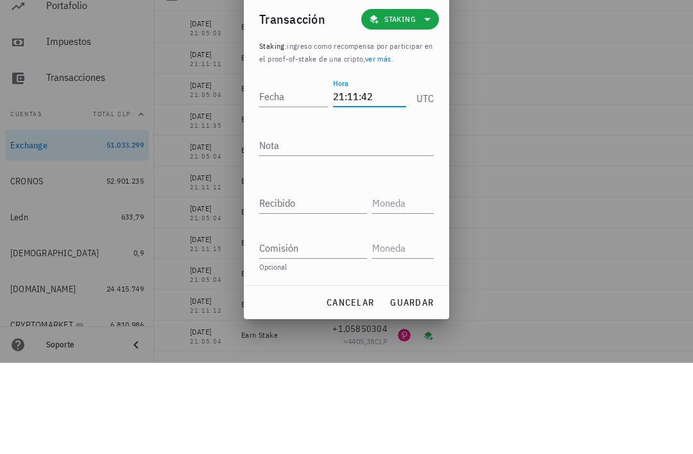
type input "21:11:42"
click at [279, 177] on div "Fecha" at bounding box center [293, 187] width 69 height 21
type input "[DATE]"
click at [351, 226] on textarea "Nota" at bounding box center [346, 236] width 175 height 21
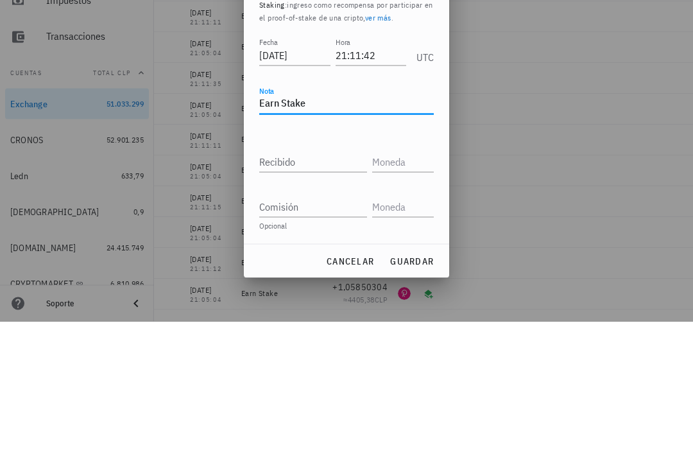
type textarea "Earn Stake"
click at [328, 284] on input "Recibido" at bounding box center [313, 294] width 108 height 21
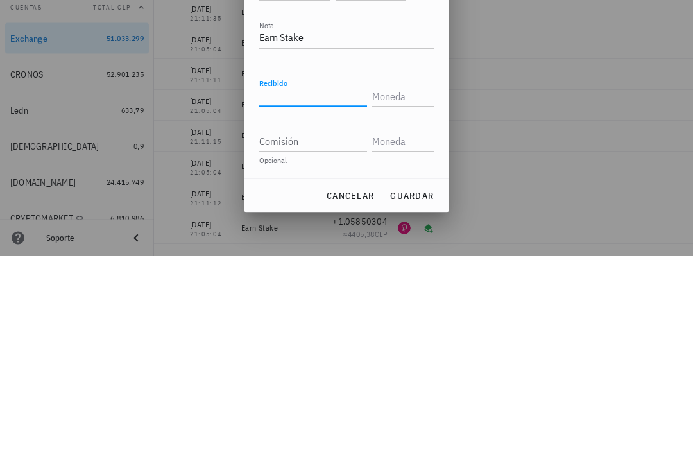
click at [313, 284] on input "Recibido" at bounding box center [313, 294] width 108 height 21
paste input "0,00357212"
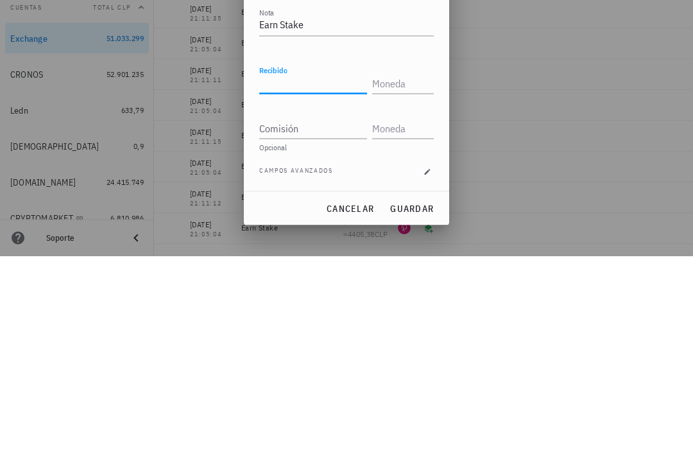
type input "0,00357212"
click at [403, 271] on input "text" at bounding box center [401, 281] width 59 height 21
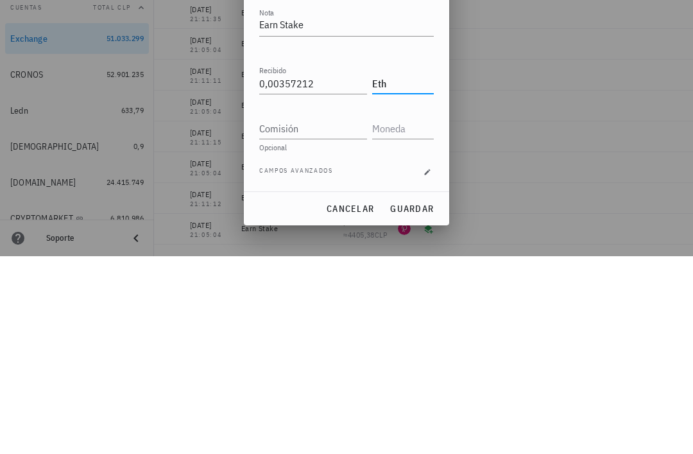
click at [338, 316] on input "Comisión" at bounding box center [313, 326] width 108 height 21
type input "ETH"
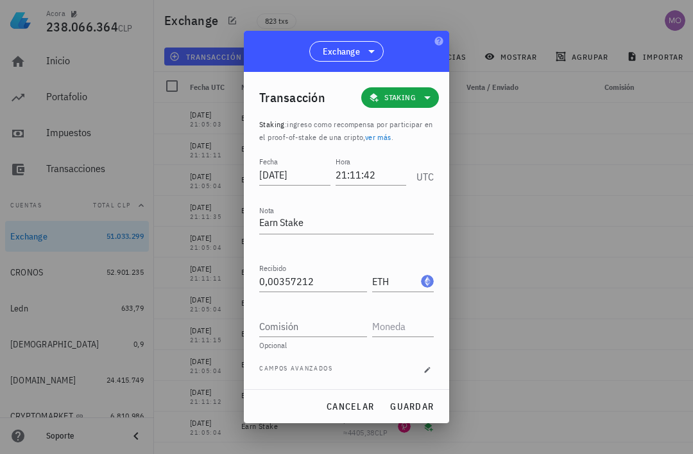
click at [421, 397] on button "guardar" at bounding box center [412, 406] width 55 height 23
click at [431, 406] on div "cancelar guardar" at bounding box center [346, 406] width 205 height 33
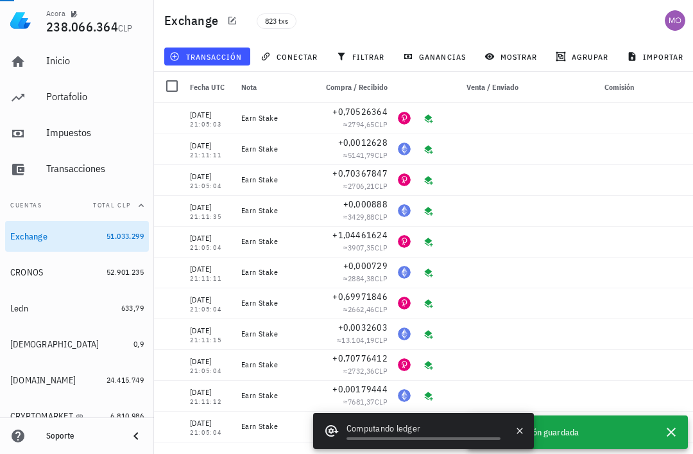
click at [221, 62] on button "transacción" at bounding box center [207, 57] width 86 height 18
click at [221, 56] on span "transacción" at bounding box center [207, 56] width 70 height 10
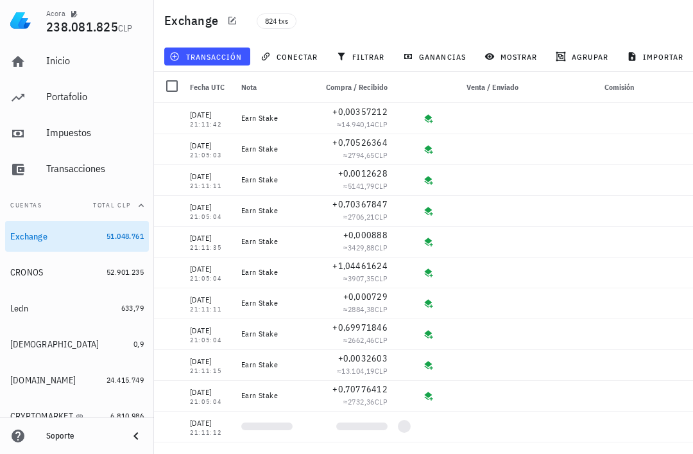
click at [209, 53] on span "transacción" at bounding box center [207, 56] width 70 height 10
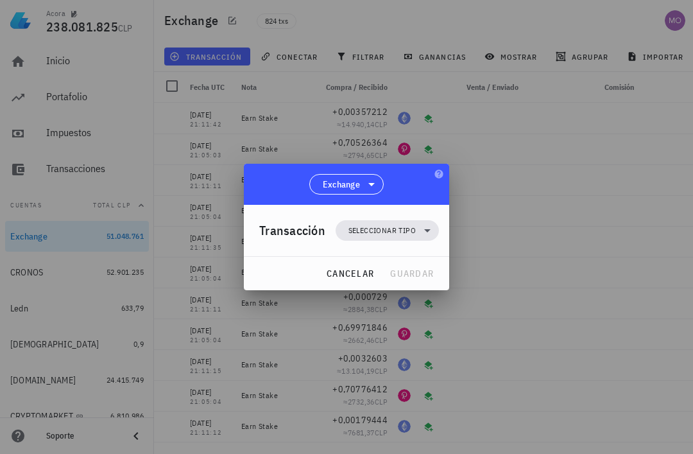
click at [422, 229] on icon at bounding box center [427, 230] width 15 height 15
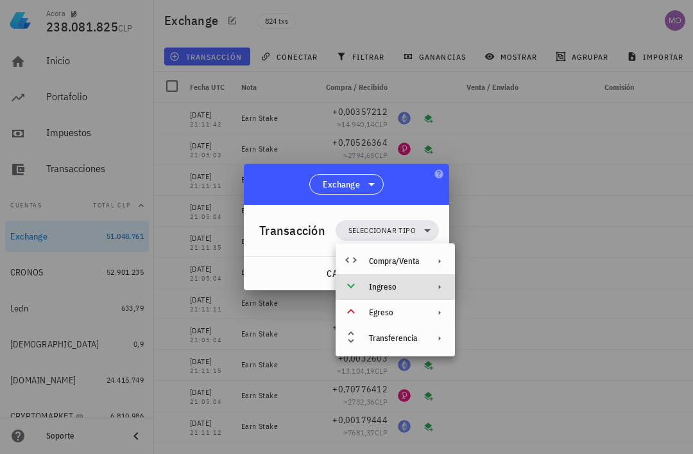
click at [420, 282] on div "Ingreso" at bounding box center [395, 287] width 119 height 26
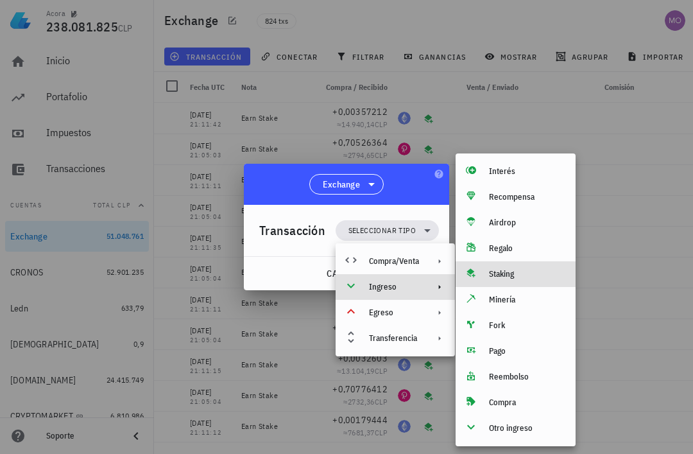
click at [519, 270] on div "Staking" at bounding box center [527, 274] width 76 height 10
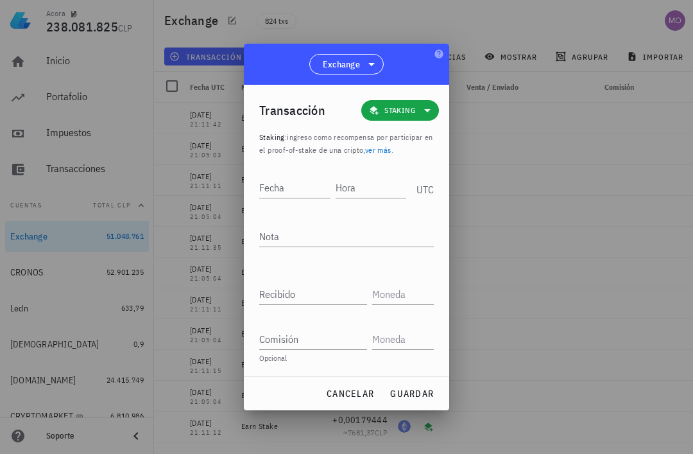
click at [367, 185] on input "Hora" at bounding box center [371, 187] width 71 height 21
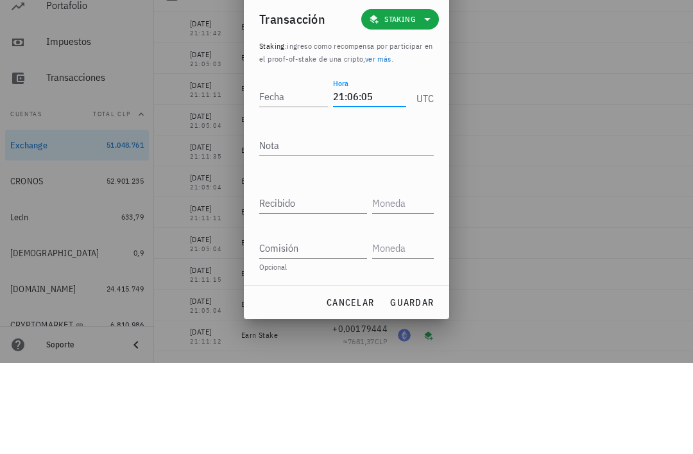
type input "21:06:05"
click at [290, 177] on input "Fecha" at bounding box center [293, 187] width 69 height 21
type input "2025-10-05"
click at [352, 226] on textarea "Nota" at bounding box center [346, 236] width 175 height 21
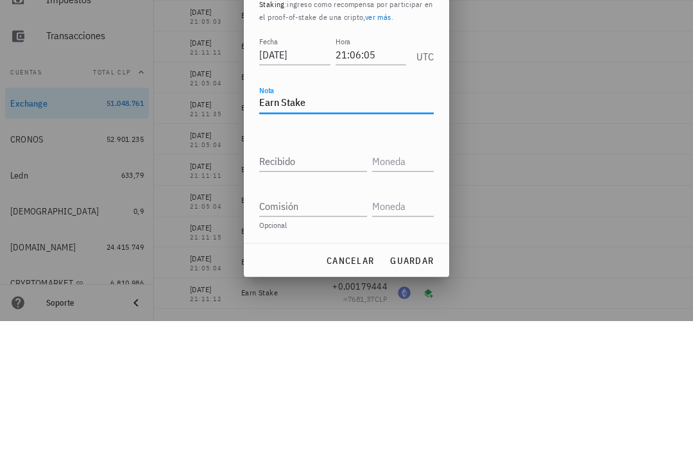
type textarea "Earn Stake"
click at [325, 276] on div "Recibido" at bounding box center [315, 290] width 113 height 28
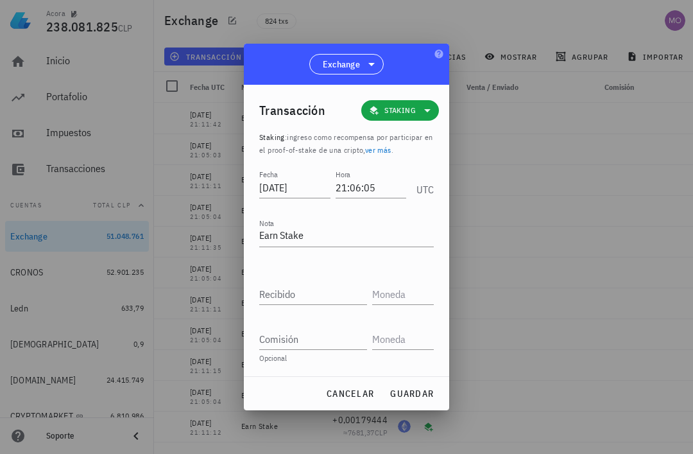
click at [326, 290] on input "Recibido" at bounding box center [313, 294] width 108 height 21
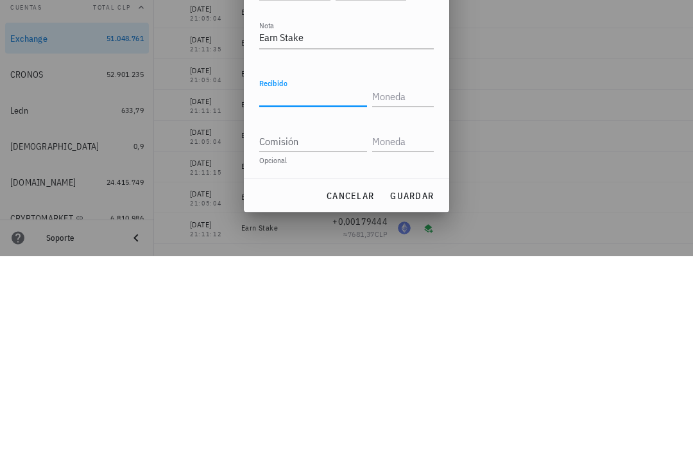
click at [302, 284] on input "Recibido" at bounding box center [313, 294] width 108 height 21
paste input "1,05602944"
type input "1,05602944"
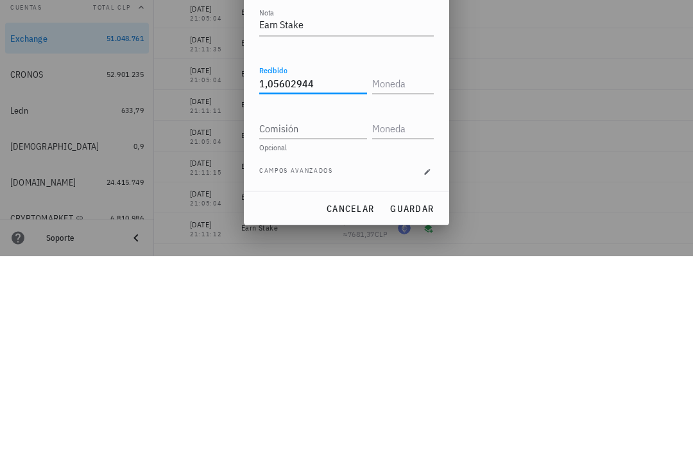
click at [413, 271] on input "text" at bounding box center [401, 281] width 59 height 21
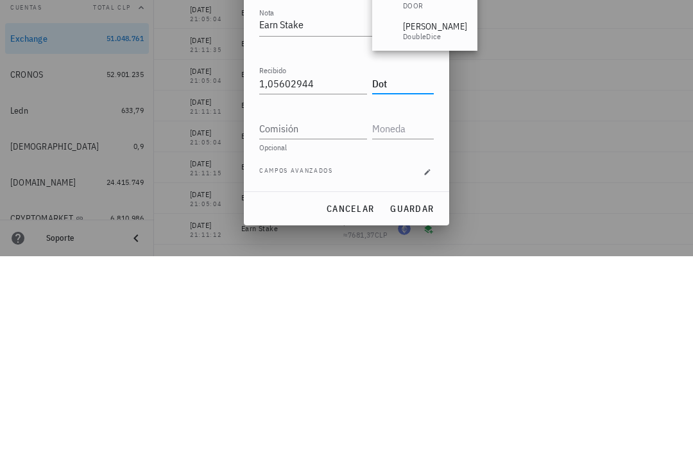
click at [318, 316] on input "Comisión" at bounding box center [313, 326] width 108 height 21
type input "DOT"
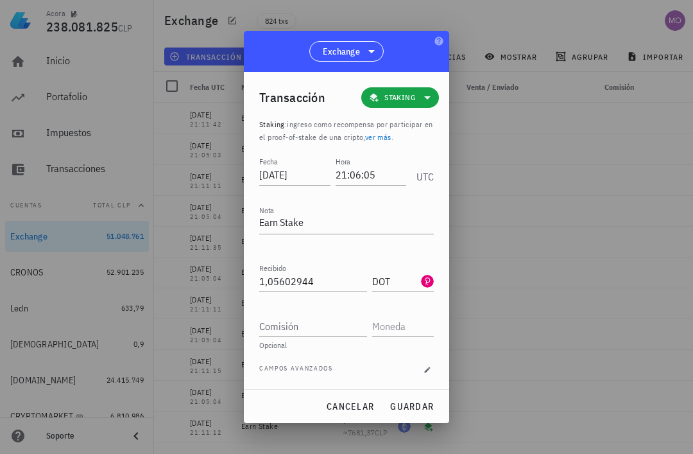
click at [424, 408] on span "guardar" at bounding box center [412, 407] width 44 height 12
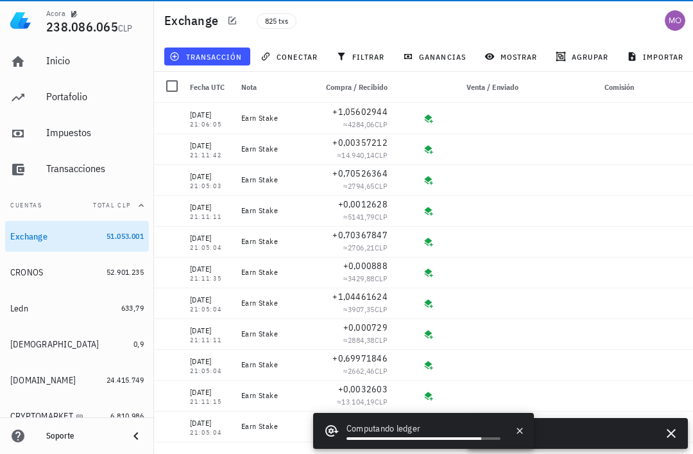
click at [224, 51] on span "transacción" at bounding box center [207, 56] width 70 height 10
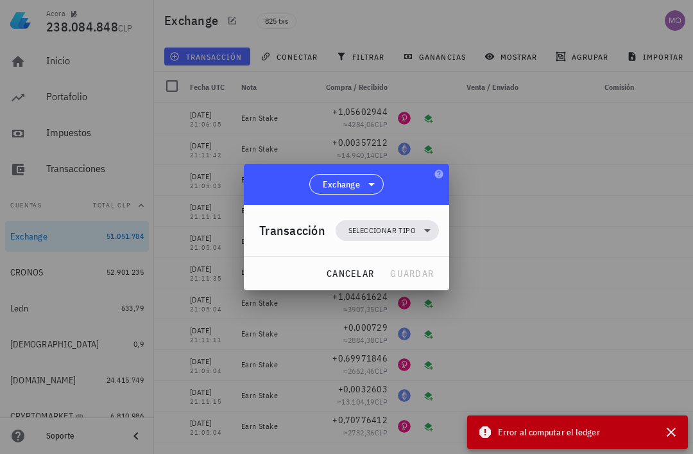
click at [418, 232] on span "Seleccionar tipo" at bounding box center [387, 230] width 88 height 21
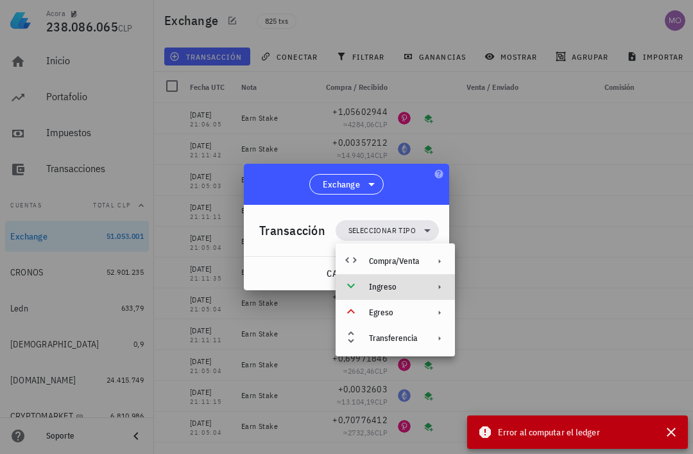
click at [420, 290] on div "Ingreso" at bounding box center [395, 287] width 119 height 26
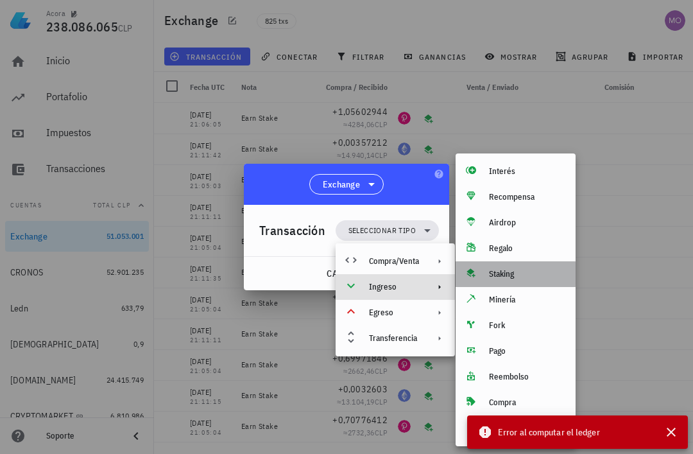
click at [526, 277] on div "Staking" at bounding box center [527, 274] width 76 height 10
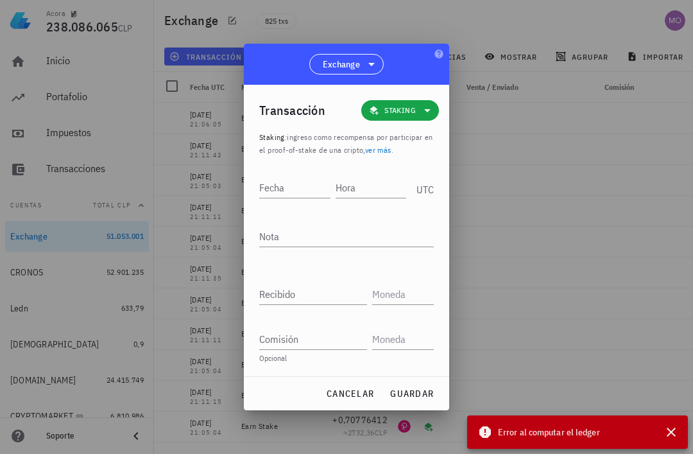
click at [372, 185] on input "Hora" at bounding box center [371, 187] width 71 height 21
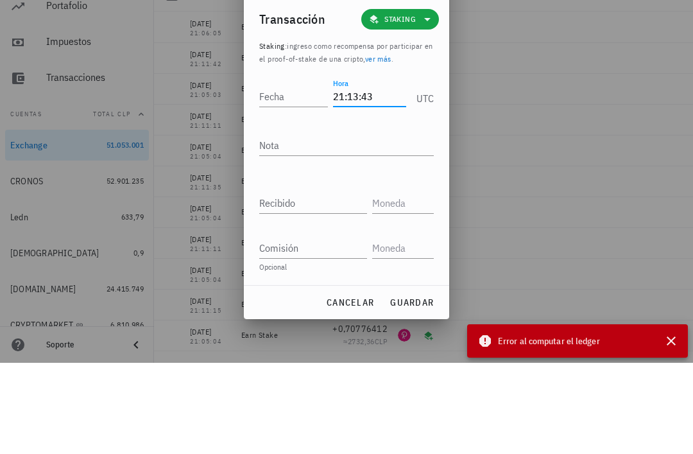
type input "21:13:43"
click at [306, 177] on input "Fecha" at bounding box center [293, 187] width 69 height 21
type input "2025-10-05"
click at [336, 218] on div "Nota" at bounding box center [346, 239] width 175 height 42
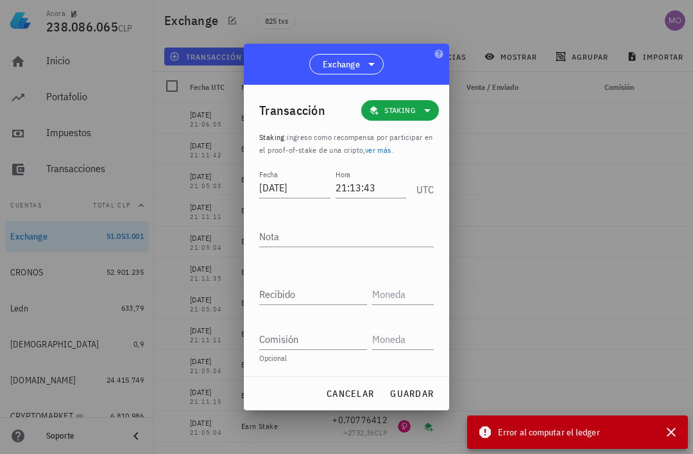
click at [372, 237] on textarea "Nota" at bounding box center [346, 236] width 175 height 21
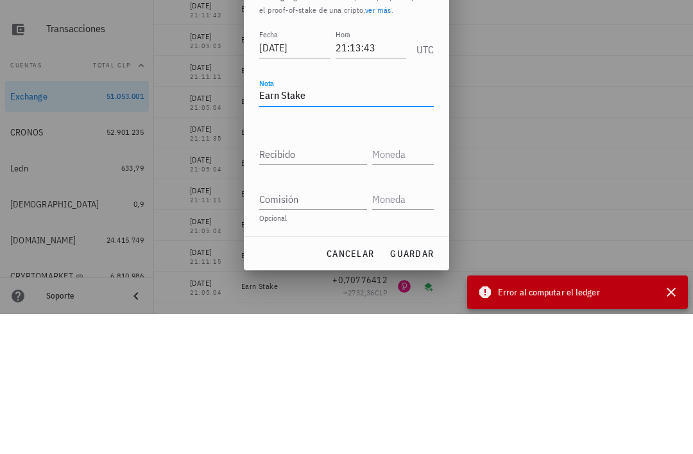
type textarea "Earn Stake"
click at [322, 284] on input "Recibido" at bounding box center [313, 294] width 108 height 21
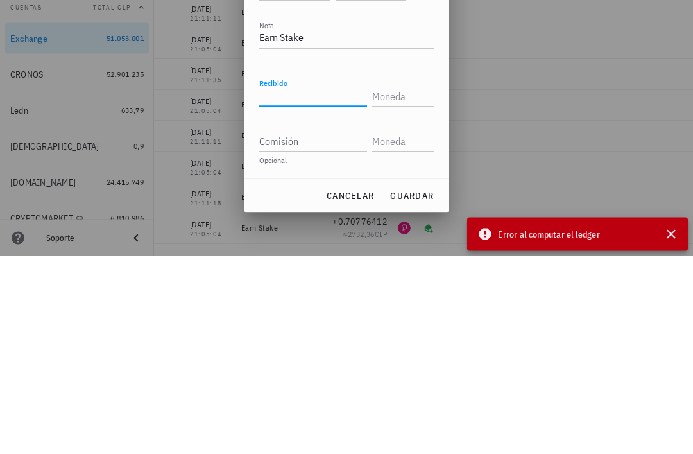
click at [308, 284] on input "Recibido" at bounding box center [313, 294] width 108 height 21
paste input "0,00050595"
type input "0,00050595"
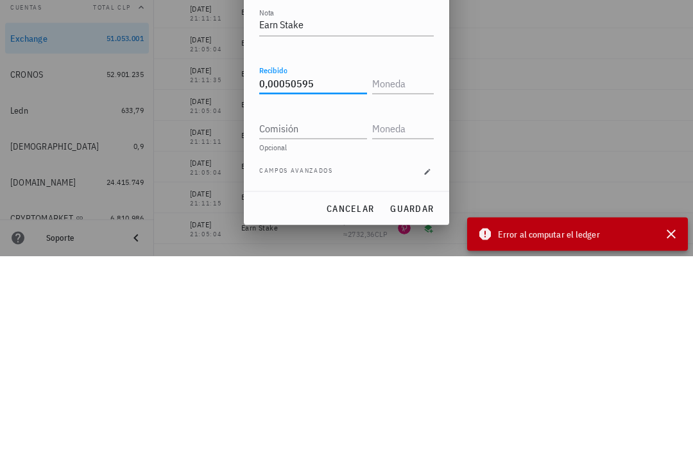
click at [401, 271] on input "text" at bounding box center [401, 281] width 59 height 21
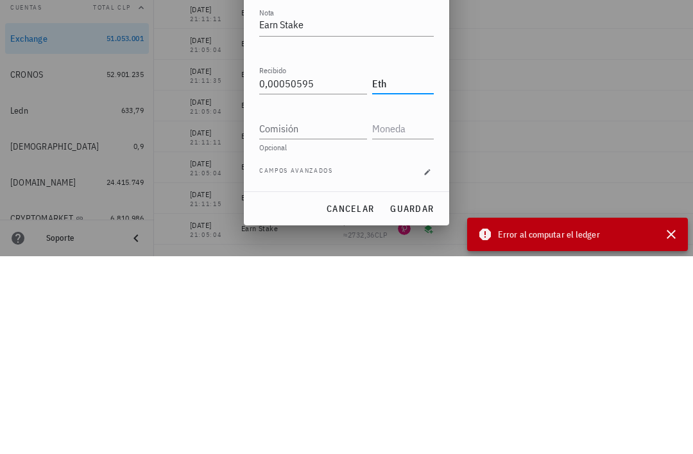
click at [314, 316] on input "Comisión" at bounding box center [313, 326] width 108 height 21
type input "ETH"
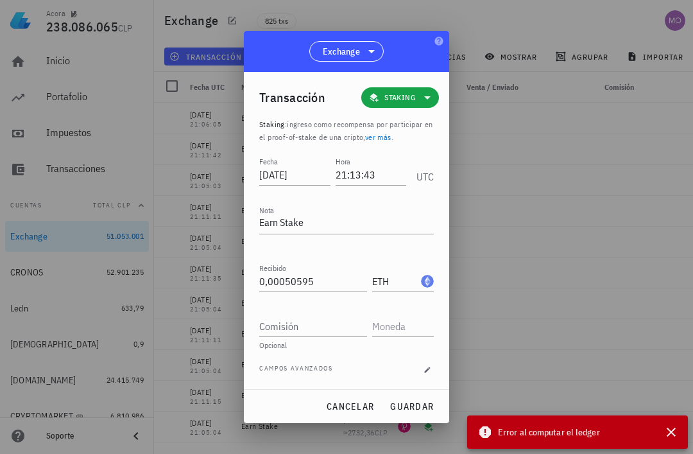
click at [425, 406] on span "guardar" at bounding box center [412, 407] width 44 height 12
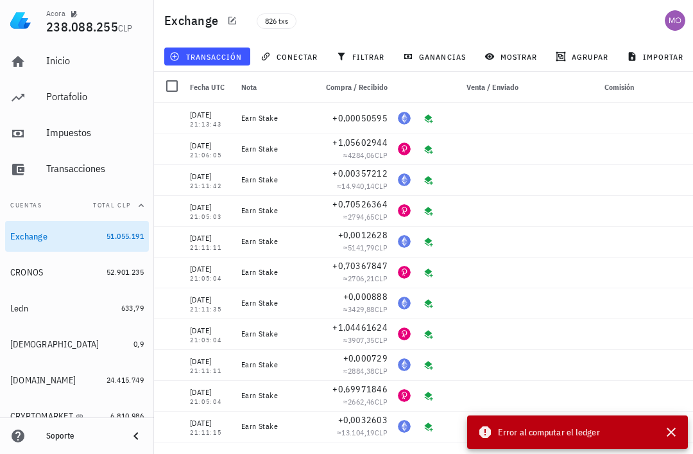
click at [681, 428] on button "button" at bounding box center [671, 431] width 23 height 23
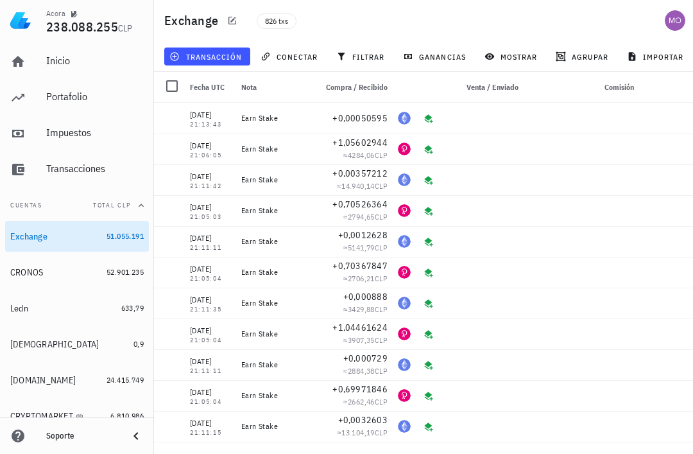
scroll to position [0, 0]
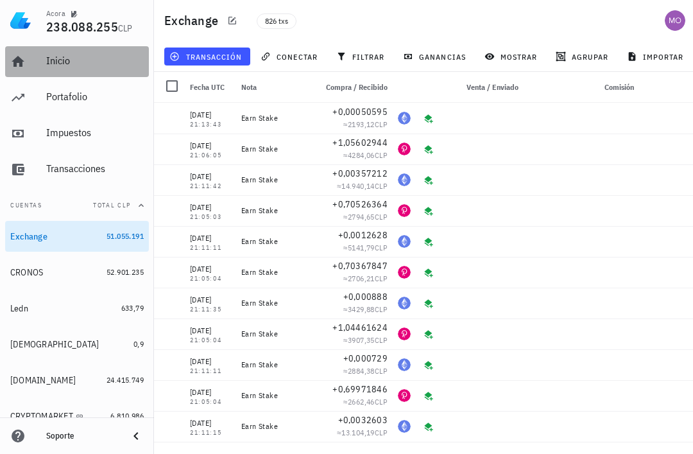
click at [70, 54] on div "Inicio" at bounding box center [95, 61] width 98 height 29
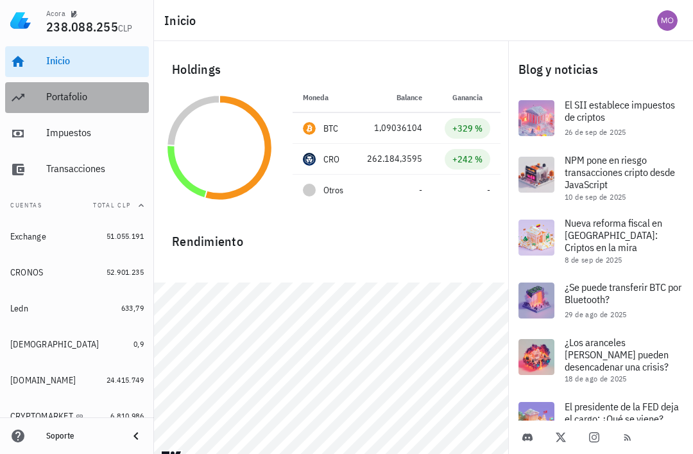
click at [112, 100] on div "Portafolio" at bounding box center [95, 97] width 98 height 12
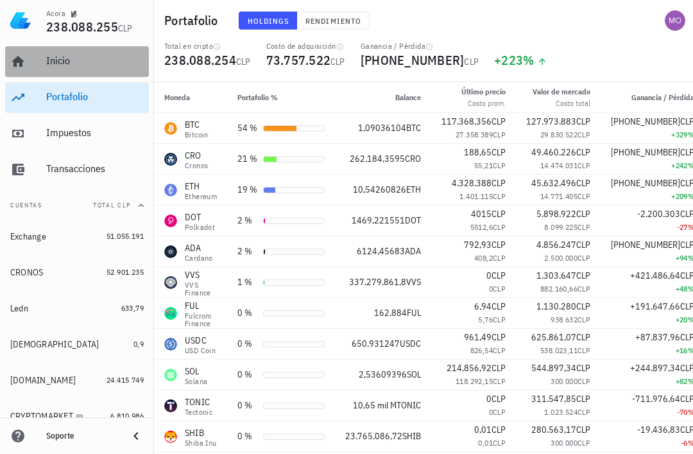
click at [73, 58] on div "Inicio" at bounding box center [95, 61] width 98 height 12
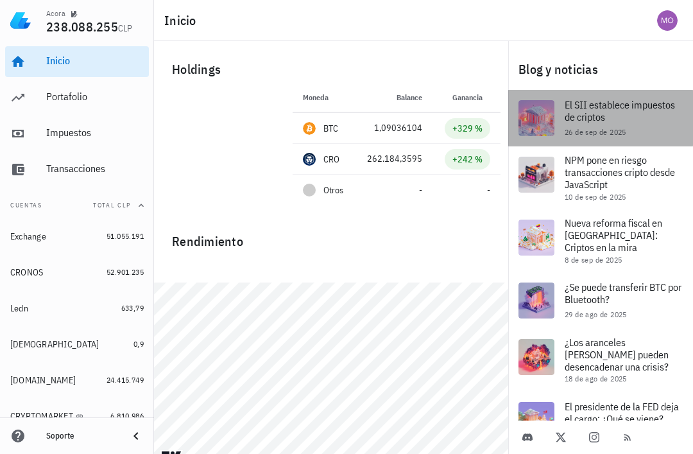
click at [611, 135] on span "26 de sep de 2025" at bounding box center [596, 132] width 62 height 10
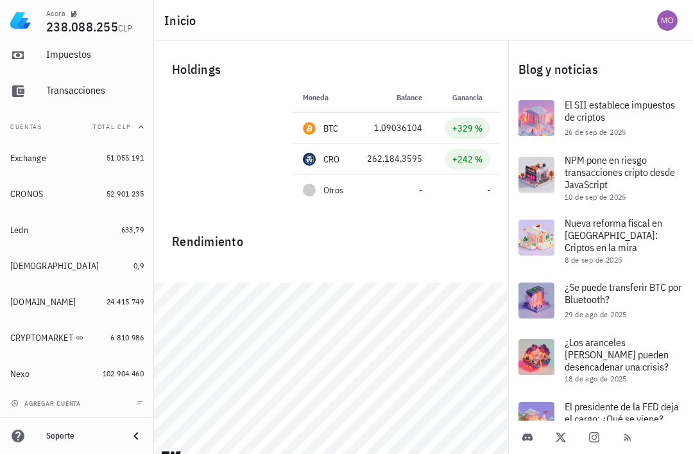
scroll to position [78, 0]
click at [41, 193] on div "CRONOS" at bounding box center [26, 194] width 33 height 11
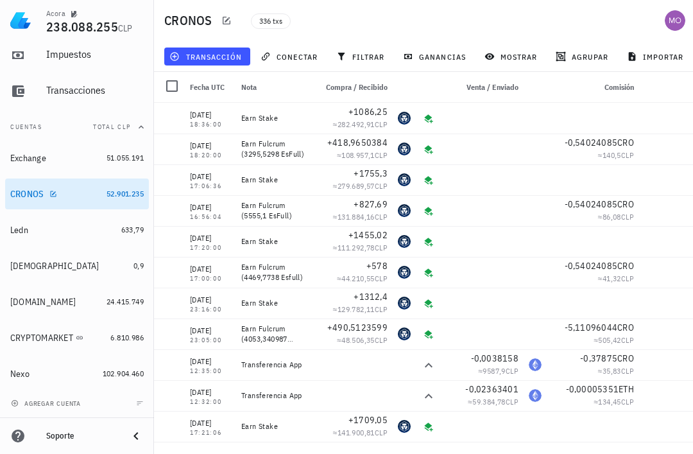
click at [218, 54] on span "transacción" at bounding box center [207, 56] width 70 height 10
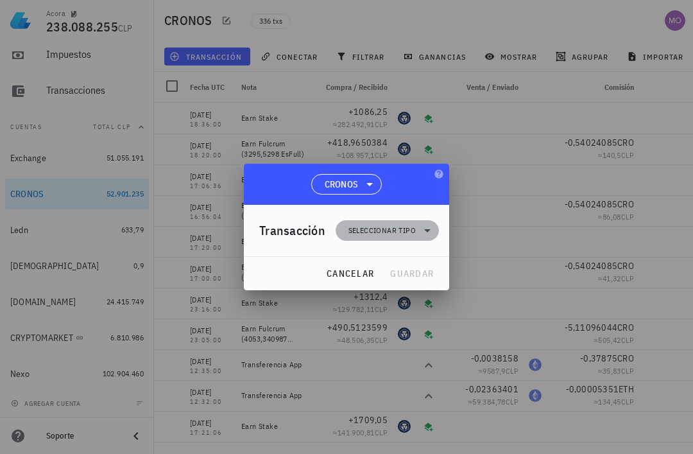
click at [423, 240] on span "Seleccionar tipo" at bounding box center [387, 230] width 88 height 21
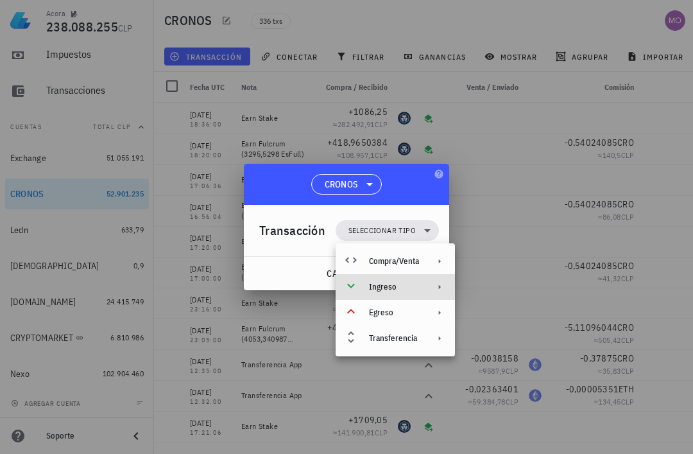
click at [422, 293] on div "Ingreso" at bounding box center [395, 287] width 119 height 26
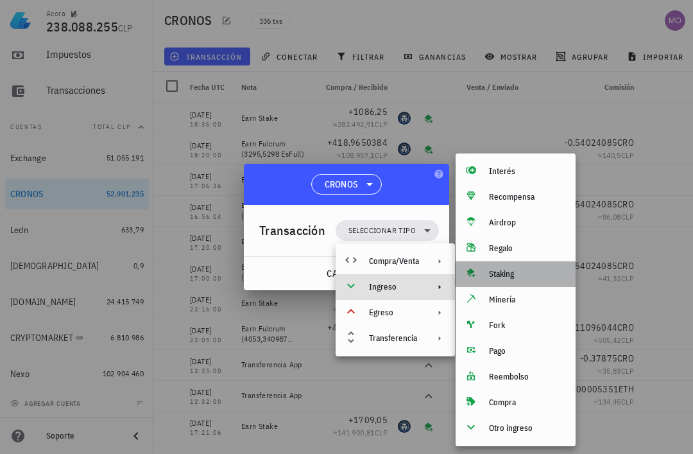
click at [517, 279] on div "Staking" at bounding box center [527, 274] width 76 height 10
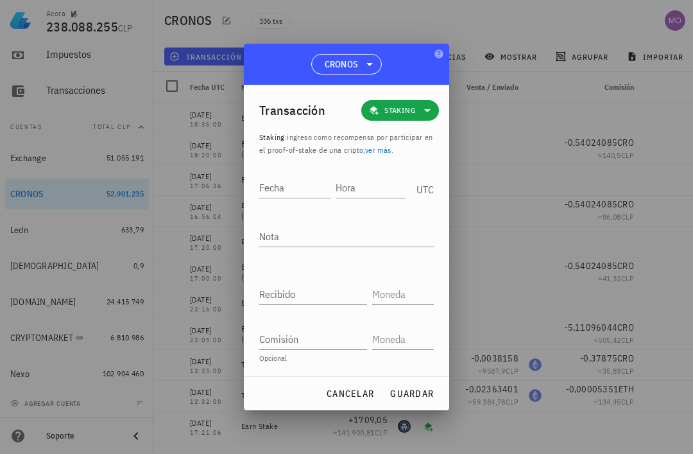
click at [295, 182] on input "Fecha" at bounding box center [294, 187] width 71 height 21
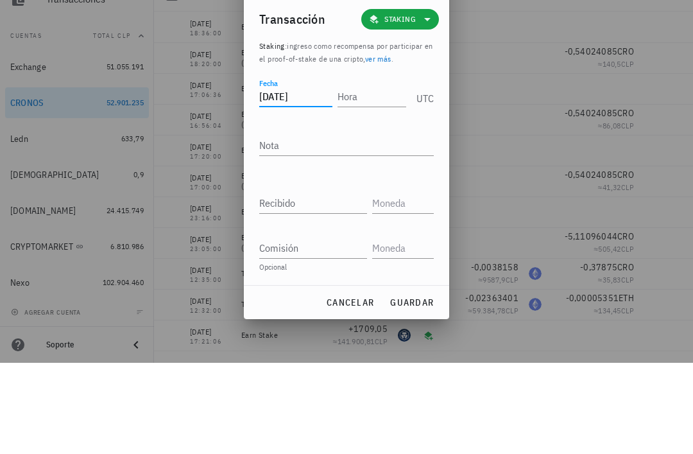
type input "[DATE]"
click at [372, 177] on input "Hora" at bounding box center [372, 187] width 69 height 21
type input "20:09:00"
click at [322, 226] on textarea "Nota" at bounding box center [346, 236] width 175 height 21
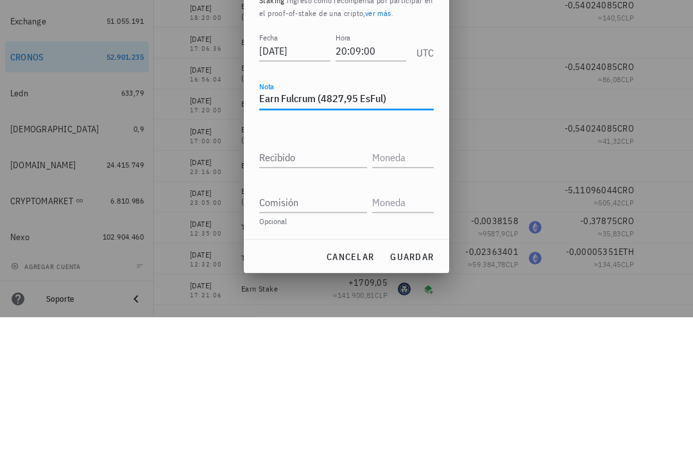
type textarea "Earn Fulcrum (4827,95 EsFul)"
click at [312, 284] on input "Recibido" at bounding box center [313, 294] width 108 height 21
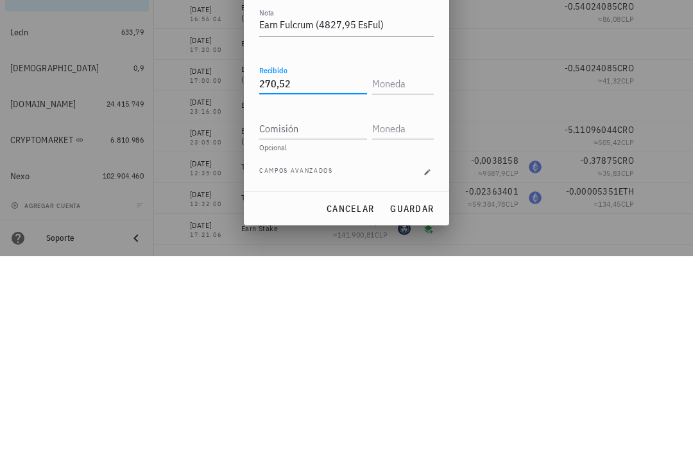
type input "270,52"
click at [413, 271] on input "text" at bounding box center [401, 281] width 59 height 21
click at [325, 316] on input "Comisión" at bounding box center [313, 326] width 108 height 21
type input "CRO"
click at [307, 271] on input "270,52" at bounding box center [313, 281] width 108 height 21
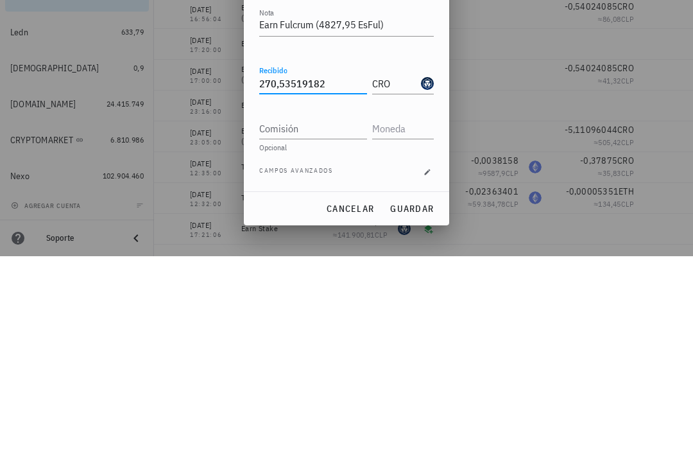
type input "270,53519182"
click at [351, 213] on textarea "Earn Fulcrum (4827,95 EsFul)" at bounding box center [346, 223] width 175 height 21
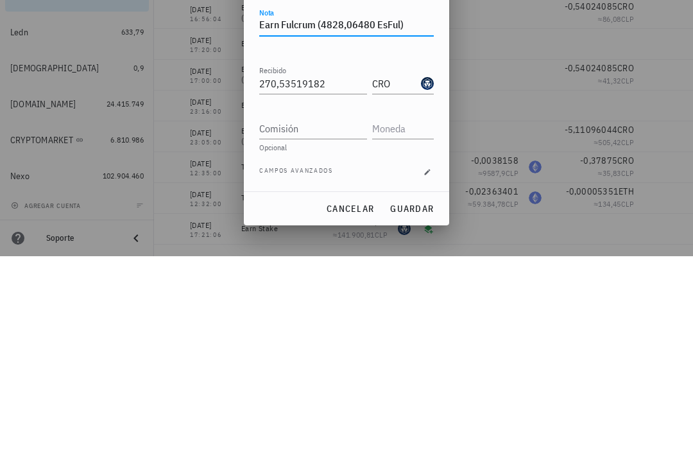
type textarea "Earn Fulcrum (4828,06480 EsFul)"
click at [315, 316] on input "Comisión" at bounding box center [313, 326] width 108 height 21
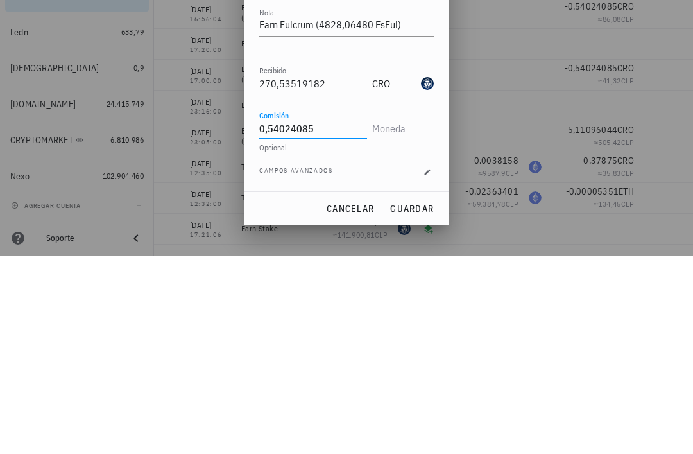
type input "0,54024085"
click at [406, 316] on input "text" at bounding box center [401, 326] width 59 height 21
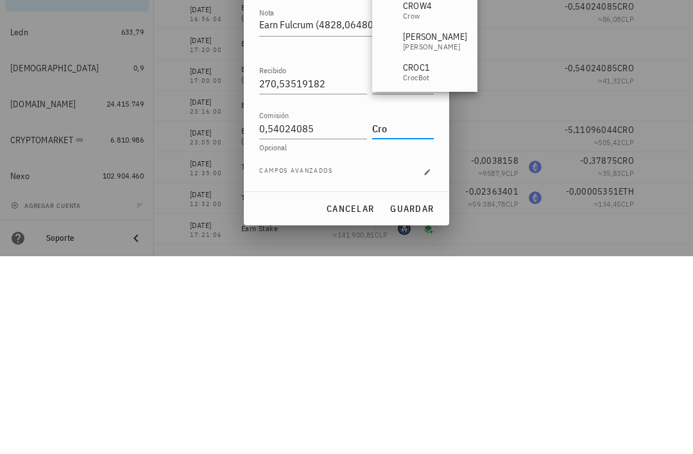
scroll to position [41, 0]
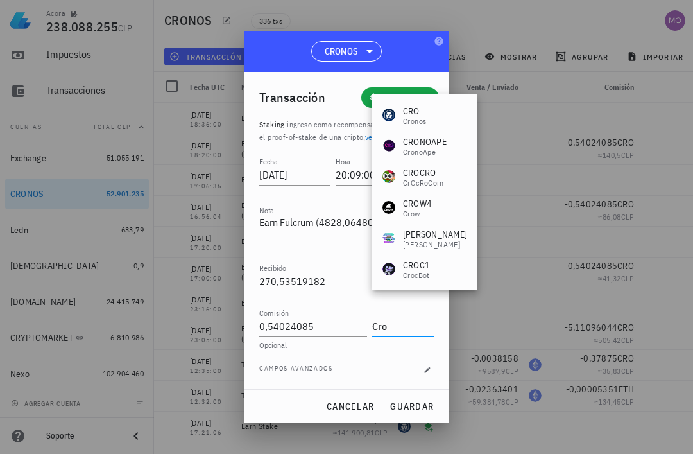
click at [415, 119] on div "Cronos" at bounding box center [414, 121] width 23 height 8
type input "CRO"
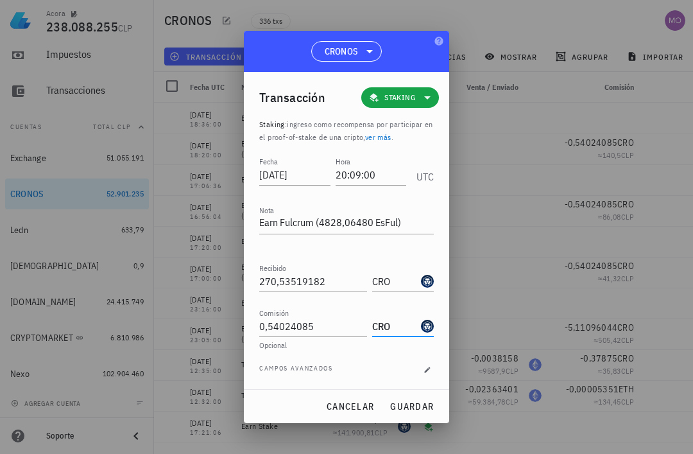
click at [419, 401] on span "guardar" at bounding box center [412, 407] width 44 height 12
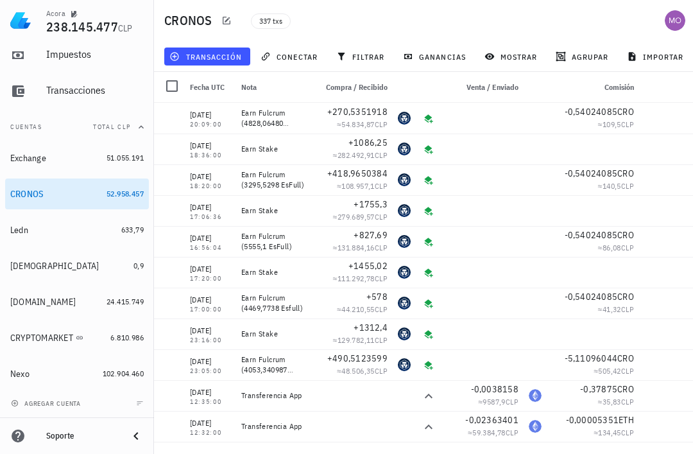
scroll to position [0, 0]
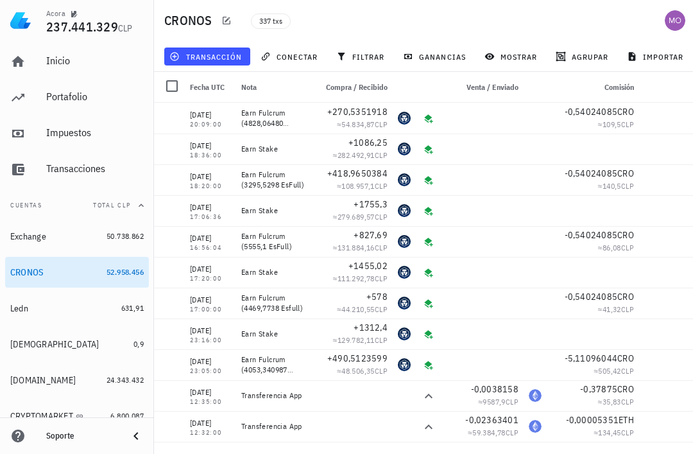
click at [219, 55] on span "transacción" at bounding box center [207, 56] width 70 height 10
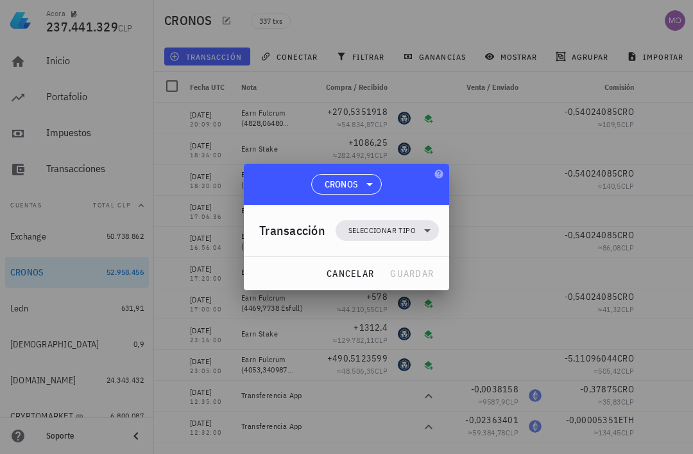
click at [425, 232] on icon at bounding box center [427, 230] width 15 height 15
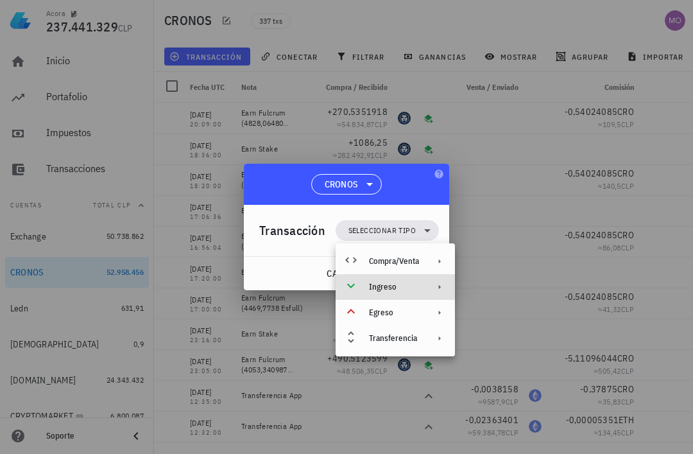
click at [425, 293] on div "Ingreso" at bounding box center [395, 287] width 119 height 26
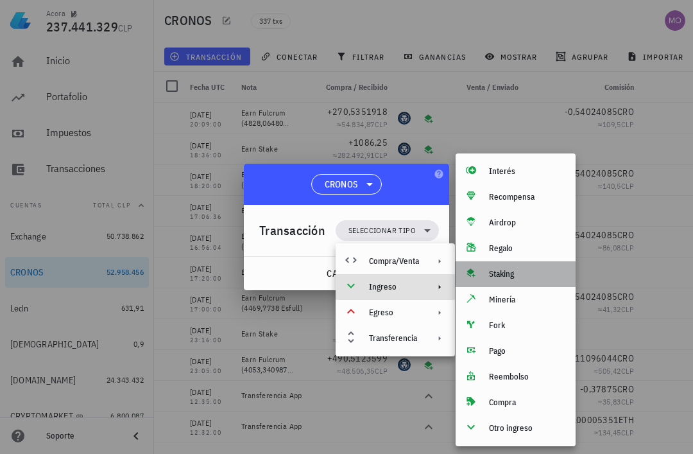
click at [512, 277] on div "Staking" at bounding box center [527, 274] width 76 height 10
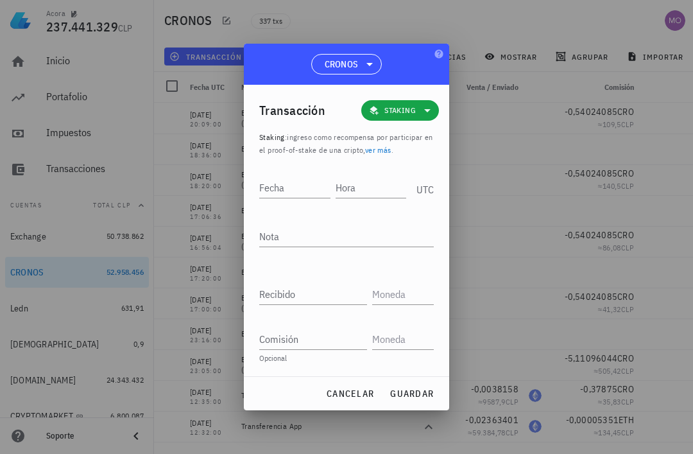
click at [288, 189] on input "Fecha" at bounding box center [294, 187] width 71 height 21
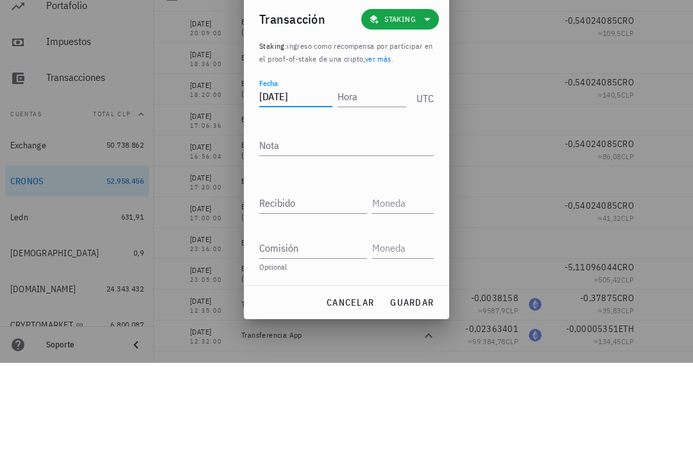
type input "[DATE]"
click at [372, 177] on input "Hora" at bounding box center [372, 187] width 69 height 21
type input "20:32:17"
click at [340, 226] on textarea "Nota" at bounding box center [346, 236] width 175 height 21
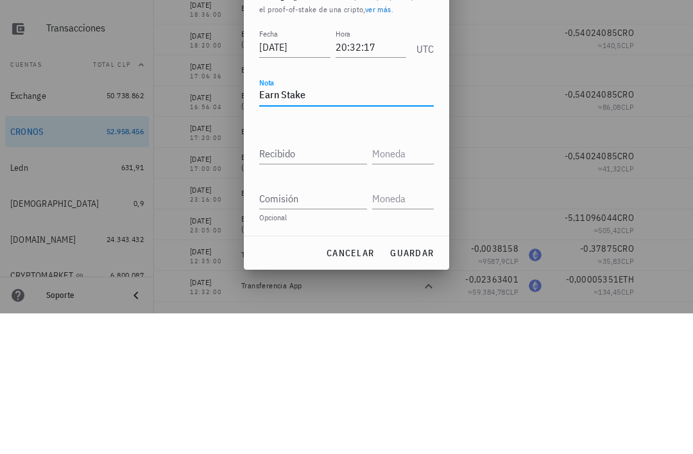
type textarea "Earn Stake"
click at [324, 284] on input "Recibido" at bounding box center [313, 294] width 108 height 21
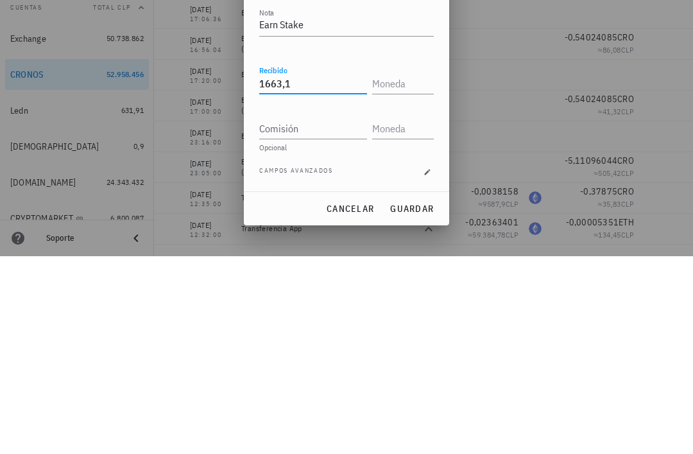
click at [410, 271] on input "text" at bounding box center [401, 281] width 59 height 21
type input "1.663,1"
click at [325, 316] on input "Comisión" at bounding box center [313, 326] width 108 height 21
type input "CRO"
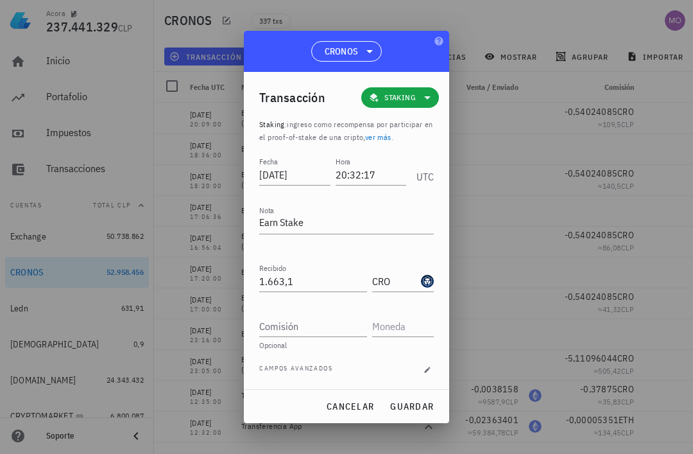
click at [414, 403] on span "guardar" at bounding box center [412, 407] width 44 height 12
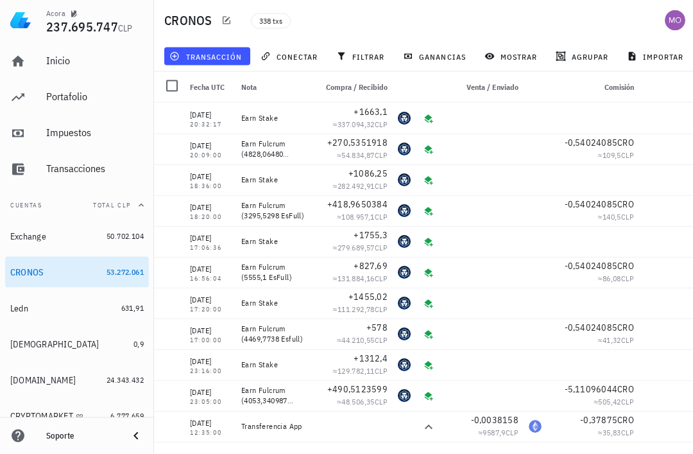
scroll to position [0, 0]
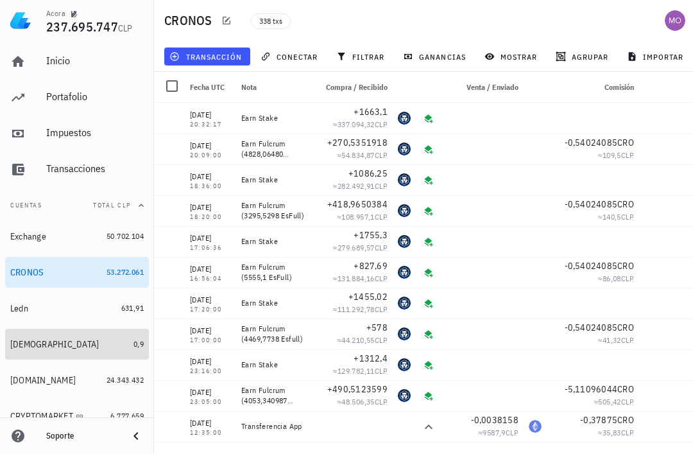
click at [23, 342] on div "[DEMOGRAPHIC_DATA]" at bounding box center [54, 344] width 89 height 11
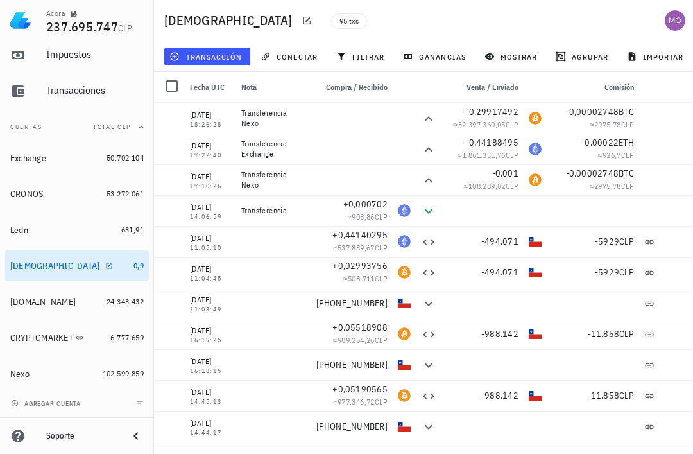
scroll to position [78, 0]
click at [685, 19] on div "avatar" at bounding box center [675, 20] width 21 height 21
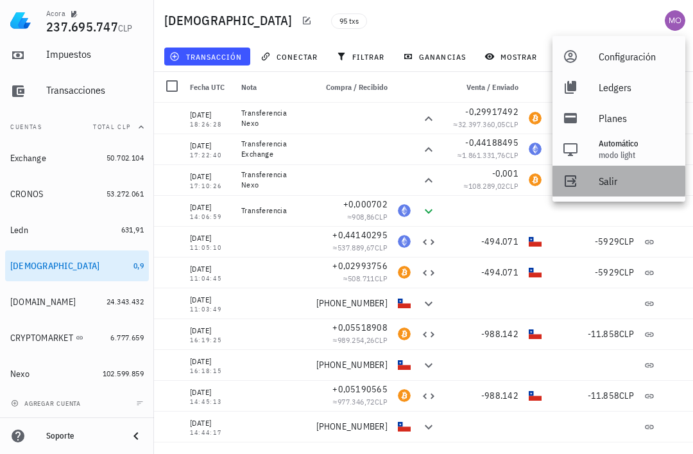
click at [616, 186] on div "Salir" at bounding box center [637, 181] width 76 height 26
